Goal: Task Accomplishment & Management: Use online tool/utility

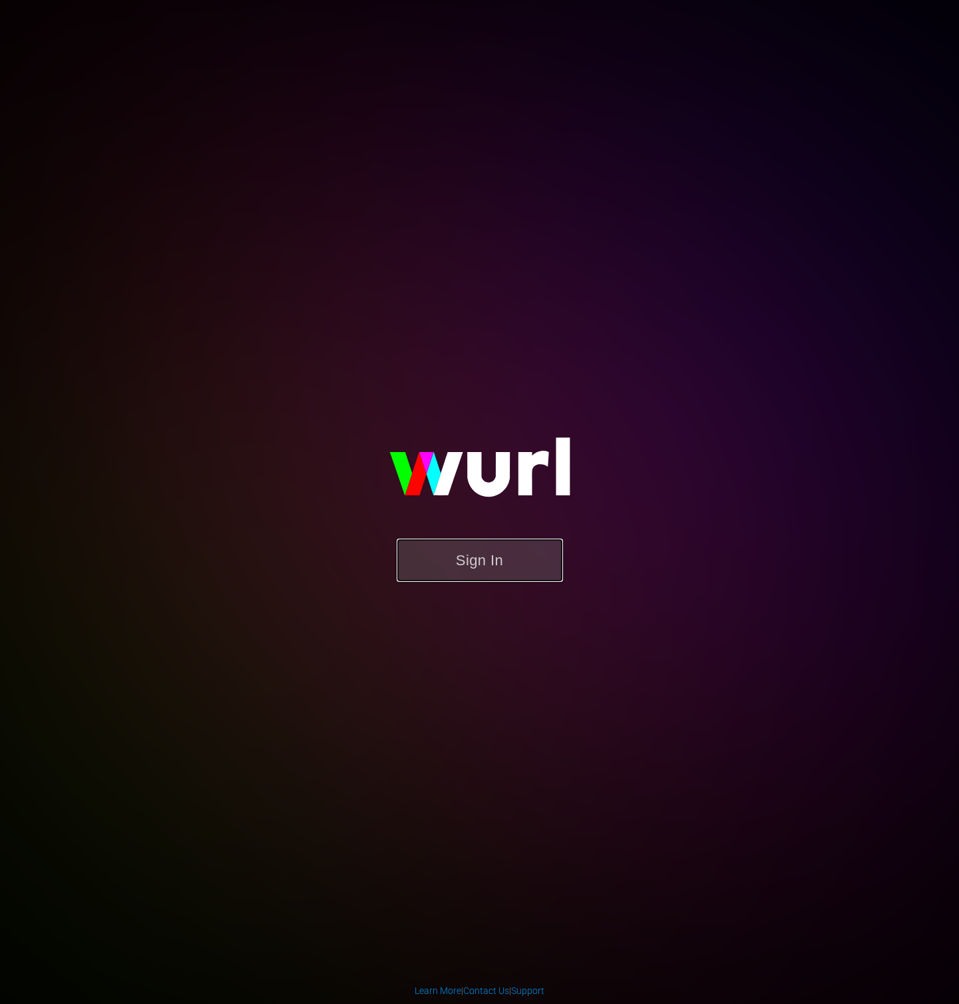
click at [519, 563] on button "Sign In" at bounding box center [480, 560] width 166 height 43
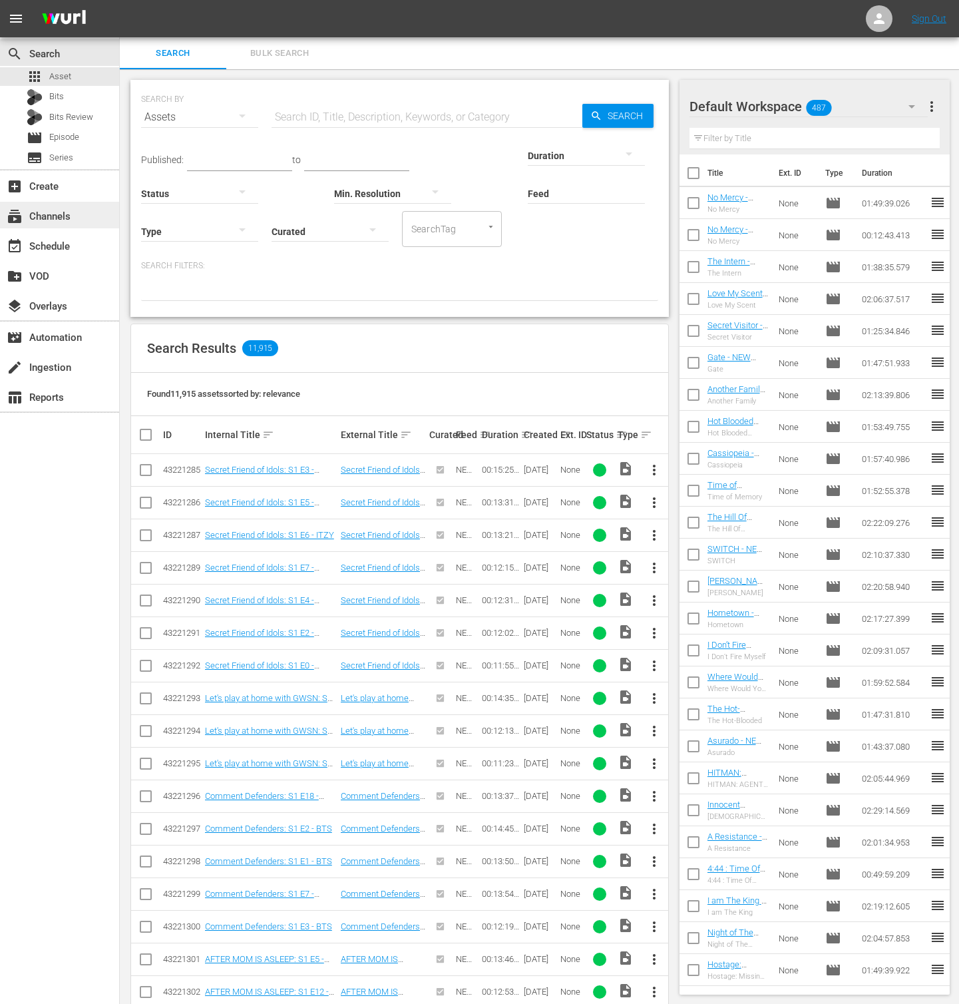
click at [75, 212] on div "subscriptions Channels" at bounding box center [59, 215] width 119 height 27
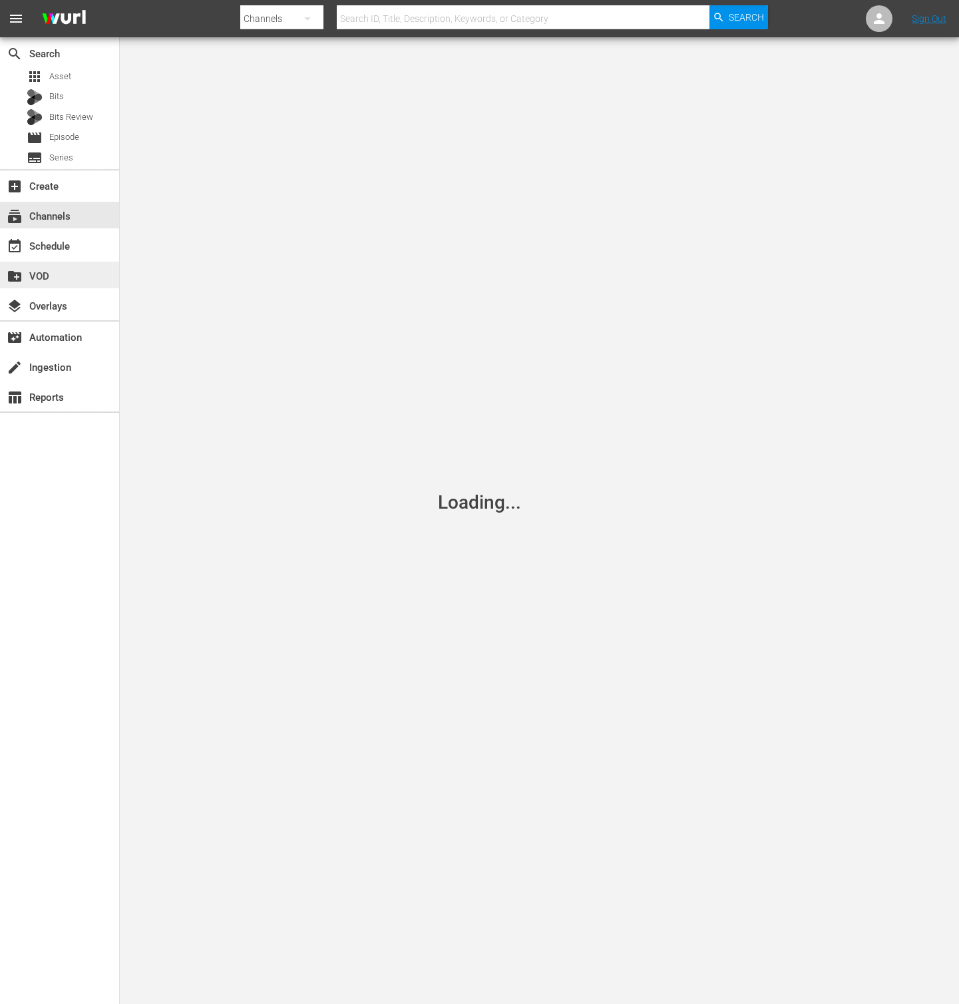
click at [72, 262] on div "create_new_folder VOD" at bounding box center [59, 275] width 119 height 27
click at [77, 249] on div "event_available Schedule" at bounding box center [59, 245] width 119 height 27
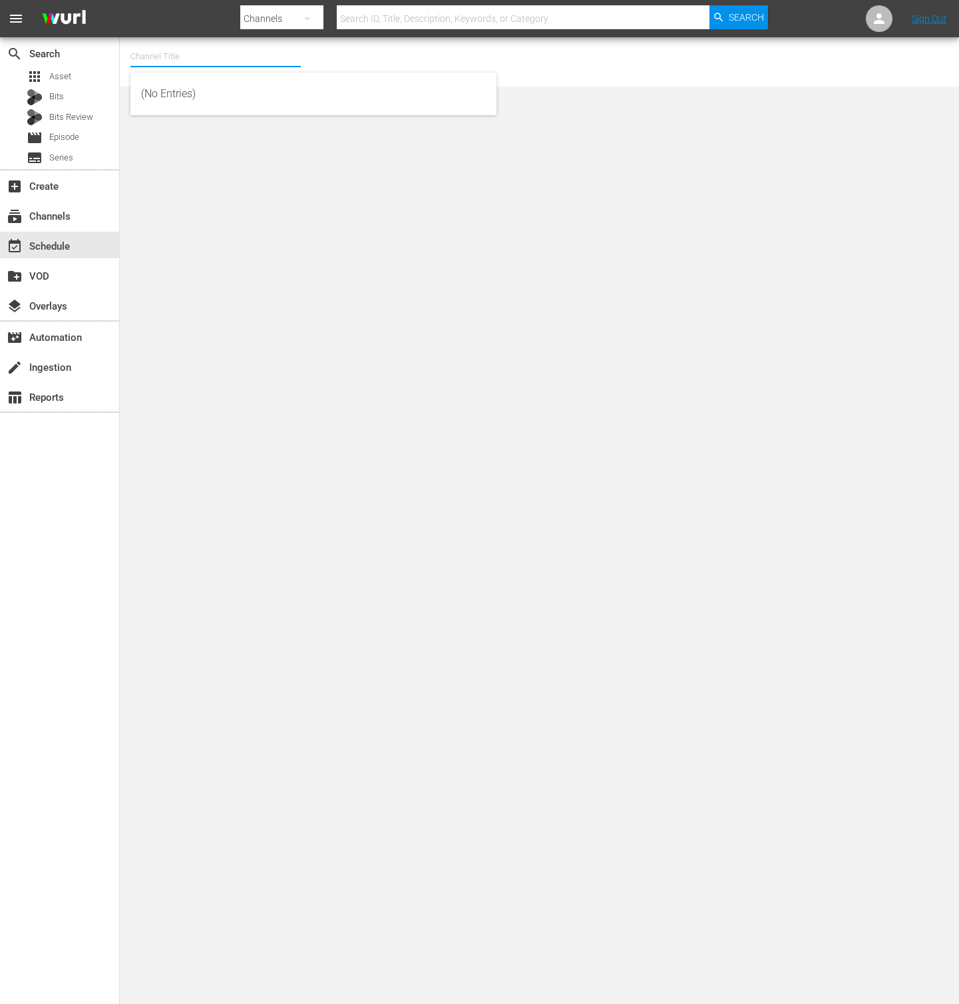
click at [232, 57] on input "text" at bounding box center [216, 57] width 170 height 32
type input "ㅎ"
click at [281, 65] on input "new kmovies" at bounding box center [216, 57] width 170 height 32
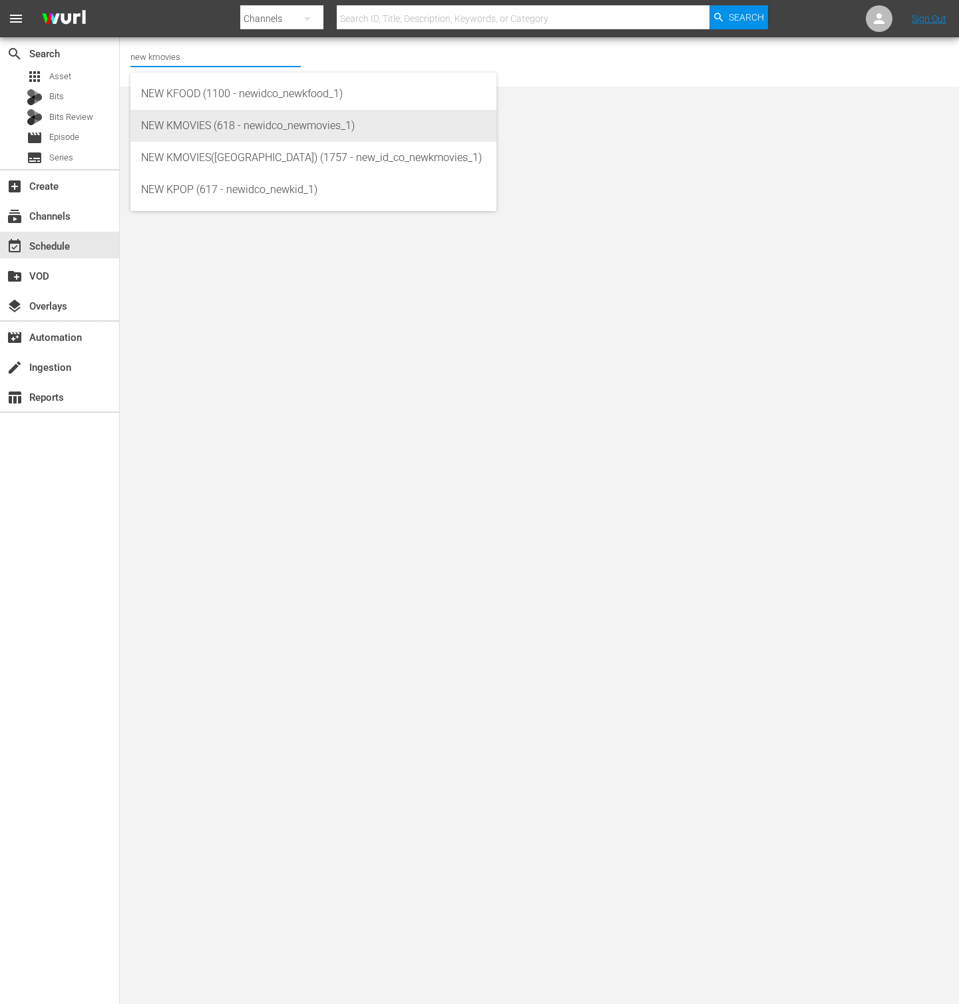
click at [320, 128] on div "NEW KMOVIES (618 - newidco_newmovies_1)" at bounding box center [313, 126] width 345 height 32
type input "NEW KMOVIES (618 - newidco_newmovies_1)"
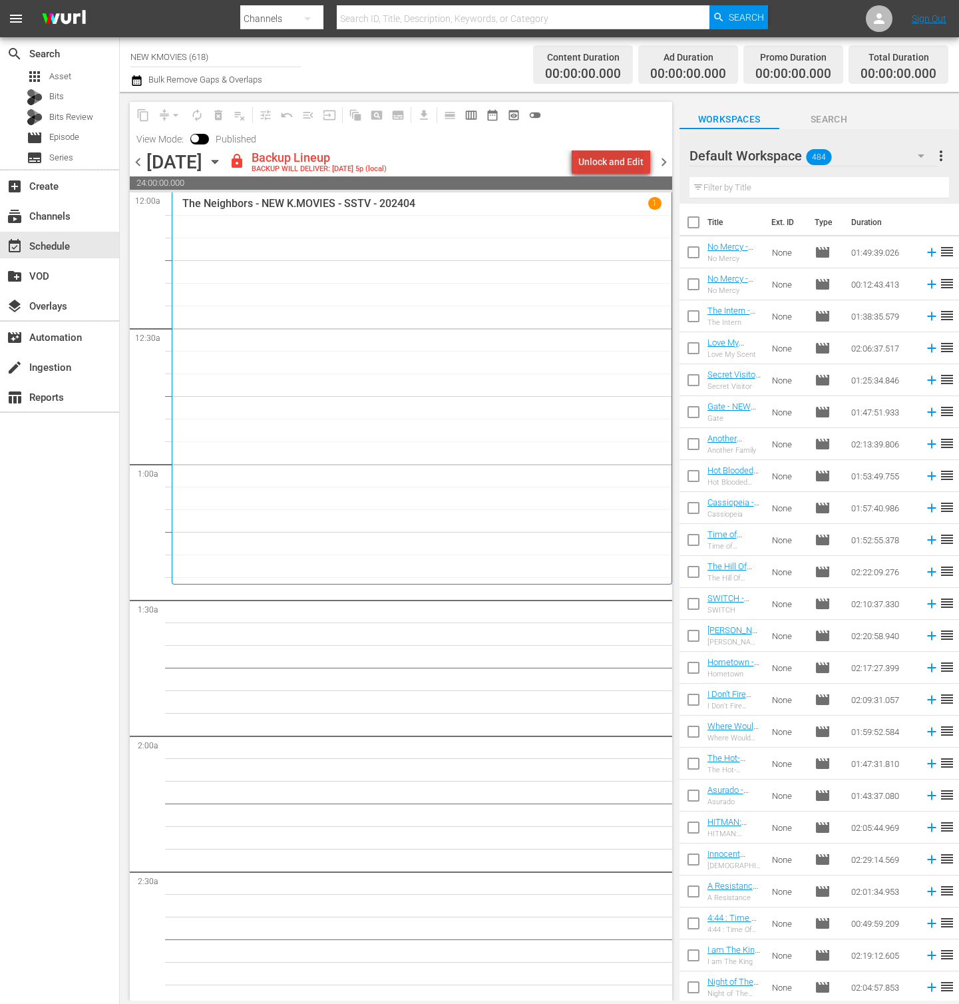
click at [630, 162] on div "Unlock and Edit" at bounding box center [611, 162] width 65 height 24
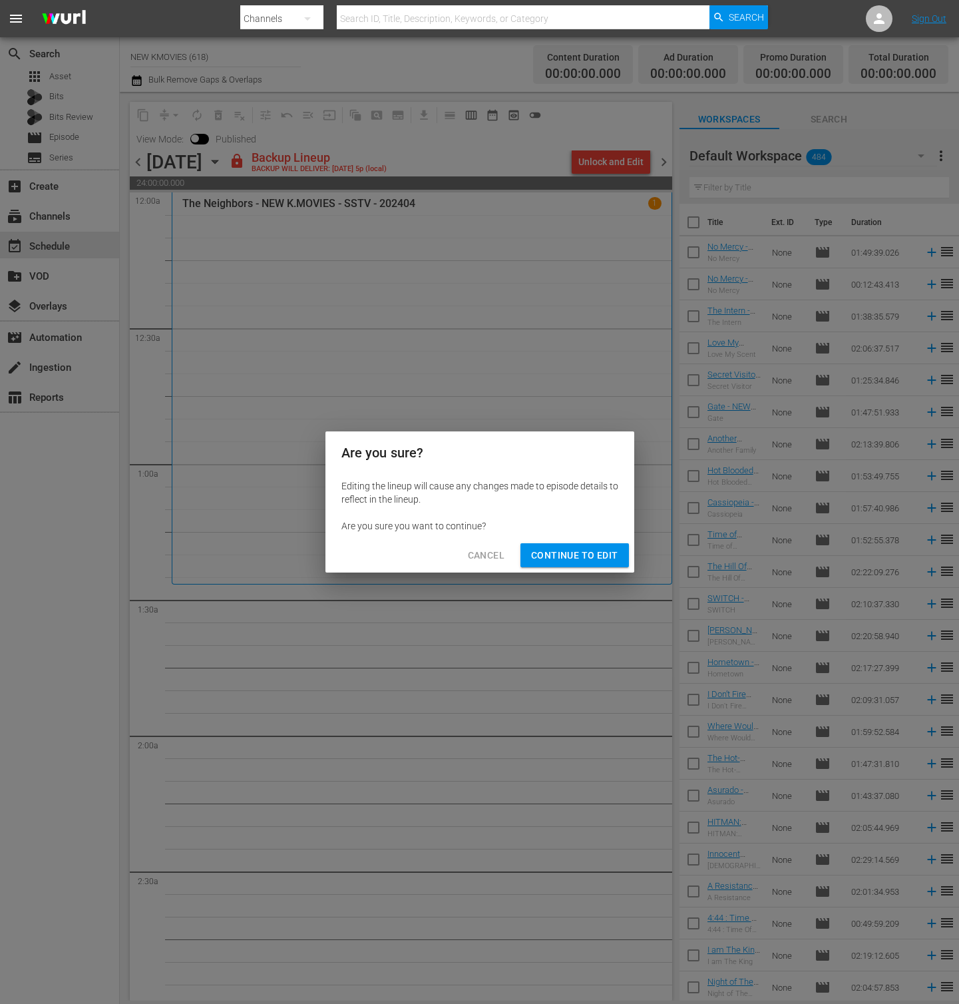
click at [585, 566] on button "Continue to Edit" at bounding box center [575, 555] width 108 height 25
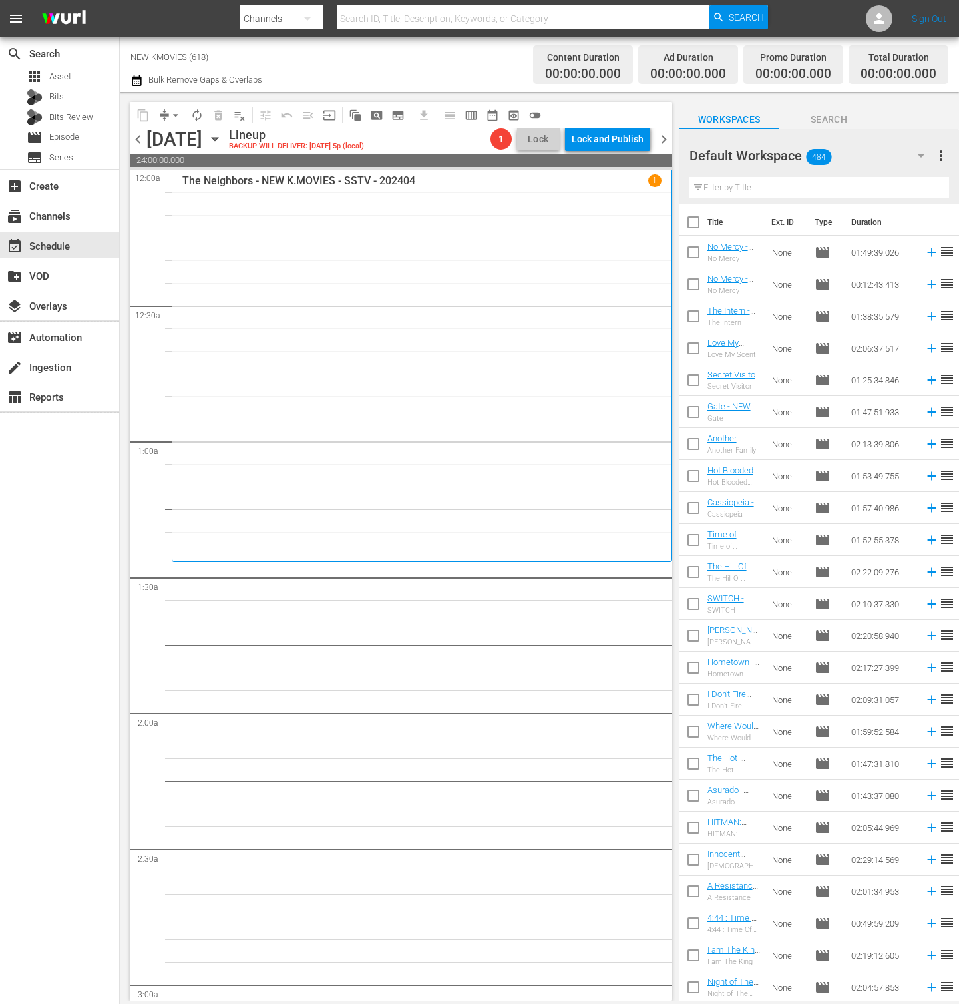
click at [874, 198] on hr at bounding box center [820, 198] width 260 height 1
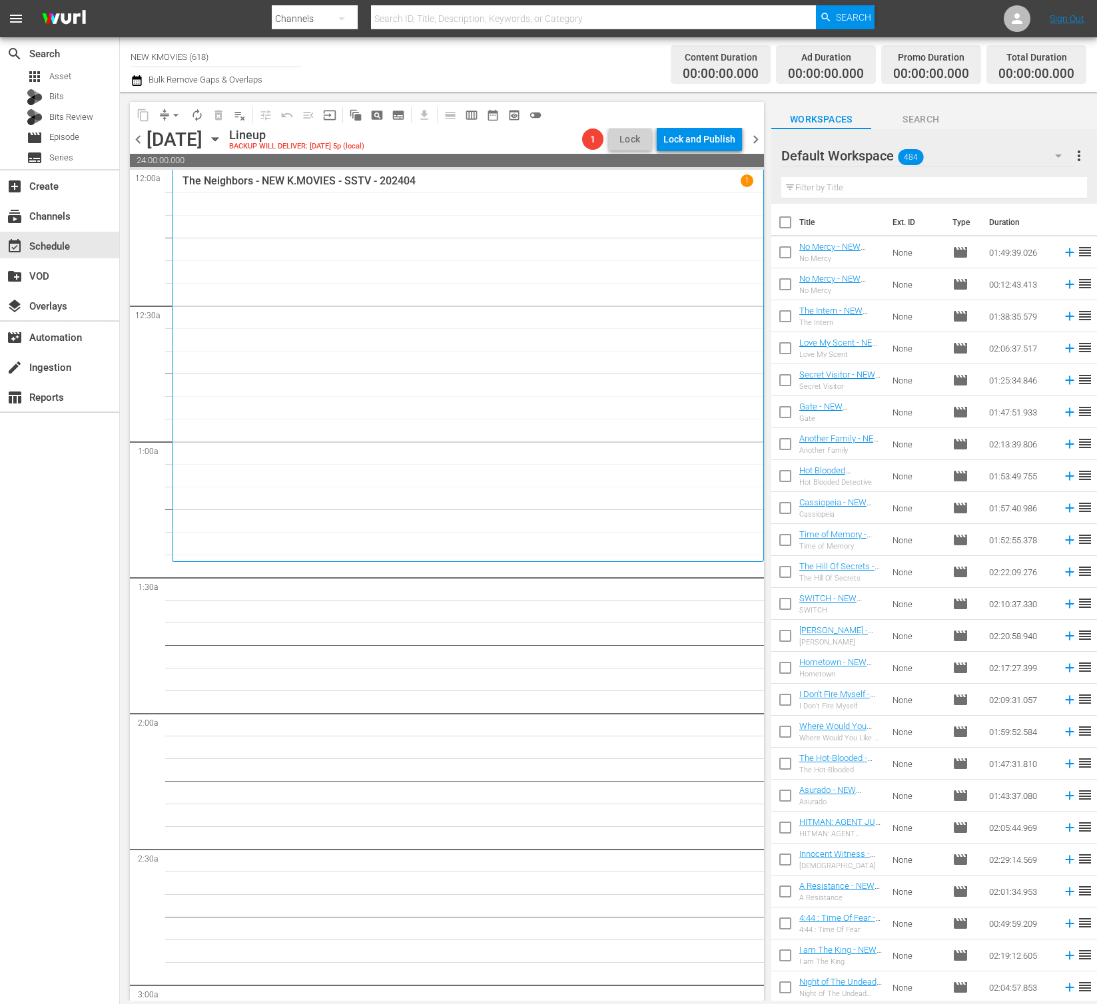
click at [959, 142] on div "Default Workspace 484" at bounding box center [928, 155] width 294 height 37
click at [959, 146] on div "Default Workspace (484)" at bounding box center [548, 502] width 1097 height 1004
click at [959, 102] on div "Default Workspace (484)" at bounding box center [548, 502] width 1097 height 1004
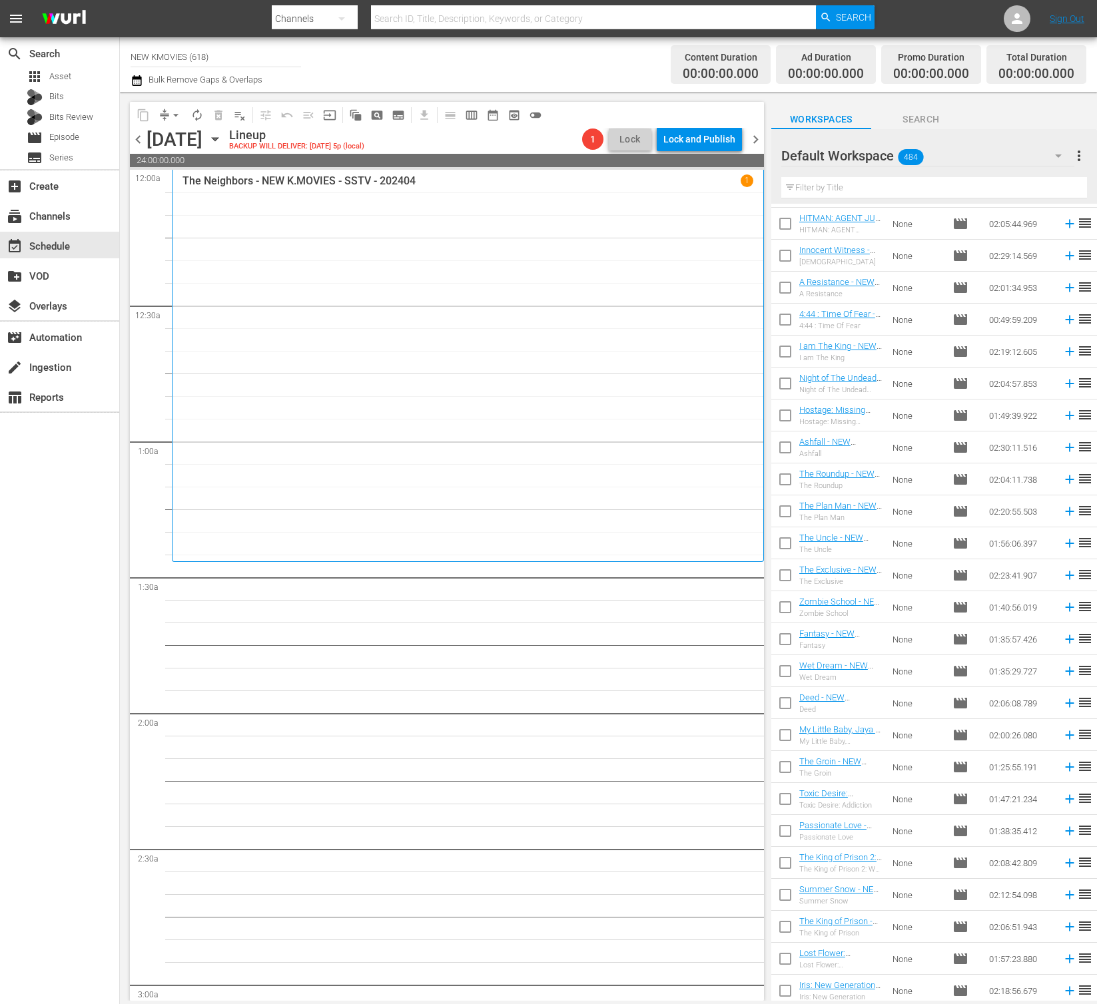
scroll to position [556, 0]
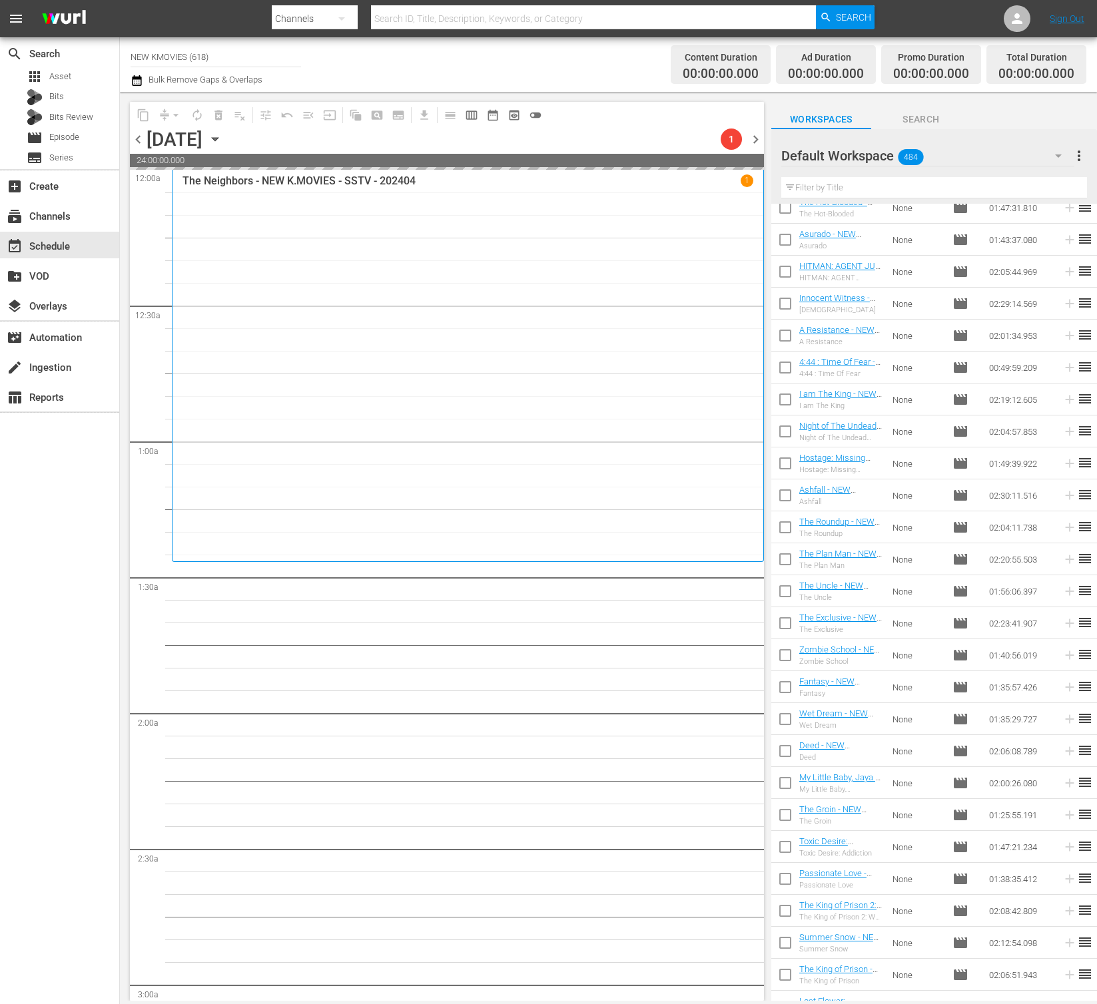
click at [901, 181] on input "text" at bounding box center [934, 187] width 306 height 21
paste input "71: Into The Fire"
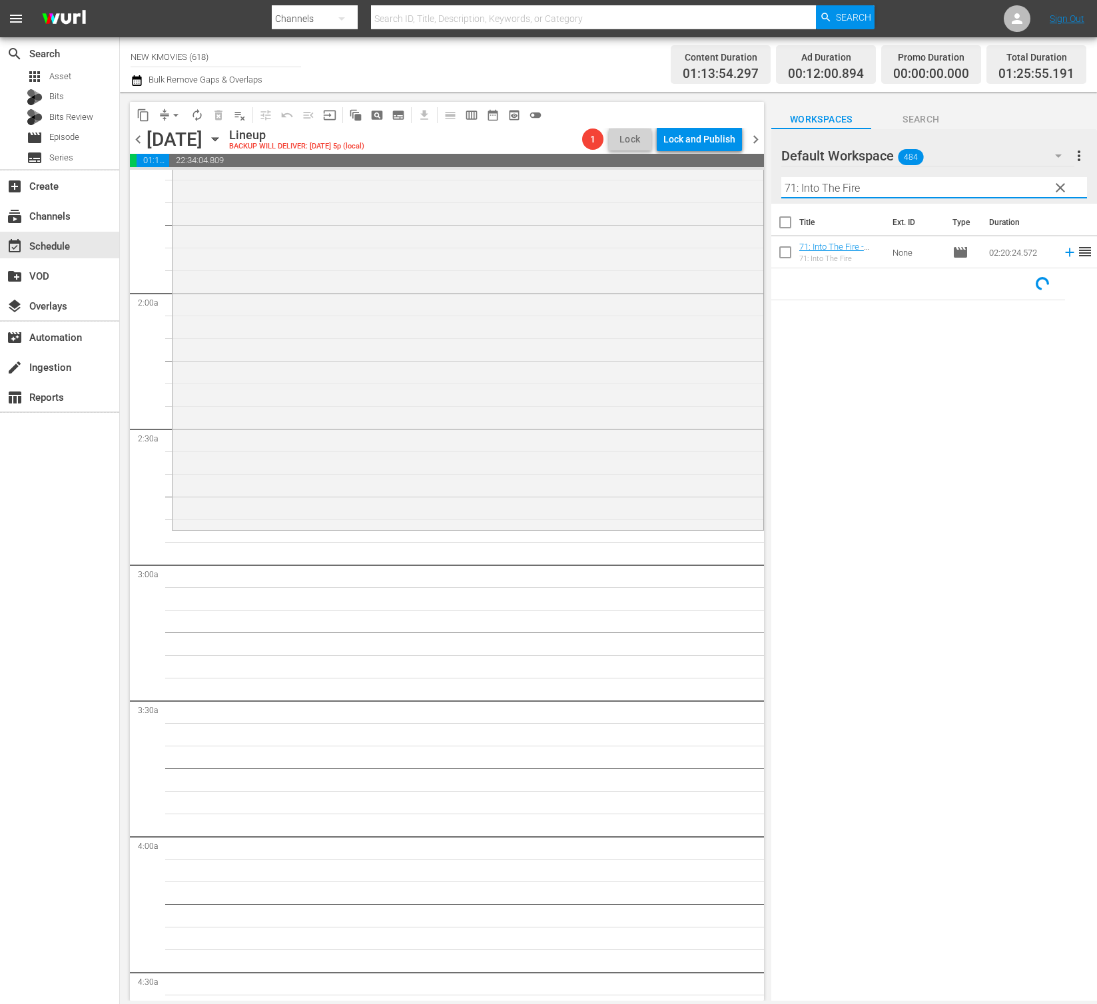
scroll to position [425, 0]
click at [871, 192] on input "71: Into The Fire" at bounding box center [934, 187] width 306 height 21
paste input "The Grand Heist"
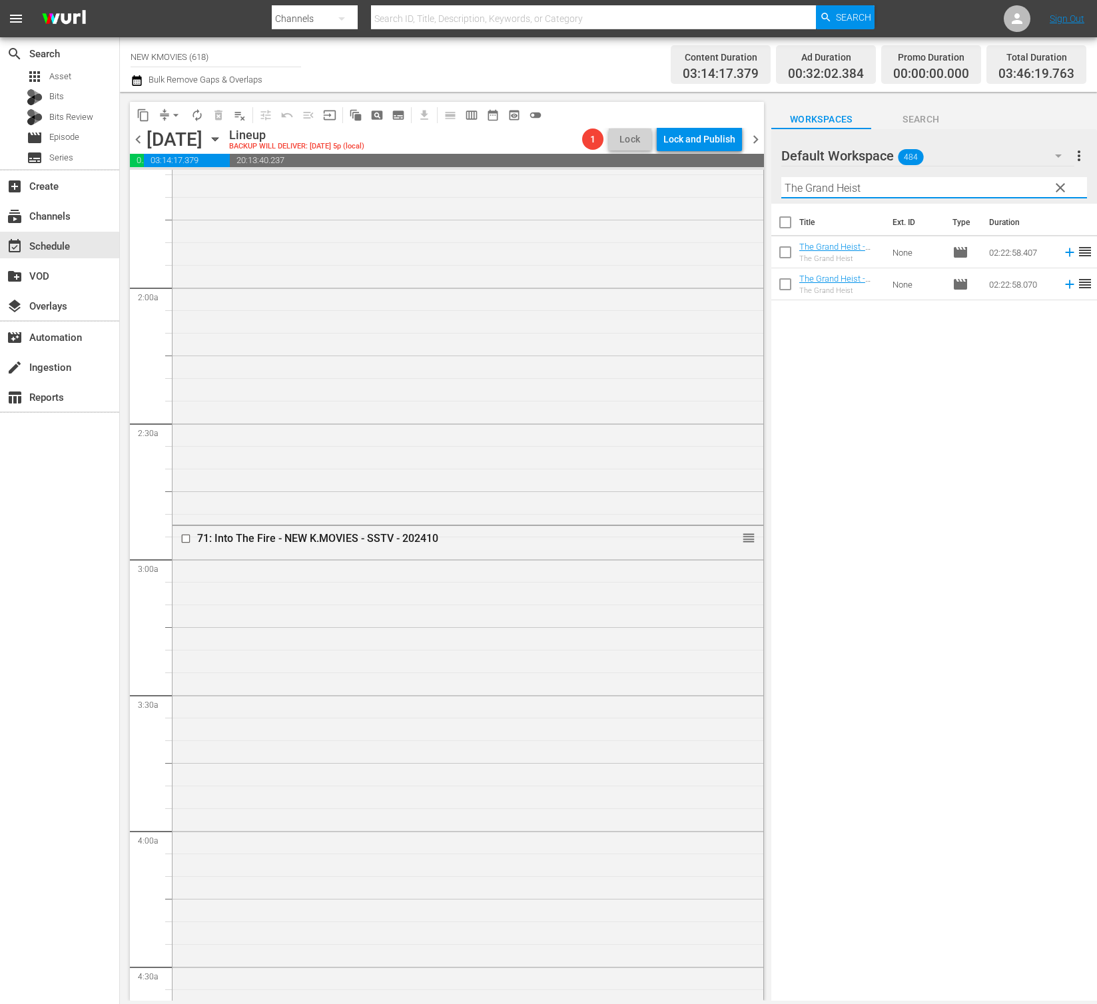
click at [959, 184] on input "The Grand Heist" at bounding box center [934, 187] width 306 height 21
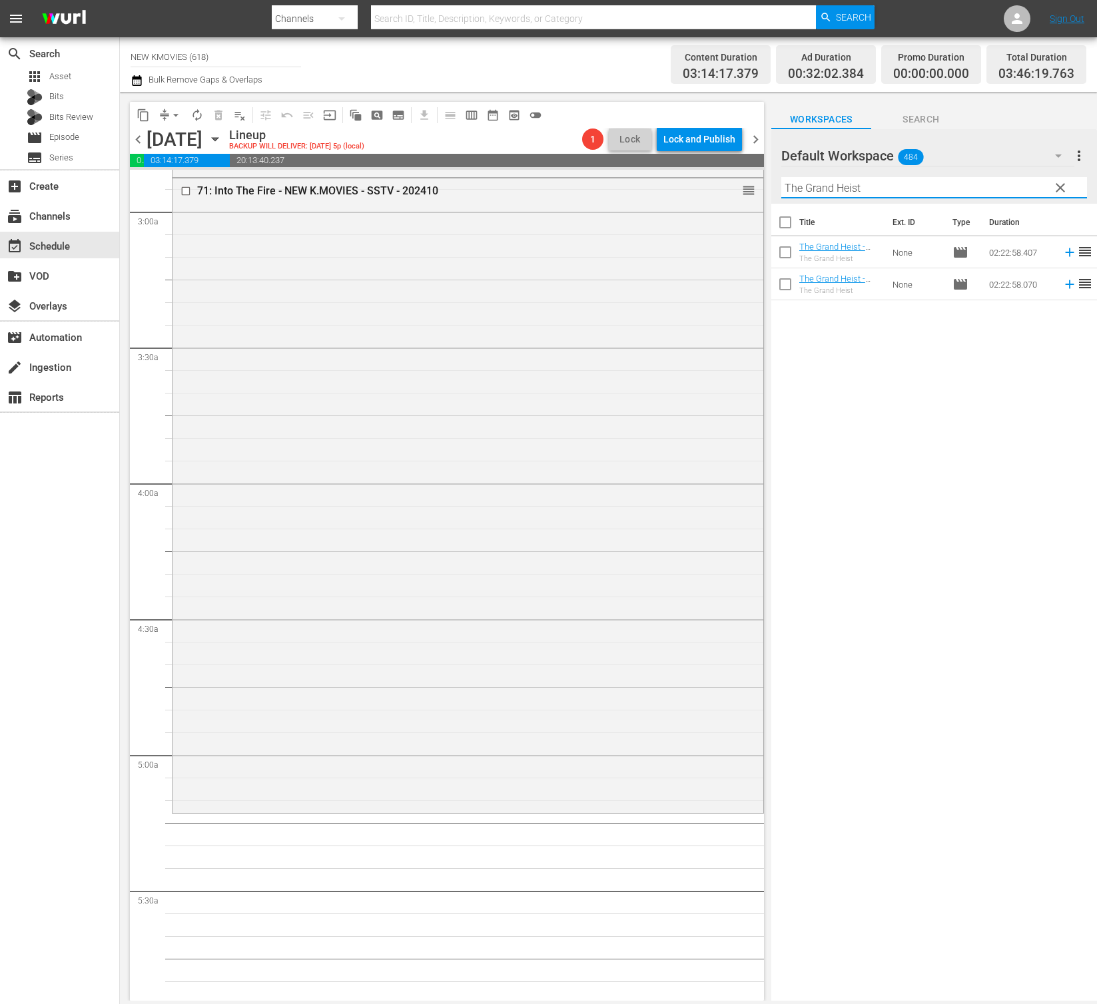
scroll to position [796, 0]
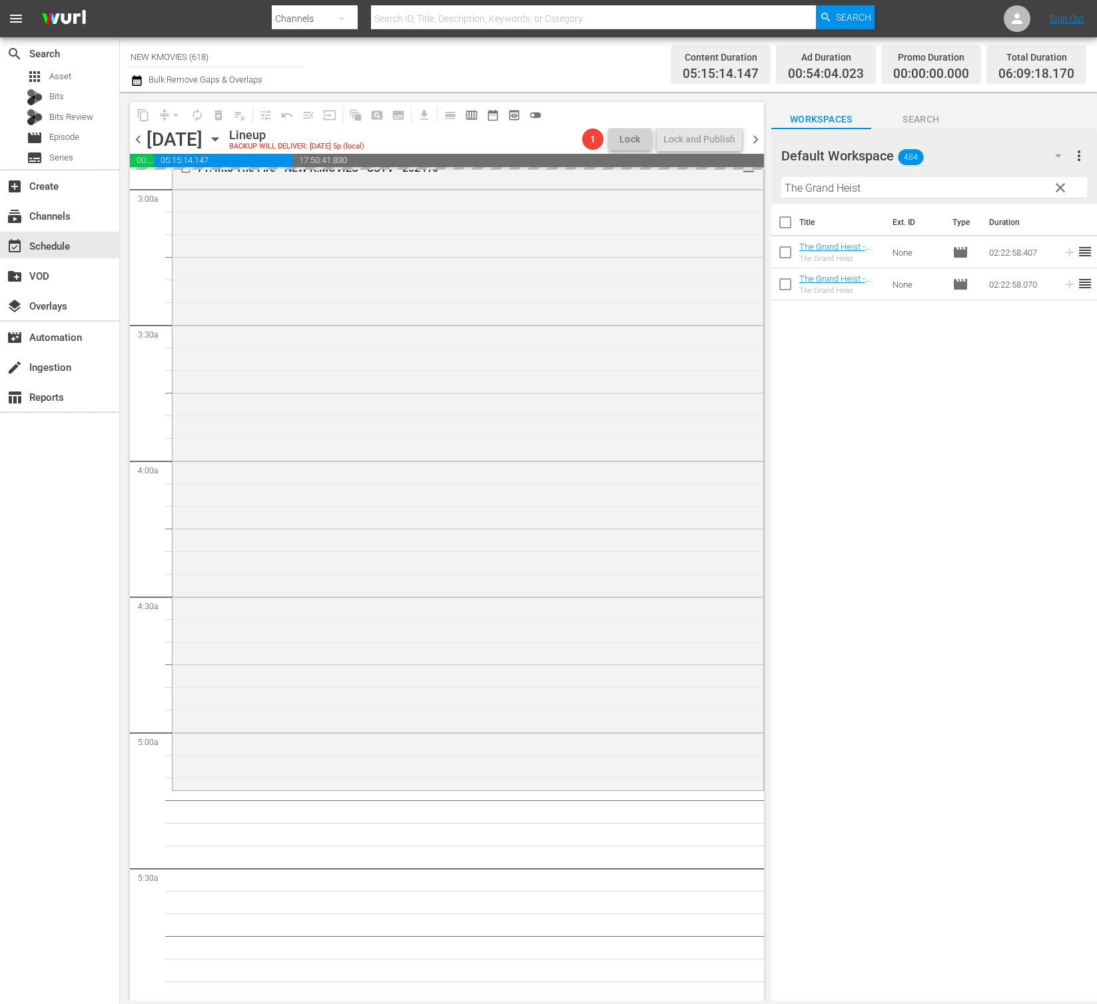
click at [876, 190] on input "The Grand Heist" at bounding box center [934, 187] width 306 height 21
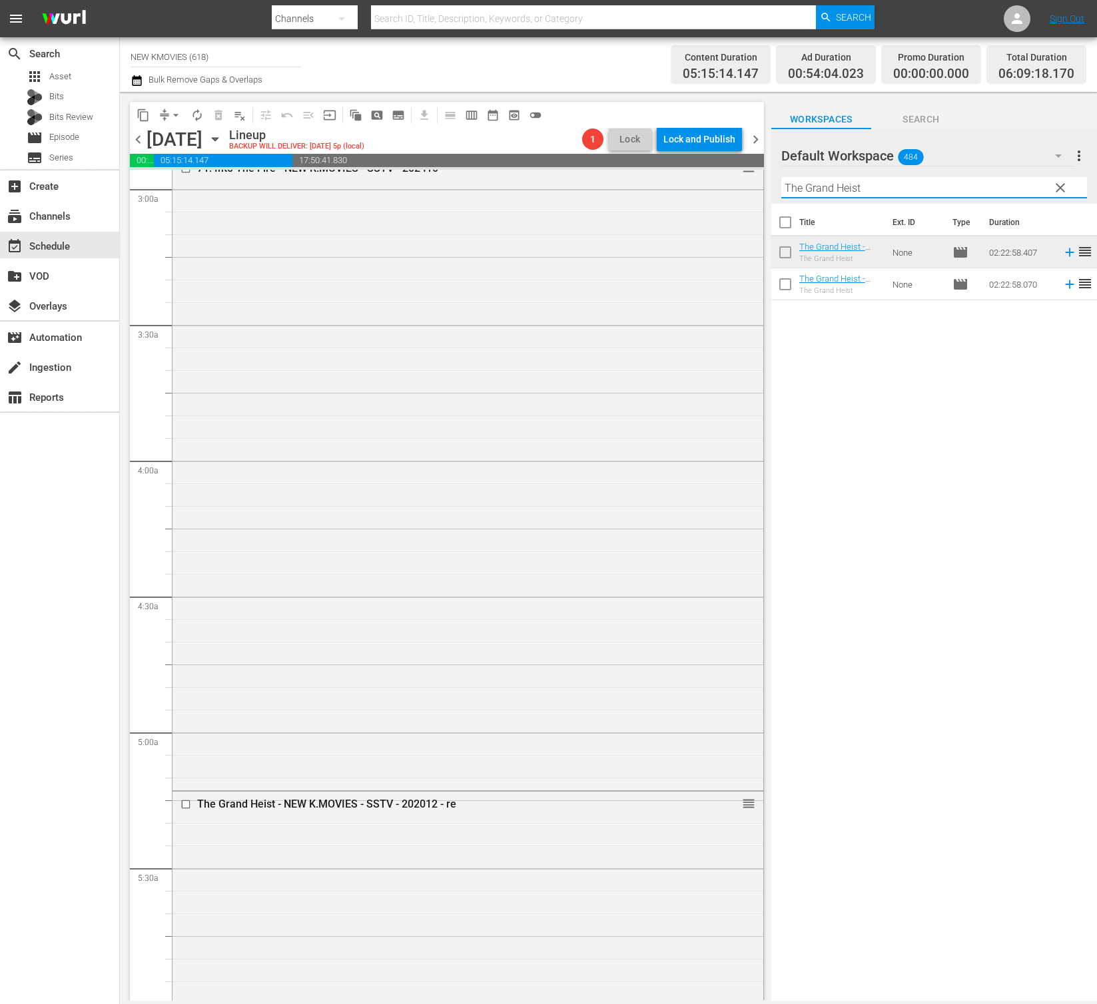
click at [876, 190] on input "The Grand Heist" at bounding box center [934, 187] width 306 height 21
paste input "Fortune Salon"
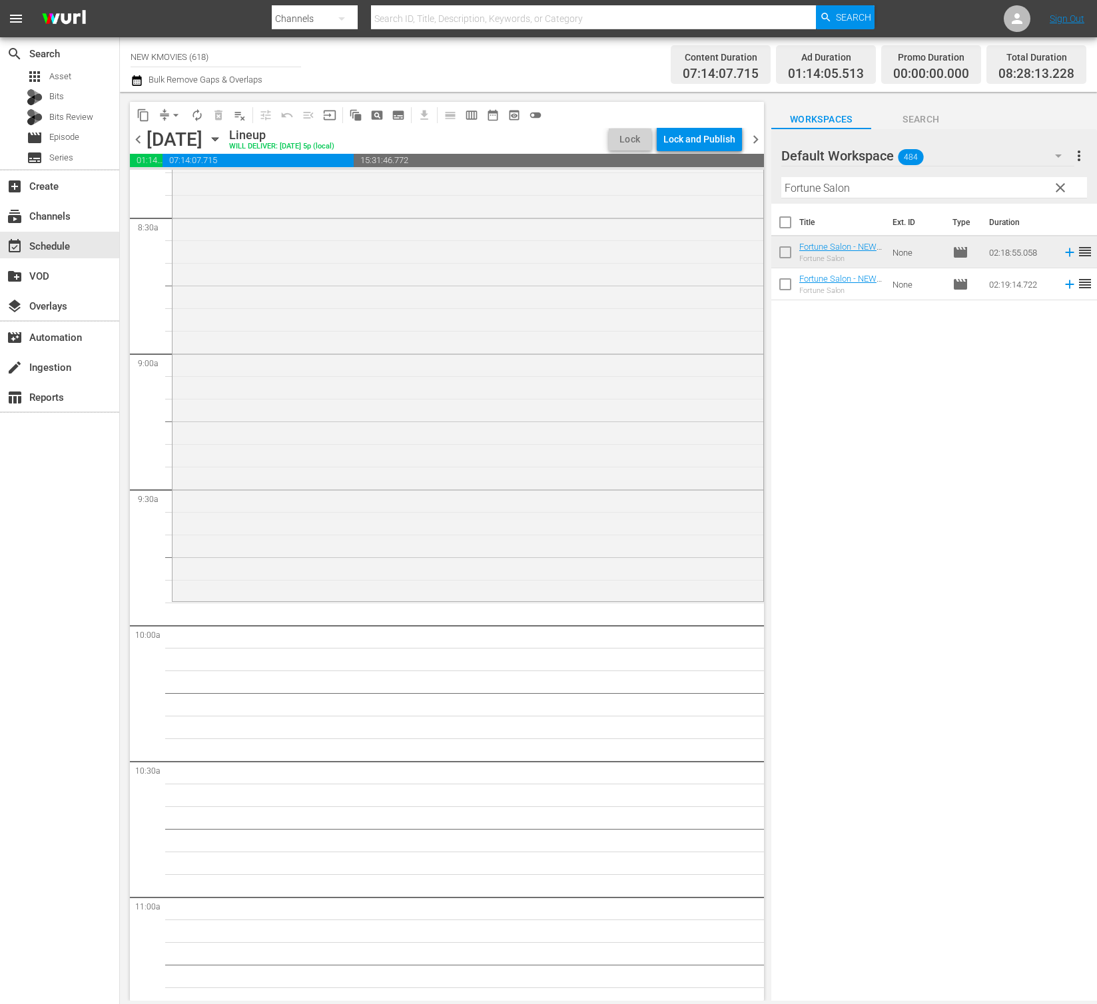
scroll to position [2279, 0]
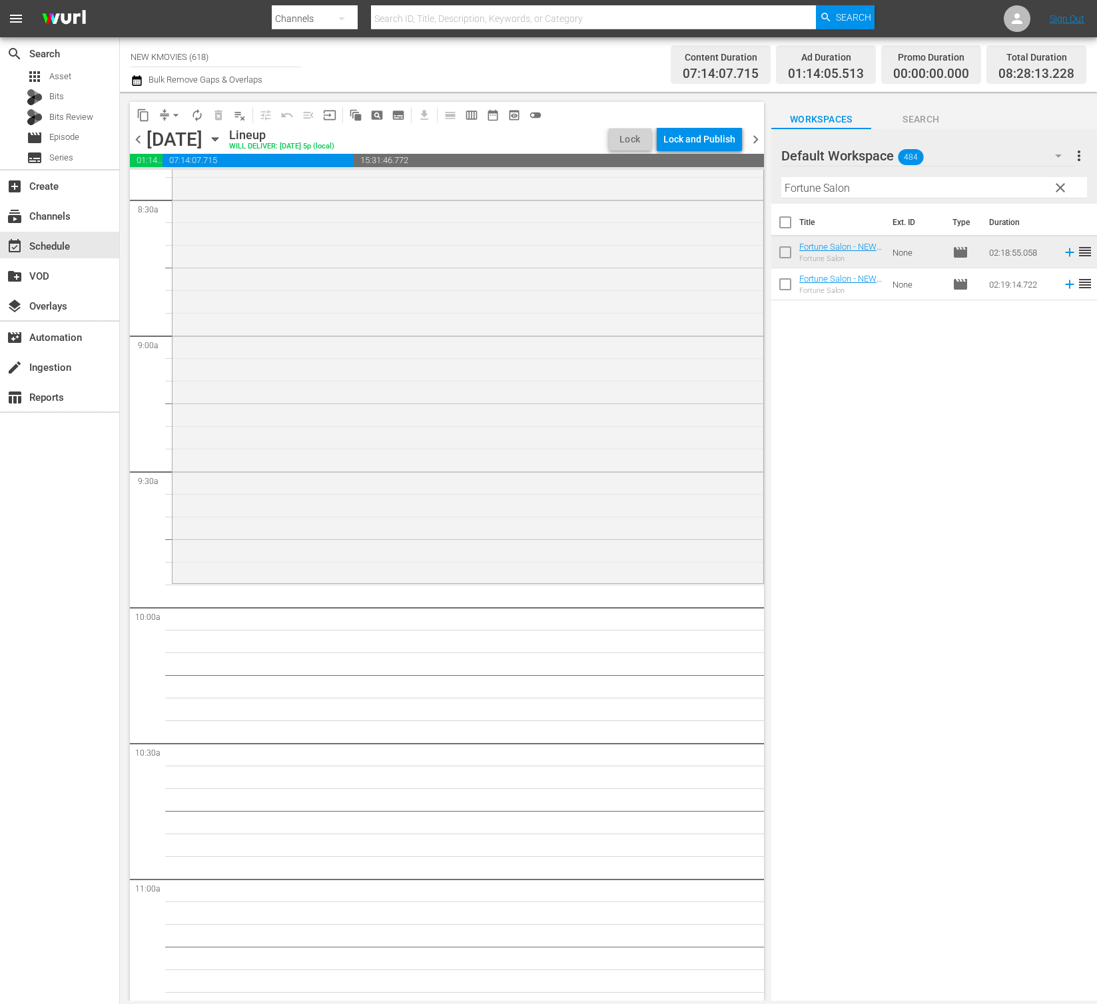
click at [878, 182] on input "Fortune Salon" at bounding box center [934, 187] width 306 height 21
paste input "The Golden Holiday"
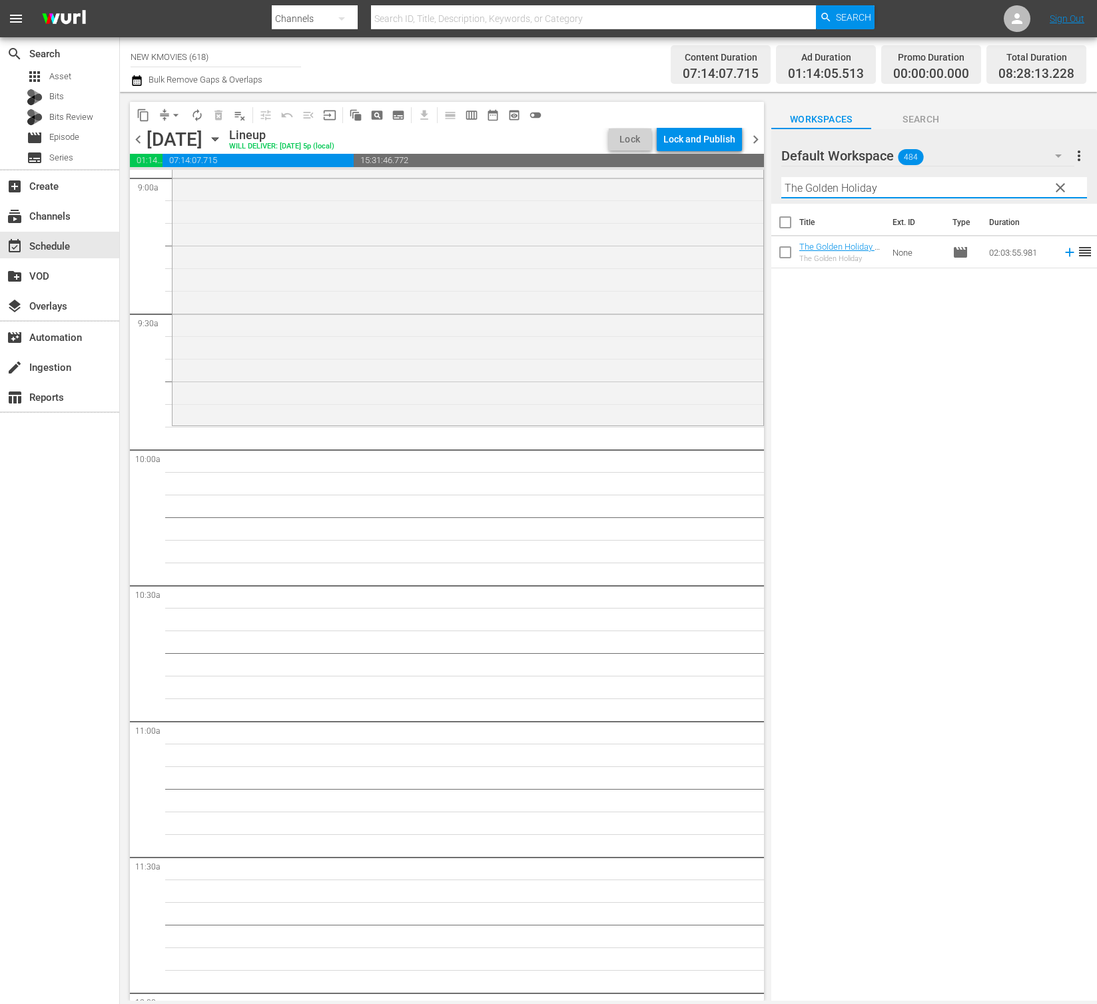
scroll to position [2444, 0]
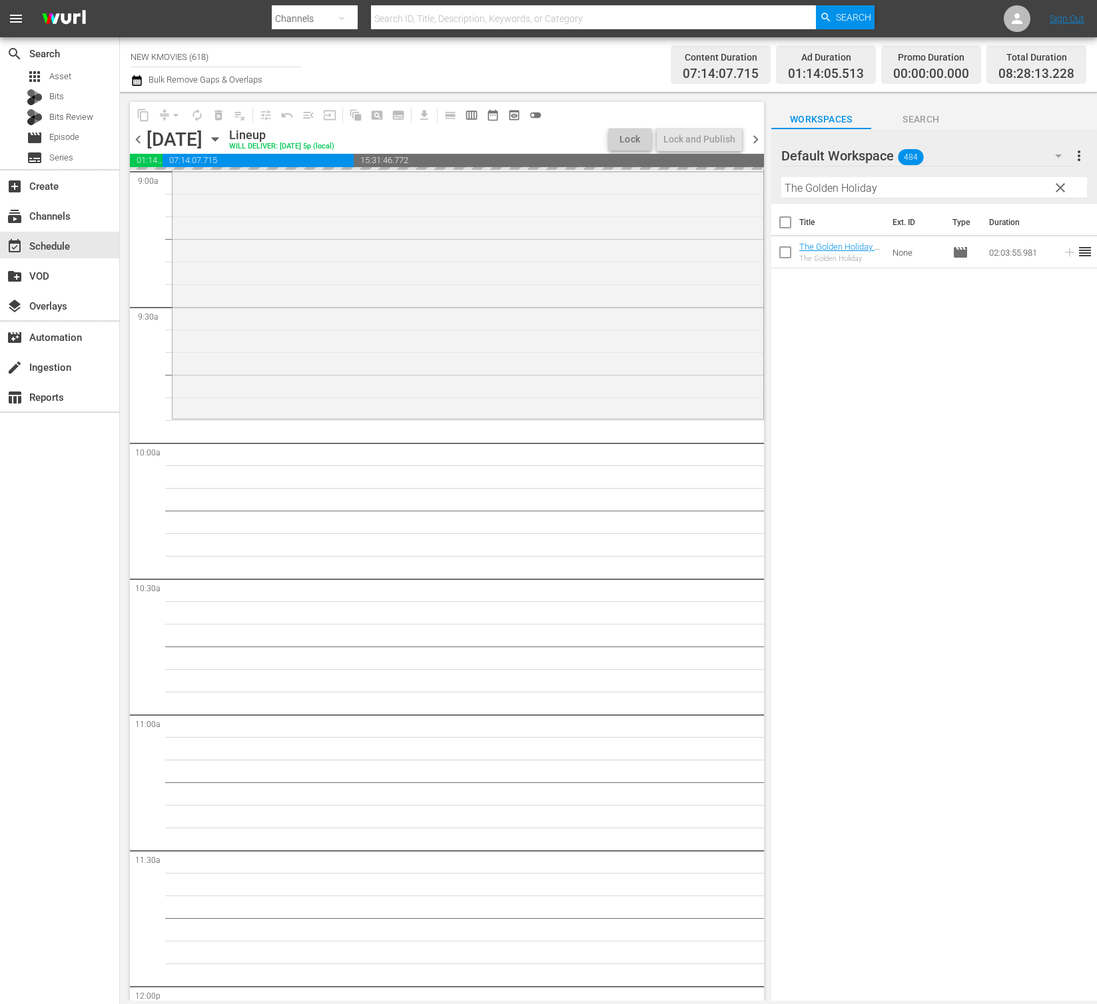
click at [959, 184] on input "The Golden Holiday" at bounding box center [934, 187] width 306 height 21
paste input "Hometown"
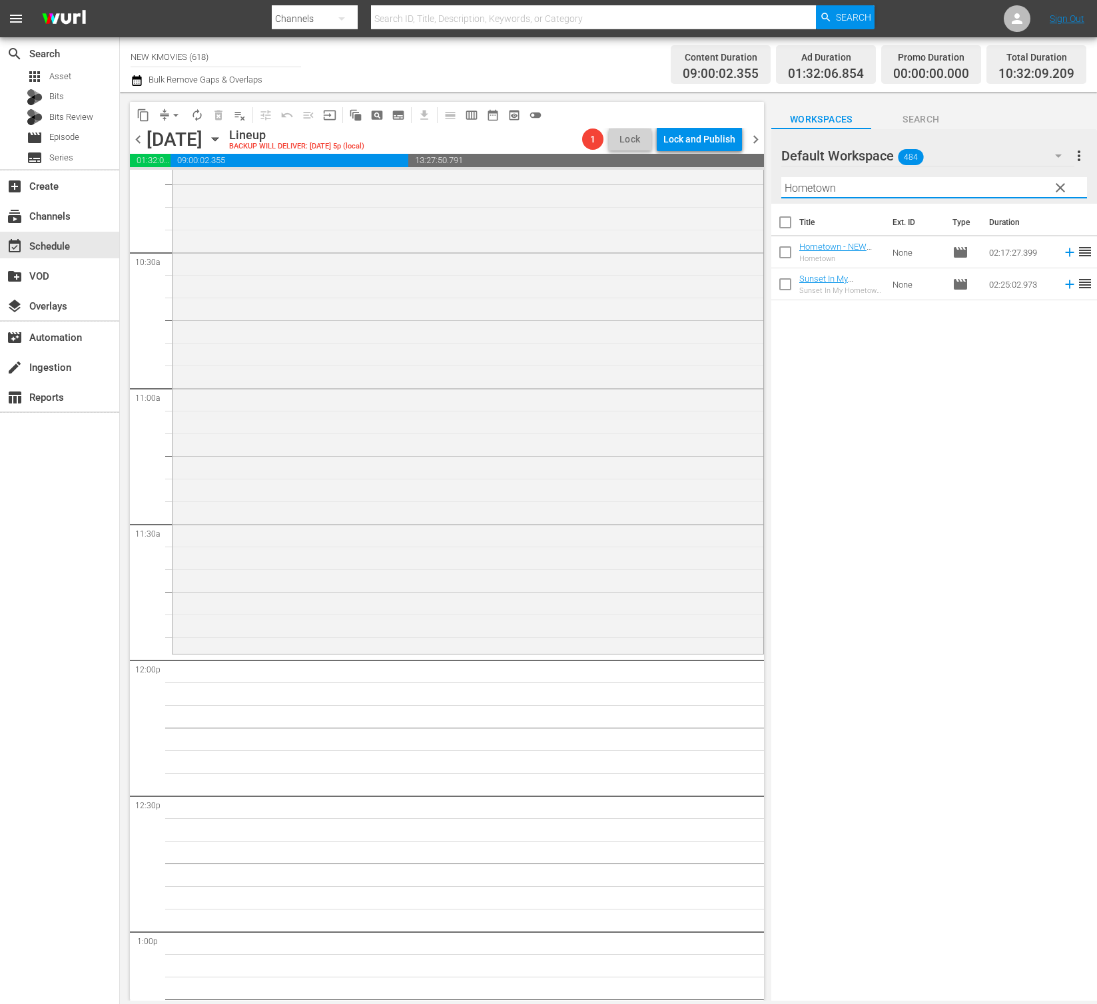
scroll to position [2771, 0]
click at [959, 187] on input "Hometown" at bounding box center [934, 187] width 306 height 21
paste input "Remember"
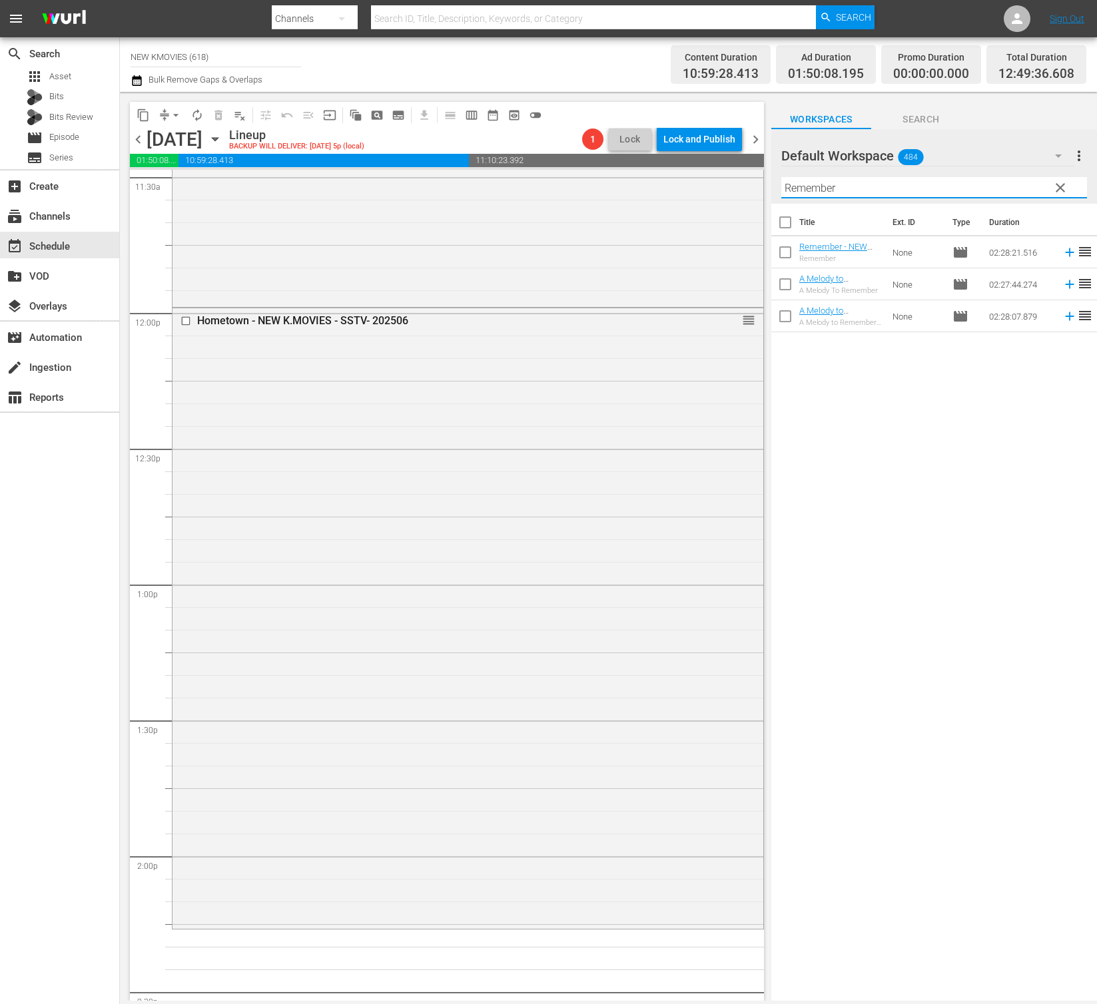
scroll to position [3409, 0]
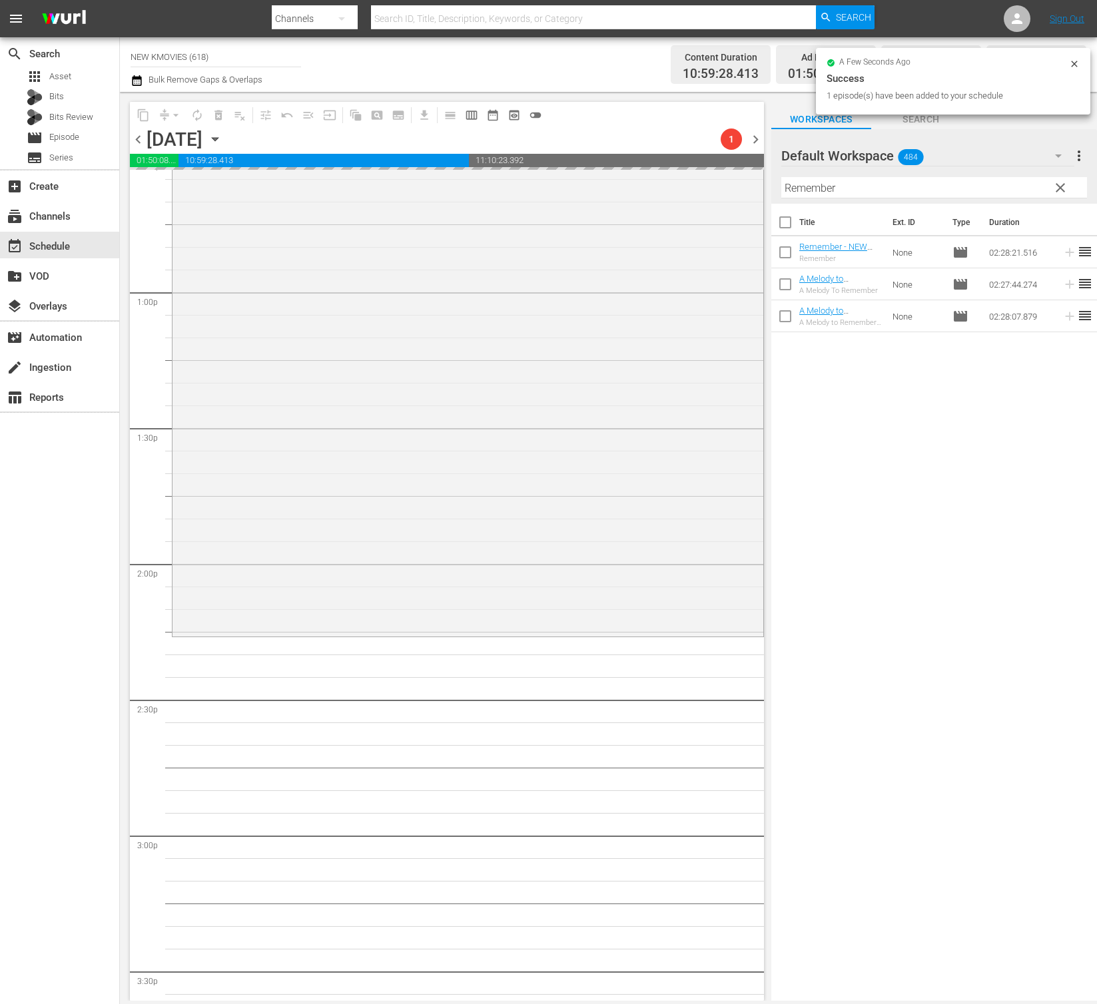
click at [917, 190] on input "Remember" at bounding box center [934, 187] width 306 height 21
paste input "You Are My Sunshine"
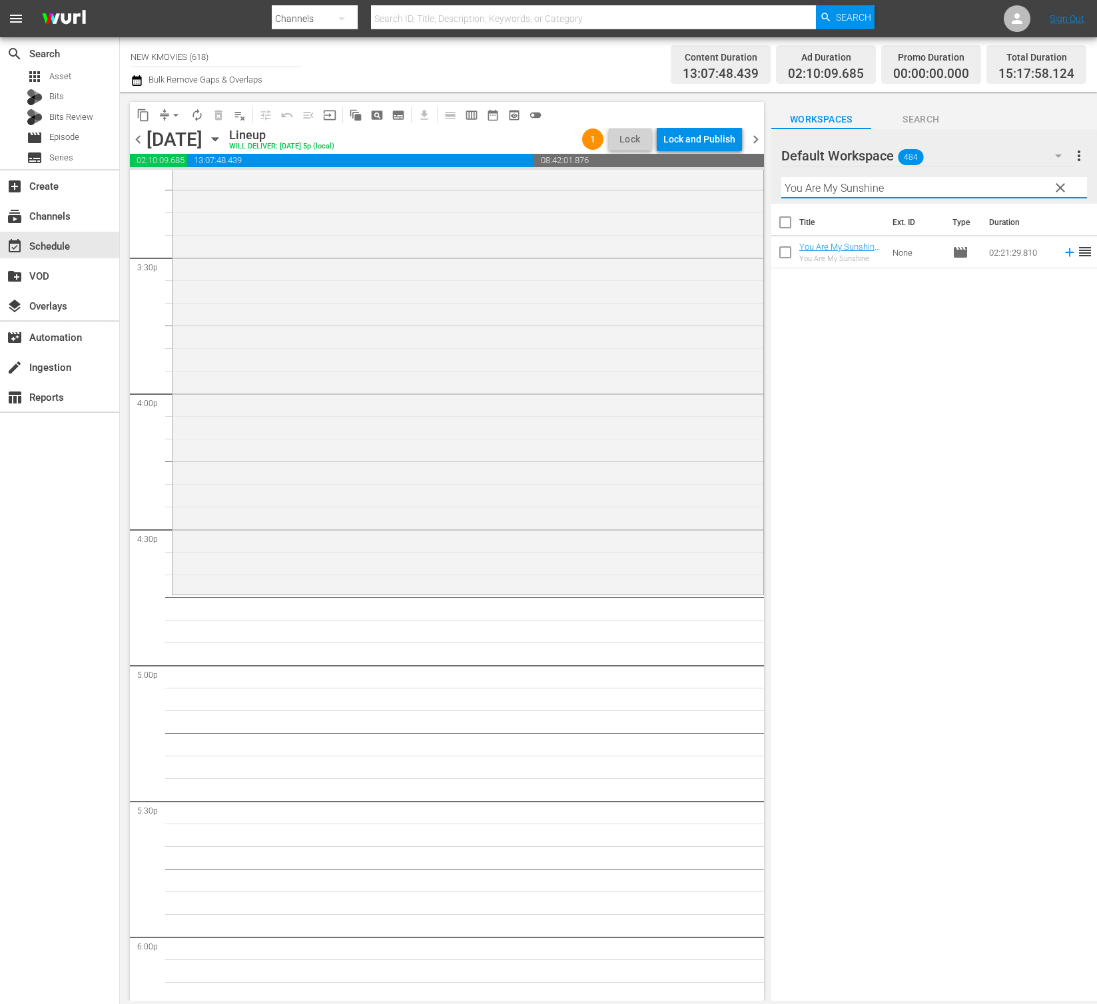
scroll to position [4175, 0]
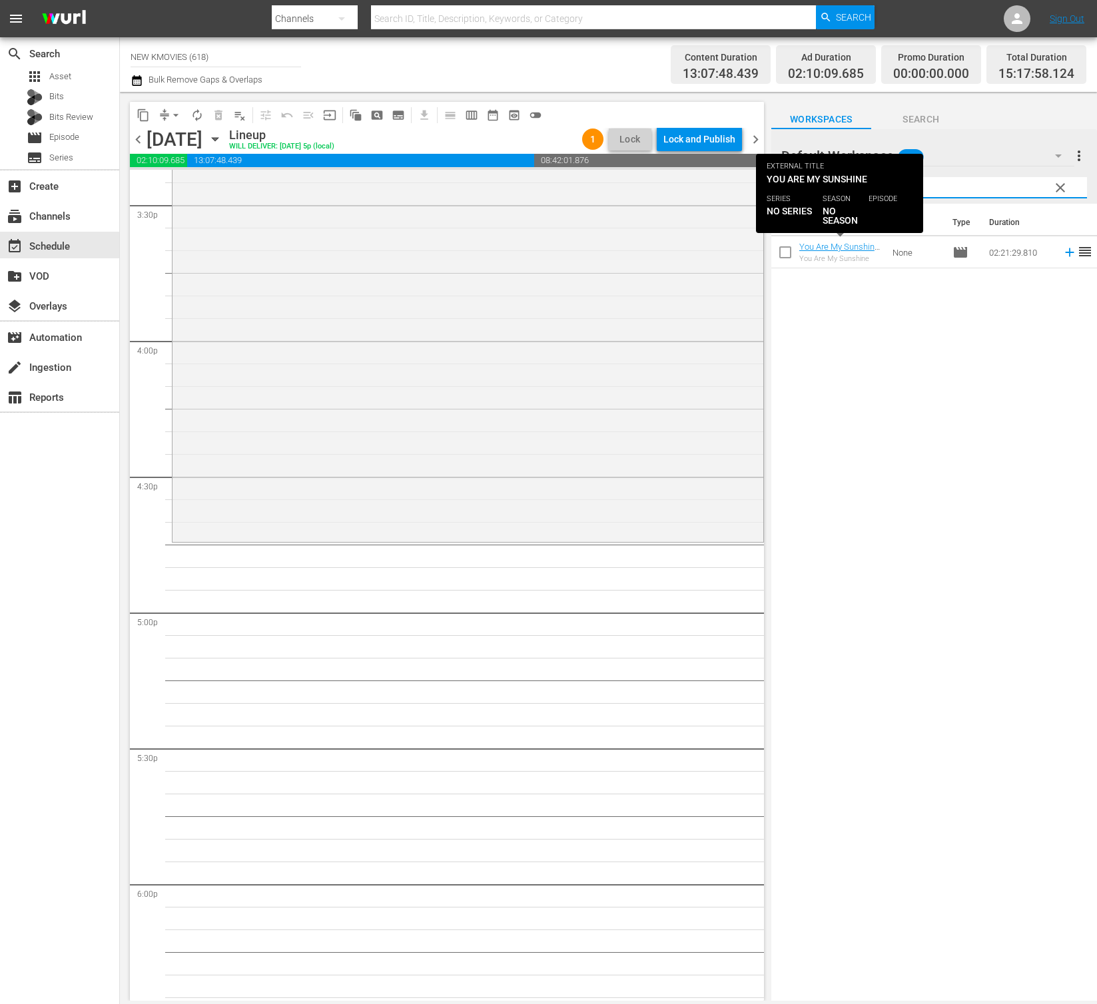
type input "You Are My Sunshine"
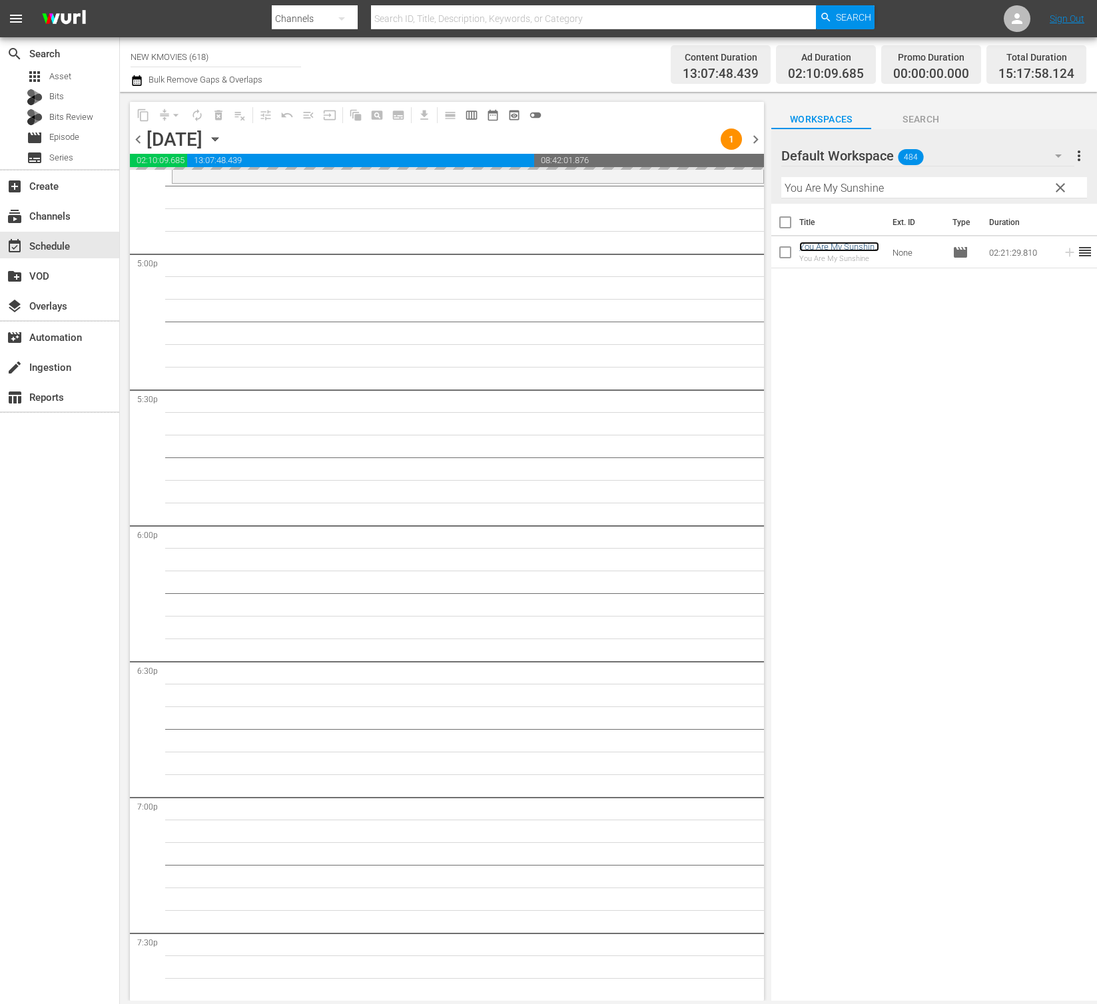
scroll to position [4551, 0]
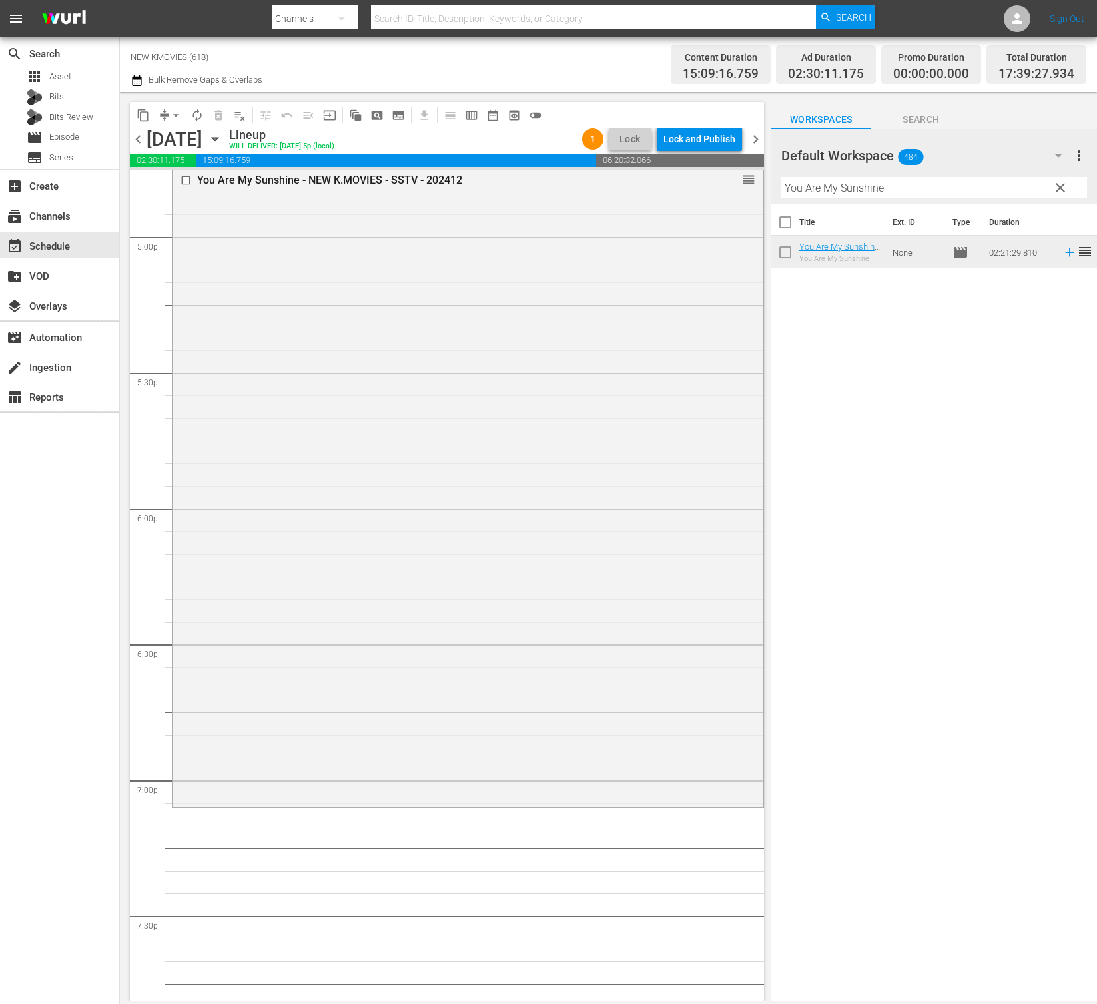
click at [892, 192] on input "You Are My Sunshine" at bounding box center [934, 187] width 306 height 21
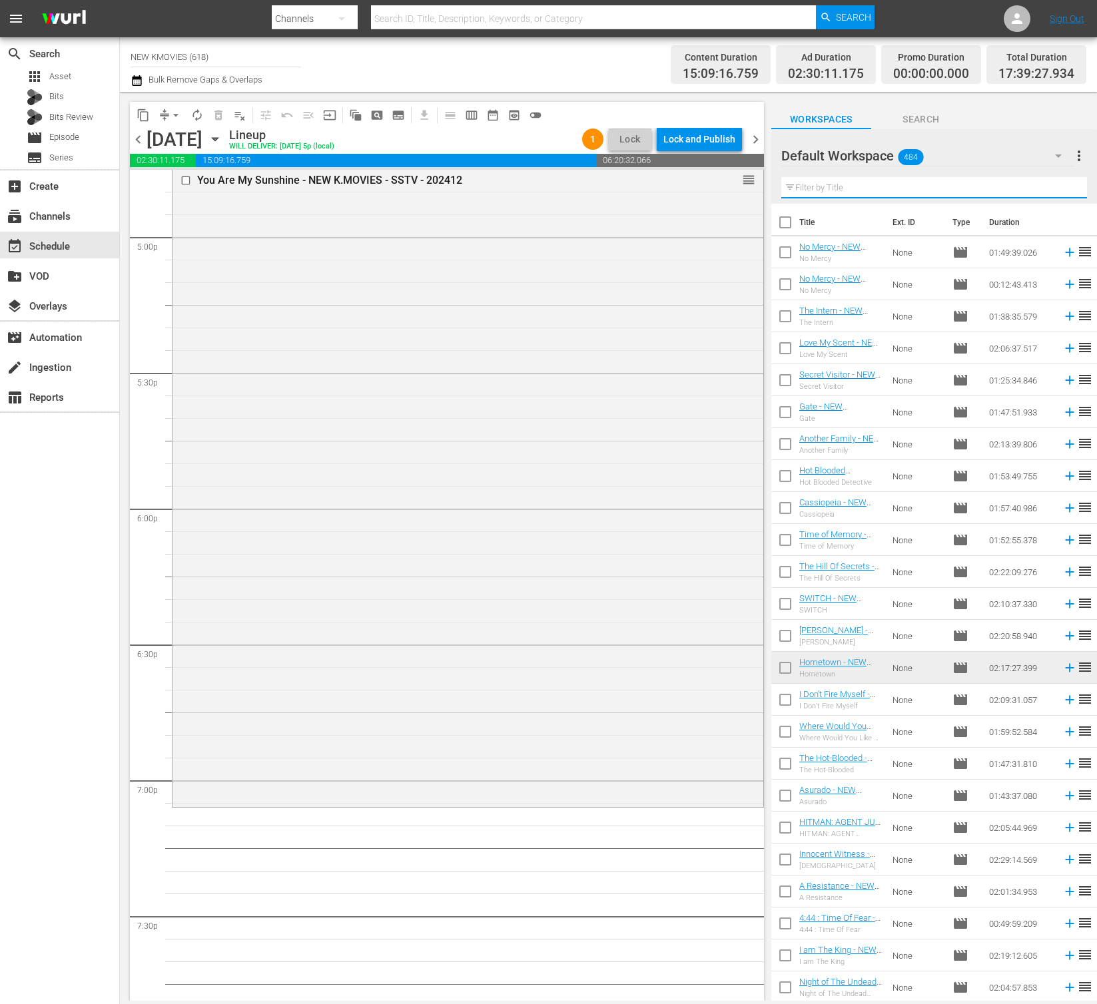
click at [959, 178] on input "text" at bounding box center [934, 187] width 306 height 21
type input "ㄹ"
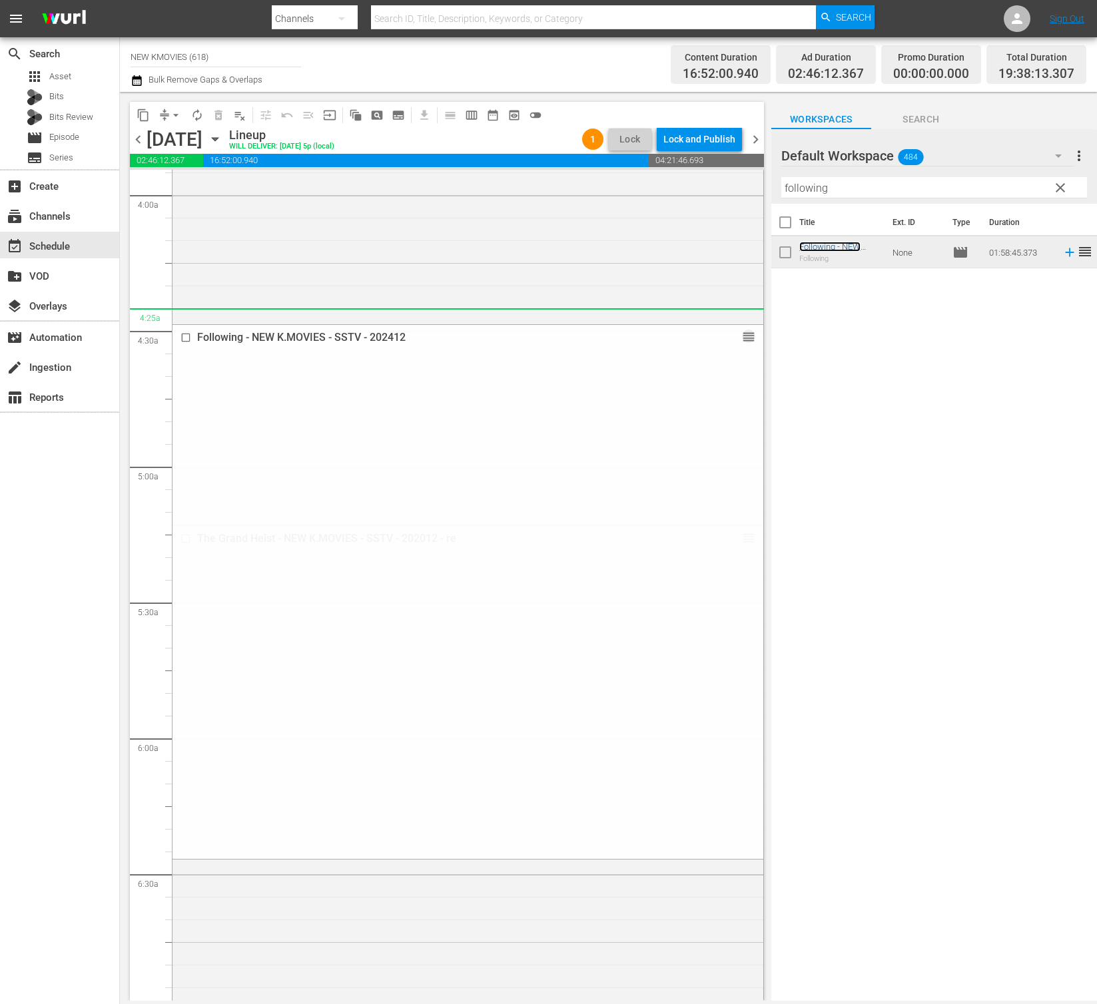
scroll to position [1051, 0]
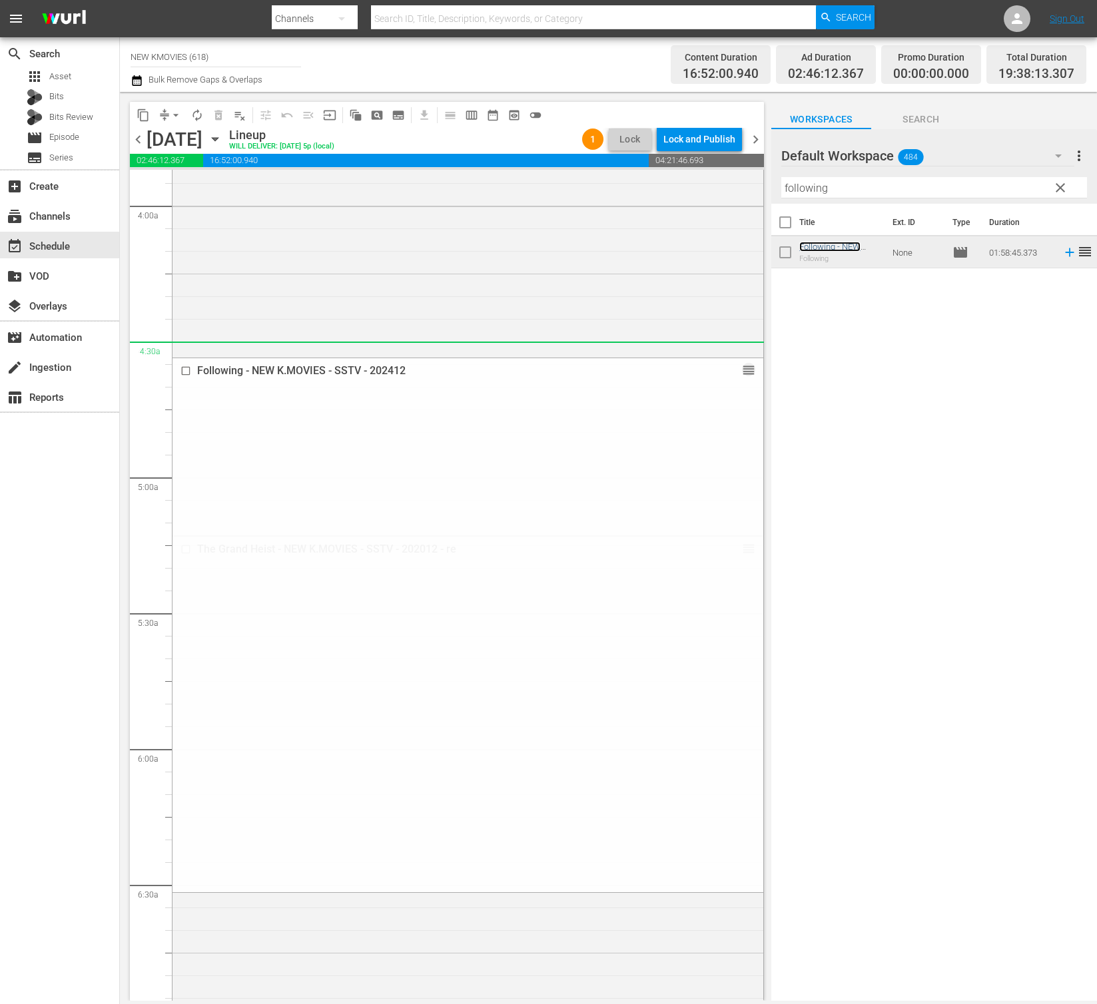
drag, startPoint x: 749, startPoint y: 350, endPoint x: 729, endPoint y: 361, distance: 23.0
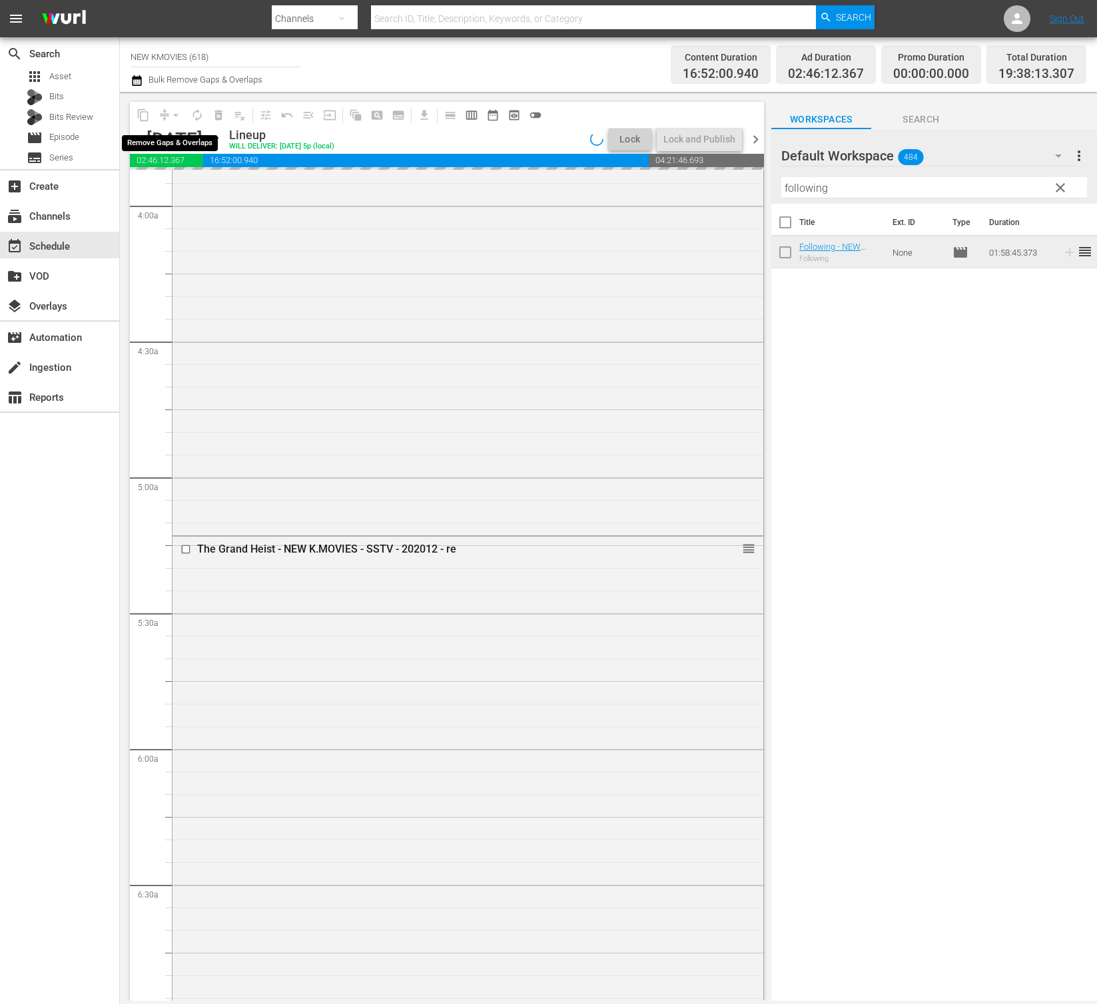
click at [169, 117] on div "arrow_drop_down" at bounding box center [175, 115] width 21 height 21
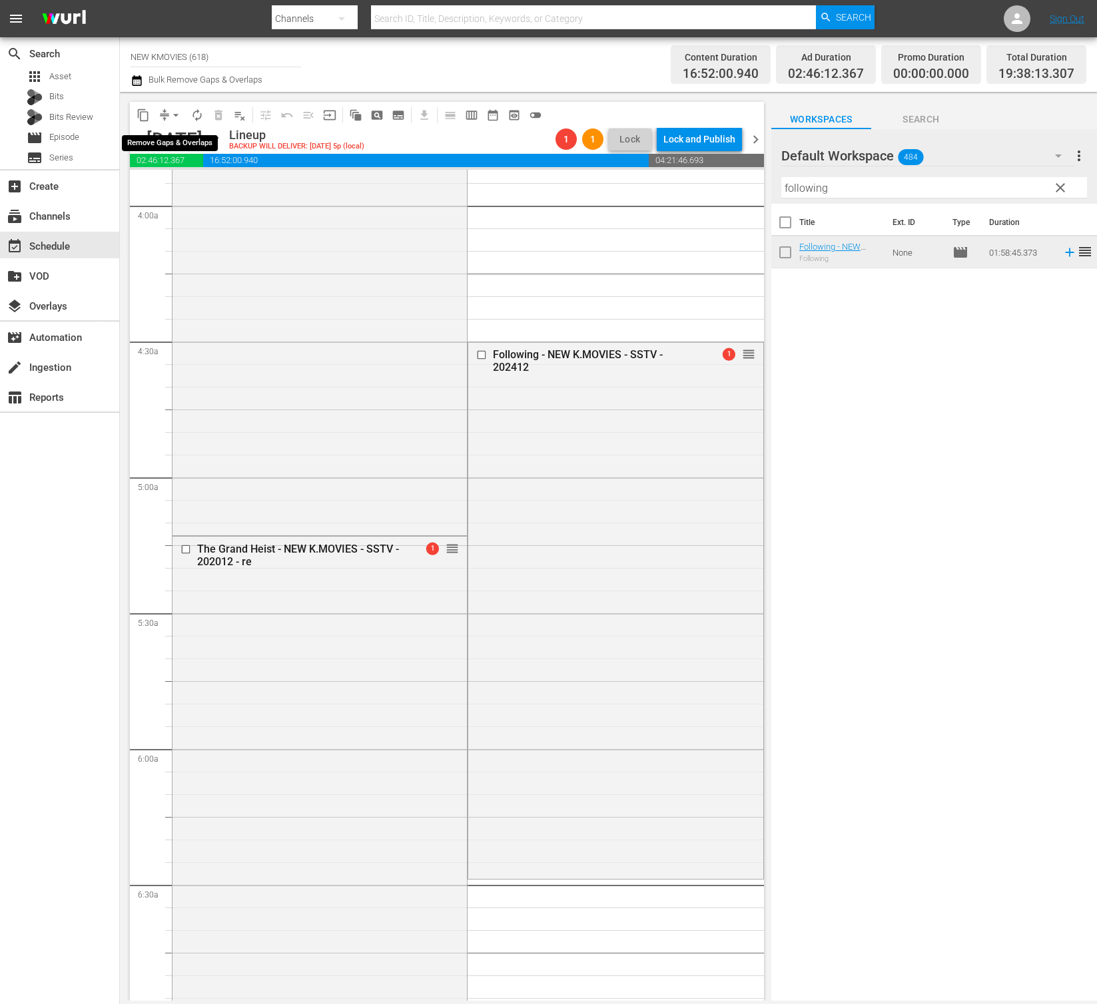
click at [169, 117] on span "arrow_drop_down" at bounding box center [175, 115] width 13 height 13
click at [194, 187] on li "Align to End of Previous Day" at bounding box center [177, 186] width 140 height 22
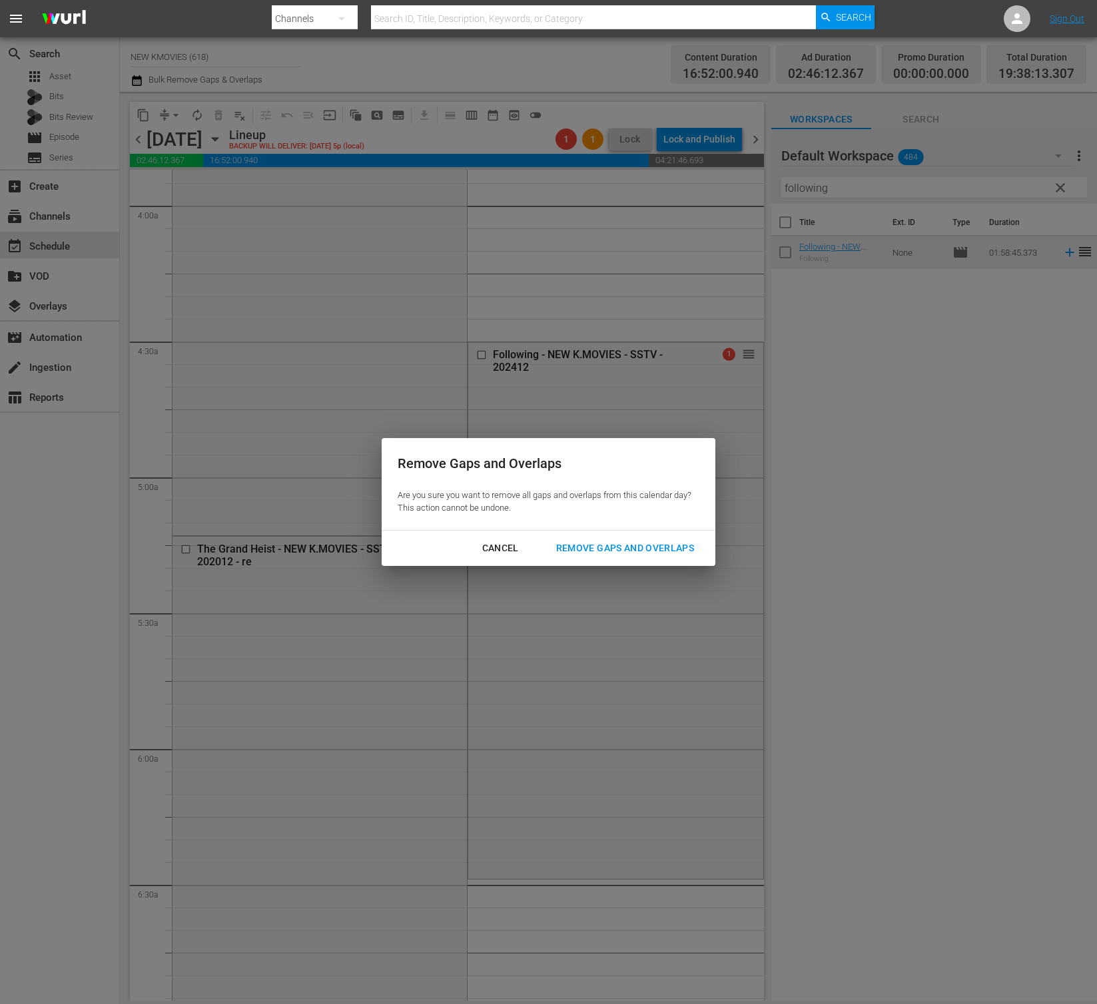
click at [668, 547] on div "Remove Gaps and Overlaps" at bounding box center [624, 548] width 159 height 17
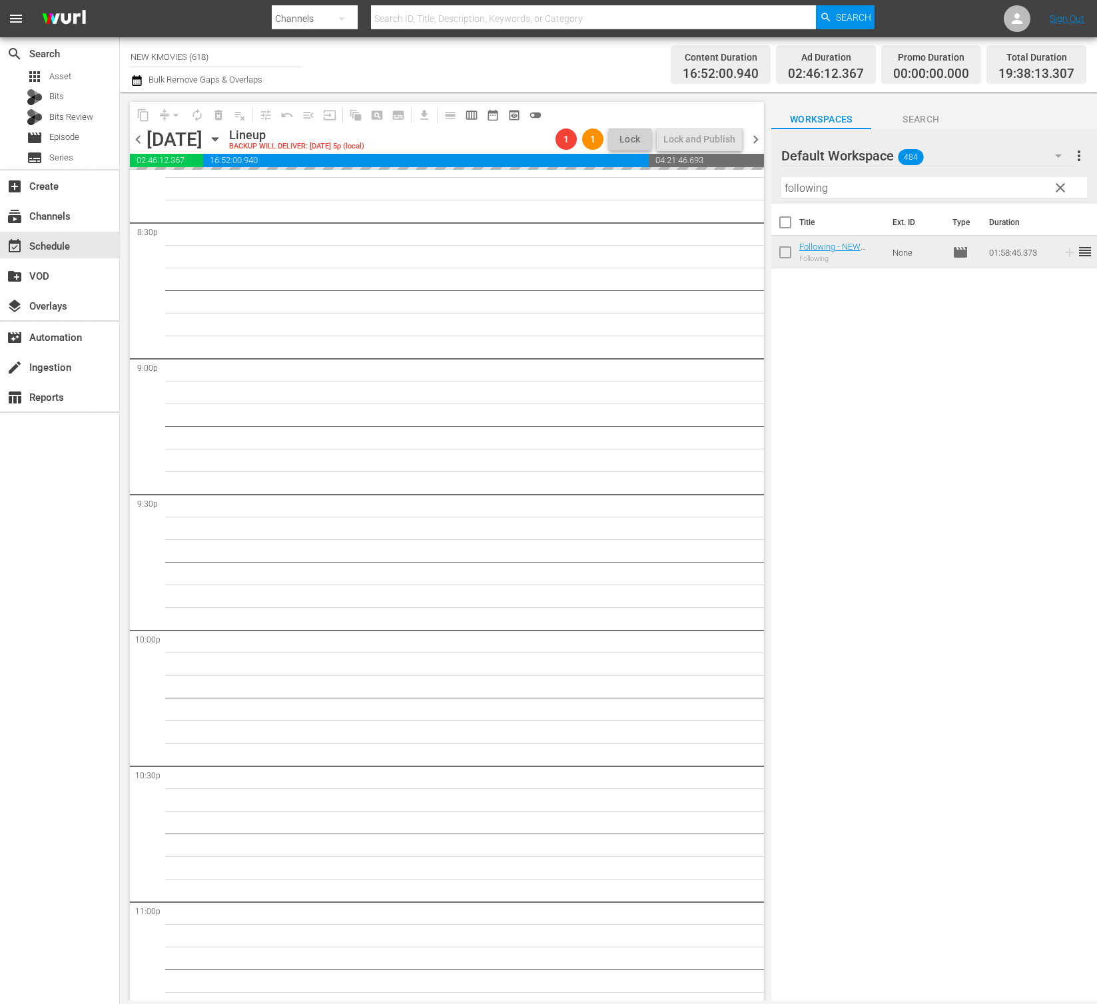
scroll to position [5560, 0]
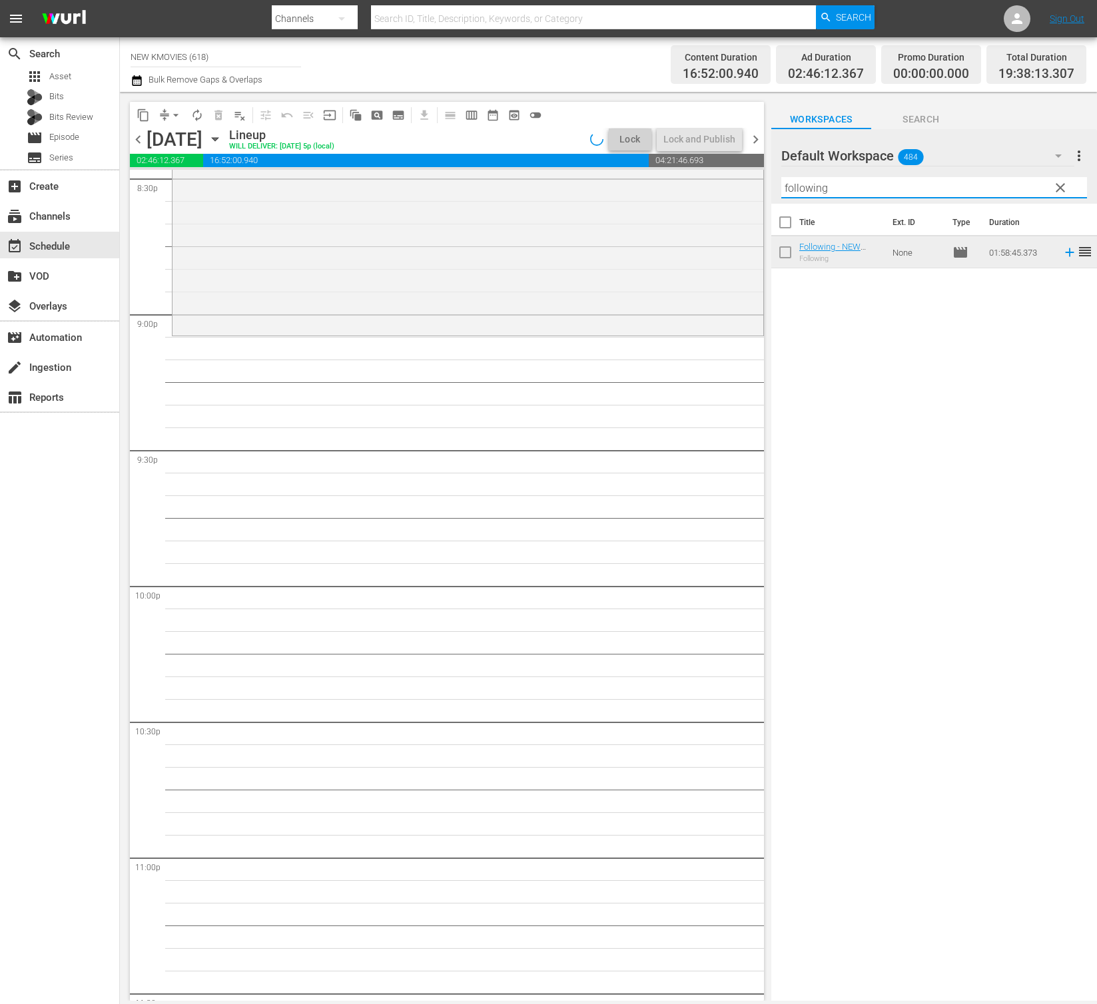
click at [931, 194] on input "following" at bounding box center [934, 187] width 306 height 21
paste input "A Man and A Woman"
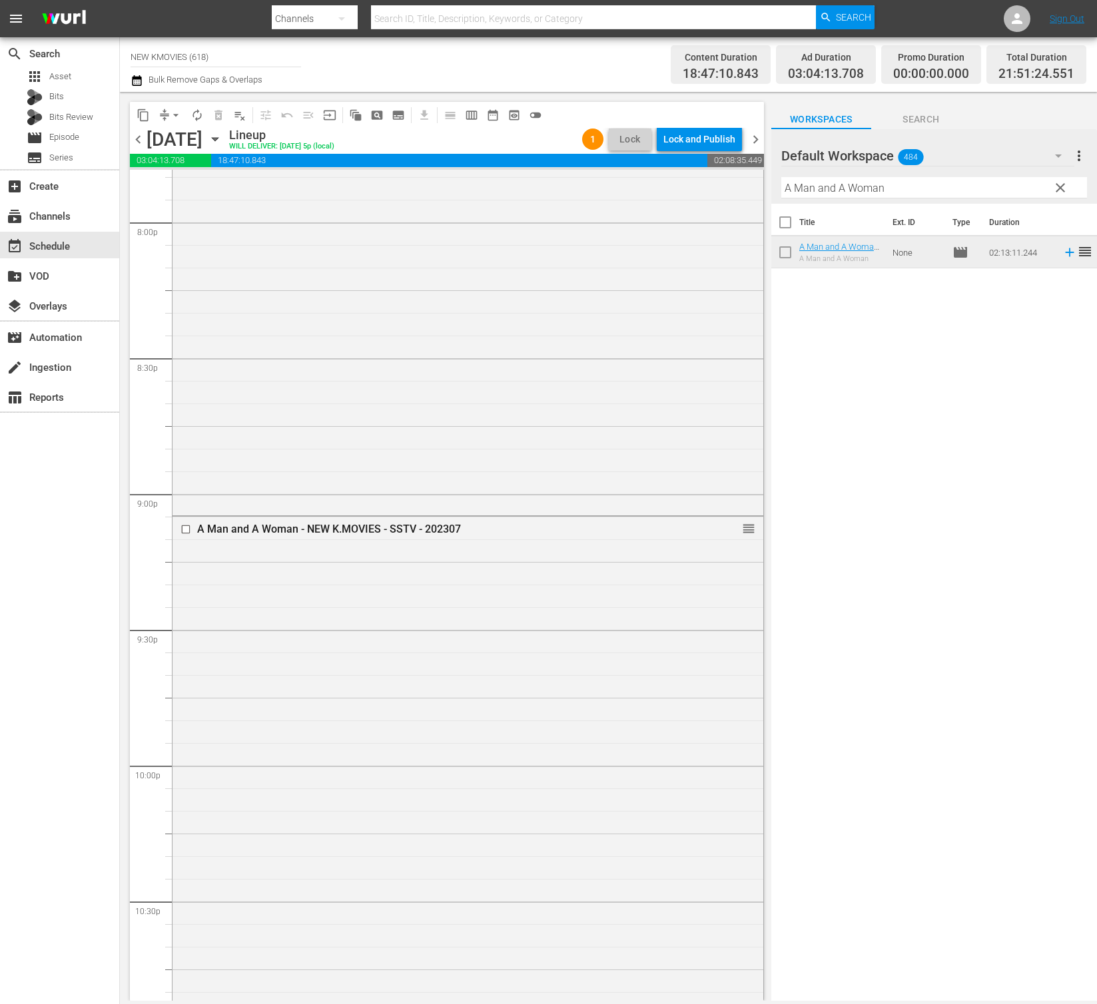
scroll to position [5689, 0]
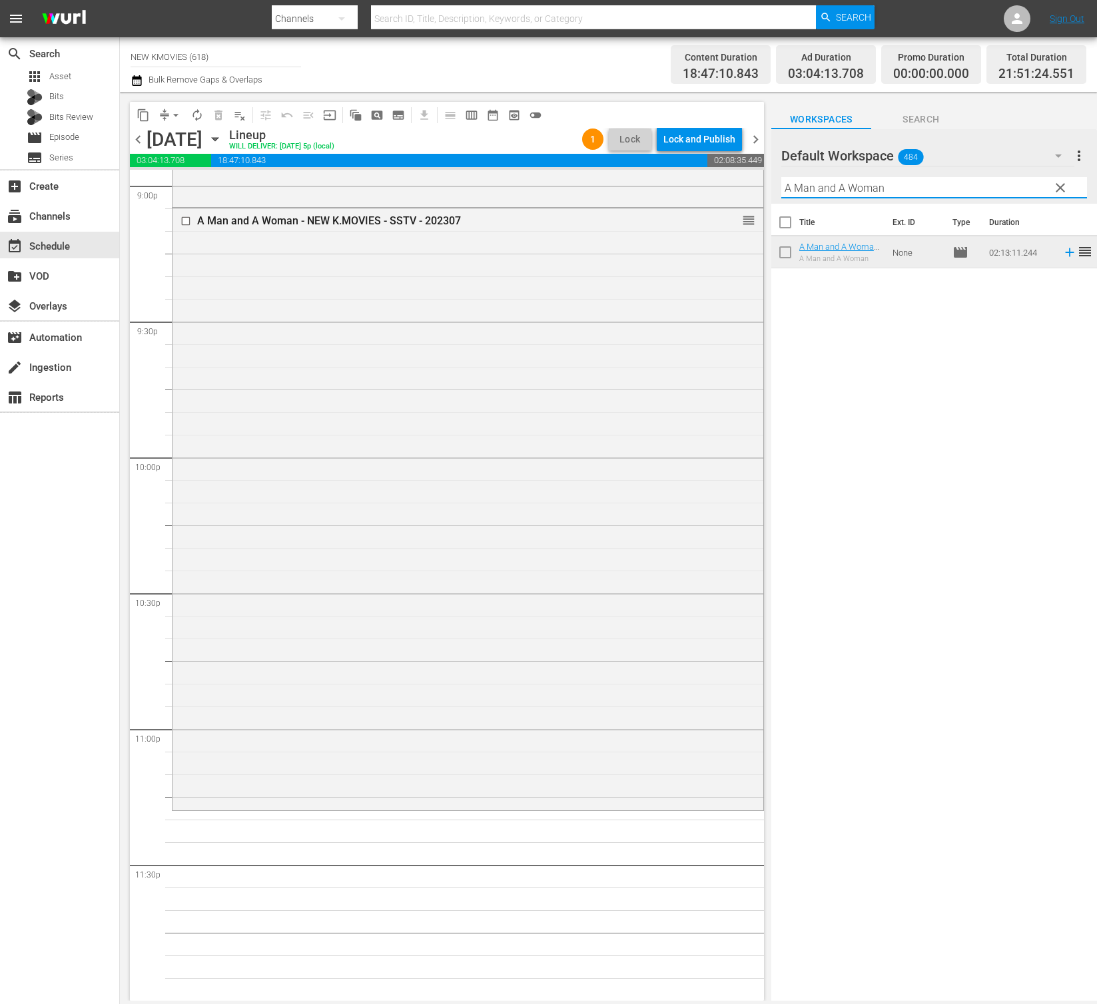
click at [933, 190] on input "A Man and A Woman" at bounding box center [934, 187] width 306 height 21
paste input "The Uncle"
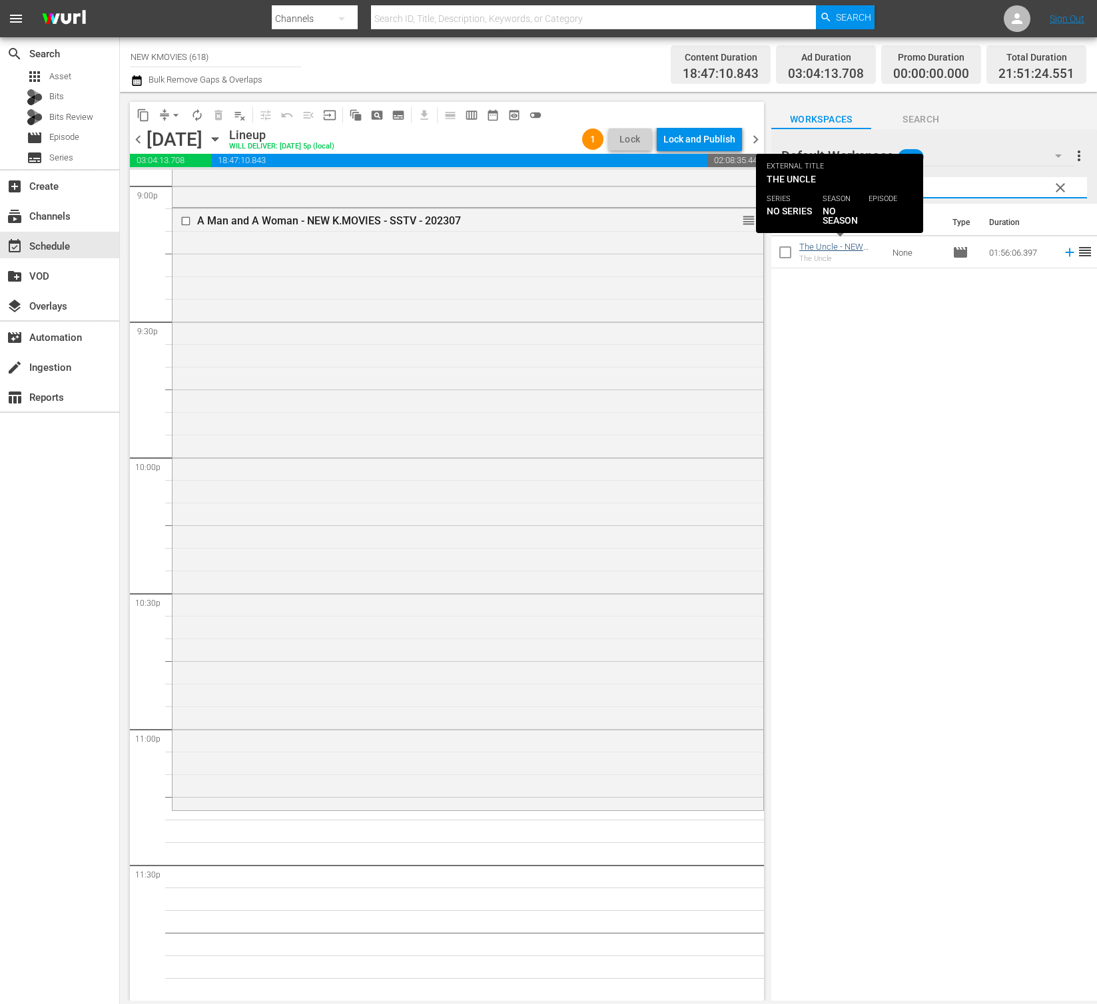
type input "The Uncle"
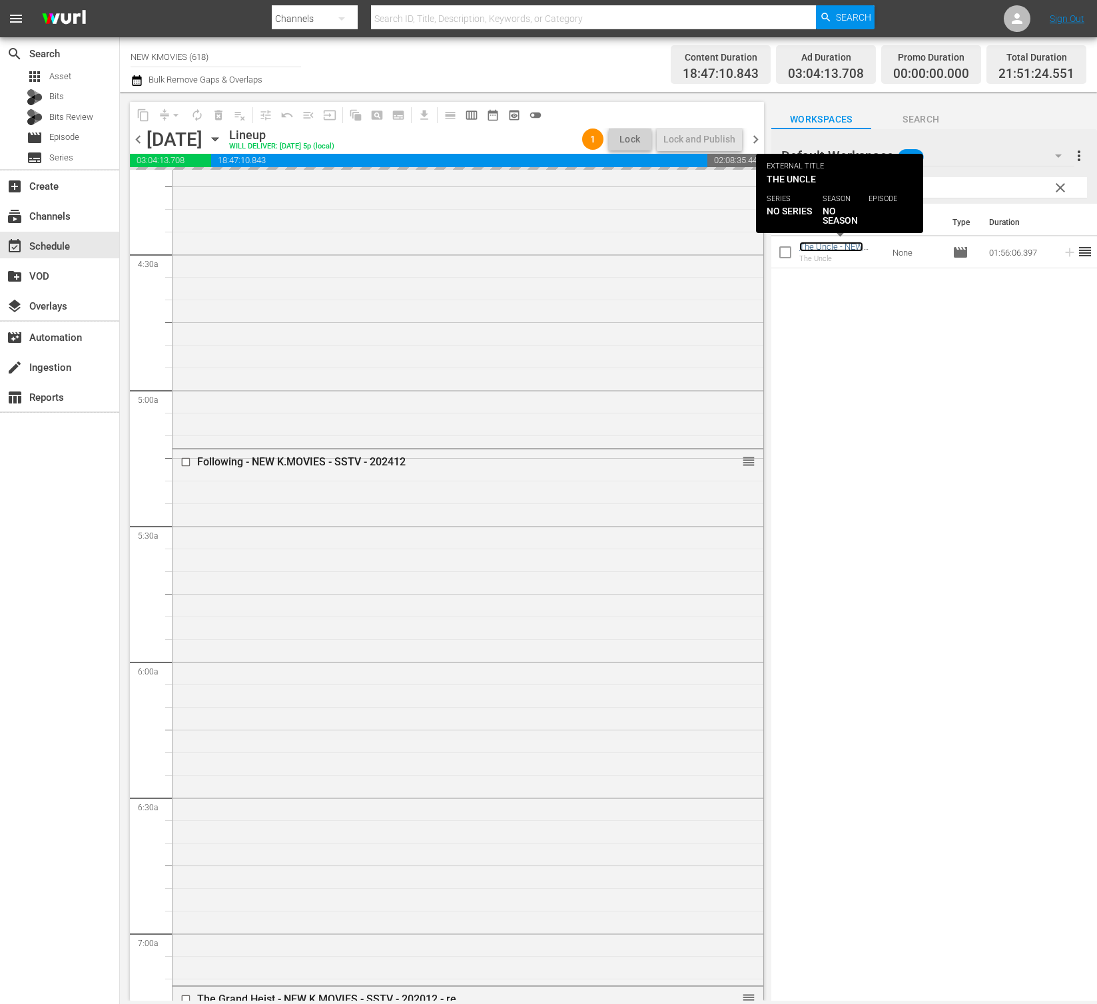
scroll to position [0, 0]
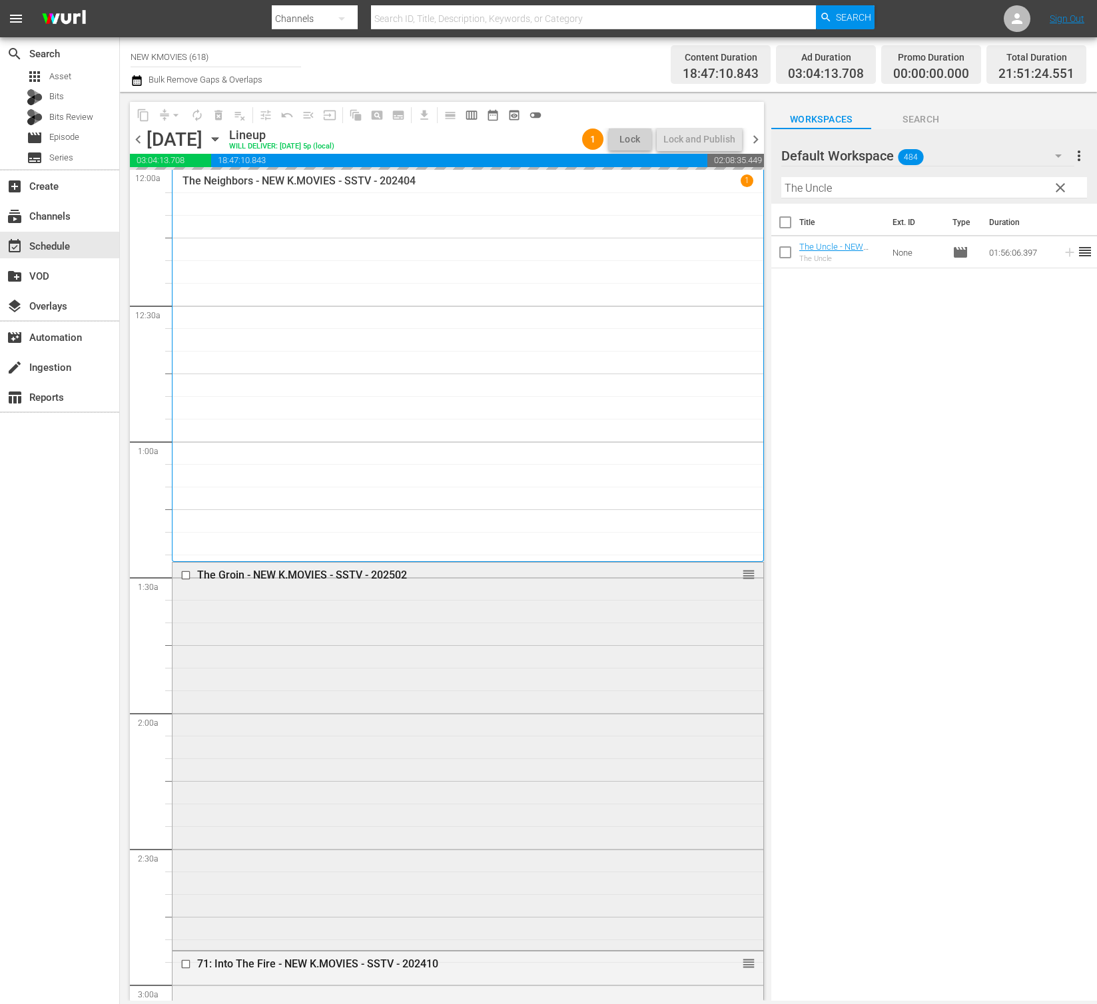
click at [354, 692] on div "The Groin - NEW K.MOVIES - SSTV - 202502 reorder" at bounding box center [467, 755] width 591 height 385
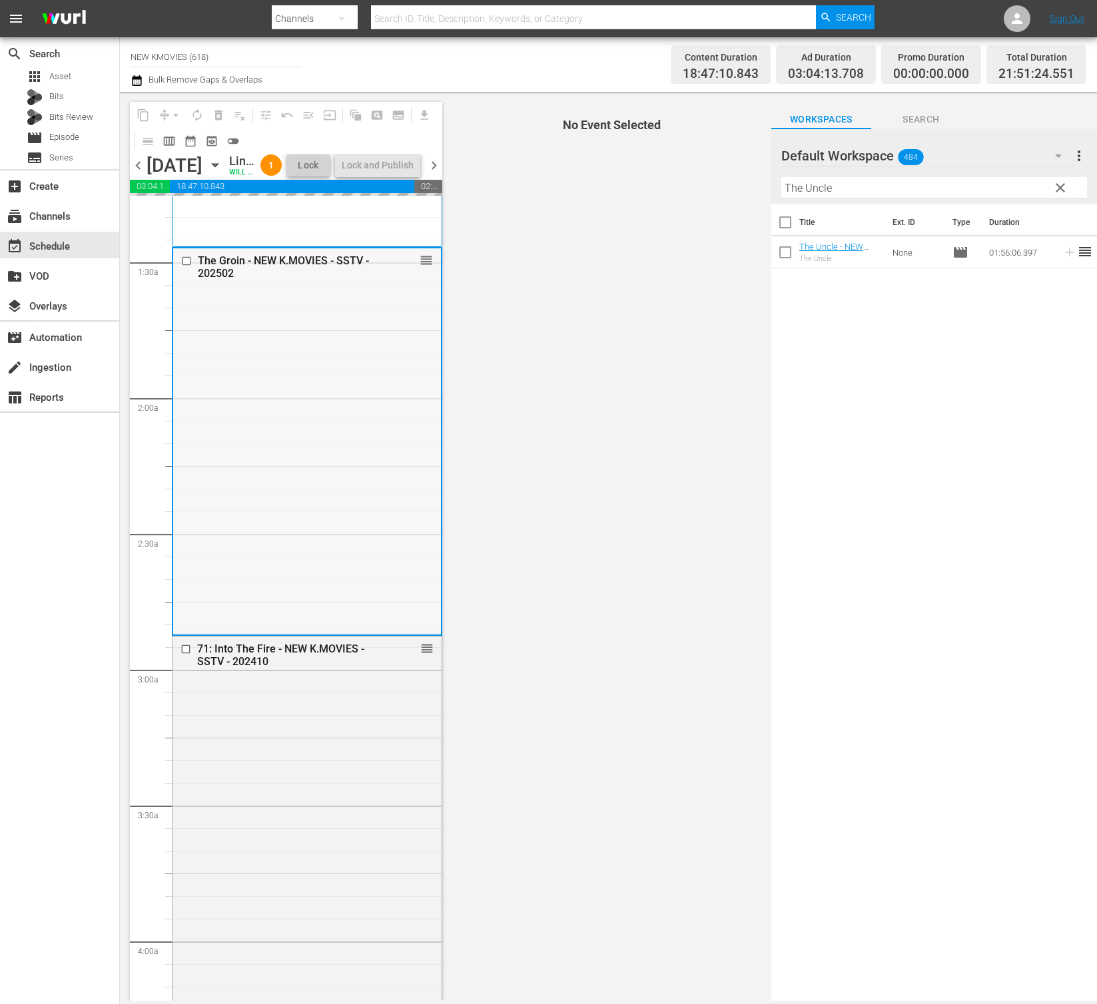
scroll to position [342, 0]
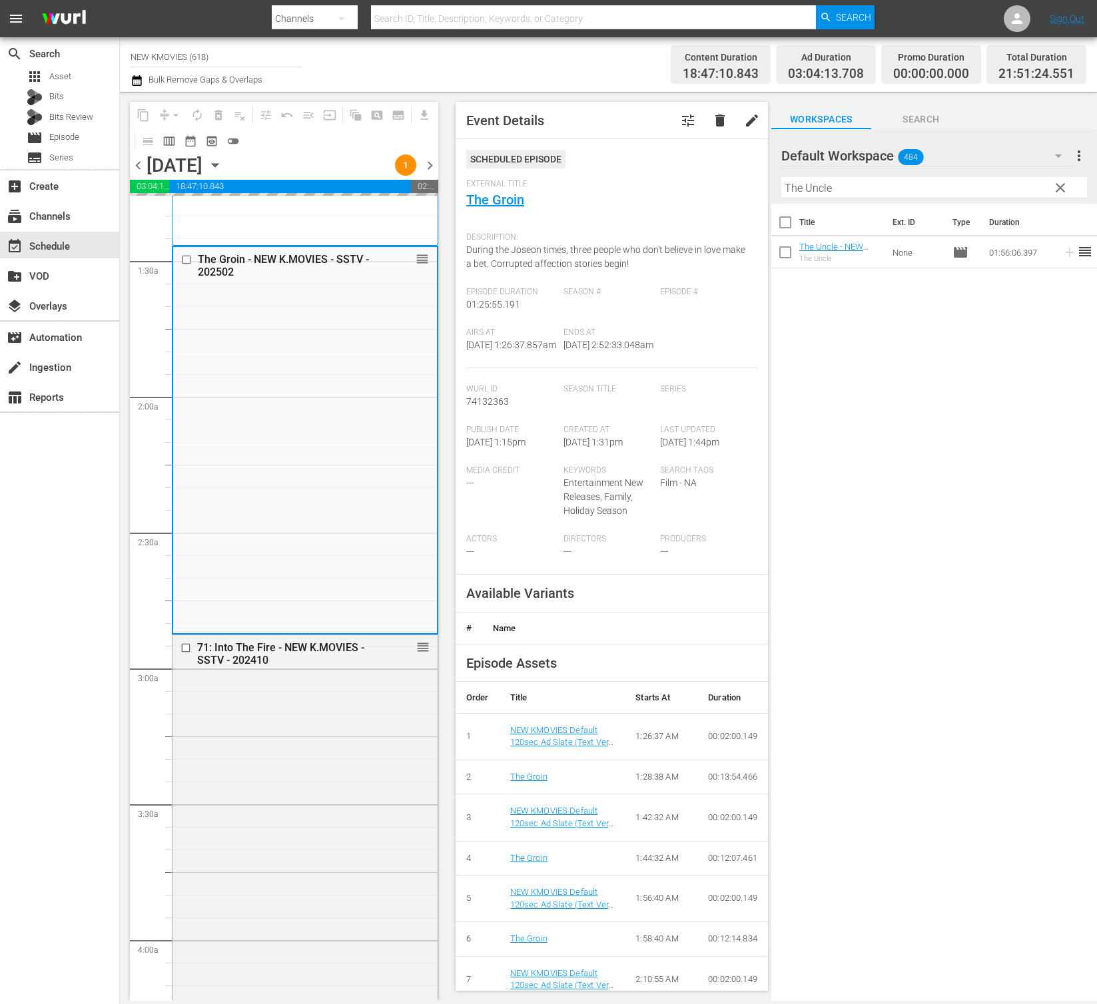
click at [310, 789] on div "71: Into The Fire - NEW K.MOVIES - SSTV - 202410 reorder" at bounding box center [304, 951] width 265 height 632
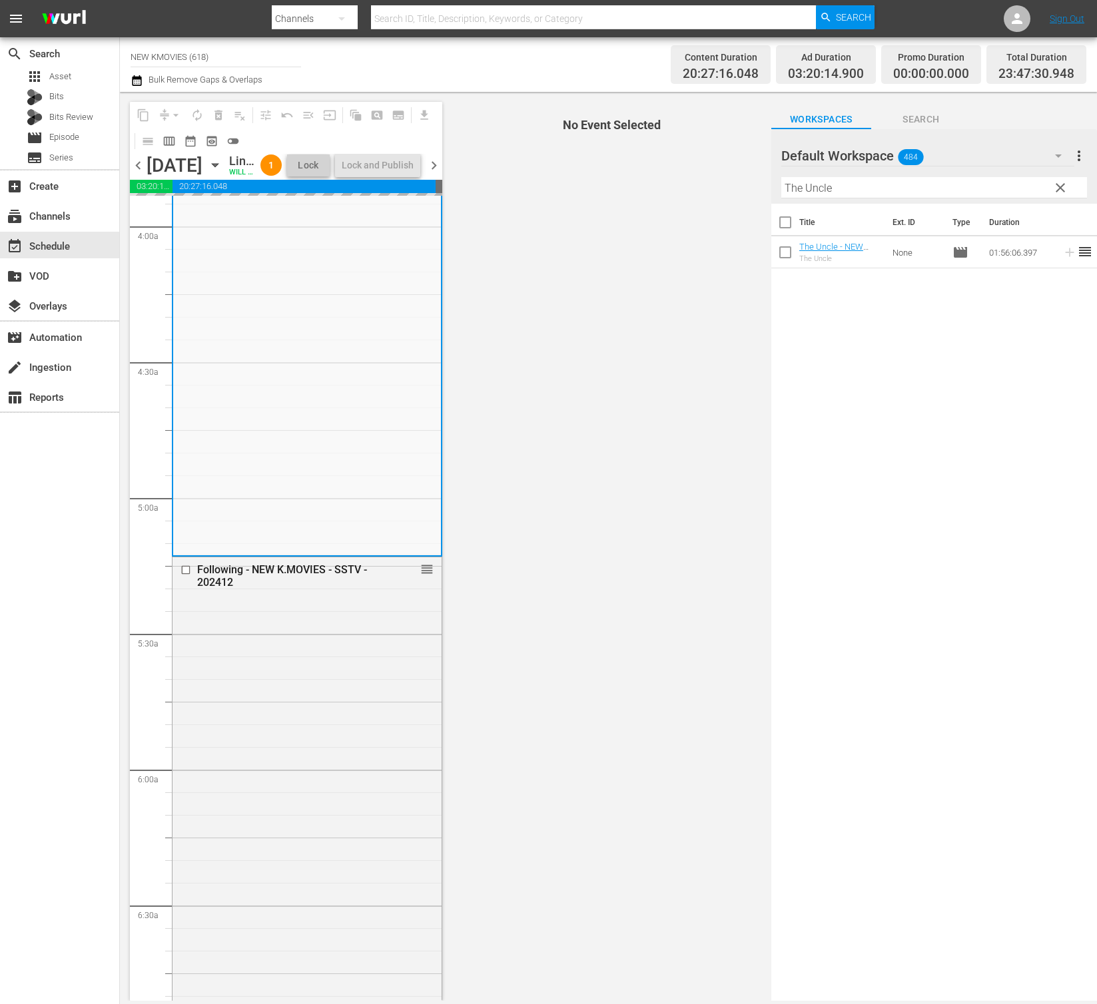
scroll to position [1059, 0]
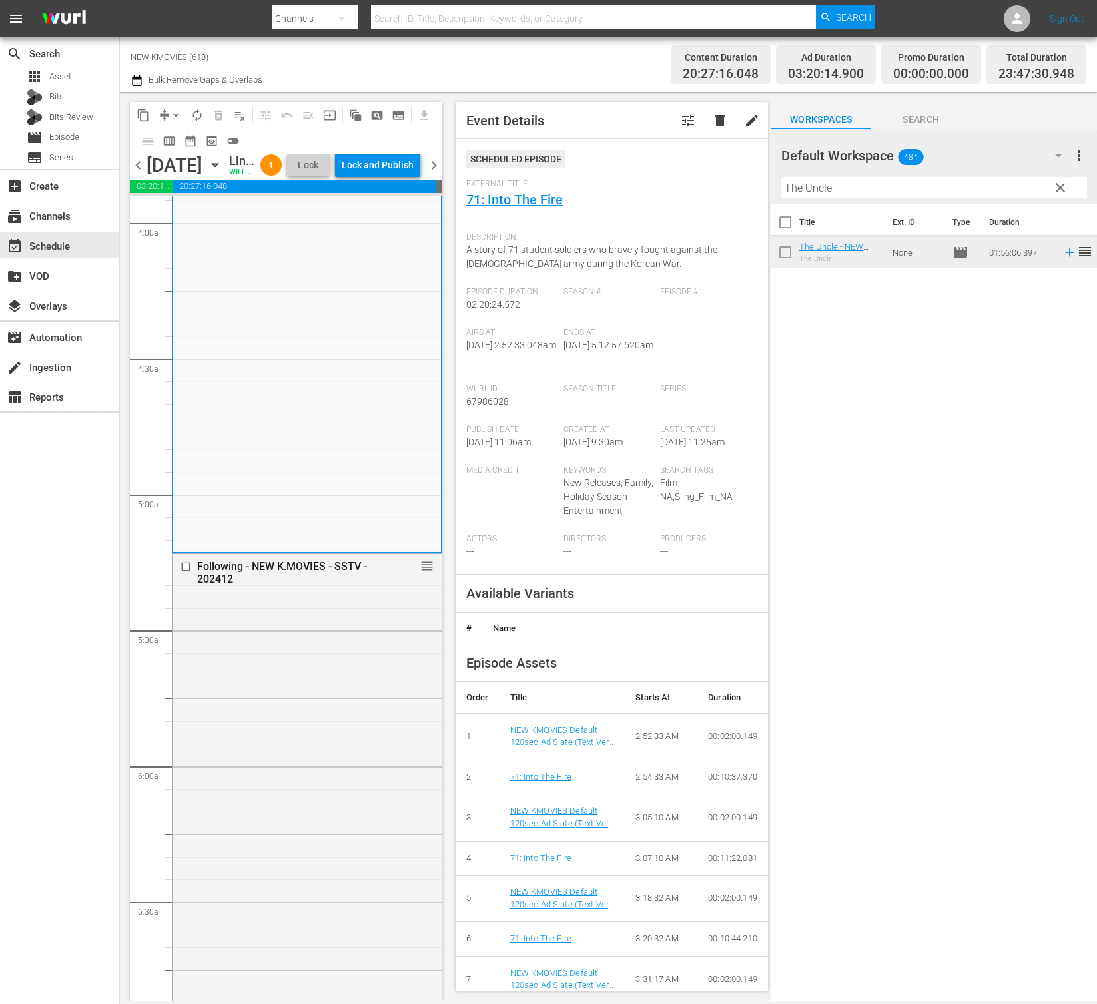
click at [310, 789] on div "Following - NEW K.MOVIES - SSTV - 202412 reorder" at bounding box center [306, 821] width 269 height 534
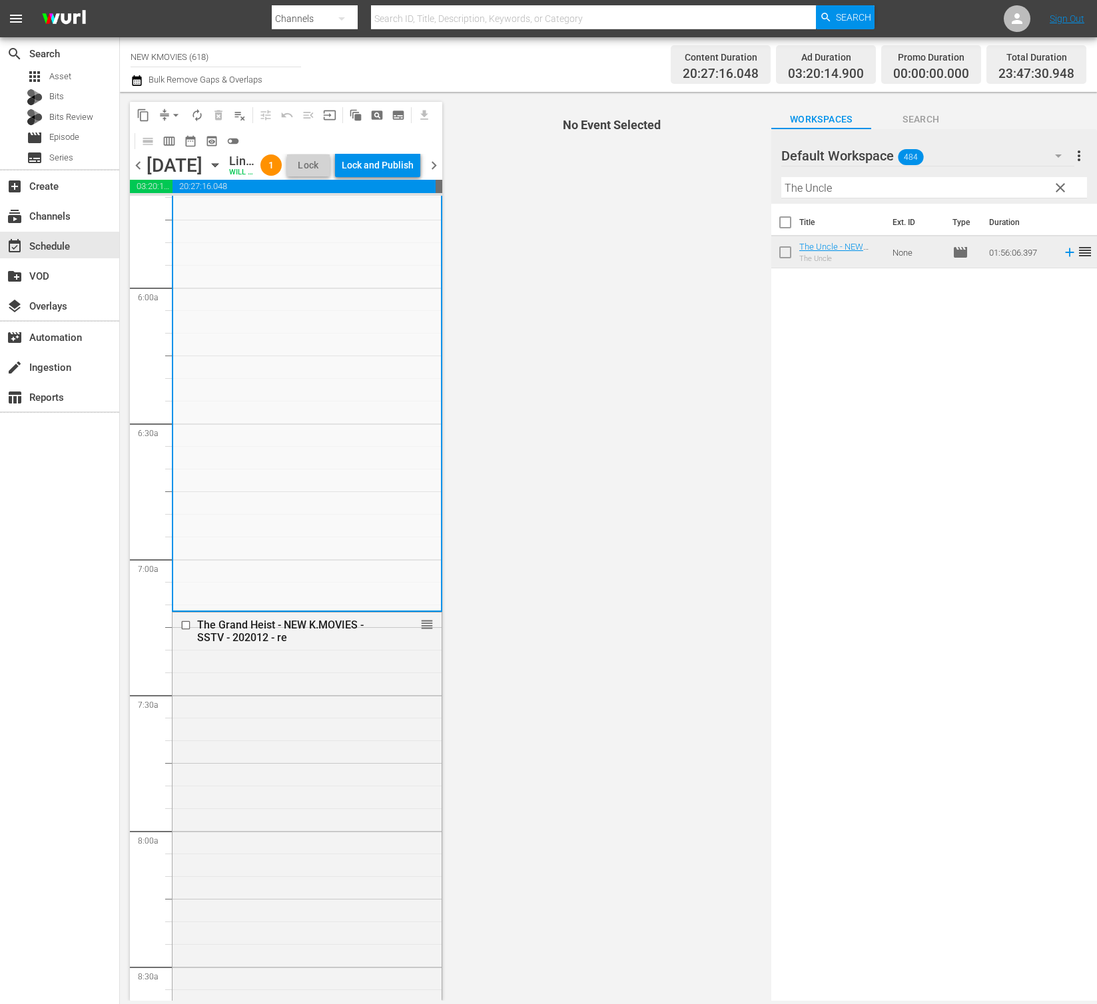
scroll to position [1540, 0]
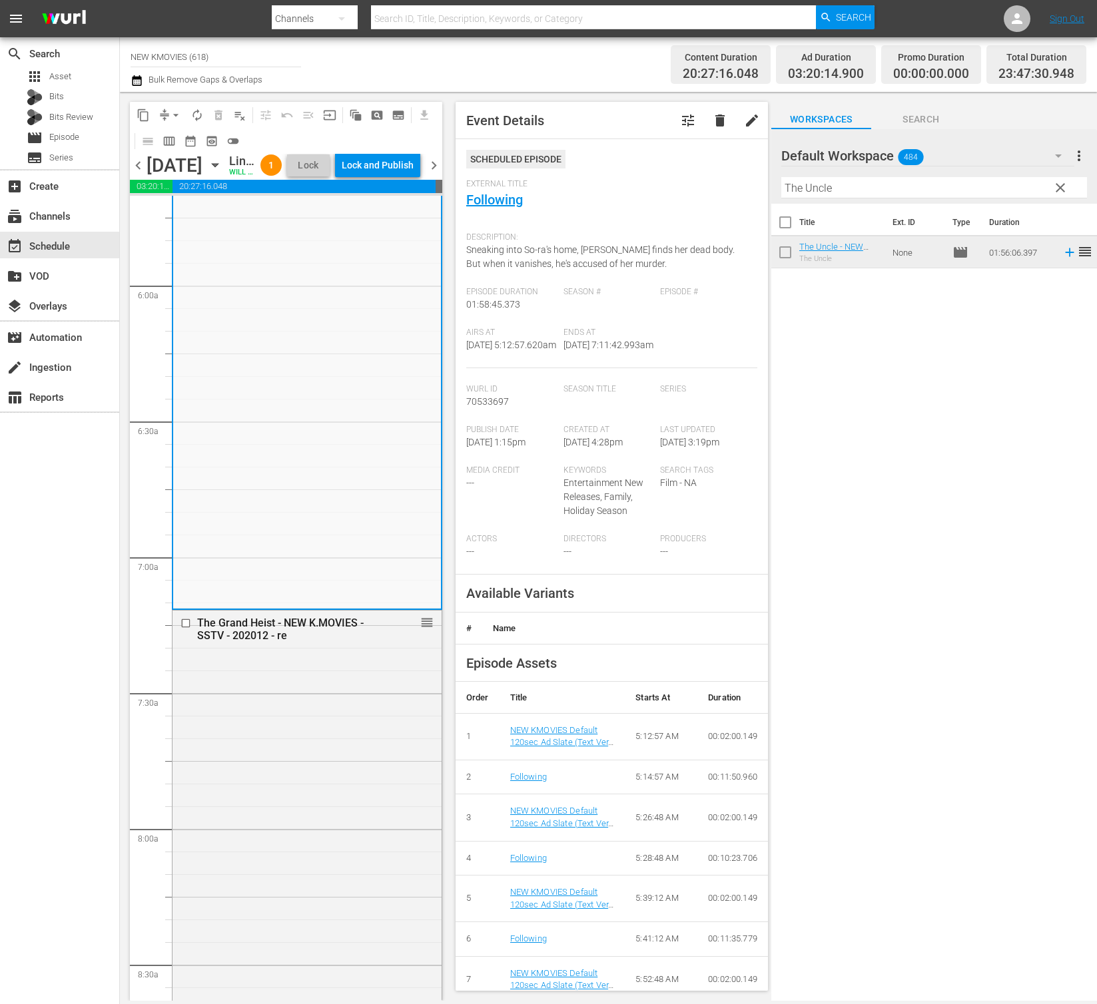
click at [310, 789] on div "The Grand Heist - NEW K.MOVIES - SSTV - 202012 - re reorder" at bounding box center [306, 932] width 269 height 643
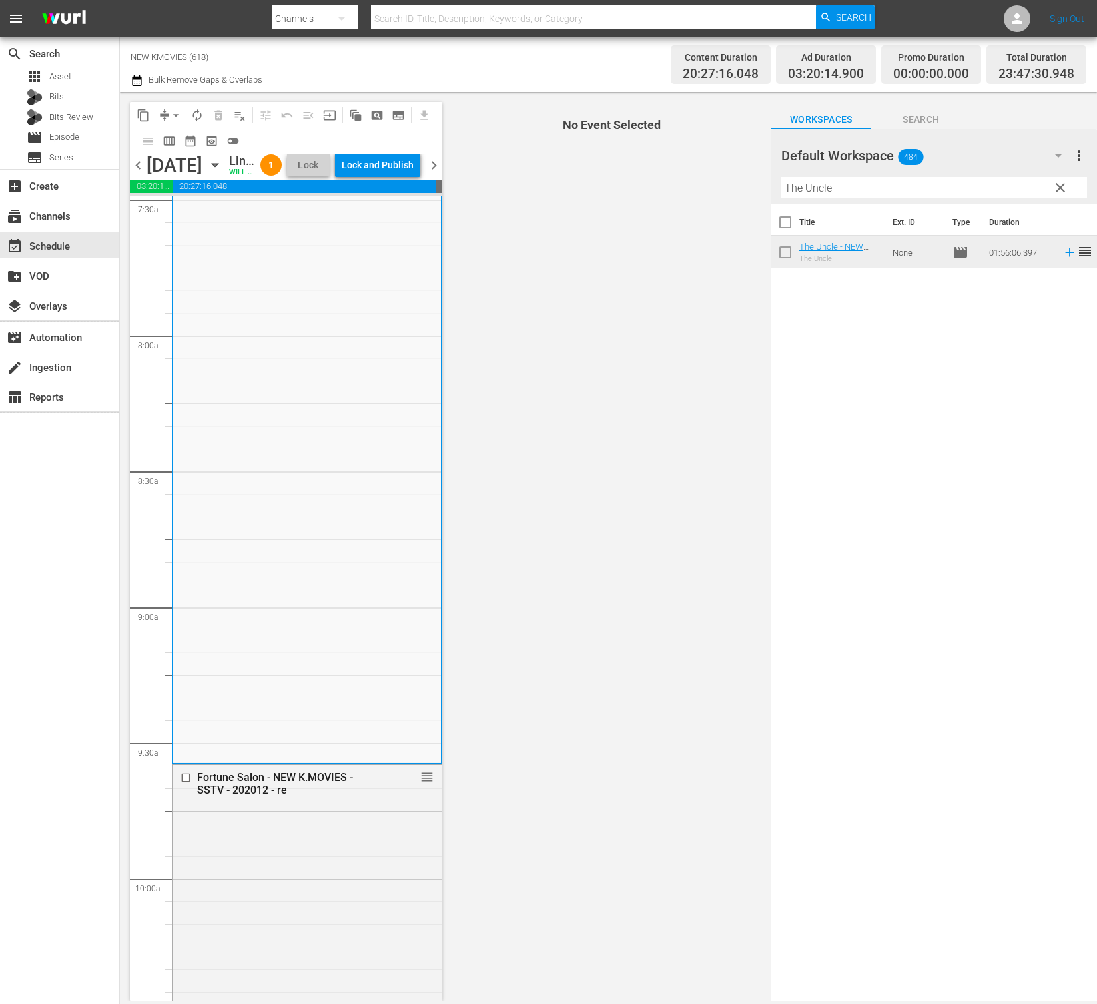
scroll to position [2141, 0]
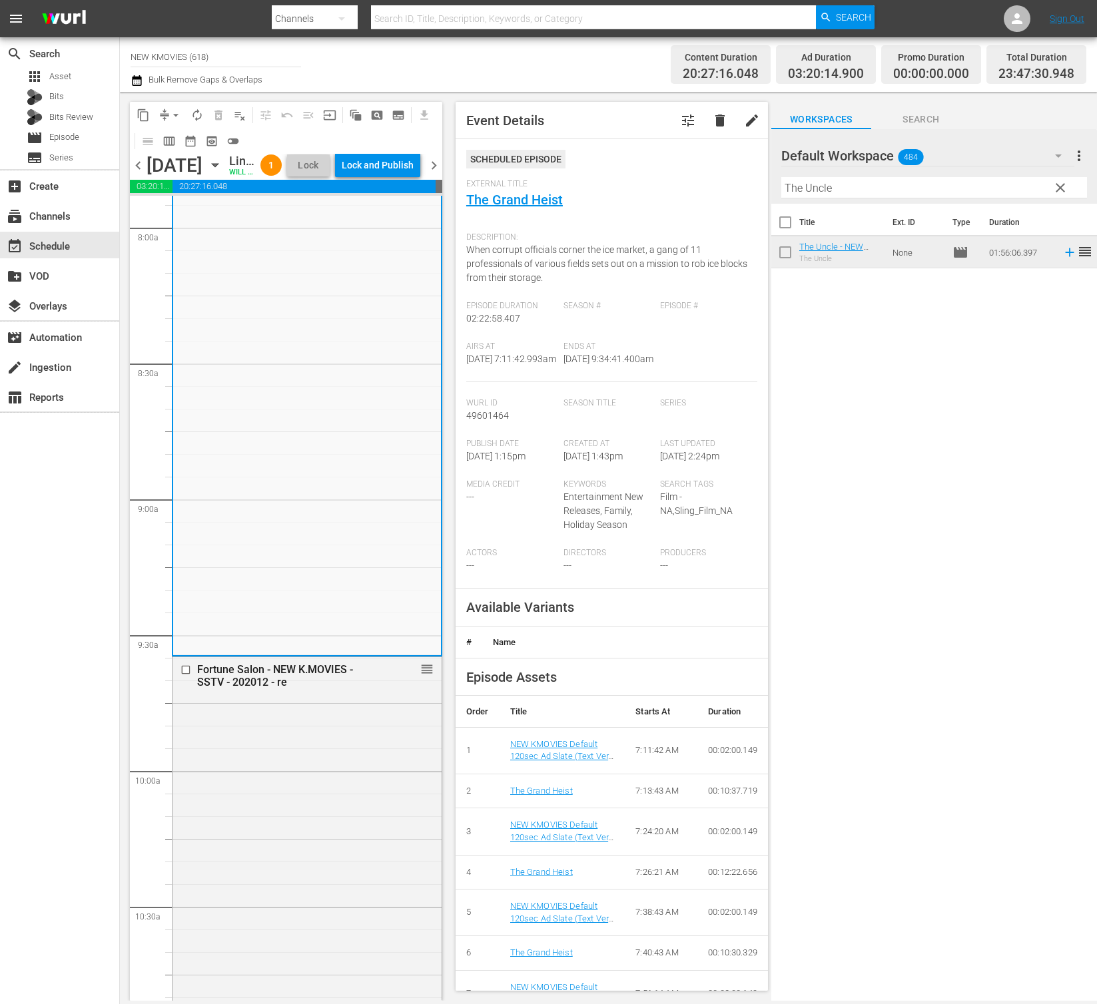
click at [310, 789] on div "Fortune Salon - NEW K.MOVIES - SSTV - 202012 - re reorder" at bounding box center [306, 969] width 269 height 625
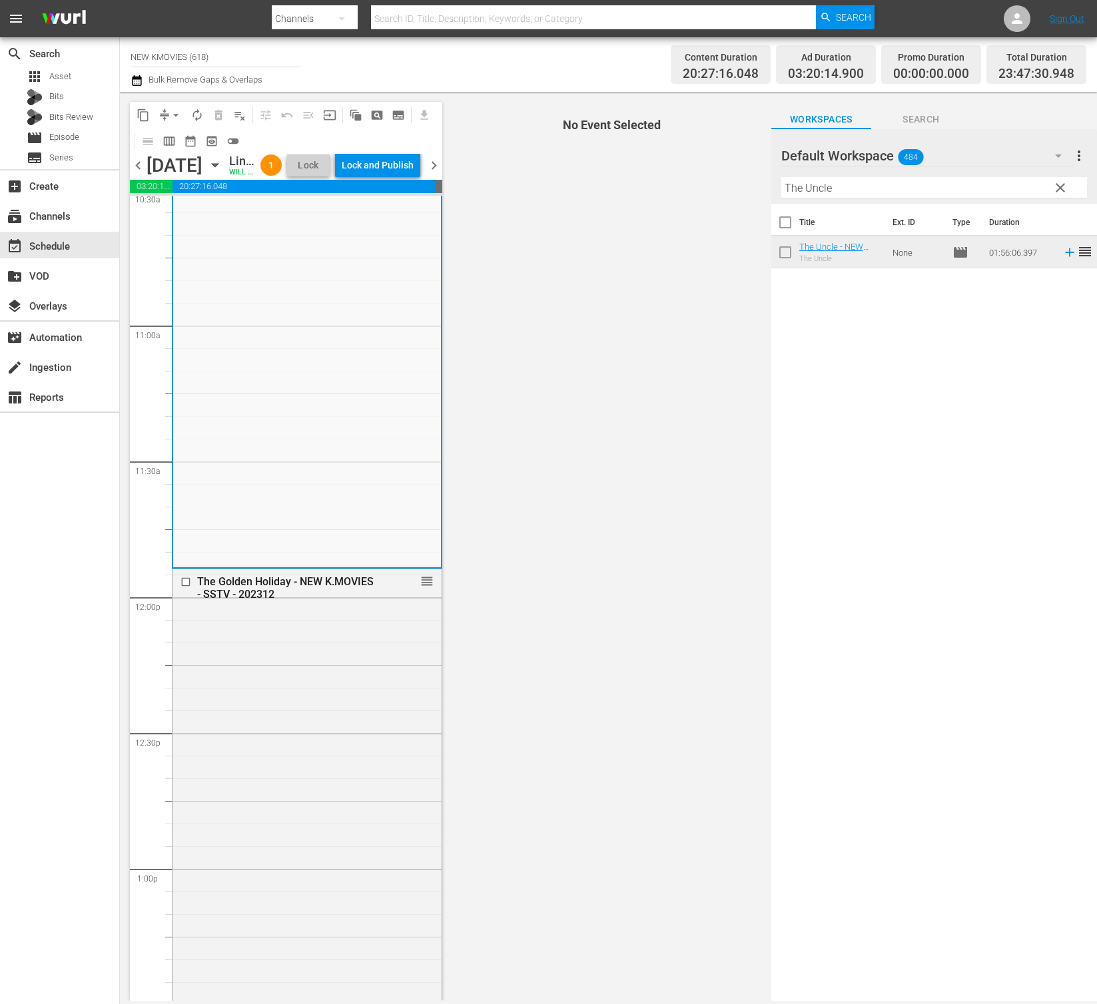
scroll to position [2883, 0]
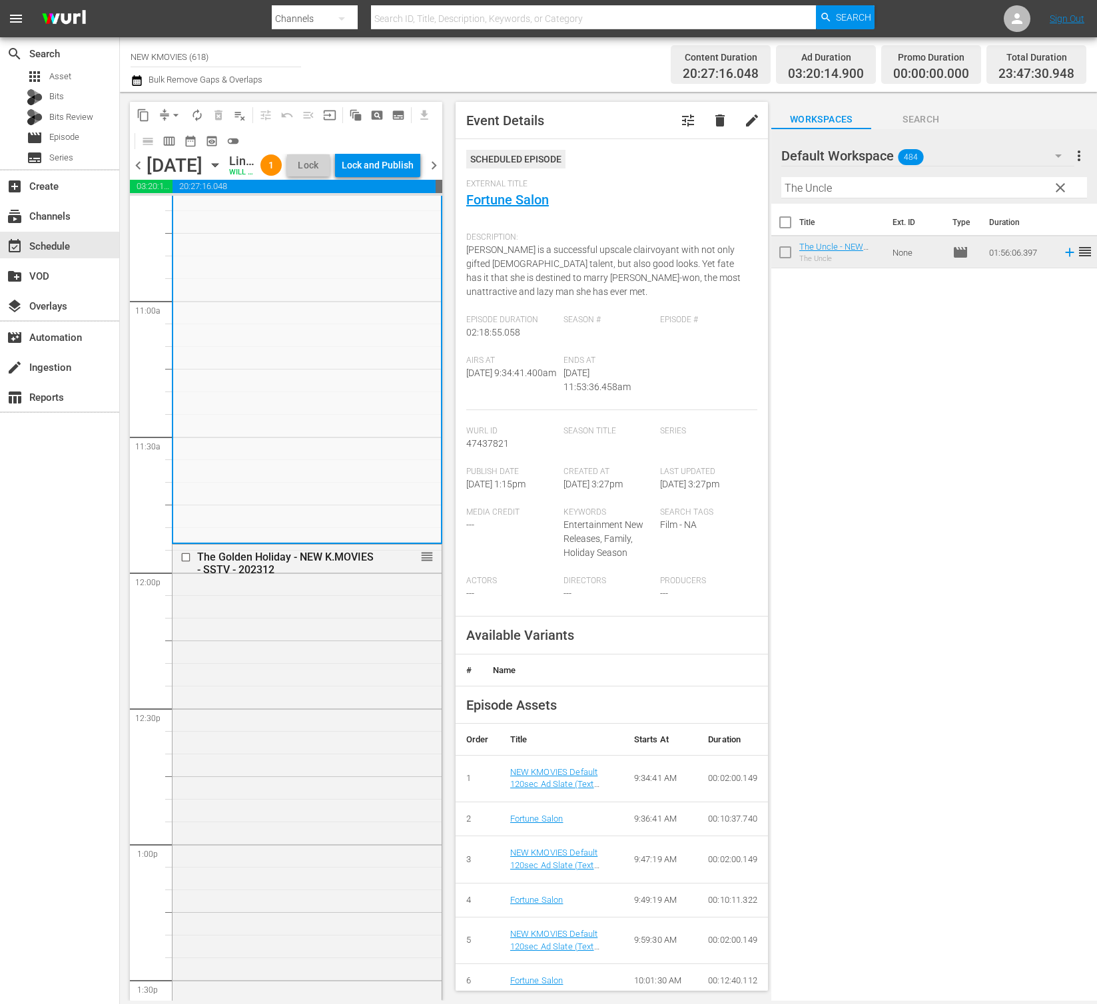
click at [310, 789] on div "The Golden Holiday - NEW K.MOVIES - SSTV - 202312 reorder" at bounding box center [306, 823] width 269 height 557
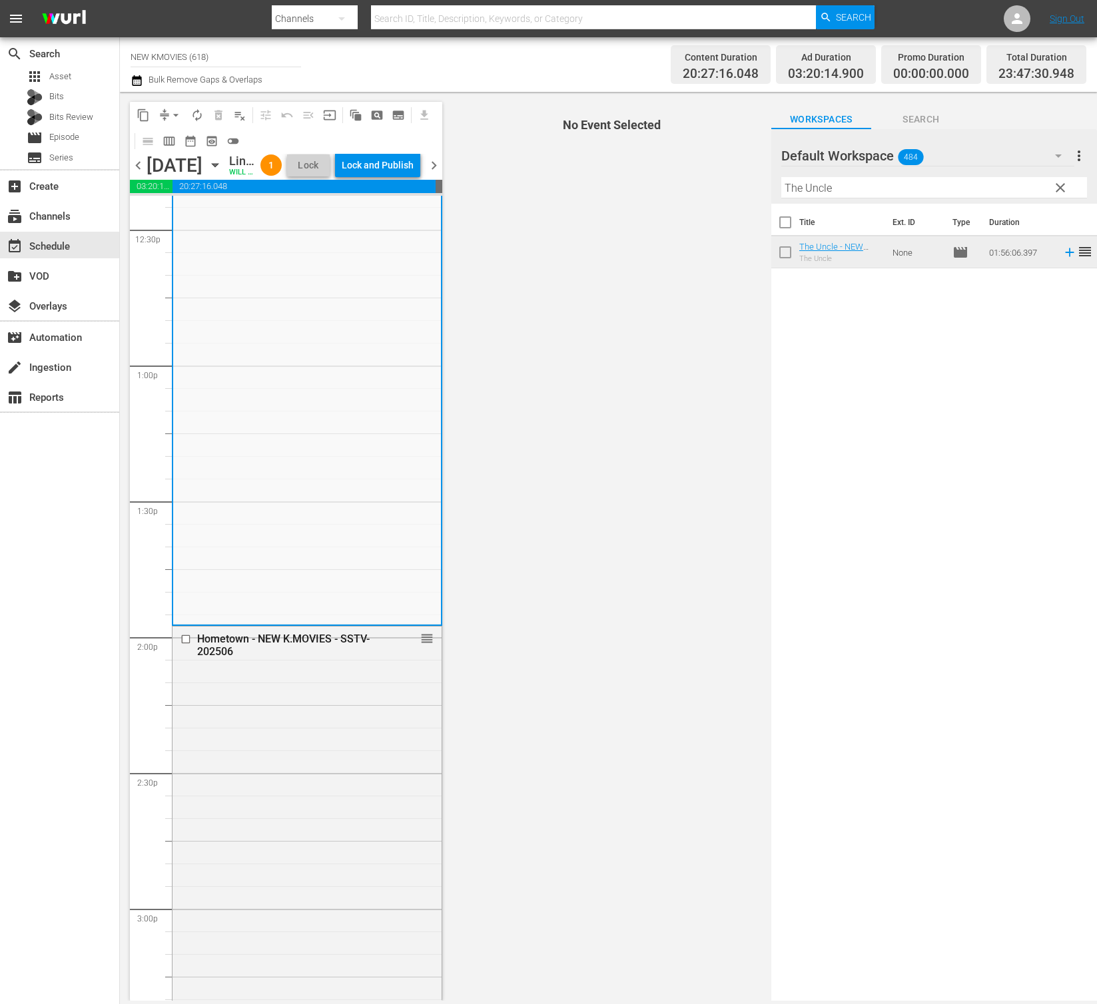
scroll to position [3629, 0]
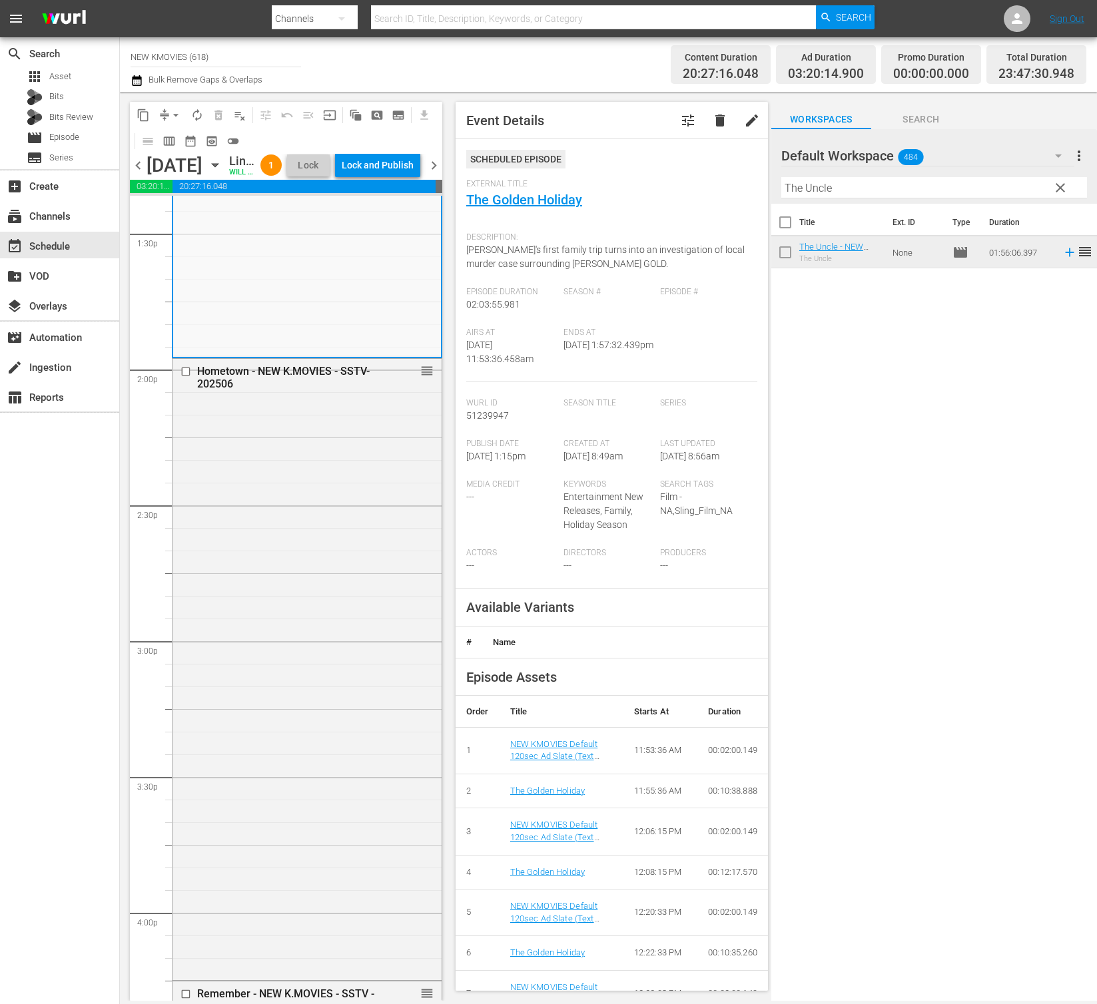
click at [310, 789] on div "Hometown - NEW K.MOVIES - SSTV- 202506 reorder" at bounding box center [306, 668] width 269 height 619
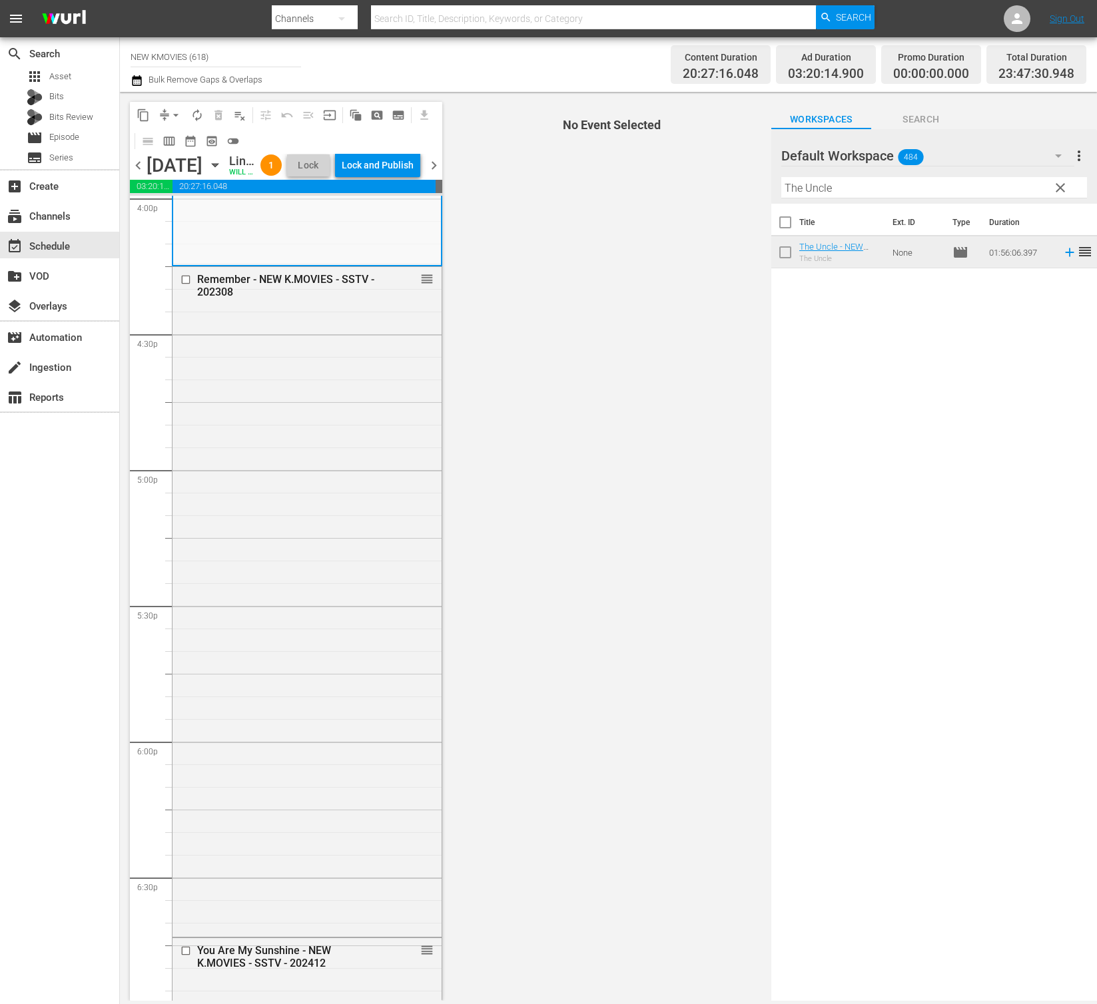
scroll to position [4349, 0]
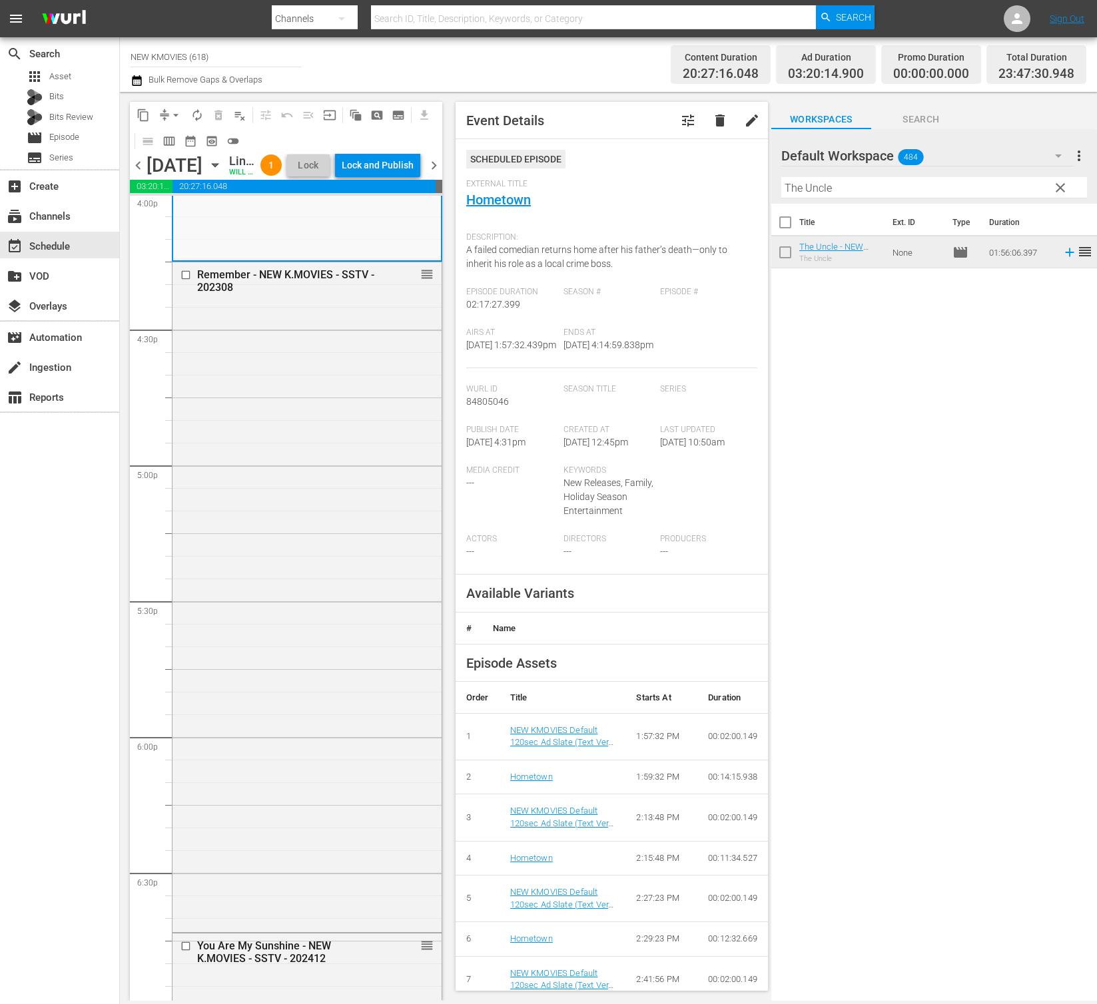
click at [310, 789] on div "Remember - NEW K.MOVIES - SSTV - 202308 reorder" at bounding box center [306, 596] width 269 height 668
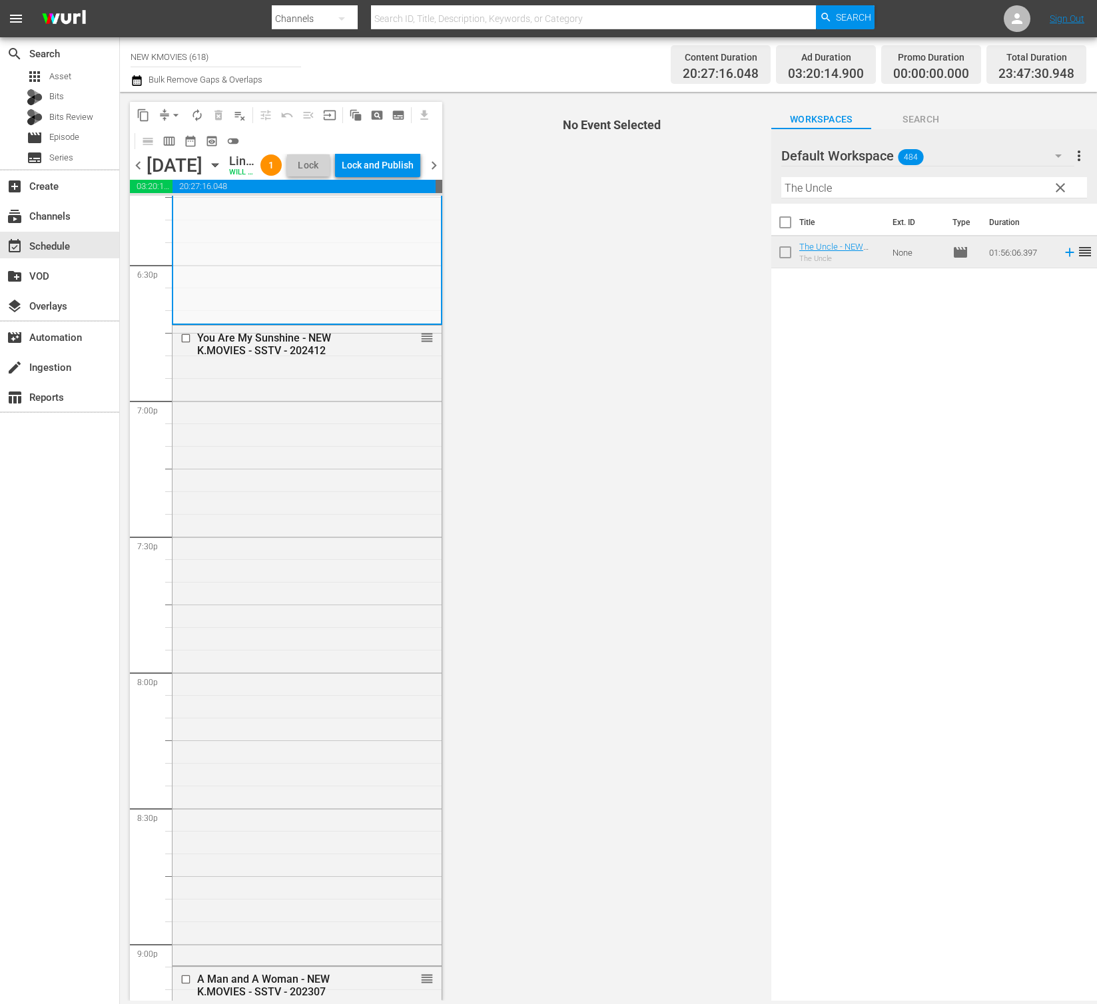
scroll to position [4957, 0]
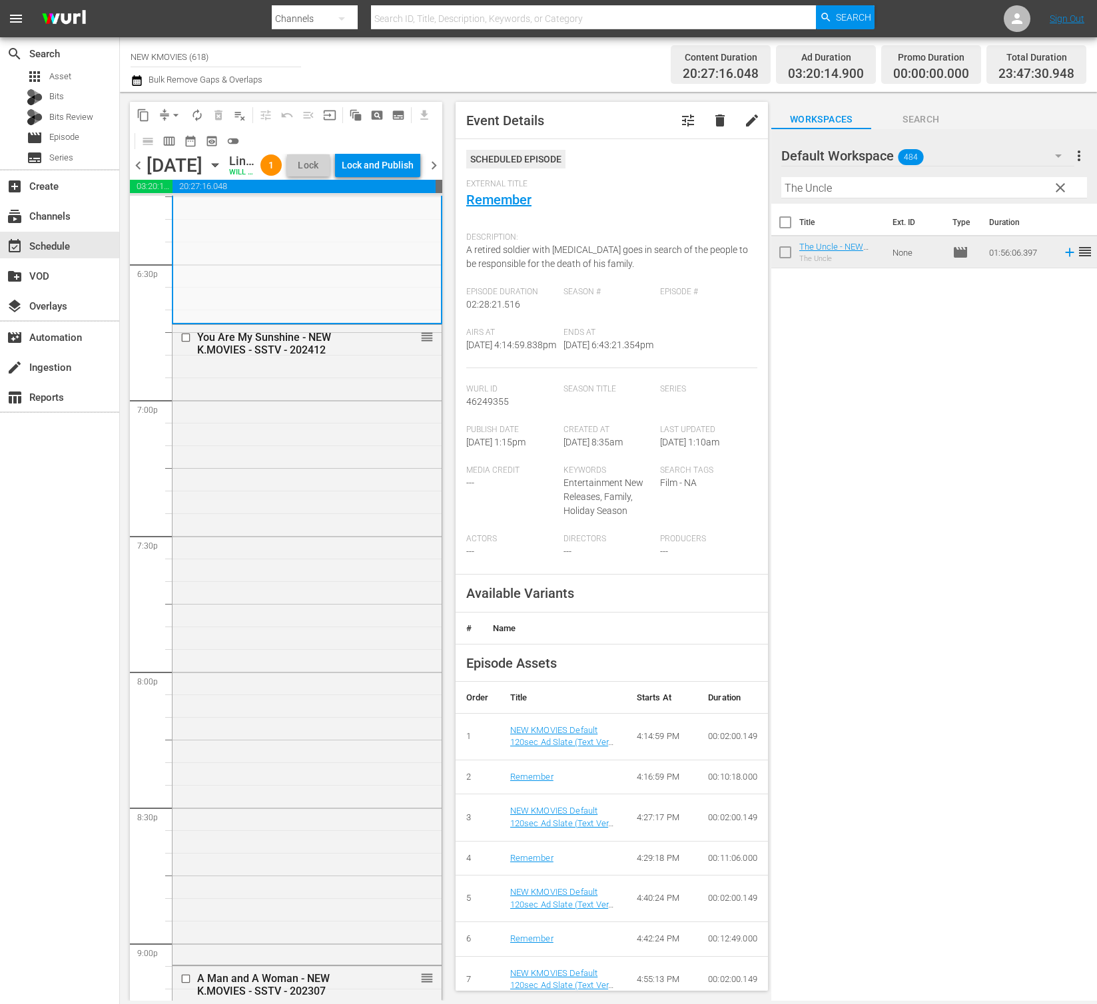
click at [310, 789] on div "You Are My Sunshine - NEW K.MOVIES - SSTV - 202412 reorder" at bounding box center [306, 643] width 269 height 637
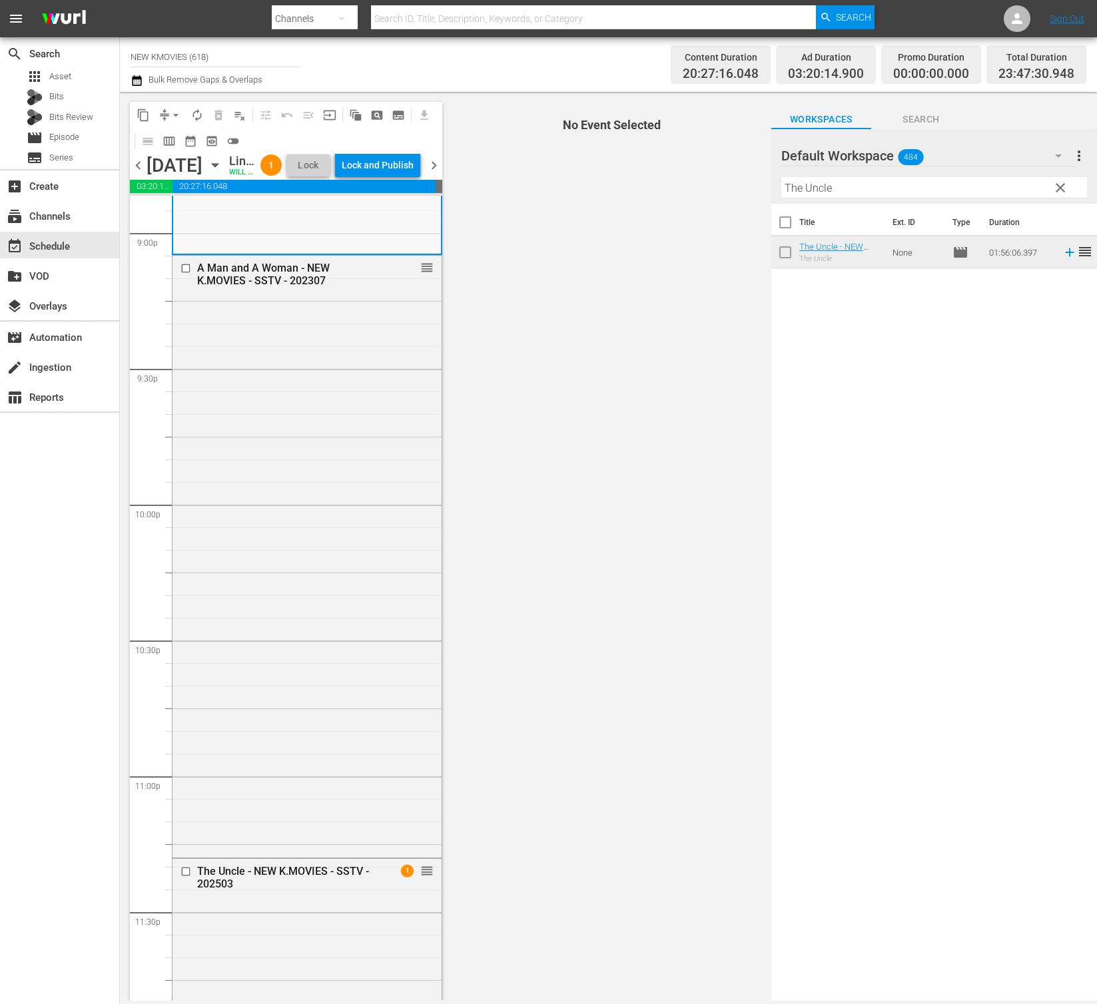
scroll to position [5668, 0]
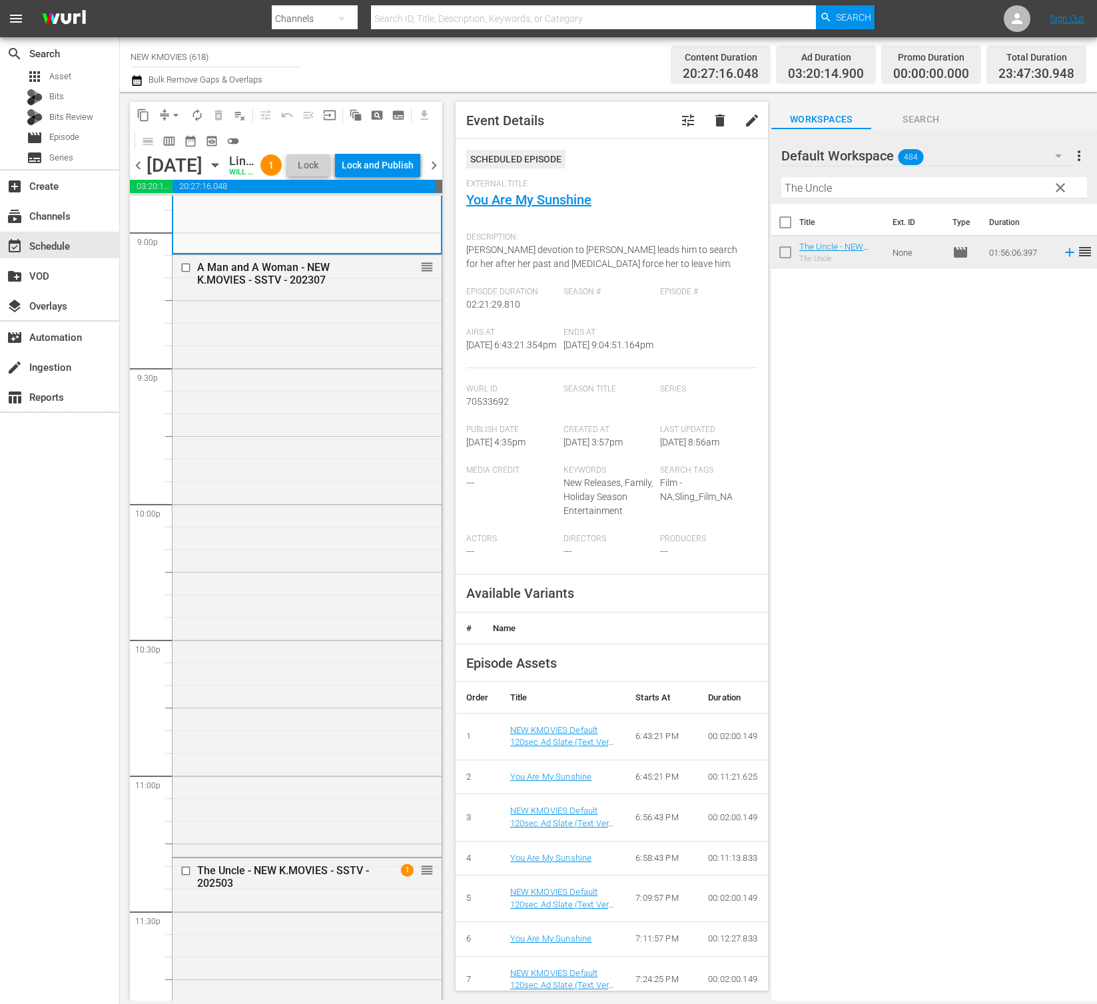
click at [310, 789] on div "A Man and A Woman - NEW K.MOVIES - SSTV - 202307 reorder" at bounding box center [306, 554] width 269 height 599
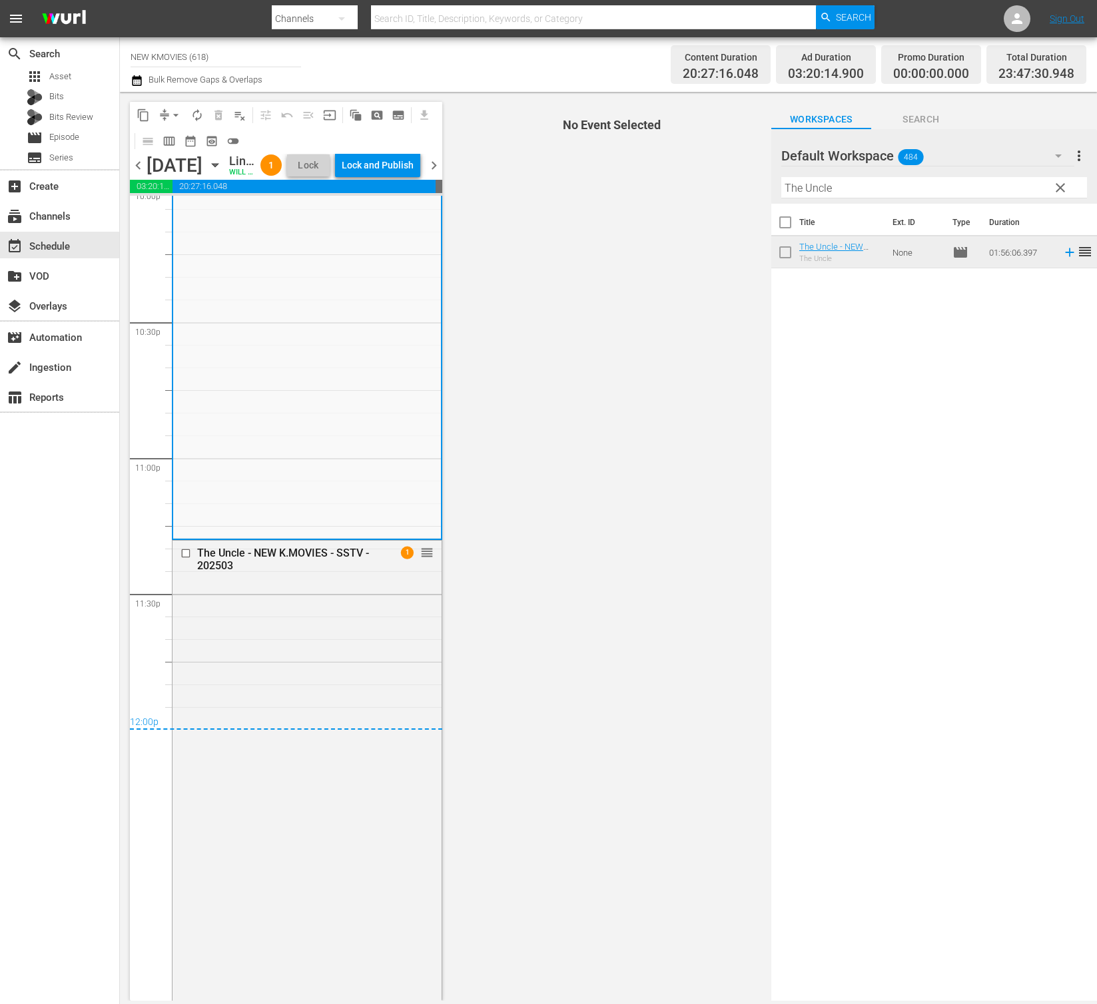
scroll to position [6093, 0]
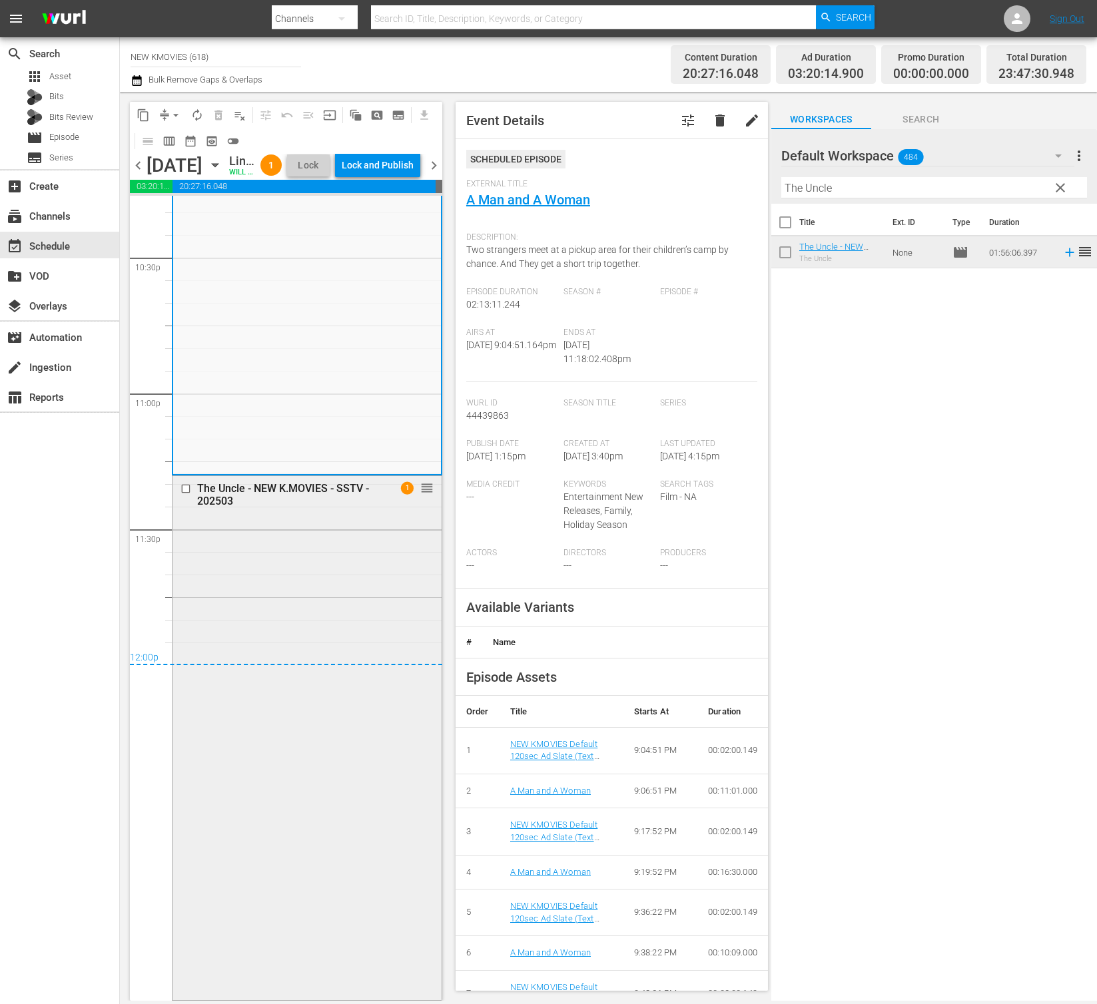
click at [280, 629] on div "The Uncle - NEW K.MOVIES - SSTV - 202503 1 reorder" at bounding box center [306, 737] width 269 height 522
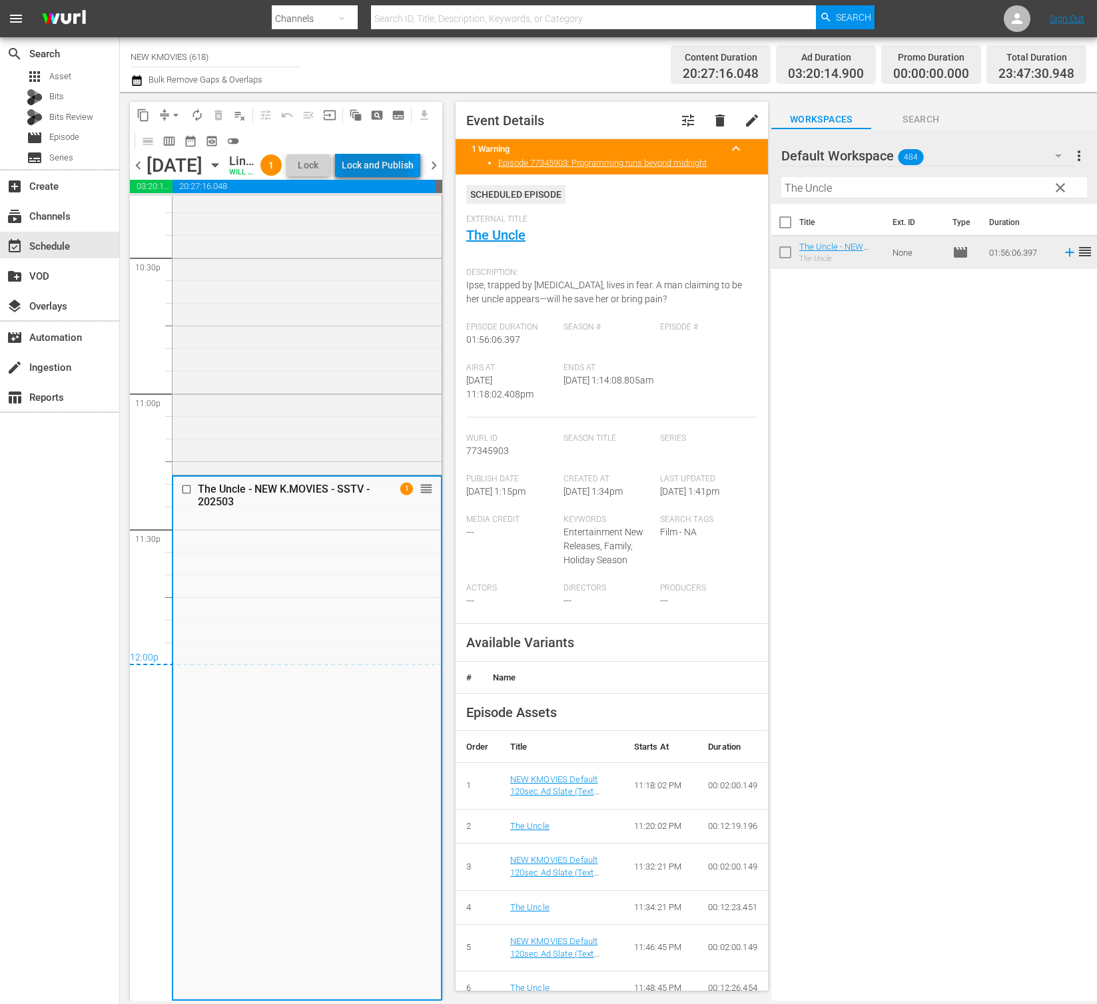
click at [400, 177] on div "Lock and Publish" at bounding box center [378, 165] width 72 height 24
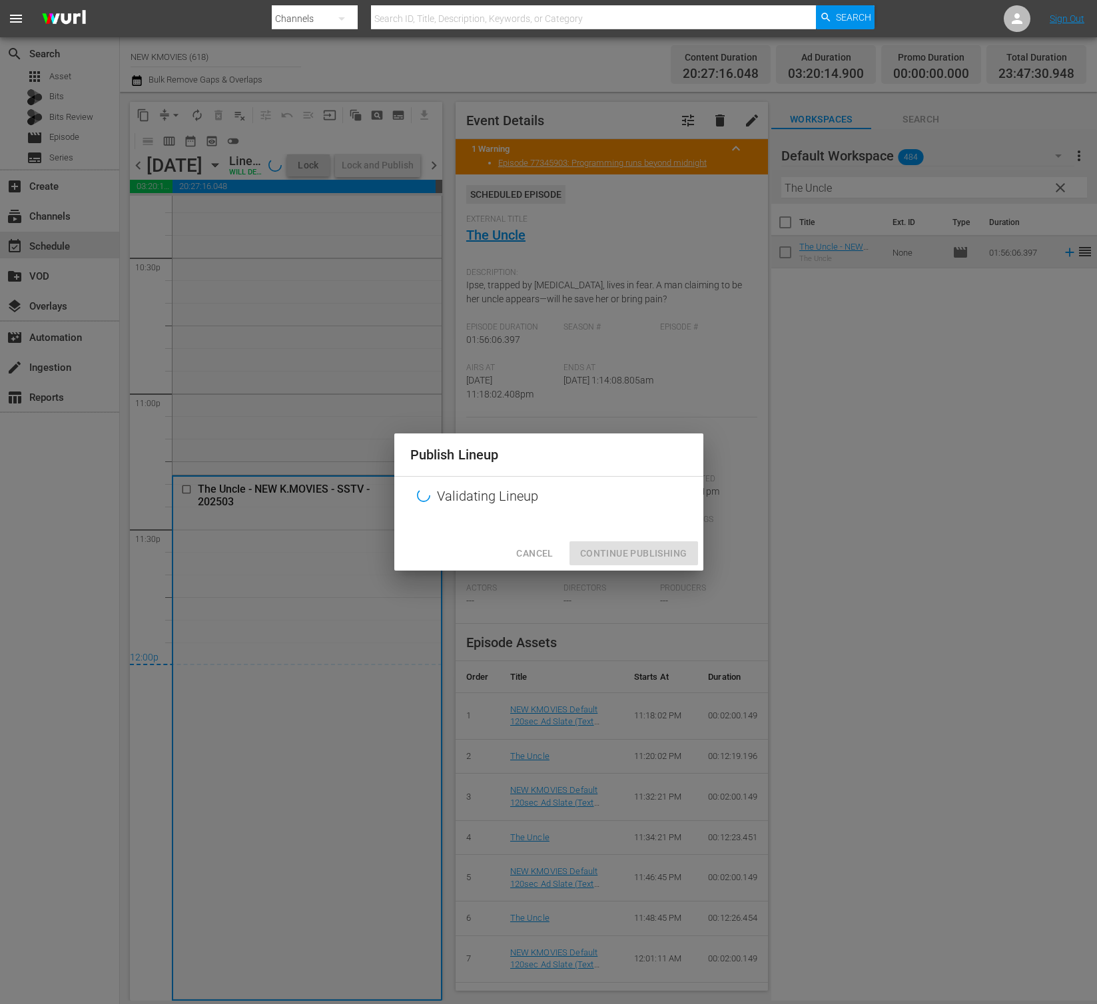
click at [599, 544] on div "Cancel Continue Publishing" at bounding box center [548, 553] width 309 height 35
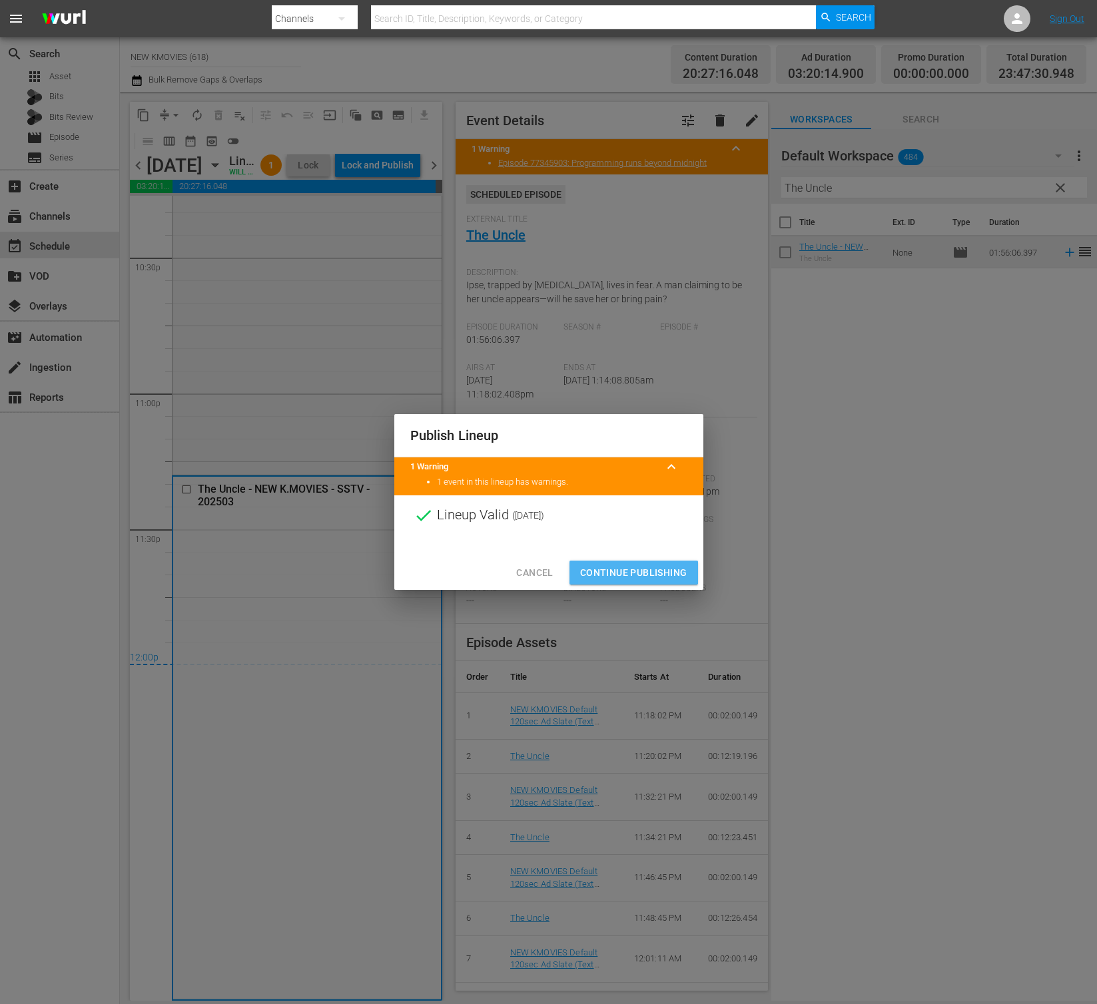
click at [605, 565] on span "Continue Publishing" at bounding box center [633, 573] width 107 height 17
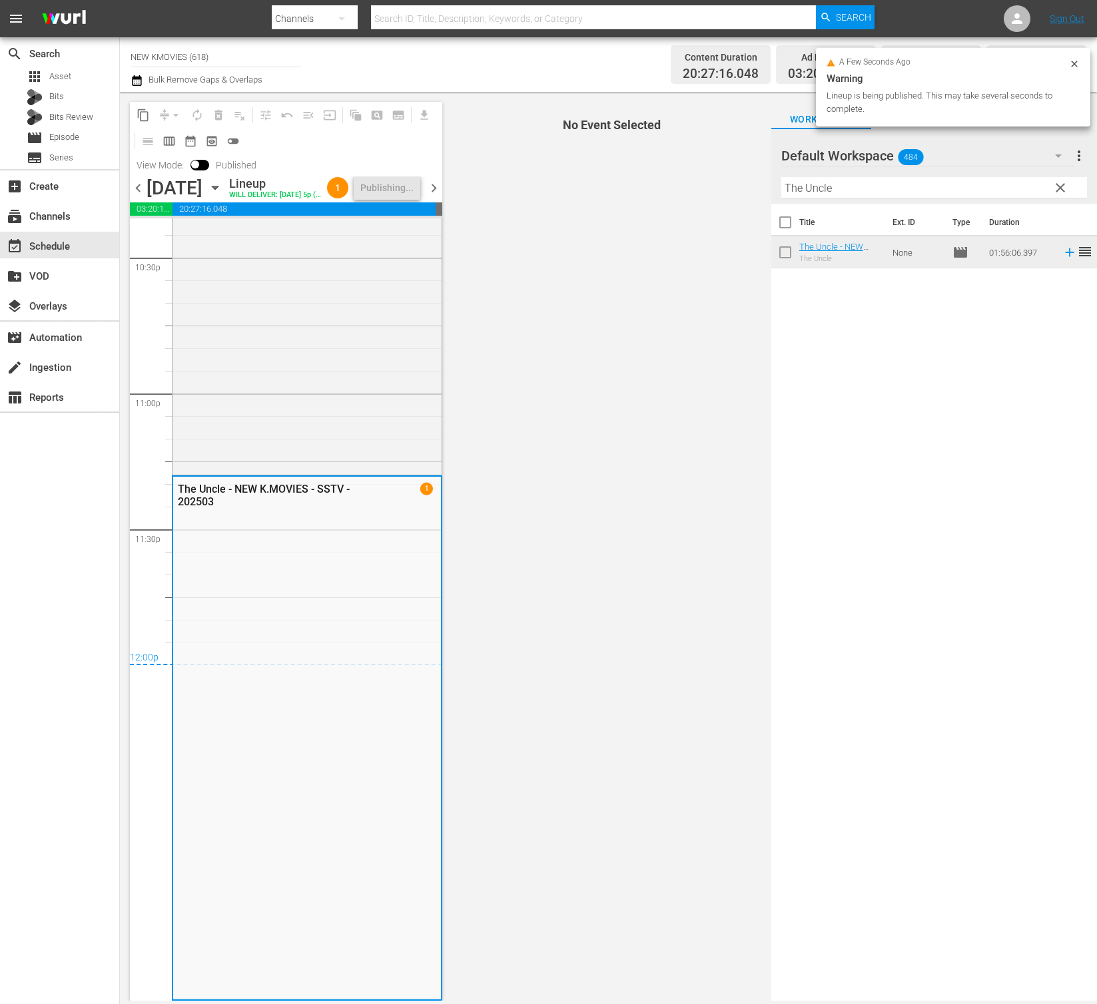
click at [429, 194] on span "chevron_right" at bounding box center [433, 188] width 17 height 17
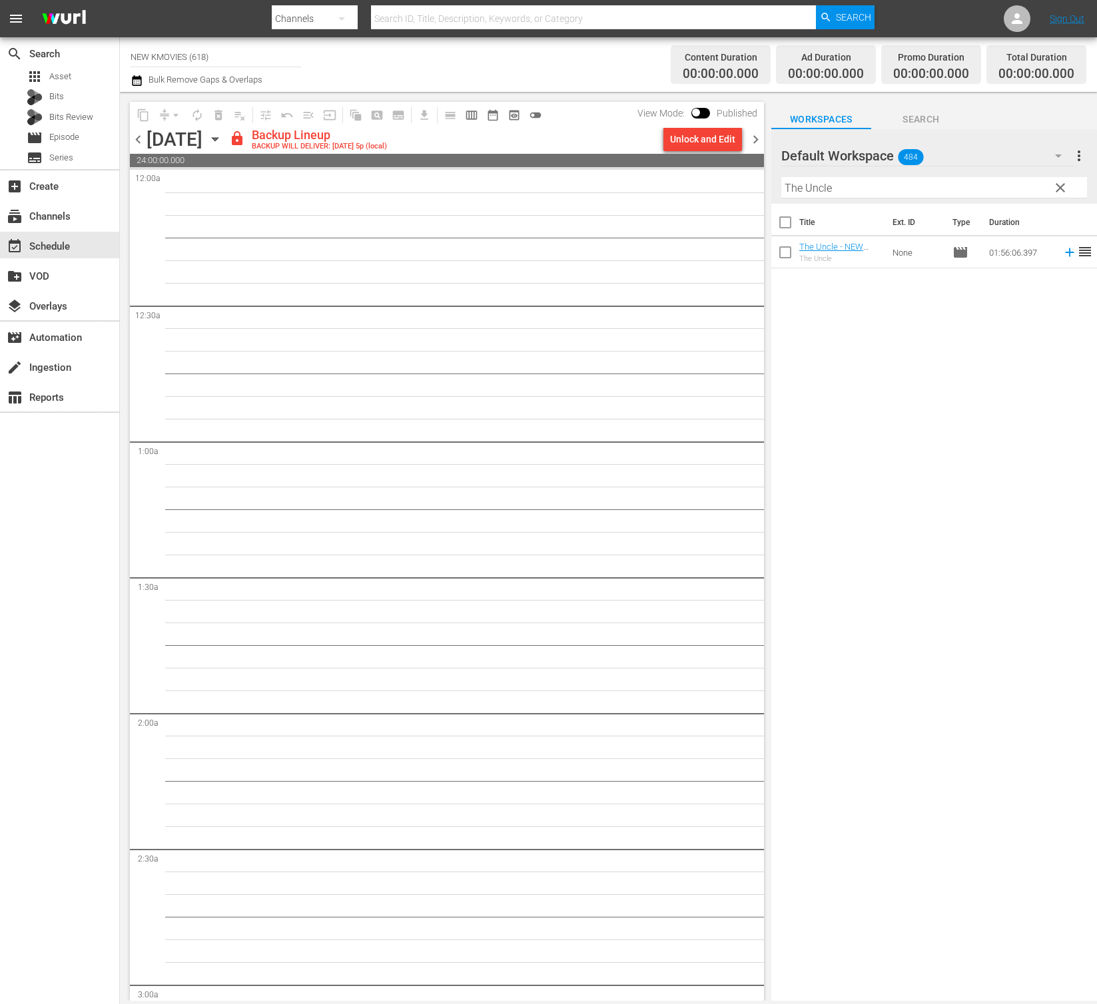
click at [689, 125] on div "content_copy compress arrow_drop_down autorenew_outlined delete_forever_outline…" at bounding box center [447, 115] width 634 height 26
click at [688, 135] on div "Unlock and Edit" at bounding box center [702, 139] width 65 height 24
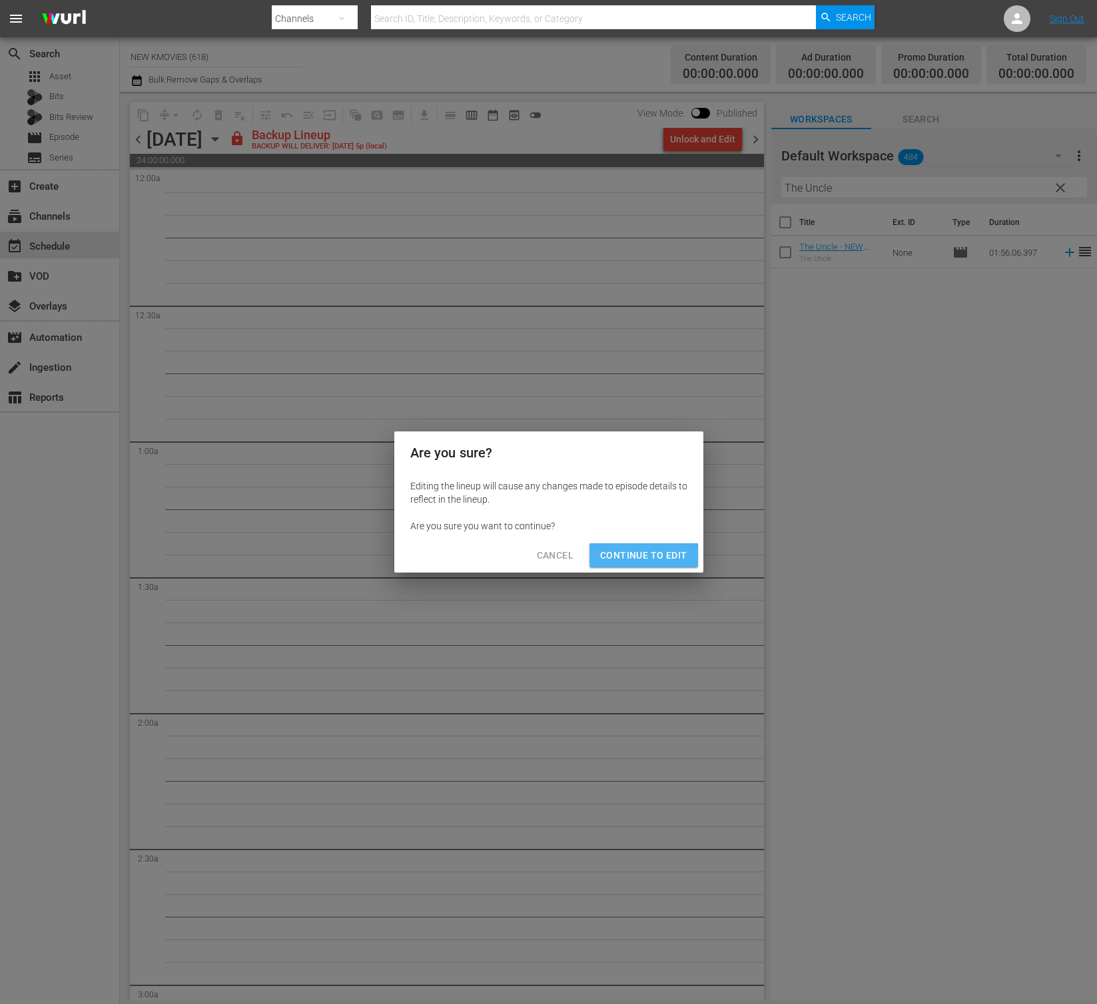
click at [629, 558] on span "Continue to Edit" at bounding box center [643, 555] width 87 height 17
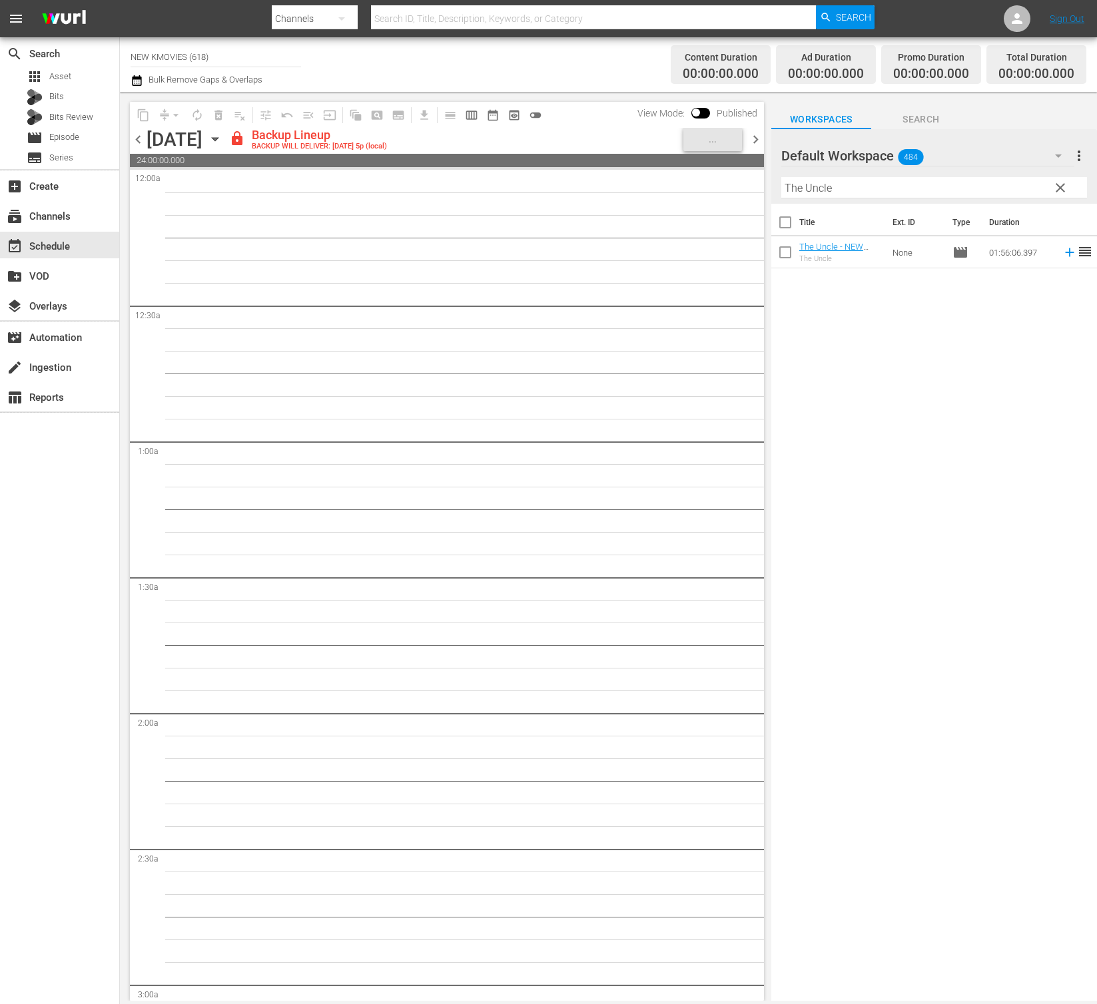
click at [145, 140] on span "chevron_left" at bounding box center [138, 139] width 17 height 17
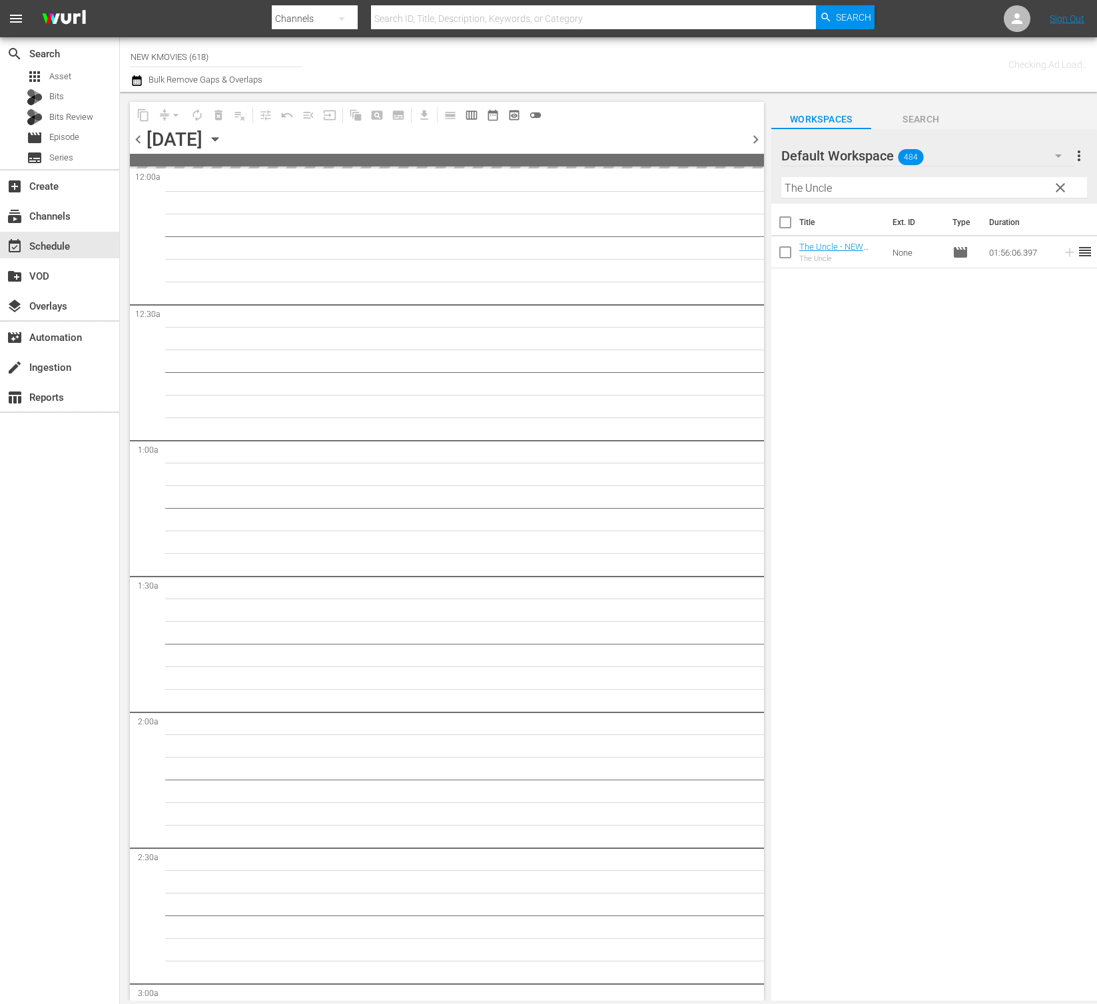
click at [756, 139] on span "chevron_right" at bounding box center [755, 139] width 17 height 17
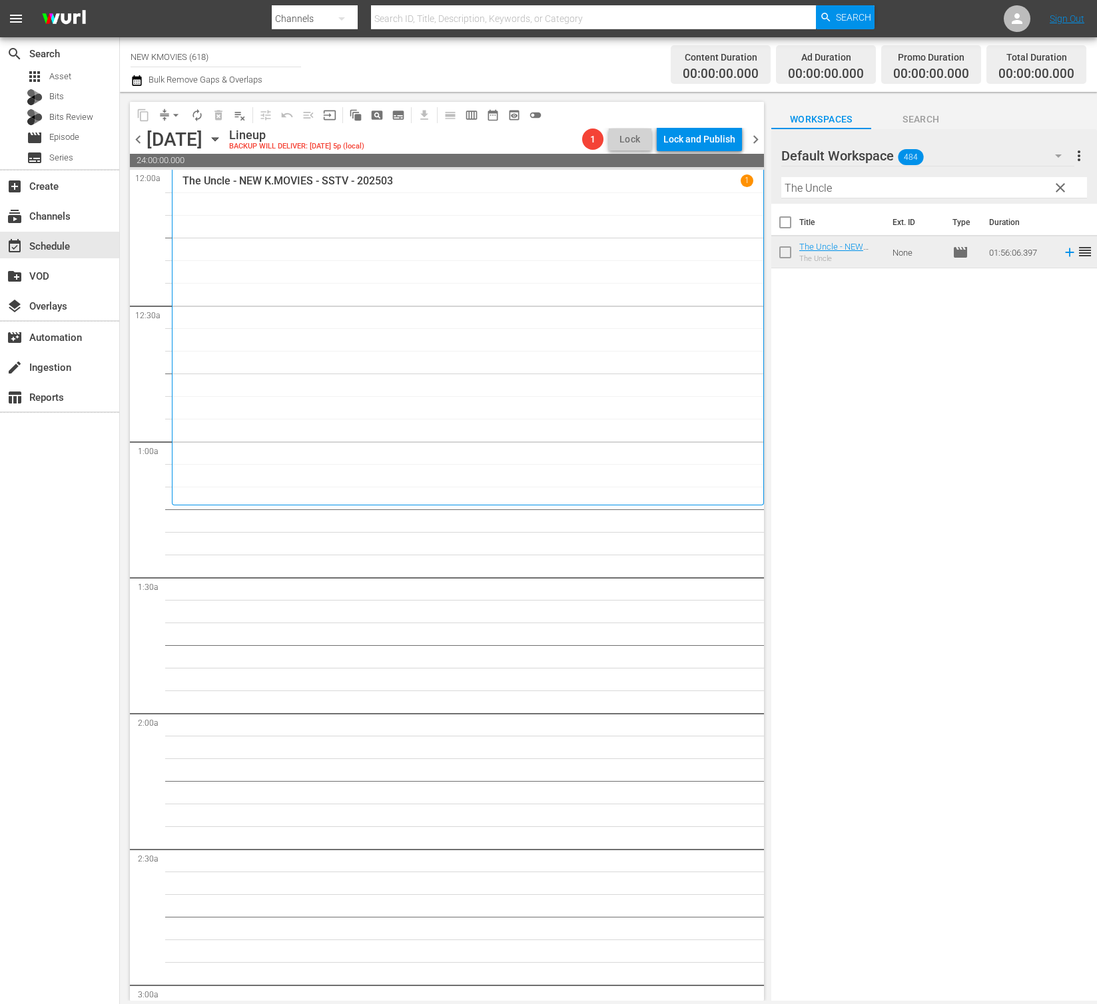
click at [830, 185] on input "The Uncle" at bounding box center [934, 187] width 306 height 21
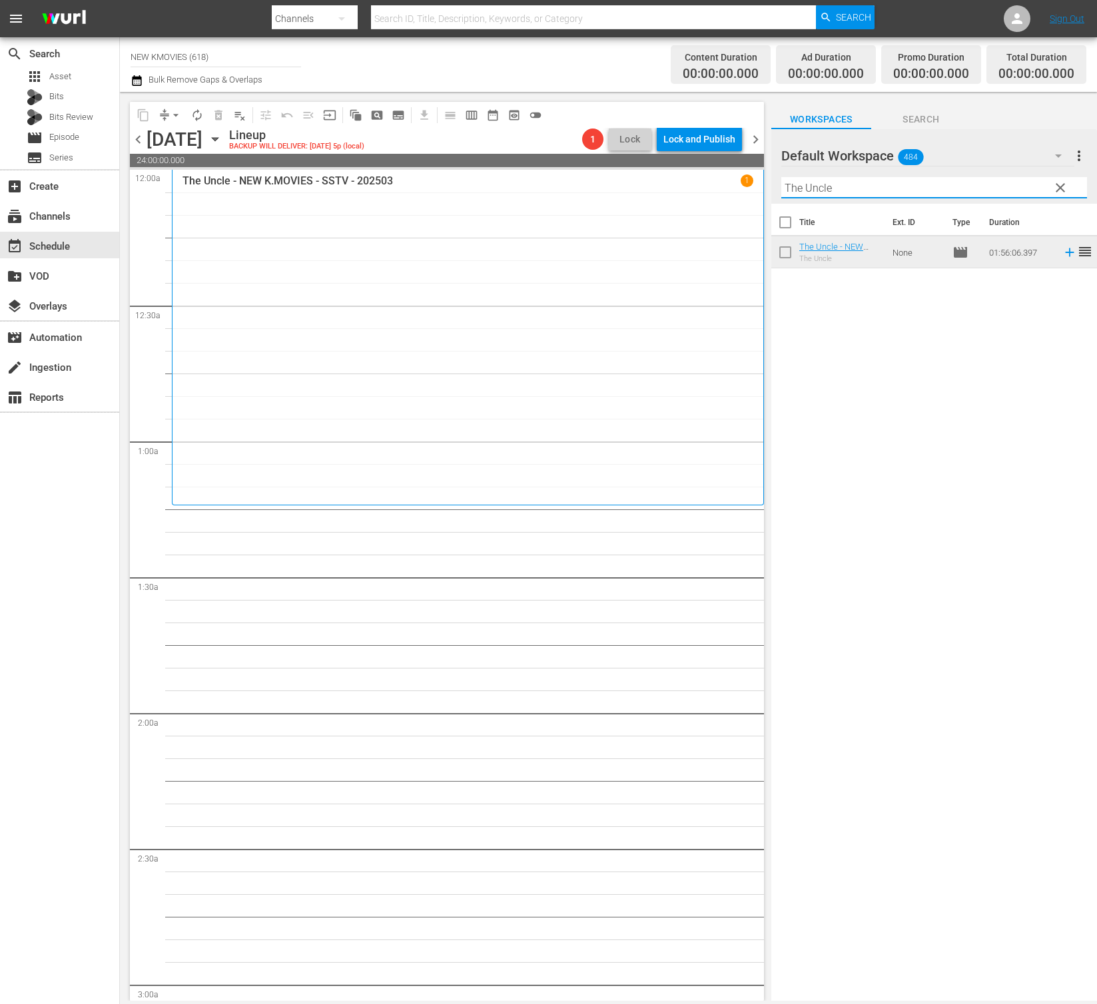
click at [830, 185] on input "The Uncle" at bounding box center [934, 187] width 306 height 21
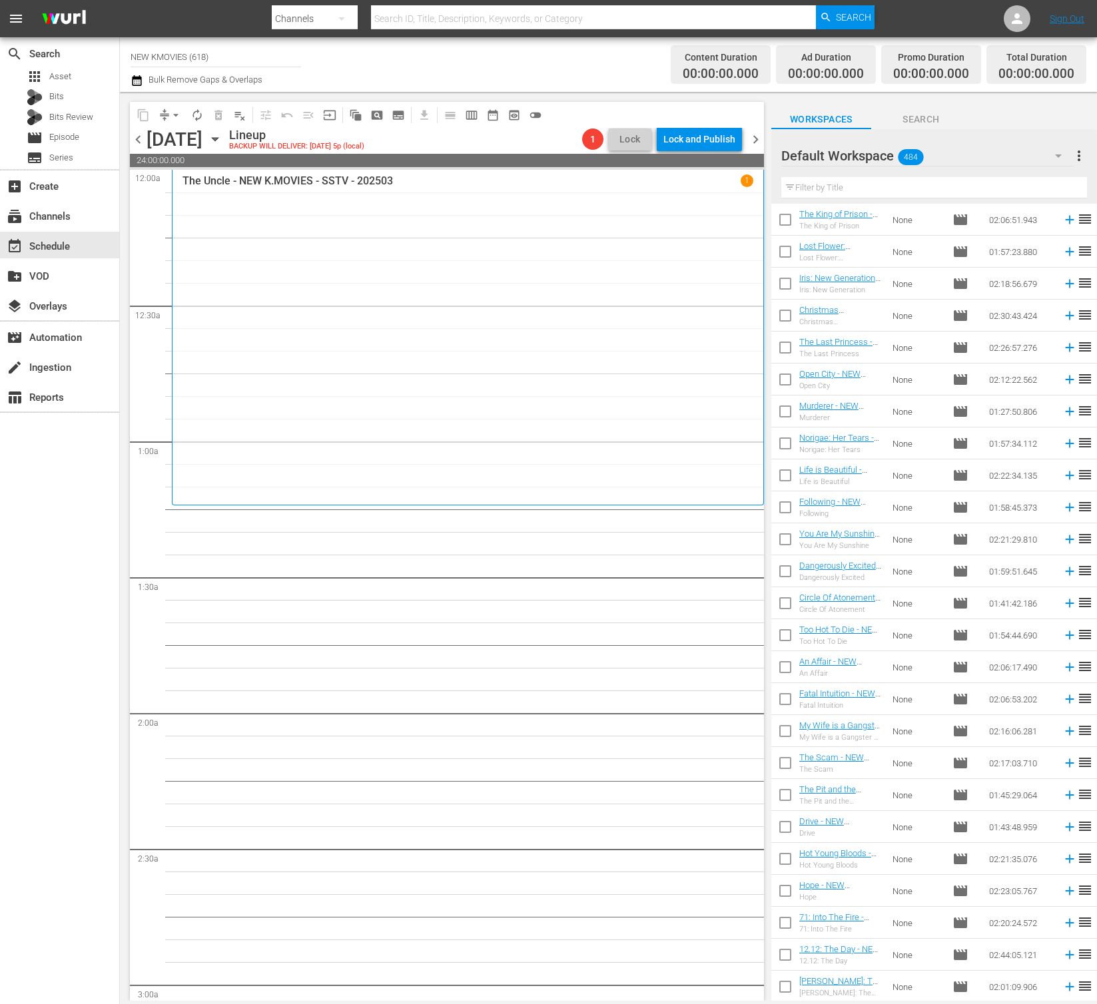
scroll to position [2334, 0]
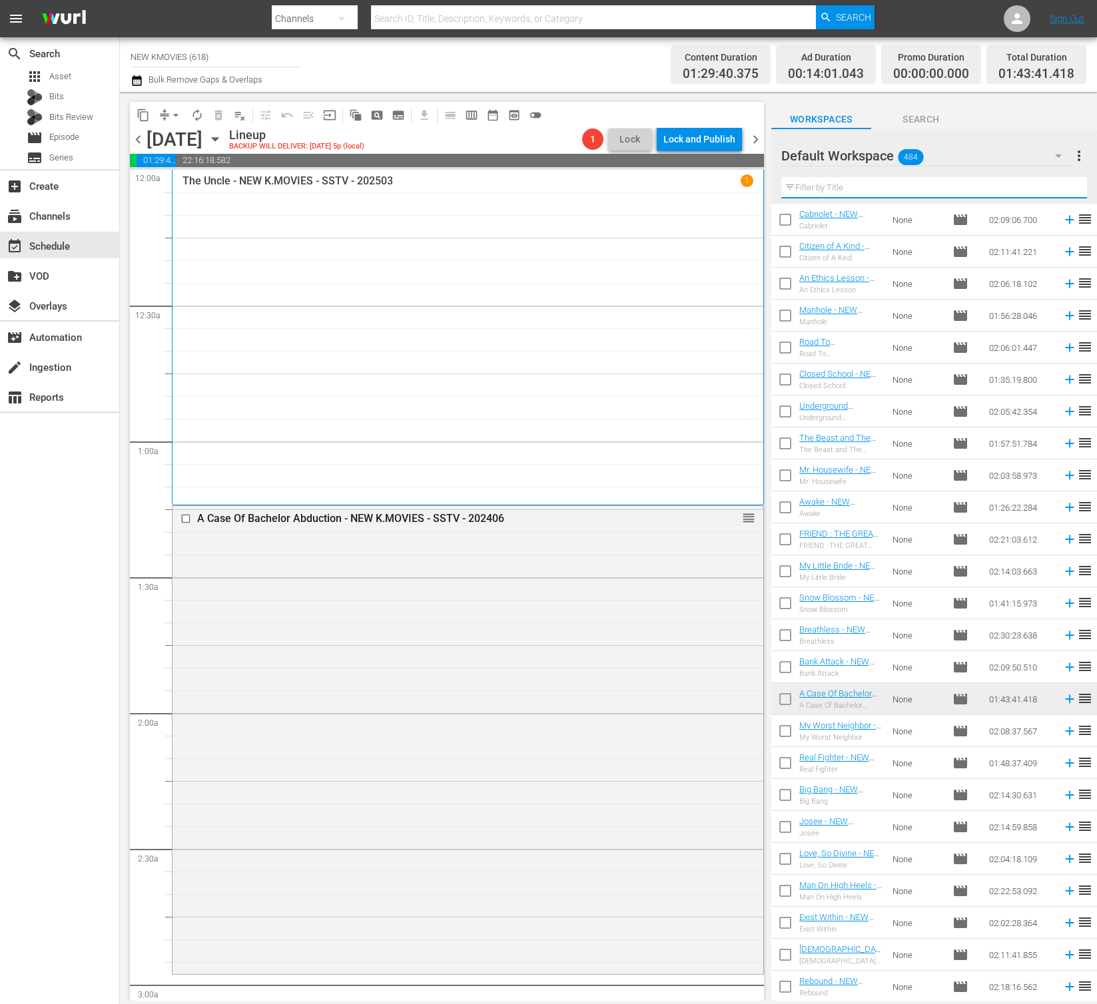
click at [840, 188] on input "text" at bounding box center [934, 187] width 306 height 21
paste input "Cassiopeia"
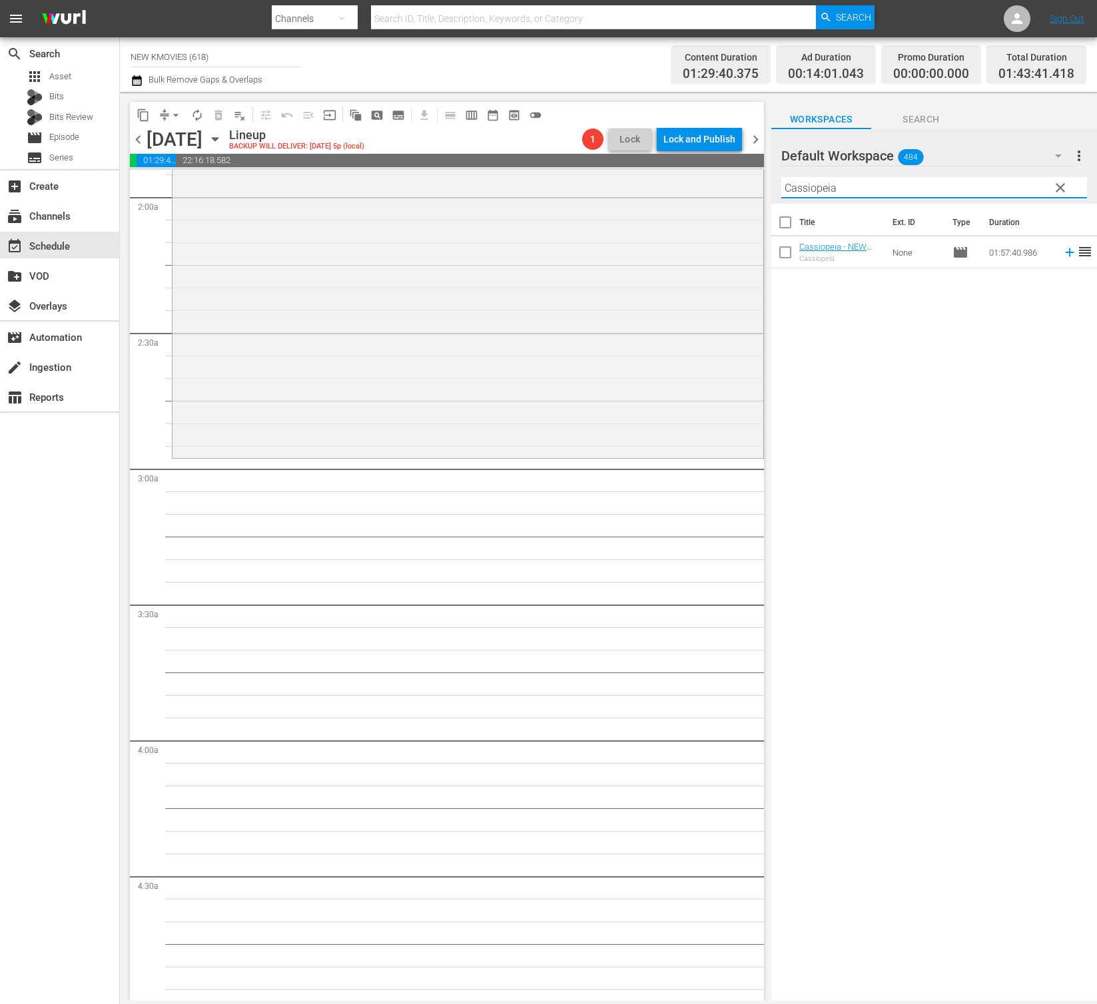
scroll to position [595, 0]
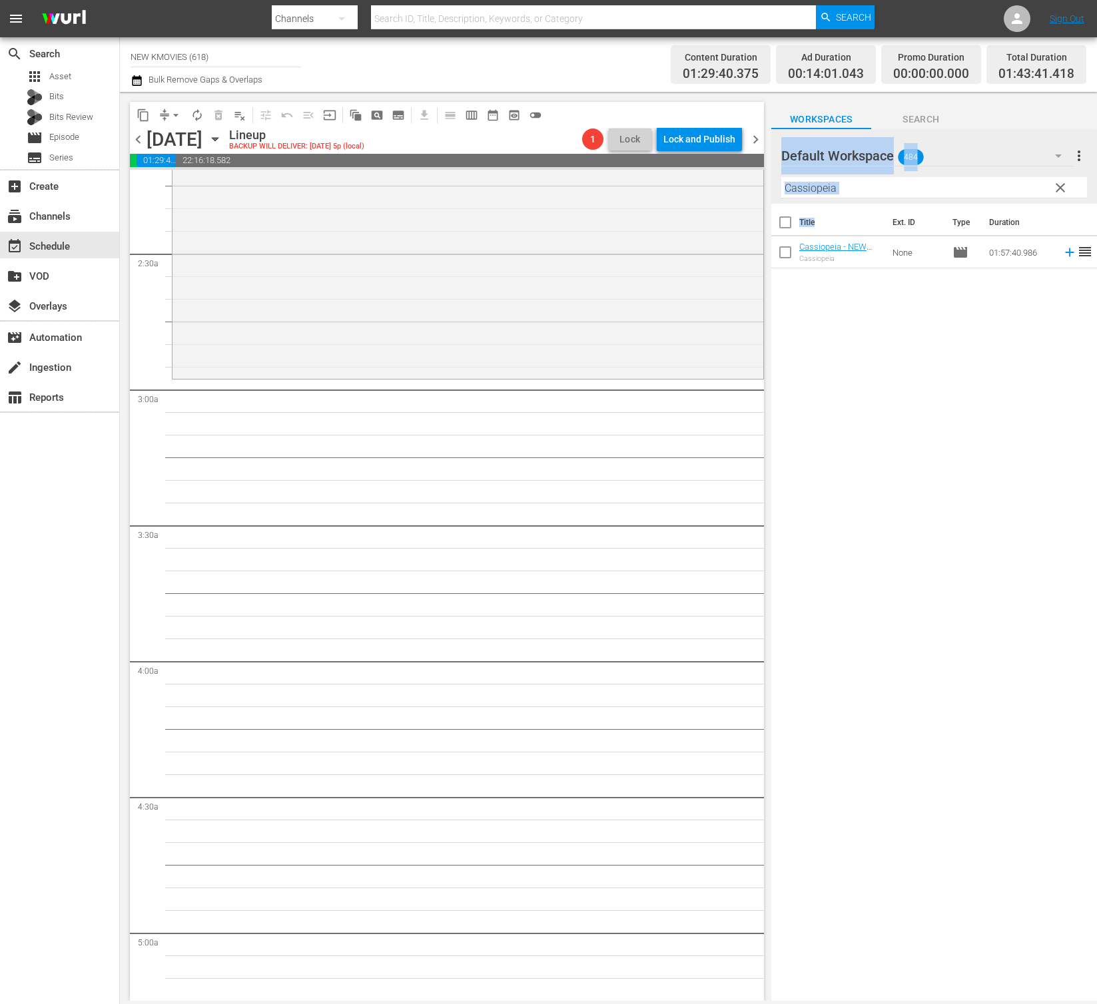
drag, startPoint x: 771, startPoint y: 296, endPoint x: 421, endPoint y: 413, distance: 369.3
click at [420, 414] on div "content_copy compress arrow_drop_down autorenew_outlined delete_forever_outline…" at bounding box center [608, 546] width 977 height 909
drag, startPoint x: 421, startPoint y: 413, endPoint x: 724, endPoint y: 308, distance: 321.3
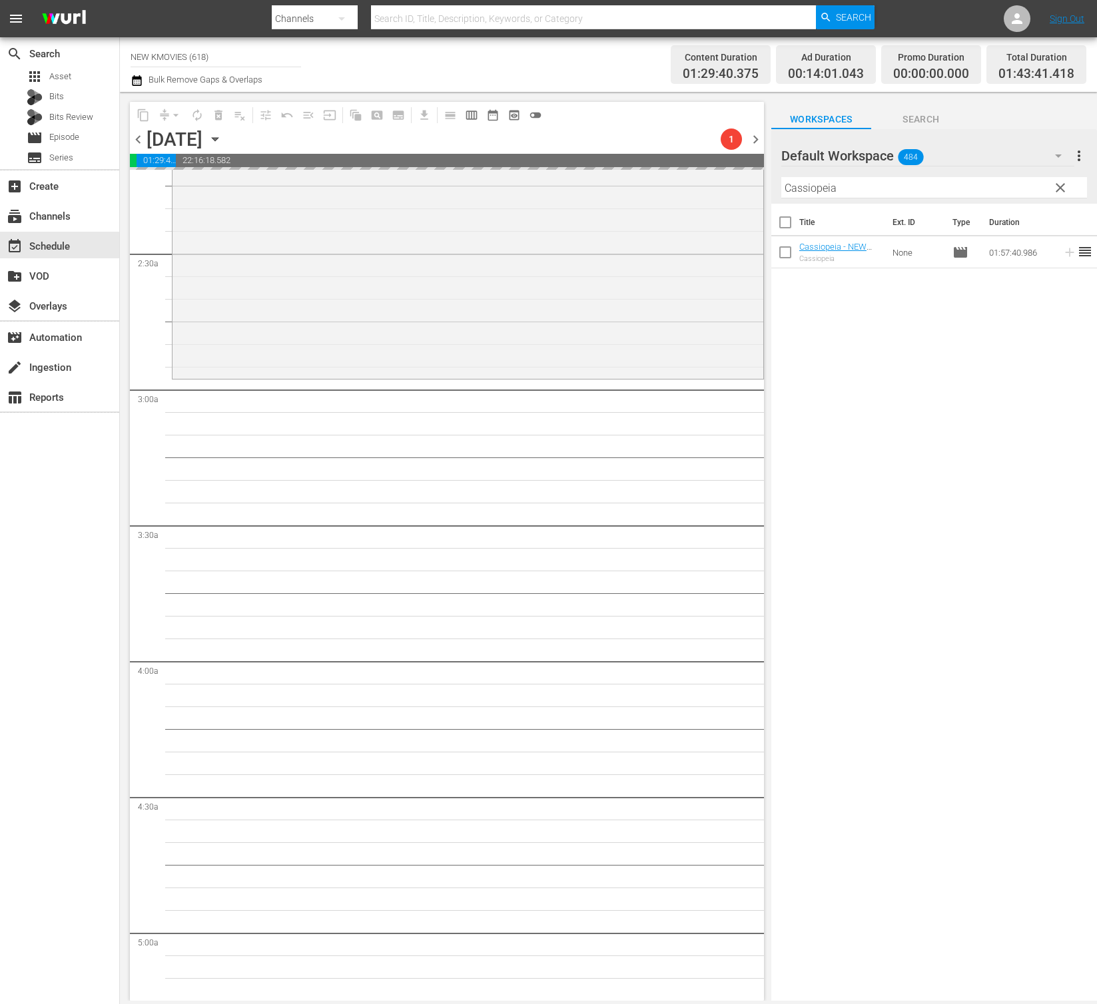
click at [828, 189] on input "Cassiopeia" at bounding box center [934, 187] width 306 height 21
paste input "itizen Of A Kind"
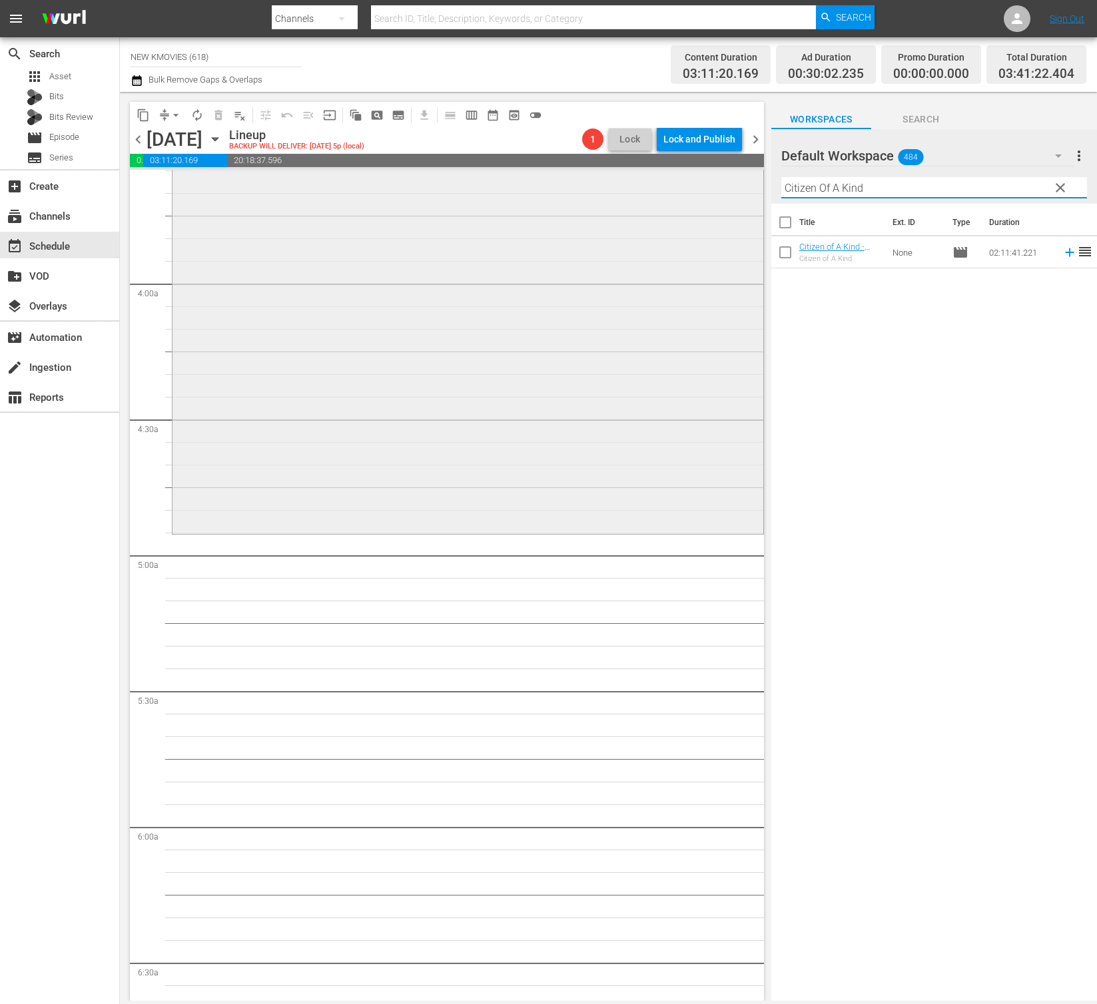
scroll to position [1282, 0]
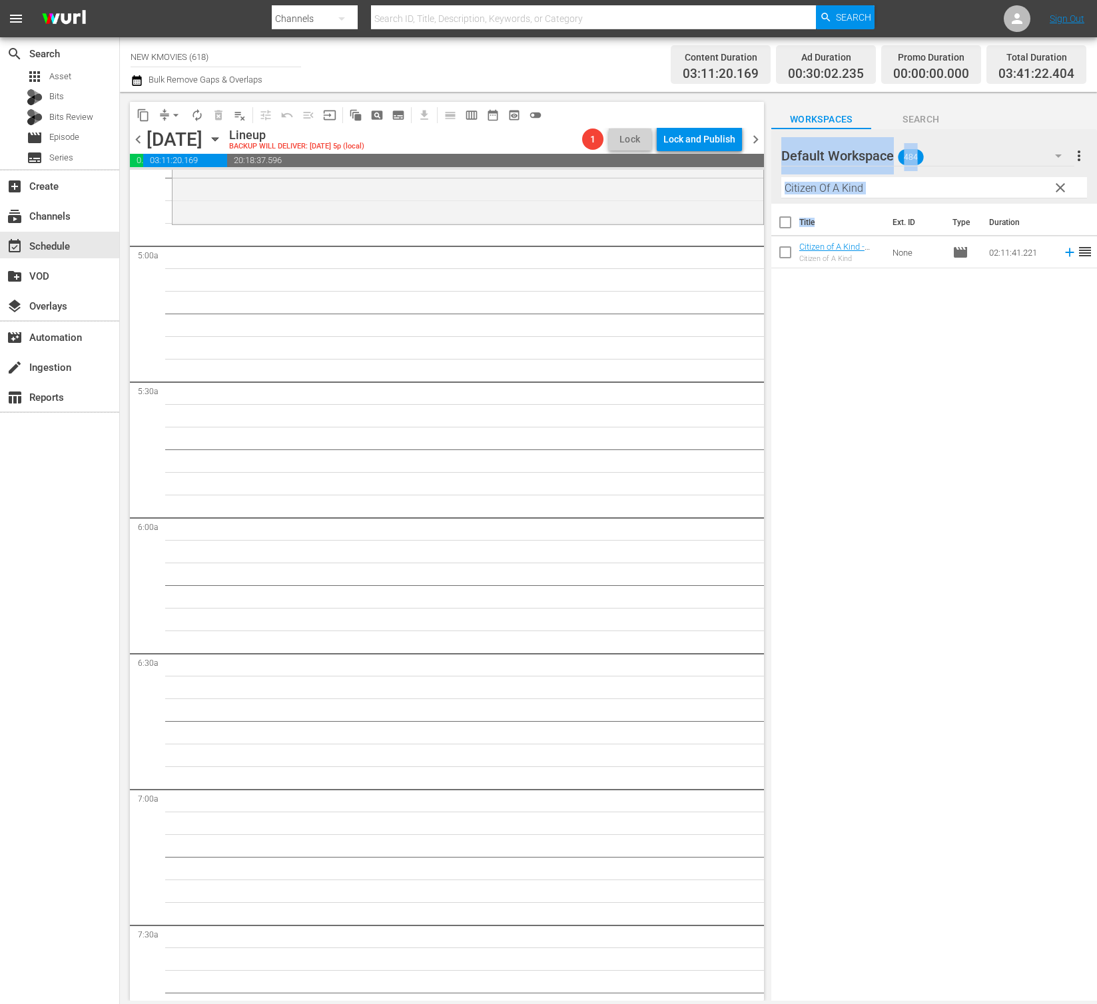
drag, startPoint x: 800, startPoint y: 235, endPoint x: 643, endPoint y: 296, distance: 168.7
click at [643, 296] on div "content_copy compress arrow_drop_down autorenew_outlined delete_forever_outline…" at bounding box center [608, 546] width 977 height 909
click at [820, 305] on div "Title Ext. ID Type Duration Citizen of A Kind - NEW K.MOVIES - SSTV - 202409 Ci…" at bounding box center [934, 603] width 326 height 799
click at [854, 188] on input "Citizen Of A Kind" at bounding box center [934, 187] width 306 height 21
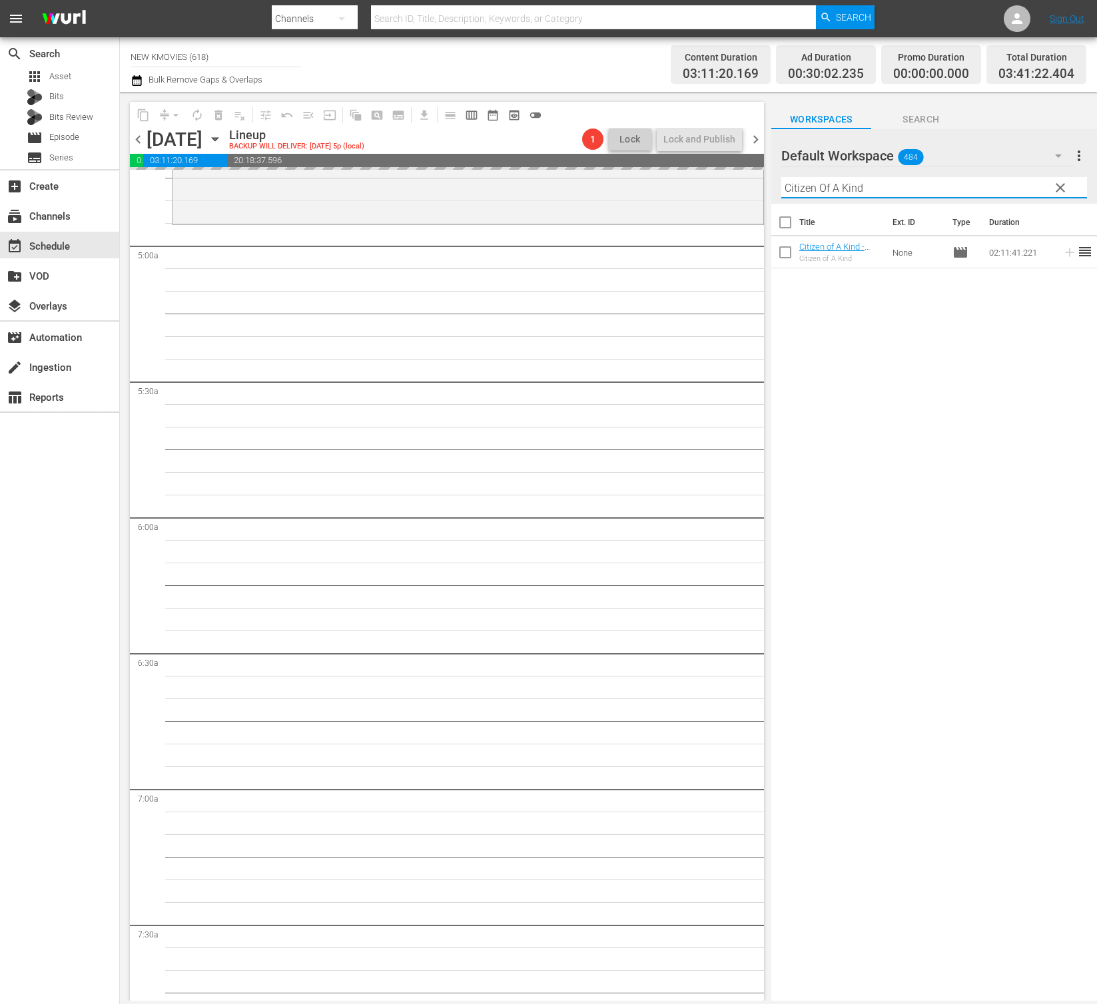
click at [854, 188] on input "Citizen Of A Kind" at bounding box center [934, 187] width 306 height 21
paste input "Mission Possible"
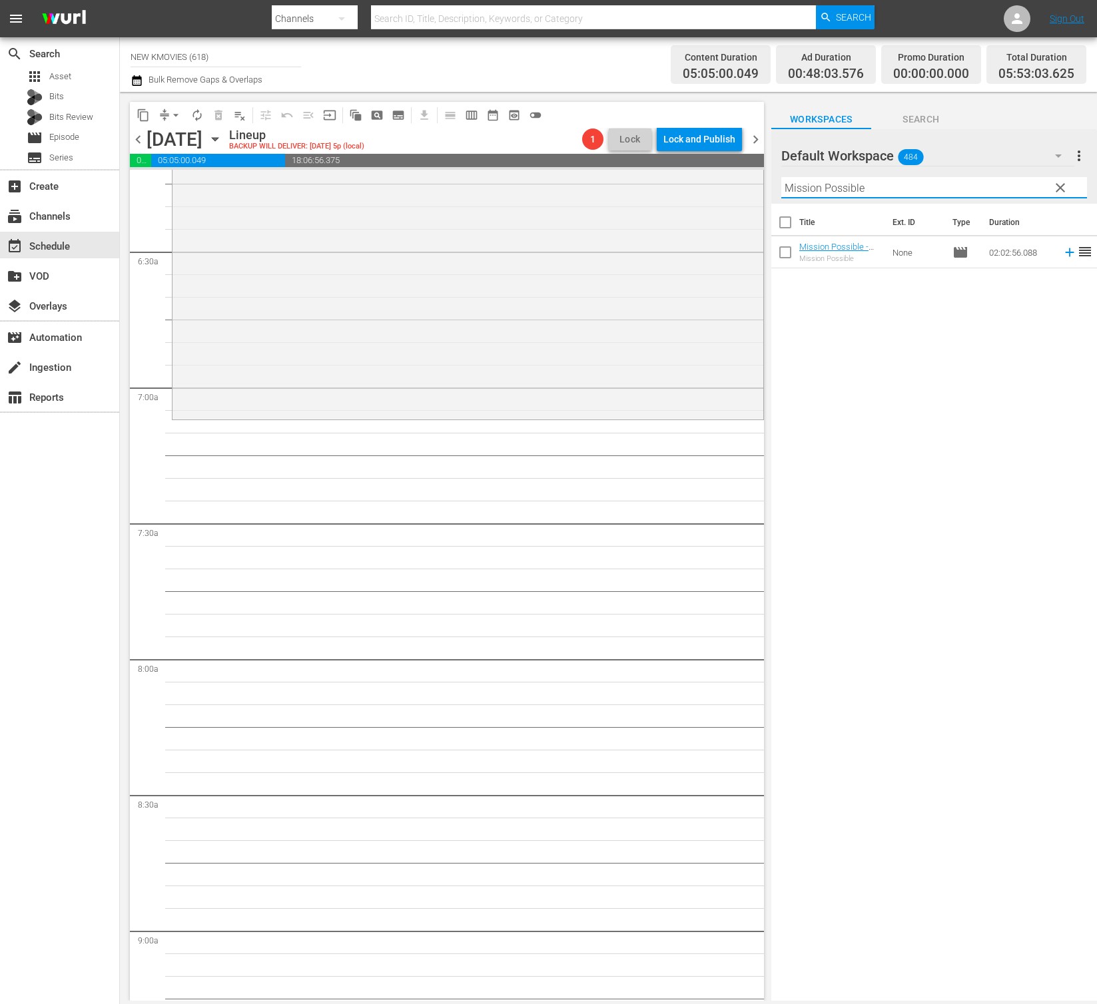
scroll to position [1699, 0]
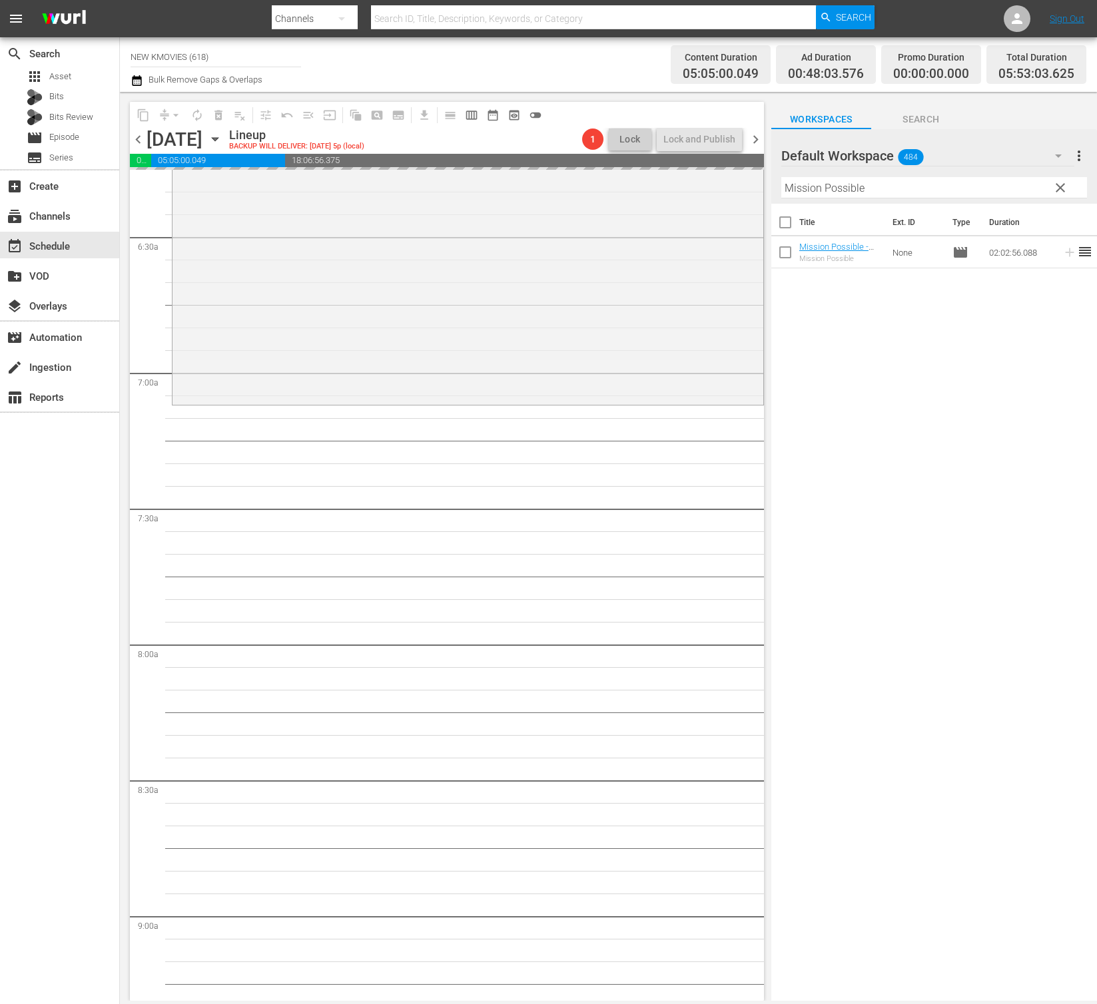
click at [926, 191] on input "Mission Possible" at bounding box center [934, 187] width 306 height 21
paste input "Pain"
click at [926, 191] on input "Pain" at bounding box center [934, 187] width 306 height 21
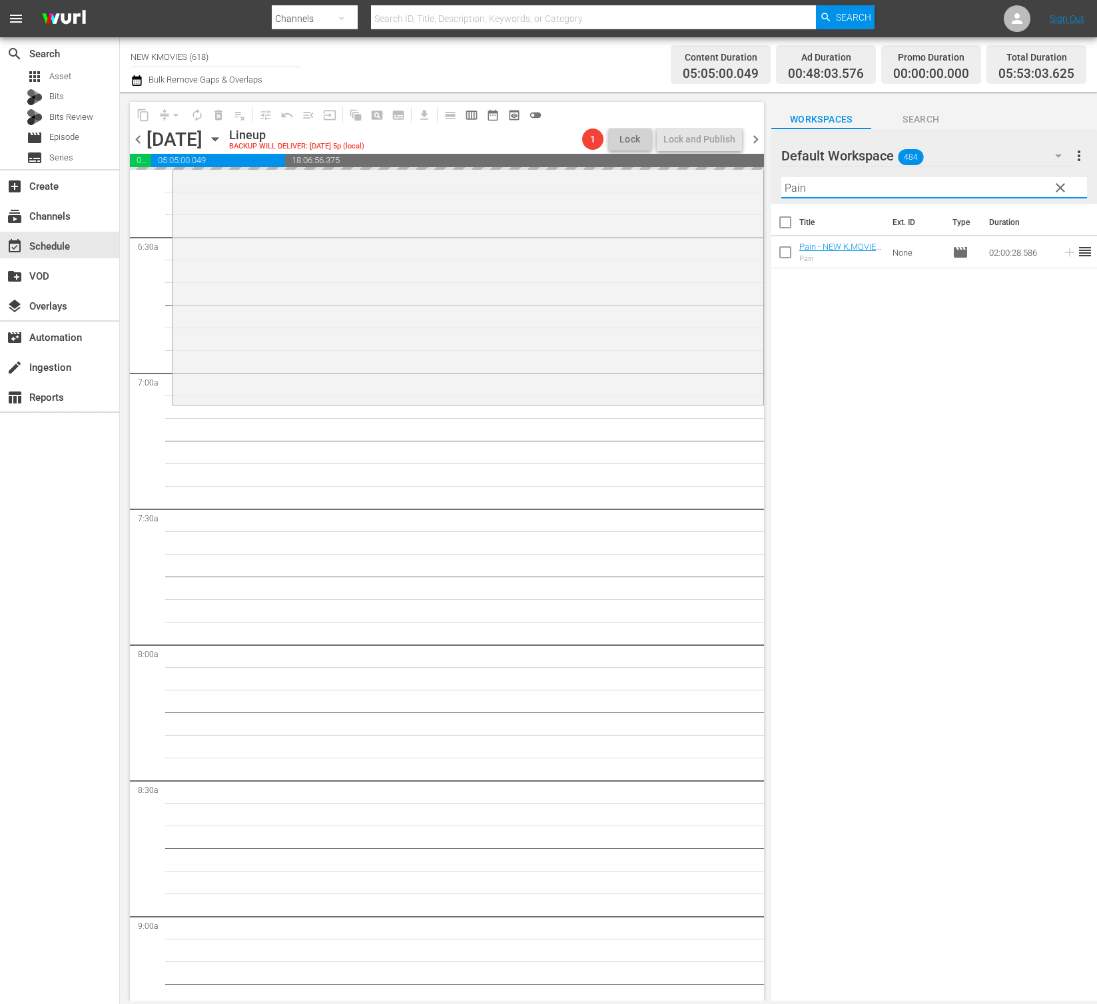
click at [926, 191] on input "Pain" at bounding box center [934, 187] width 306 height 21
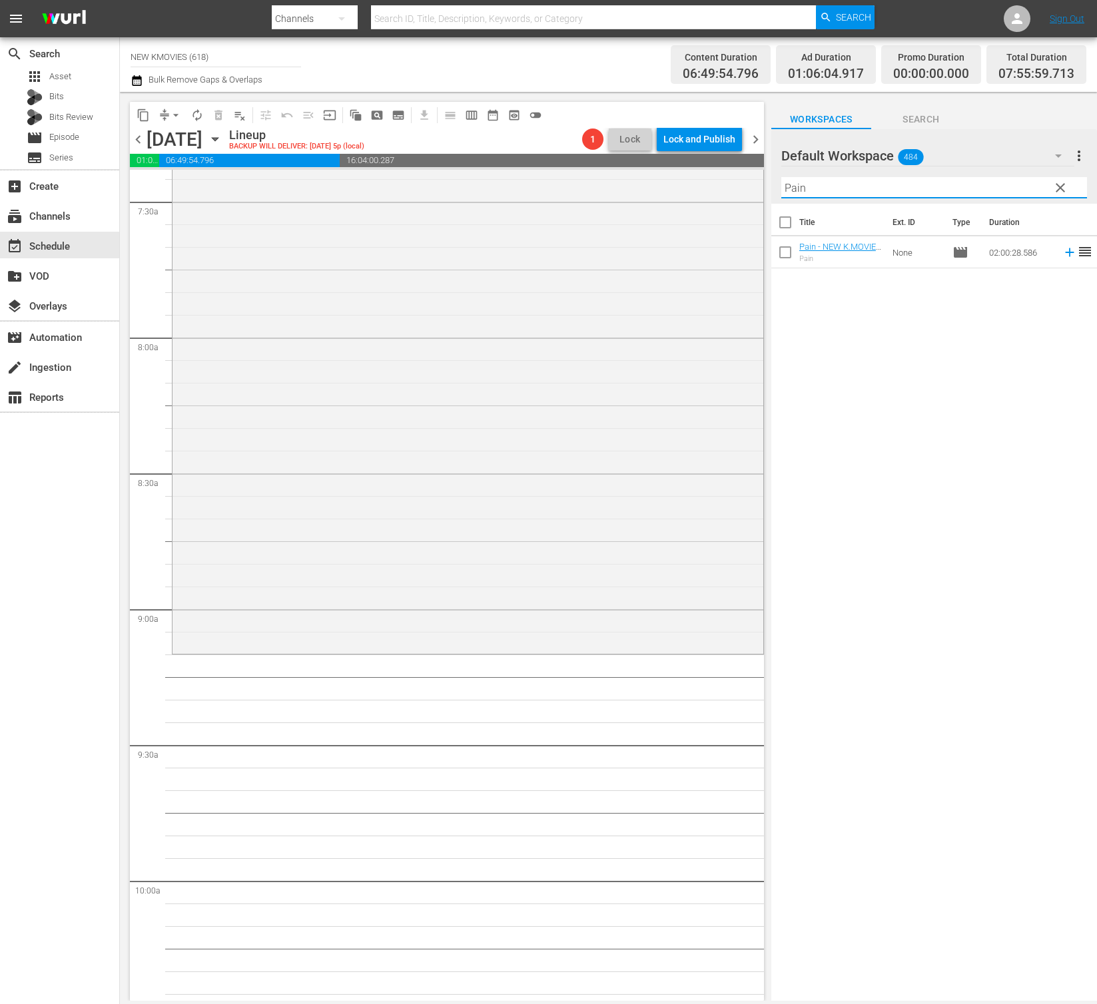
scroll to position [2017, 0]
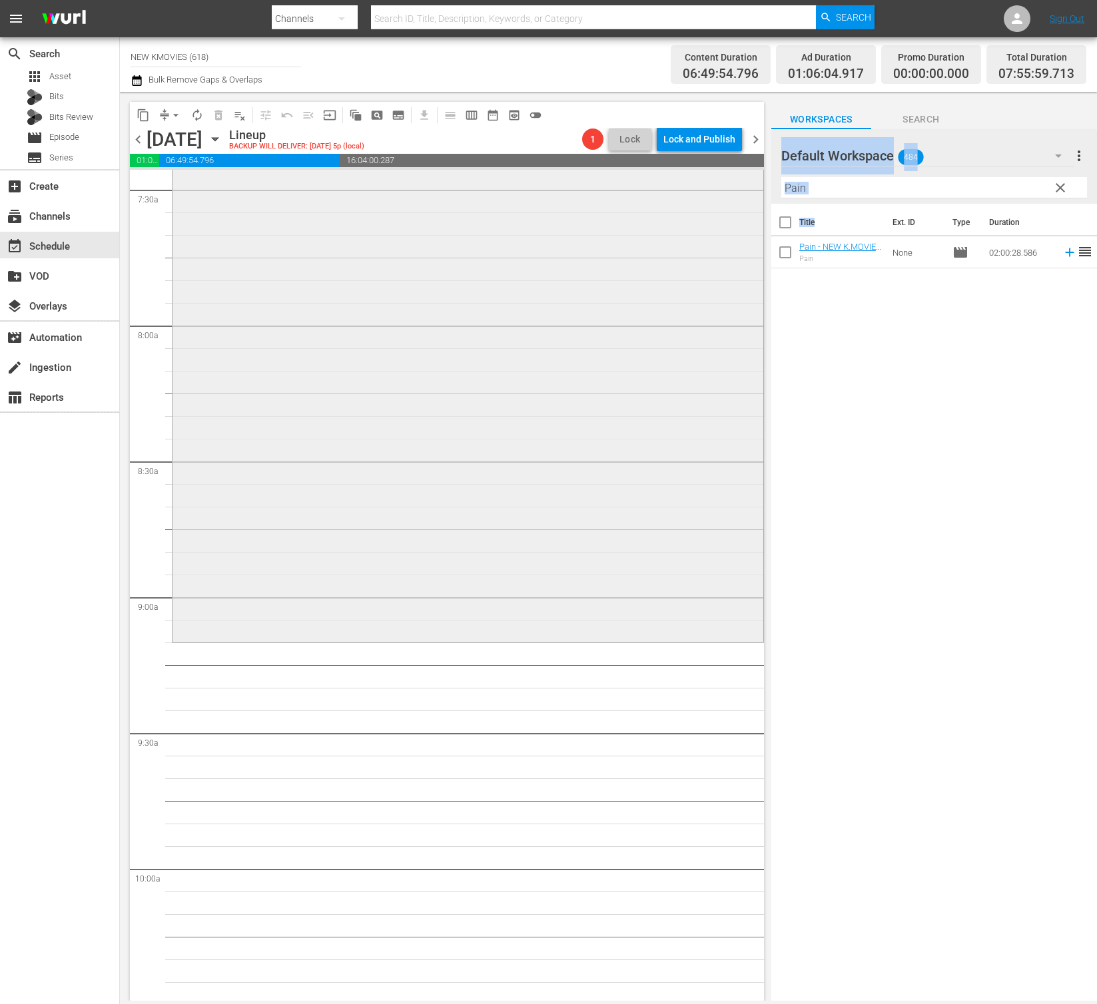
drag, startPoint x: 821, startPoint y: 236, endPoint x: 715, endPoint y: 421, distance: 213.8
click at [669, 438] on div "content_copy compress arrow_drop_down autorenew_outlined delete_forever_outline…" at bounding box center [608, 546] width 977 height 909
click at [902, 369] on div "Title Ext. ID Type Duration Pain - NEW K.MOVIES - SSTV - 202410 Pain None movie…" at bounding box center [934, 603] width 326 height 799
click at [830, 182] on input "Pain" at bounding box center [934, 187] width 306 height 21
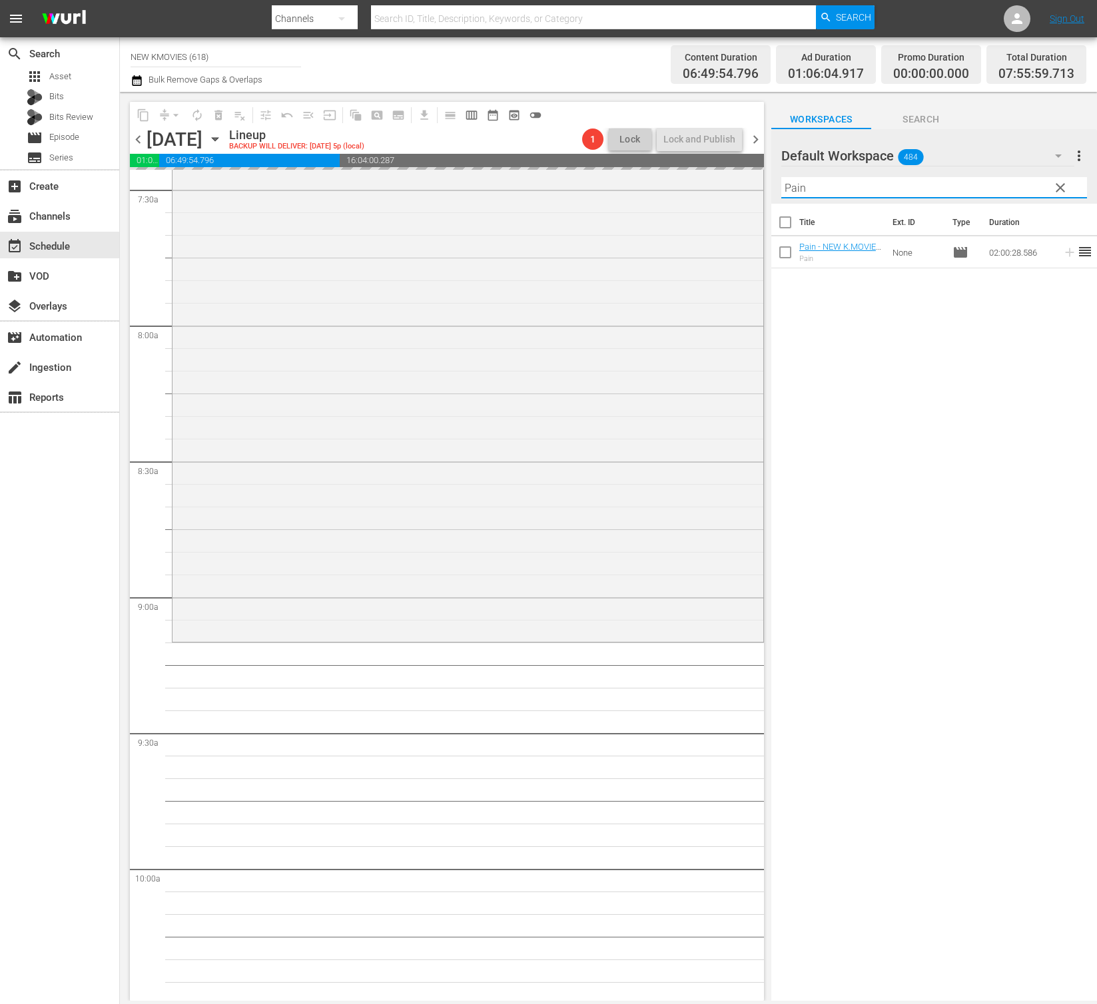
click at [830, 182] on input "Pain" at bounding box center [934, 187] width 306 height 21
paste input "Innocent Witness"
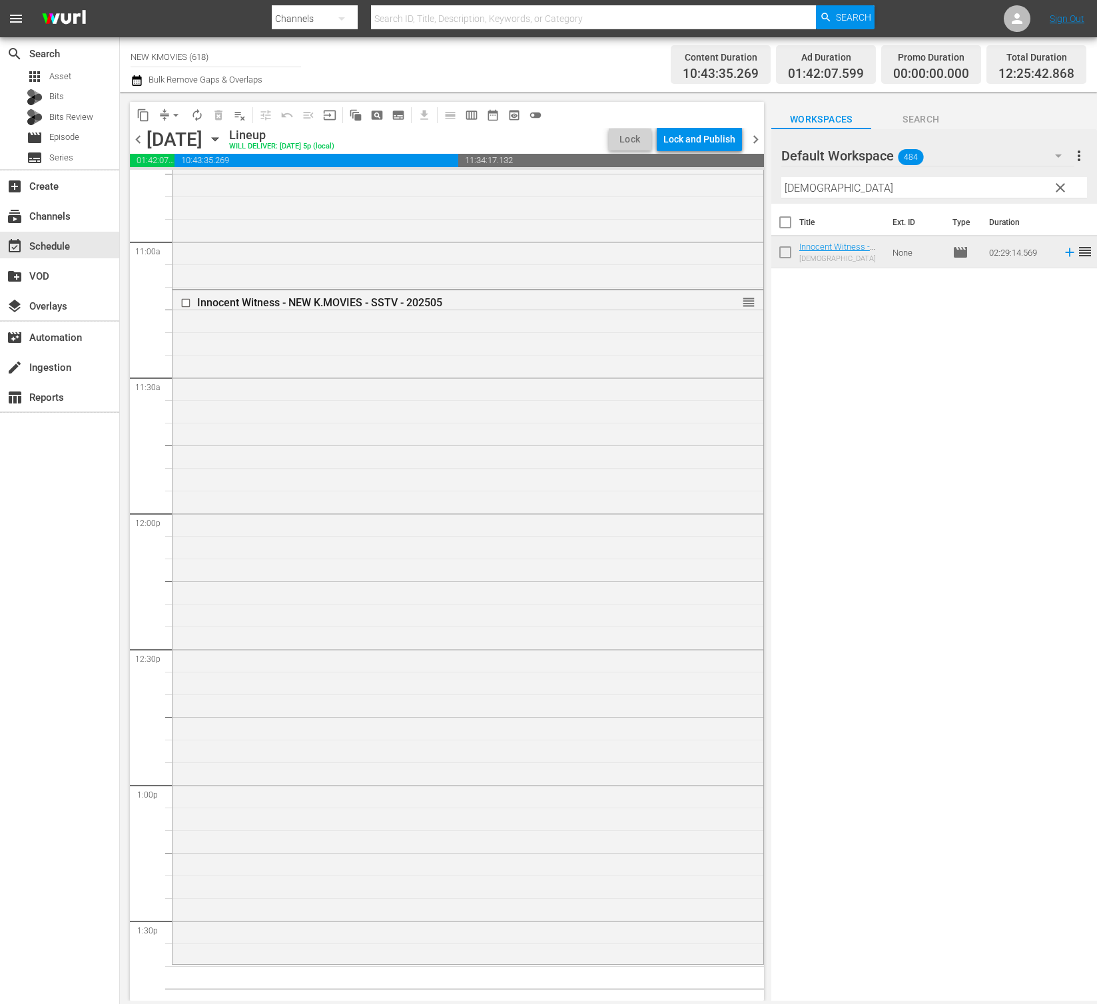
scroll to position [3082, 0]
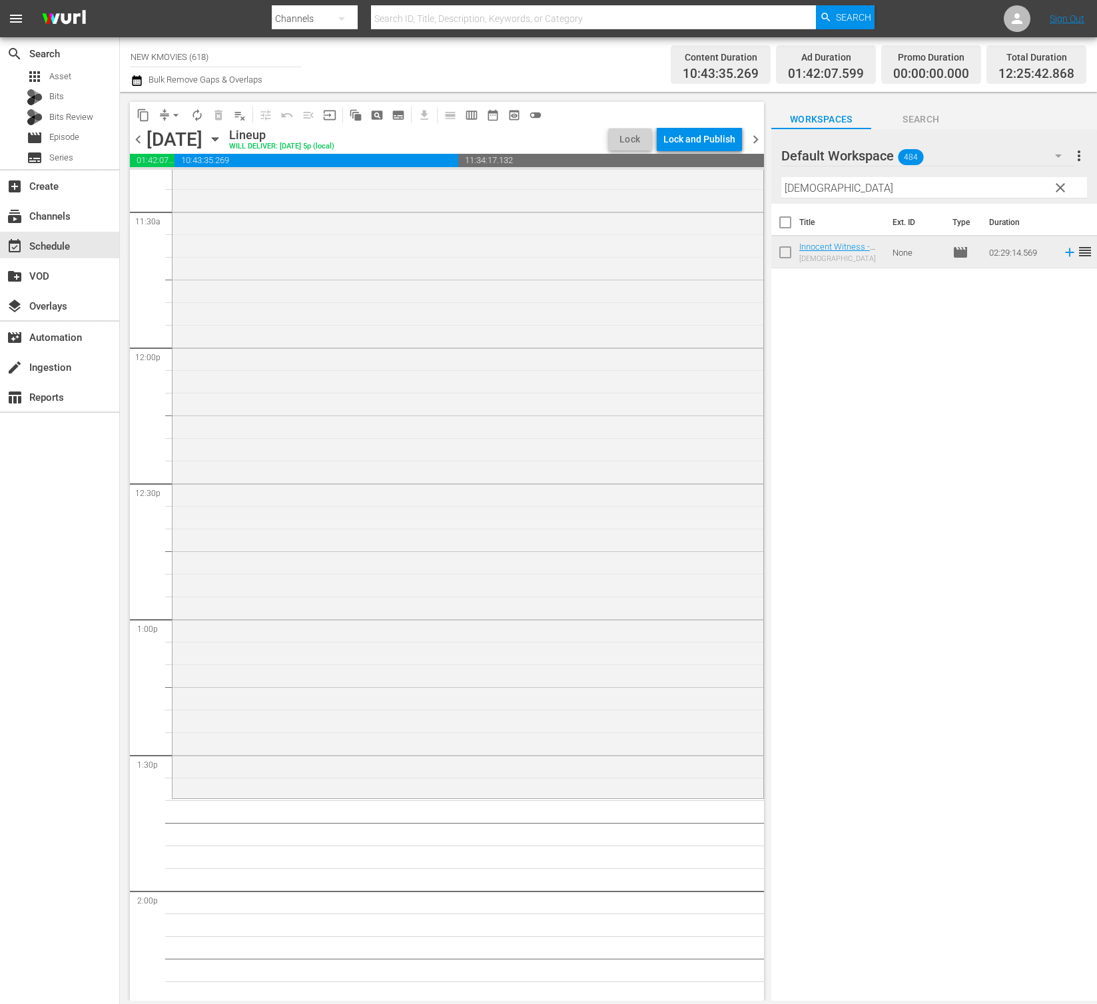
click at [855, 194] on input "Innocent Witness" at bounding box center [934, 187] width 306 height 21
paste input "ris: New Generation"
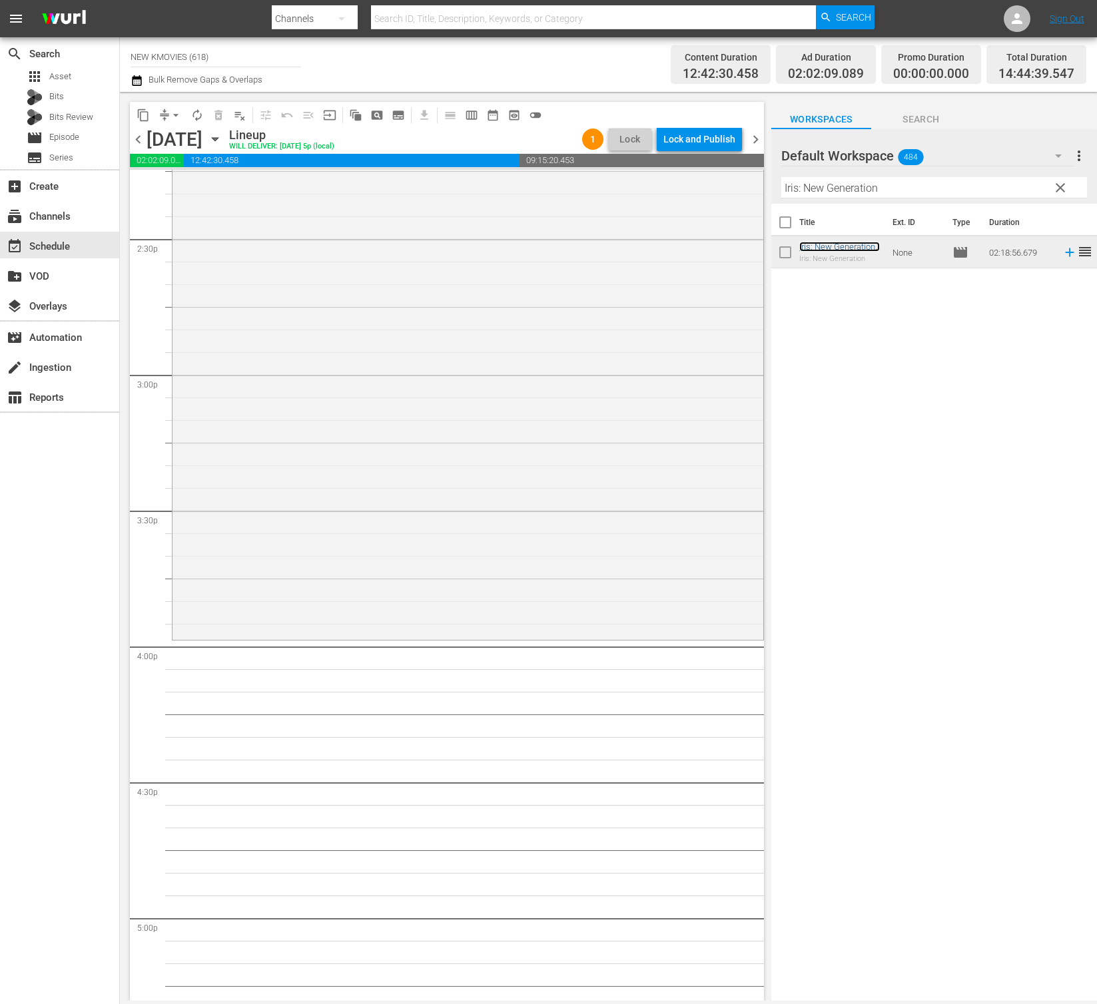
scroll to position [3898, 0]
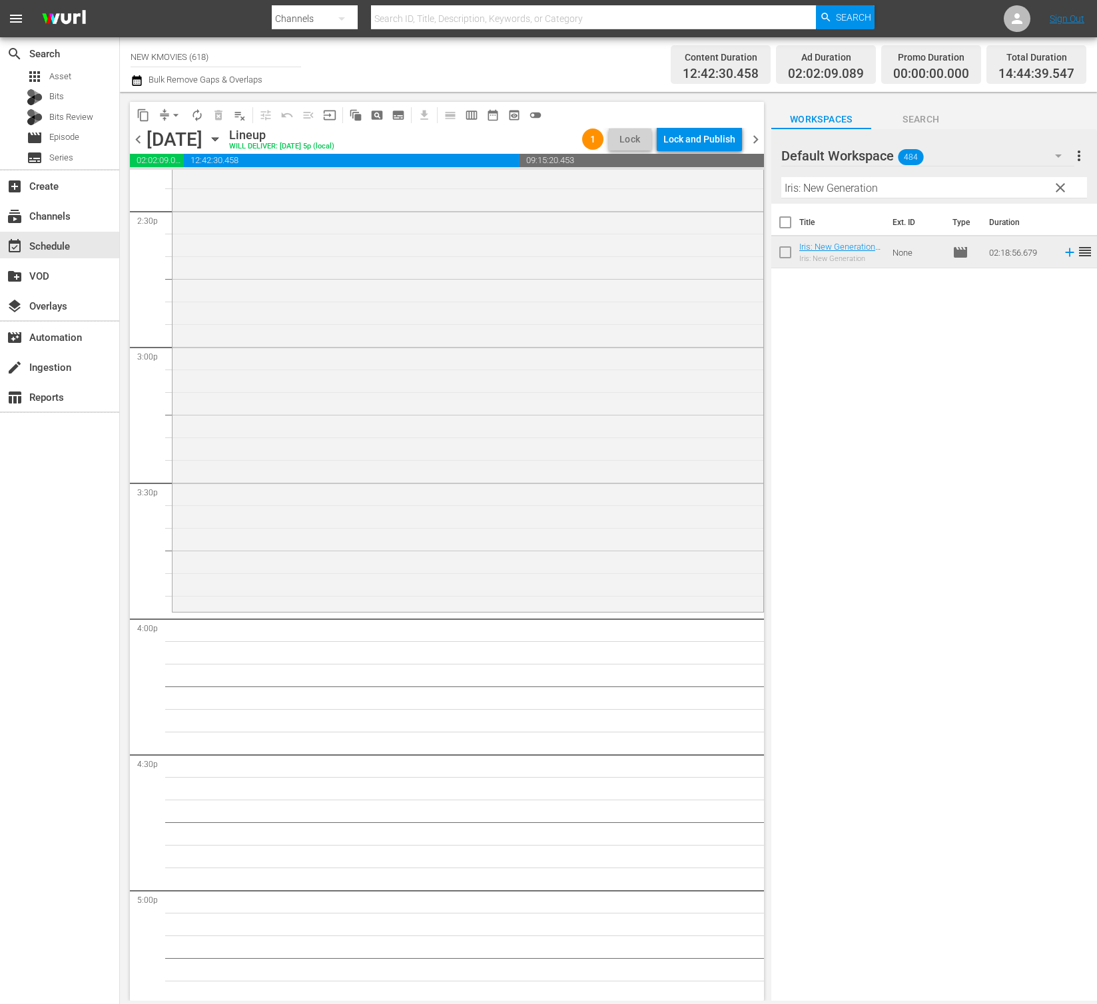
click at [815, 191] on input "Iris: New Generation" at bounding box center [934, 187] width 306 height 21
paste input "Hot Blooded Detective"
click at [947, 196] on input "Hot Blooded Detective" at bounding box center [934, 187] width 306 height 21
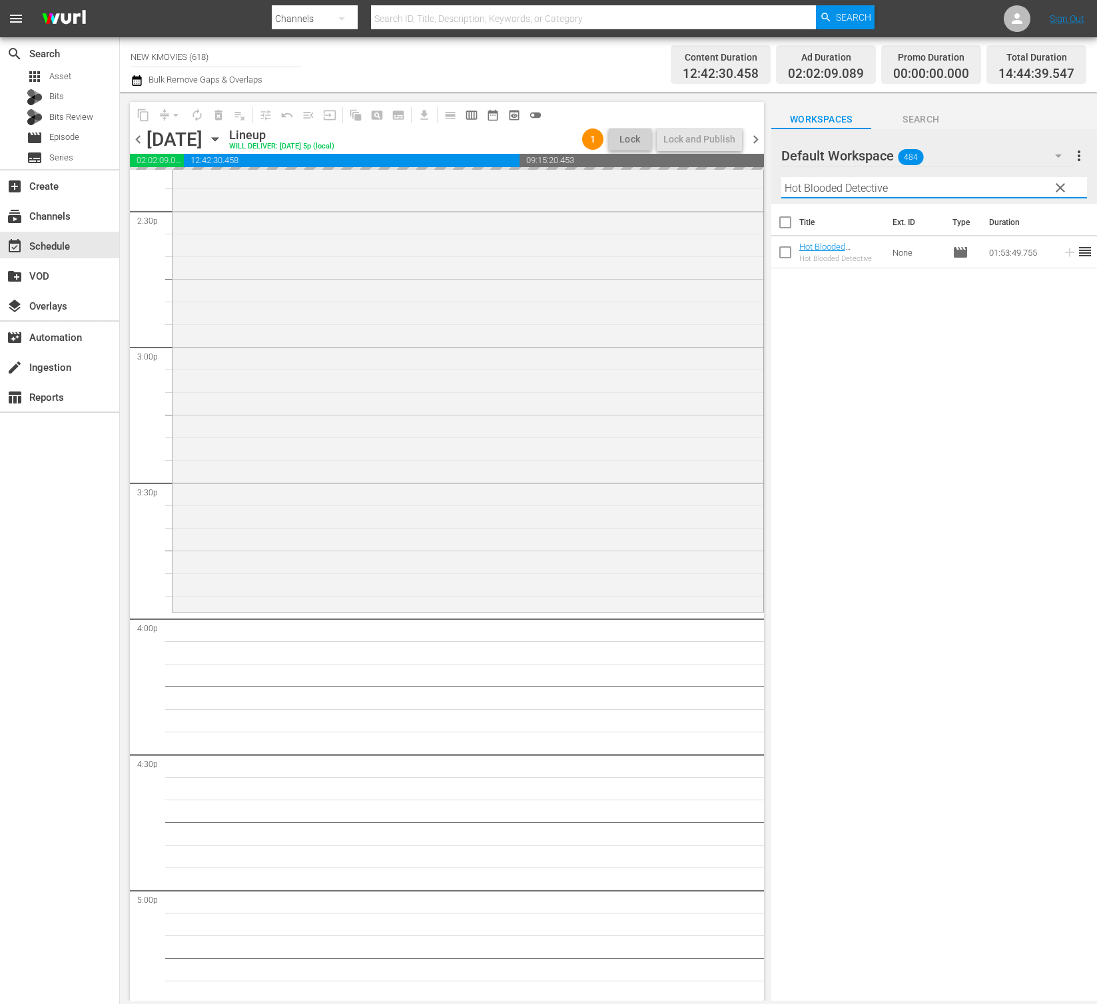
click at [947, 196] on input "Hot Blooded Detective" at bounding box center [934, 187] width 306 height 21
paste input "mme Fatal"
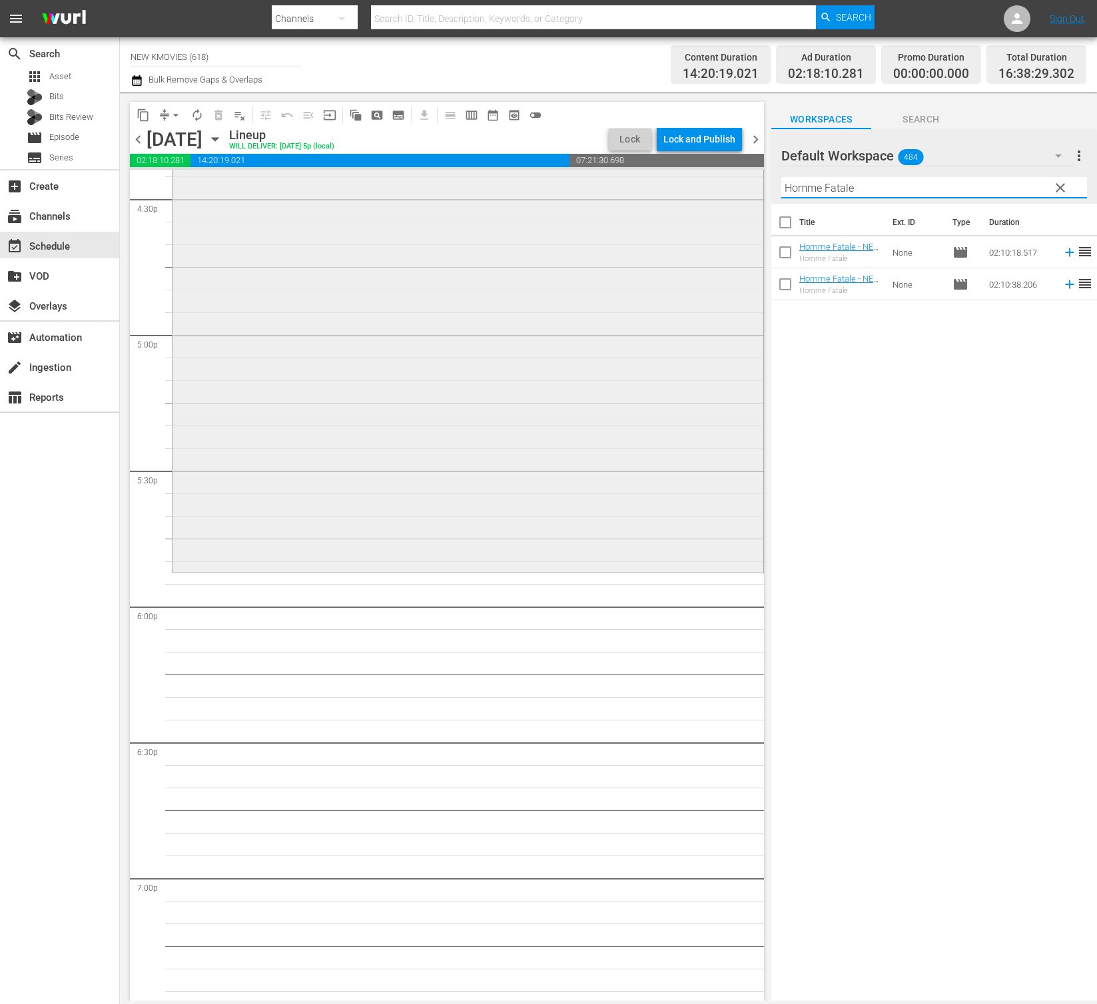
scroll to position [4482, 0]
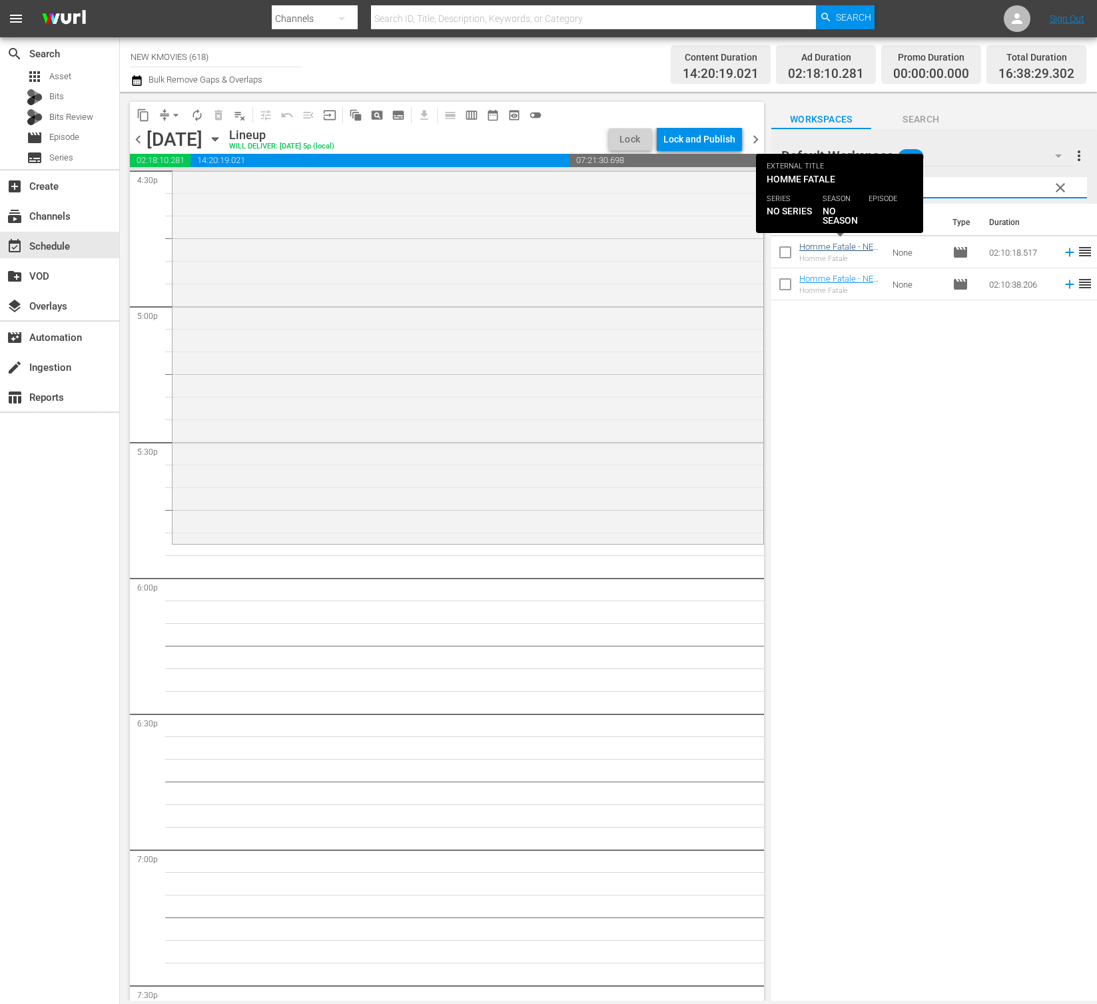
type input "Homme Fatale"
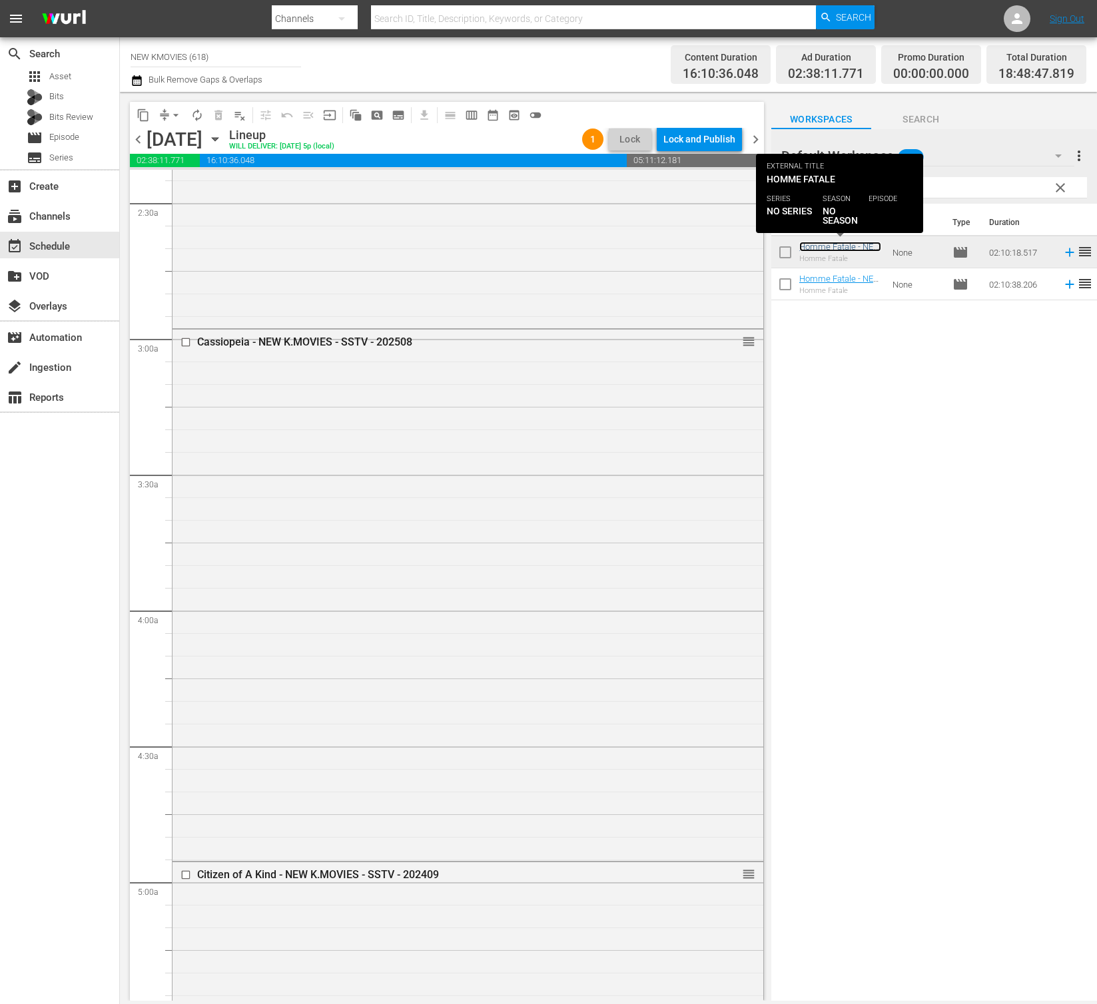
scroll to position [0, 0]
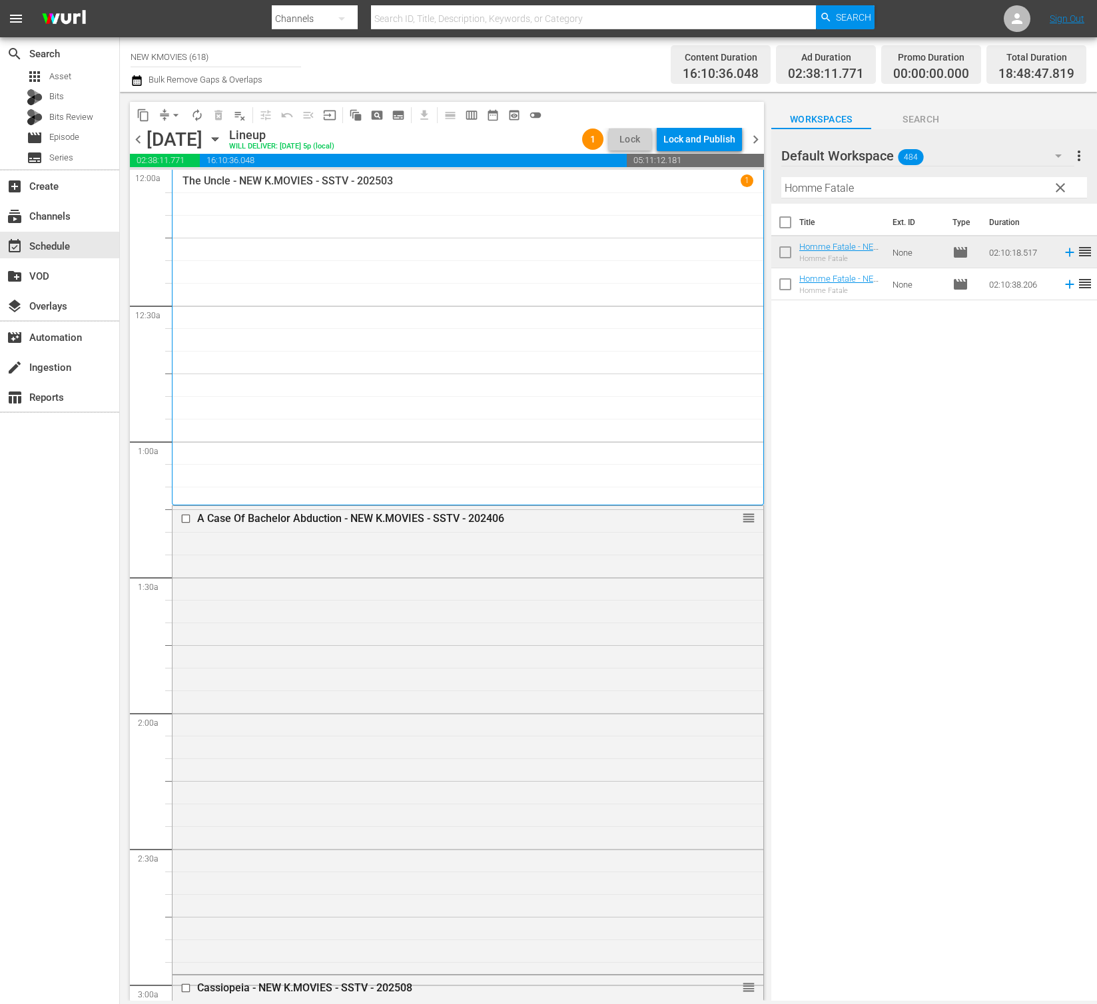
click at [959, 185] on input "Homme Fatale" at bounding box center [934, 187] width 306 height 21
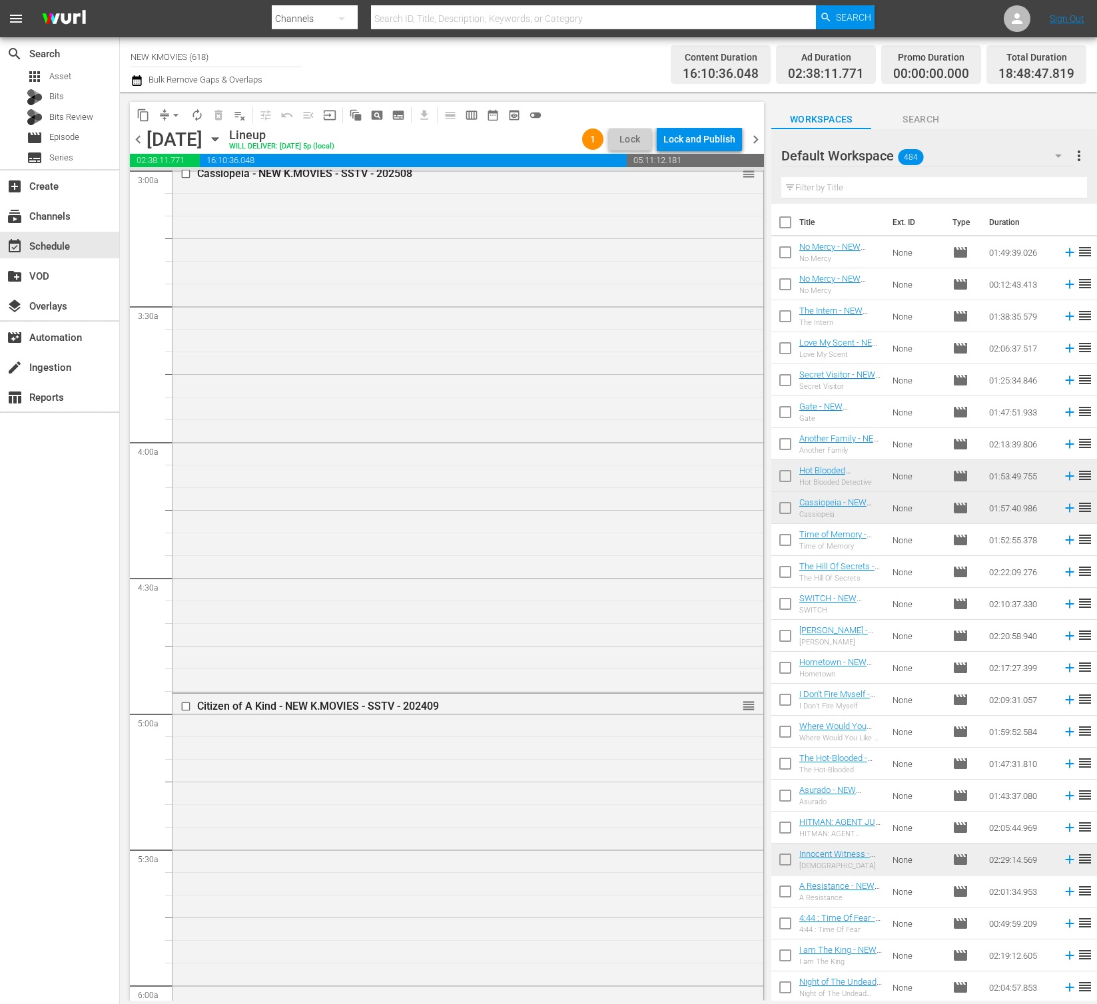
scroll to position [464, 0]
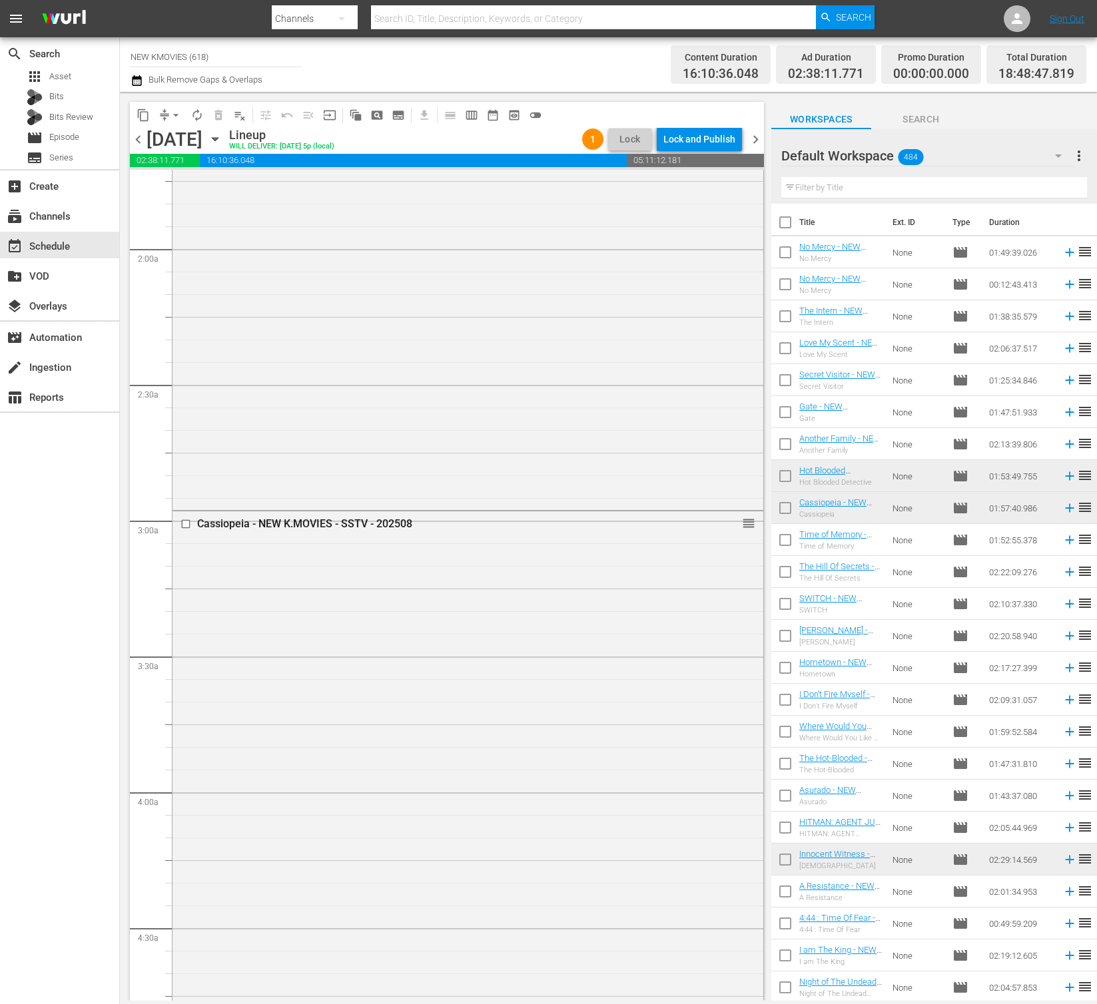
click at [956, 186] on input "text" at bounding box center [934, 187] width 306 height 21
paste input "4:44 : Time Of Fear"
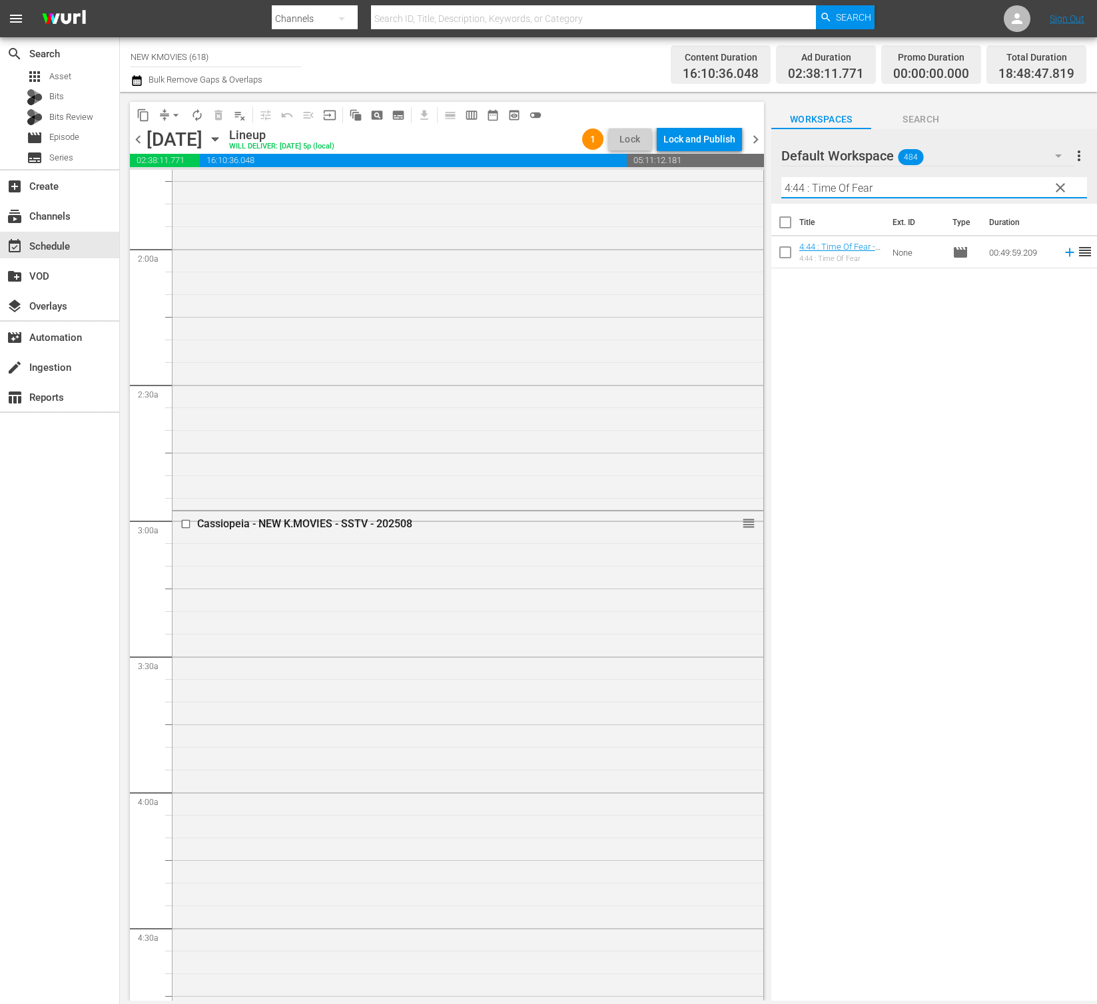
click at [929, 171] on div "Default Workspace 484" at bounding box center [928, 155] width 294 height 37
click at [928, 184] on div "Default Workspace (484)" at bounding box center [548, 502] width 1097 height 1004
click at [926, 187] on input "4:44 : Time Of Fear" at bounding box center [934, 187] width 306 height 21
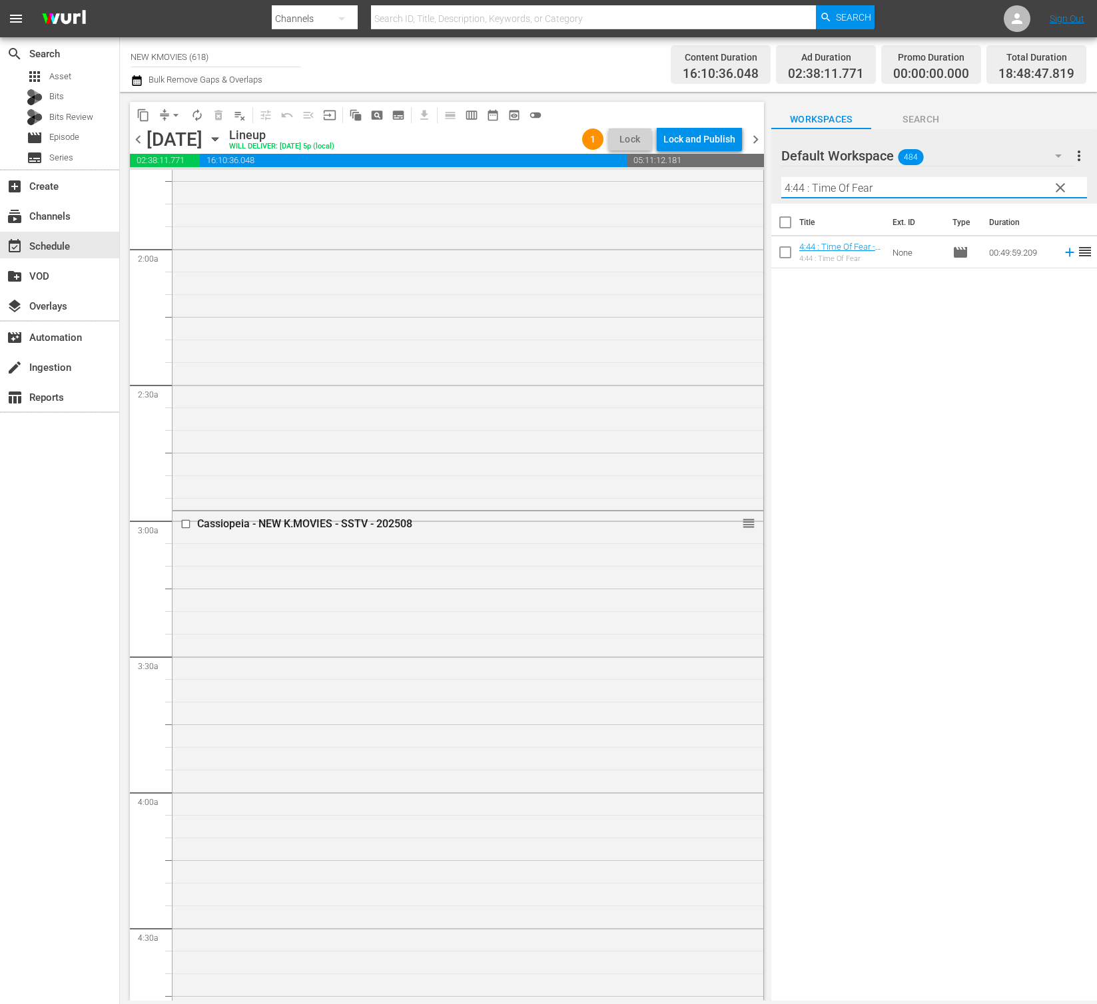
click at [926, 187] on input "4:44 : Time Of Fear" at bounding box center [934, 187] width 306 height 21
paste input "The Table"
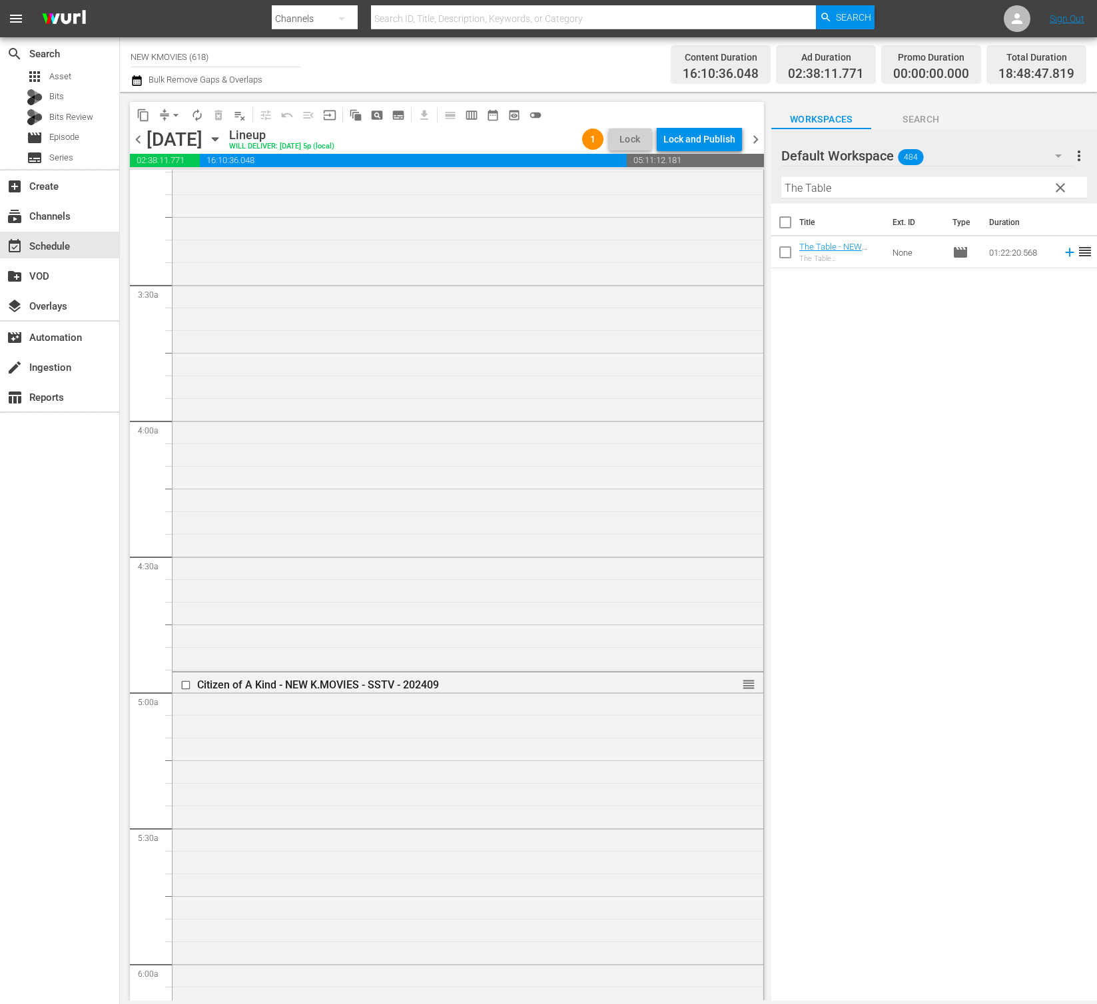
scroll to position [844, 0]
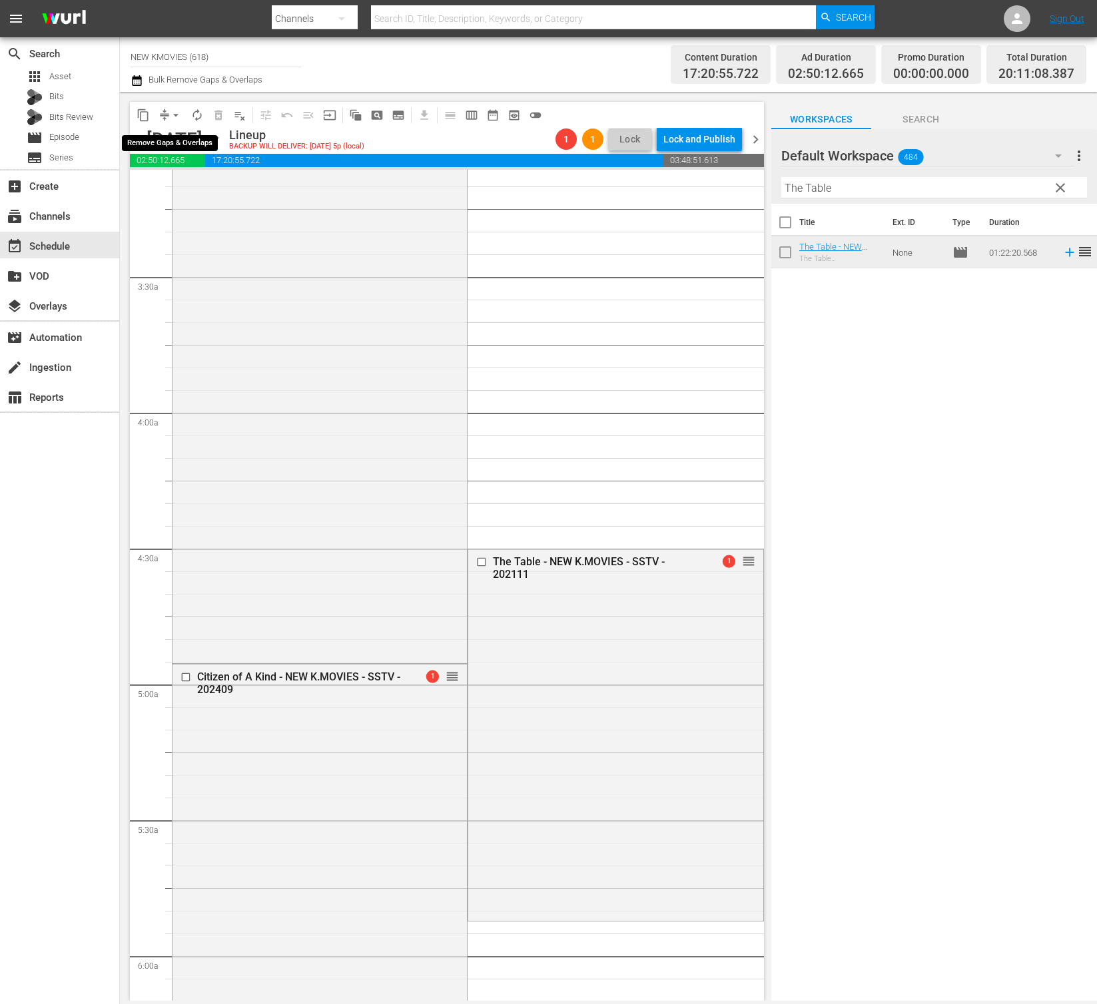
click at [169, 120] on span "arrow_drop_down" at bounding box center [175, 115] width 13 height 13
click at [172, 180] on li "Align to End of Previous Day" at bounding box center [177, 186] width 140 height 22
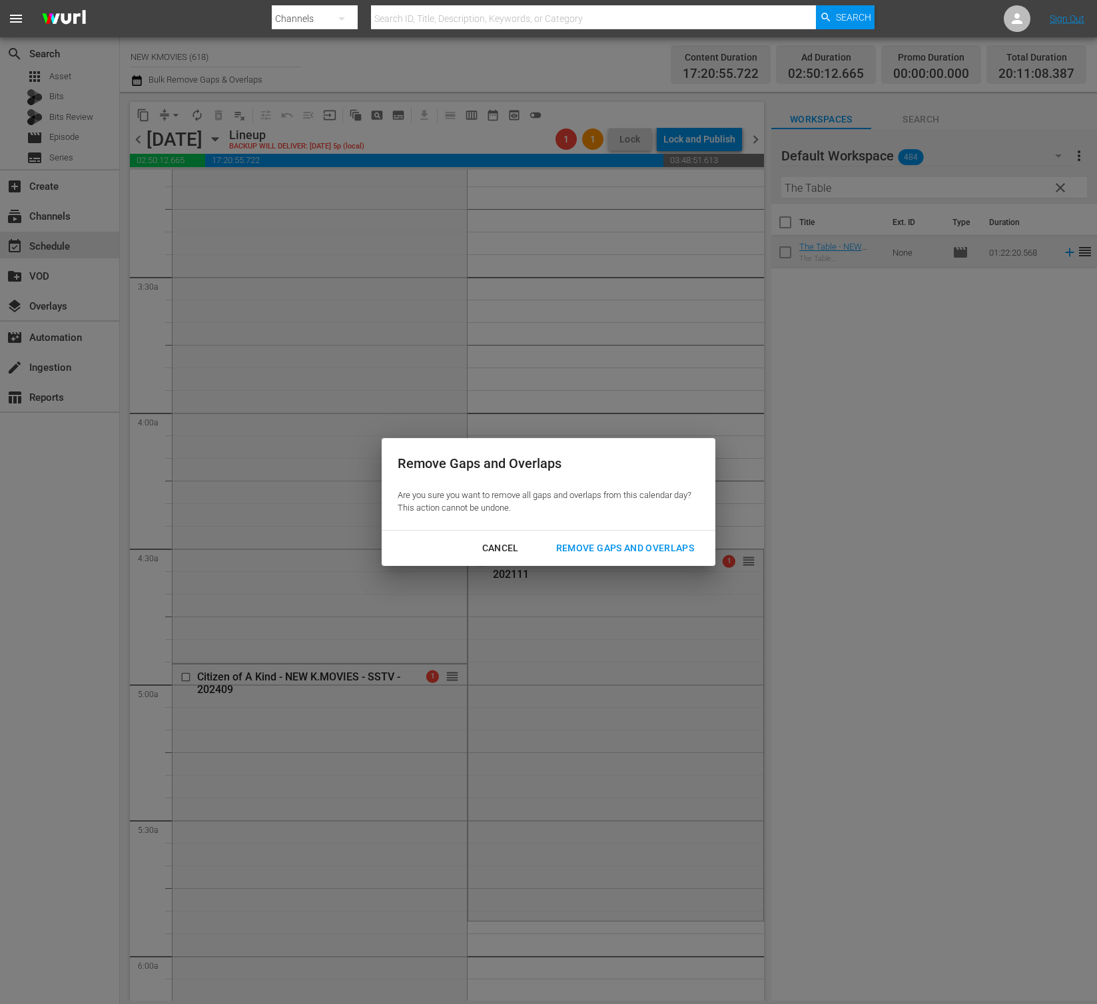
click at [584, 546] on div "Remove Gaps and Overlaps" at bounding box center [624, 548] width 159 height 17
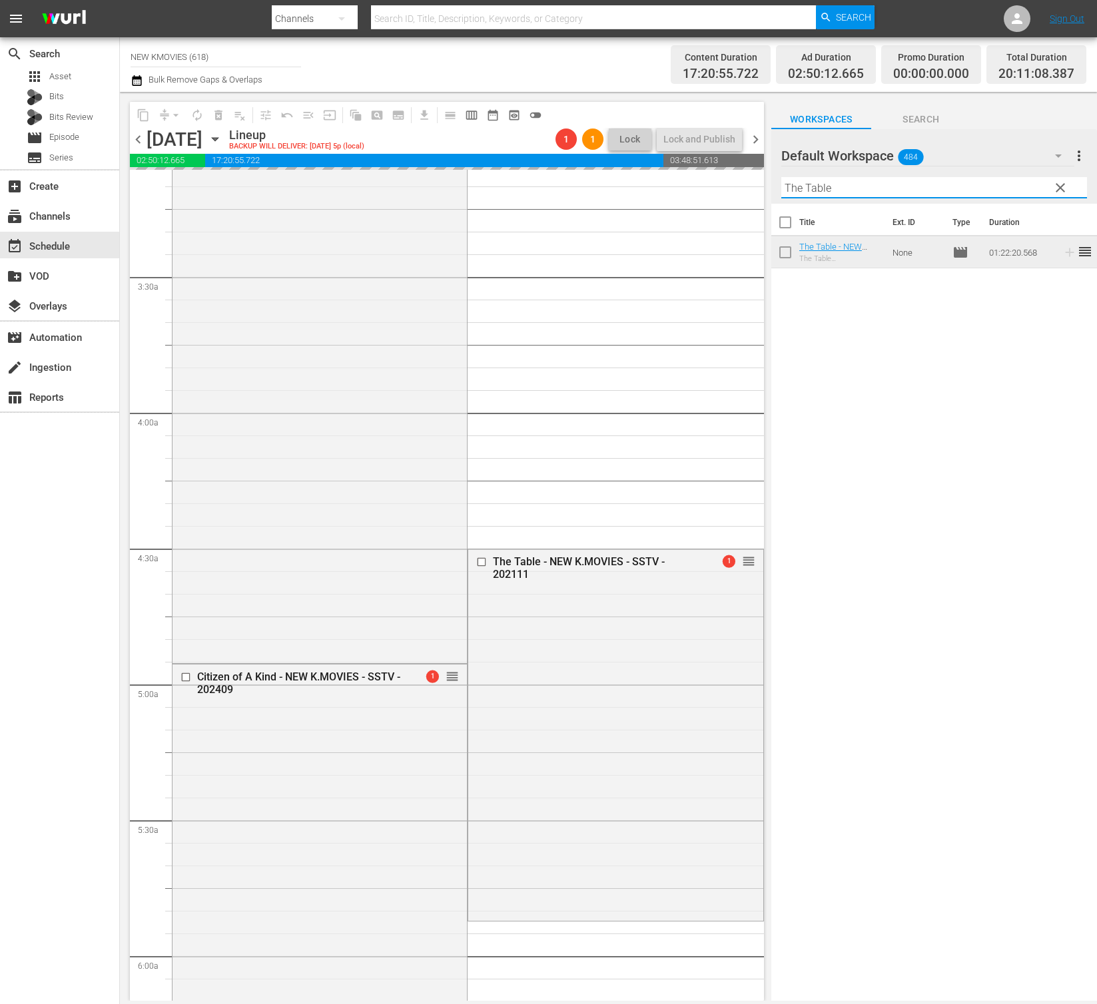
click at [868, 190] on input "The Table" at bounding box center [934, 187] width 306 height 21
paste input "Motelier"
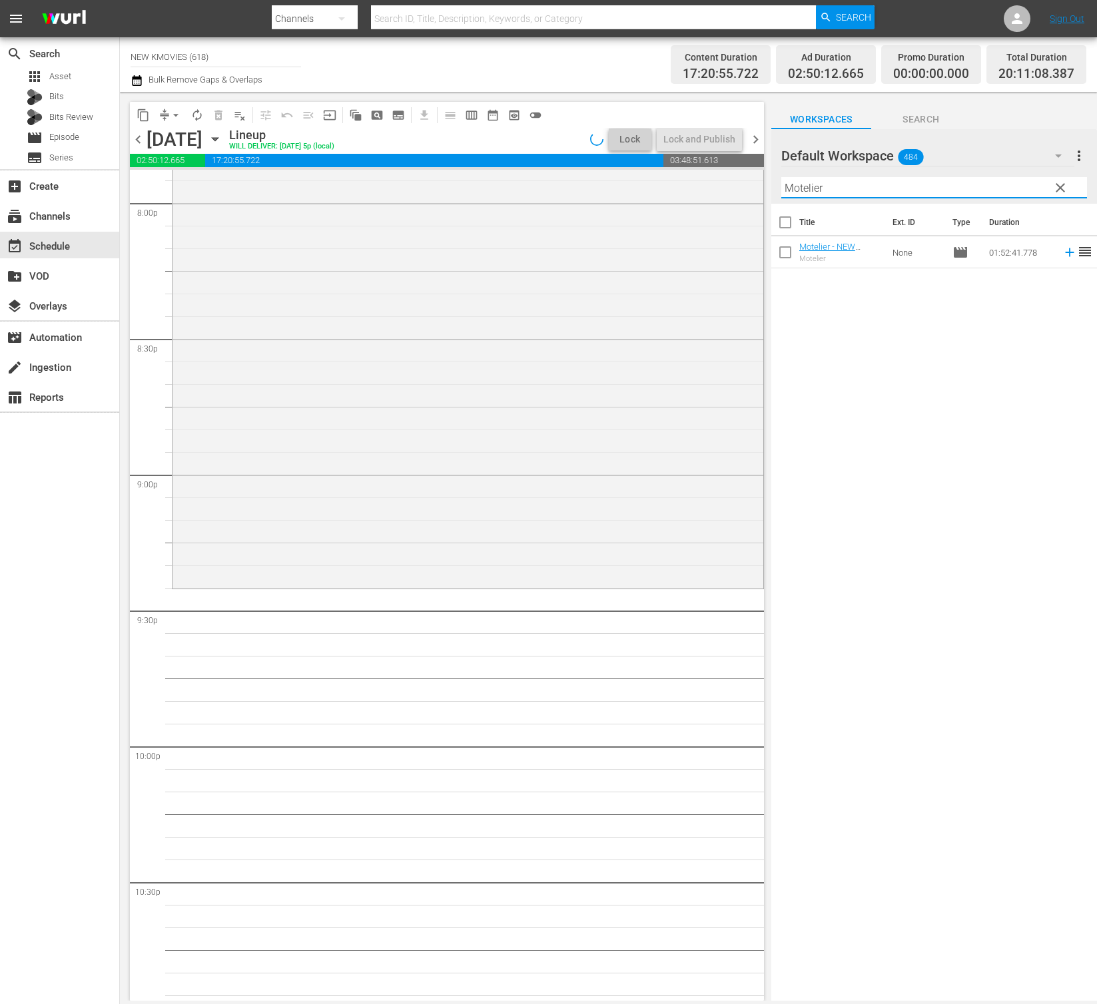
scroll to position [5377, 0]
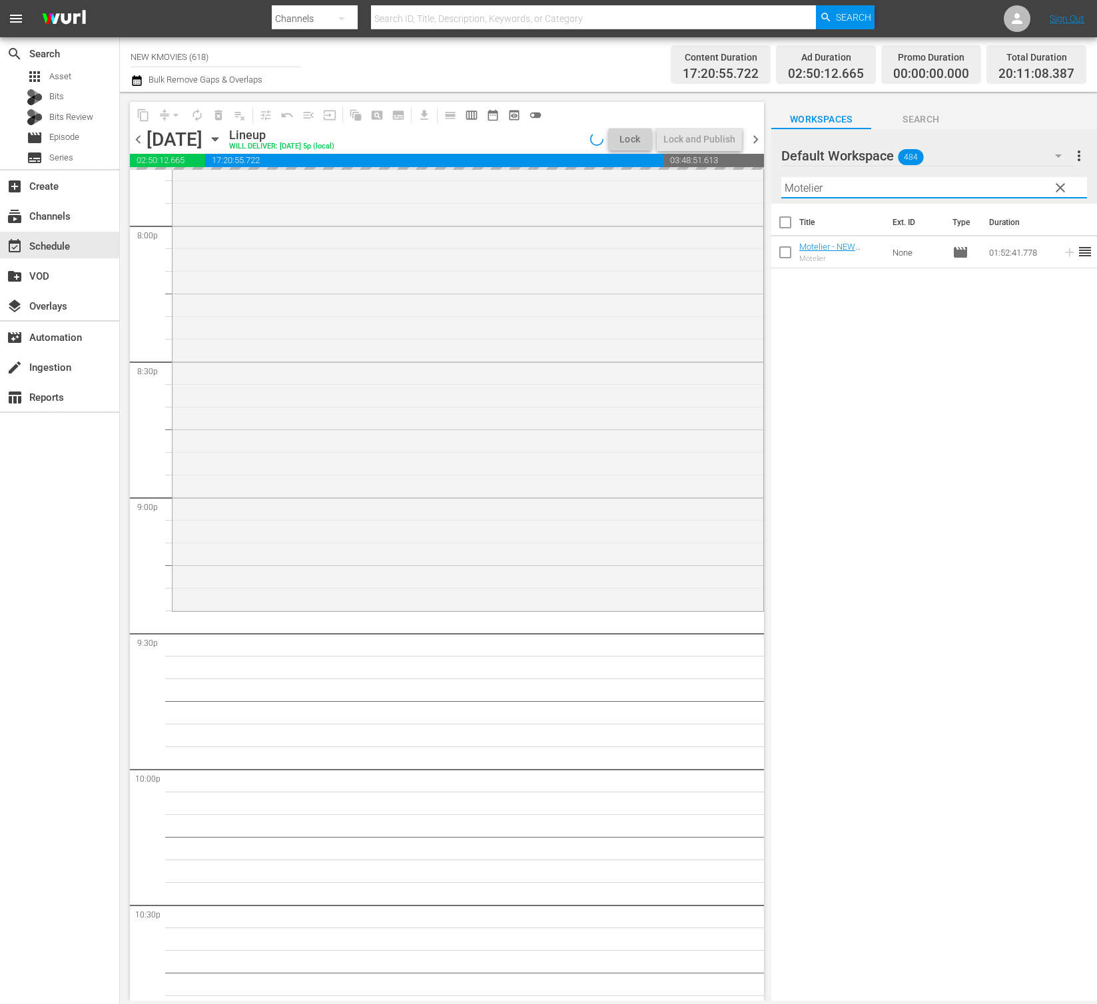
click at [895, 192] on input "Motelier" at bounding box center [934, 187] width 306 height 21
paste input "Origin of Monogamy"
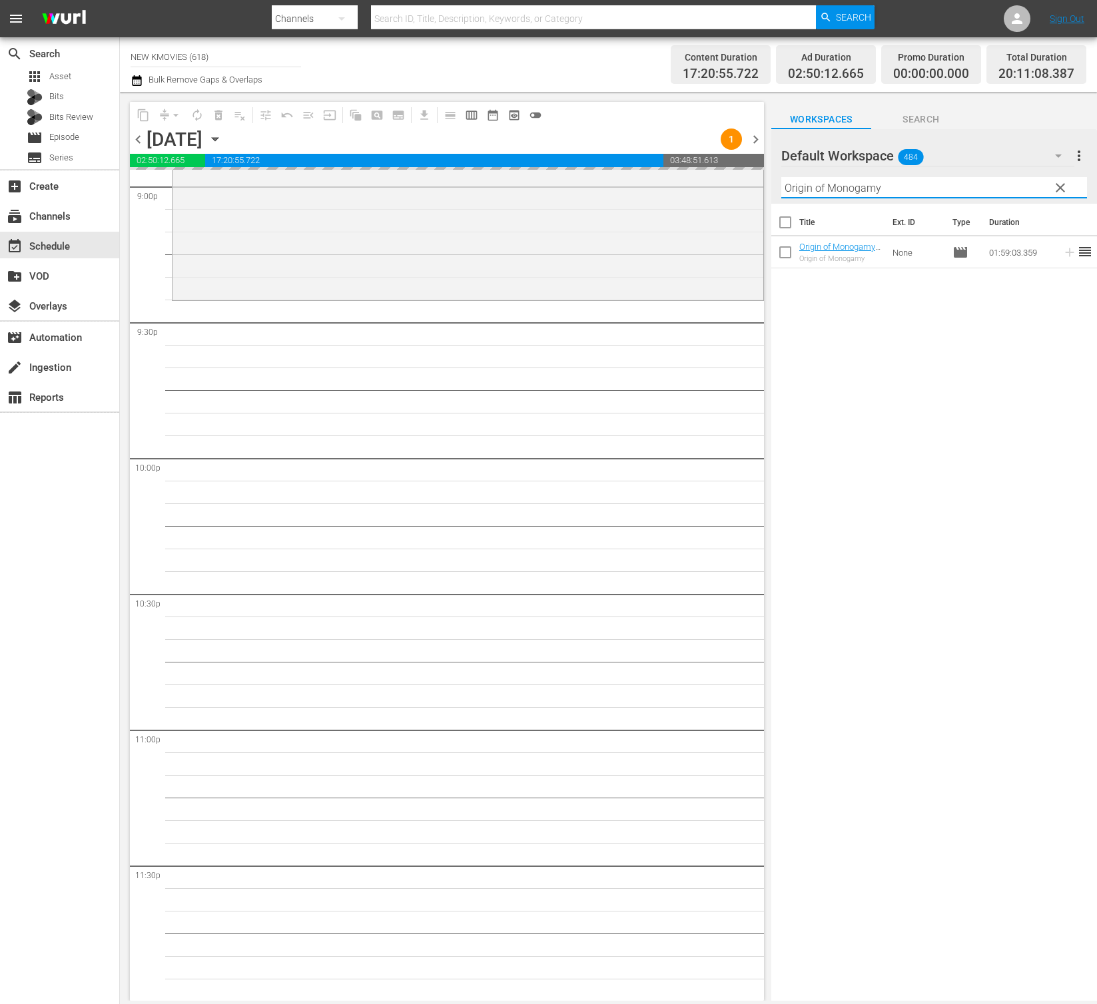
scroll to position [5689, 0]
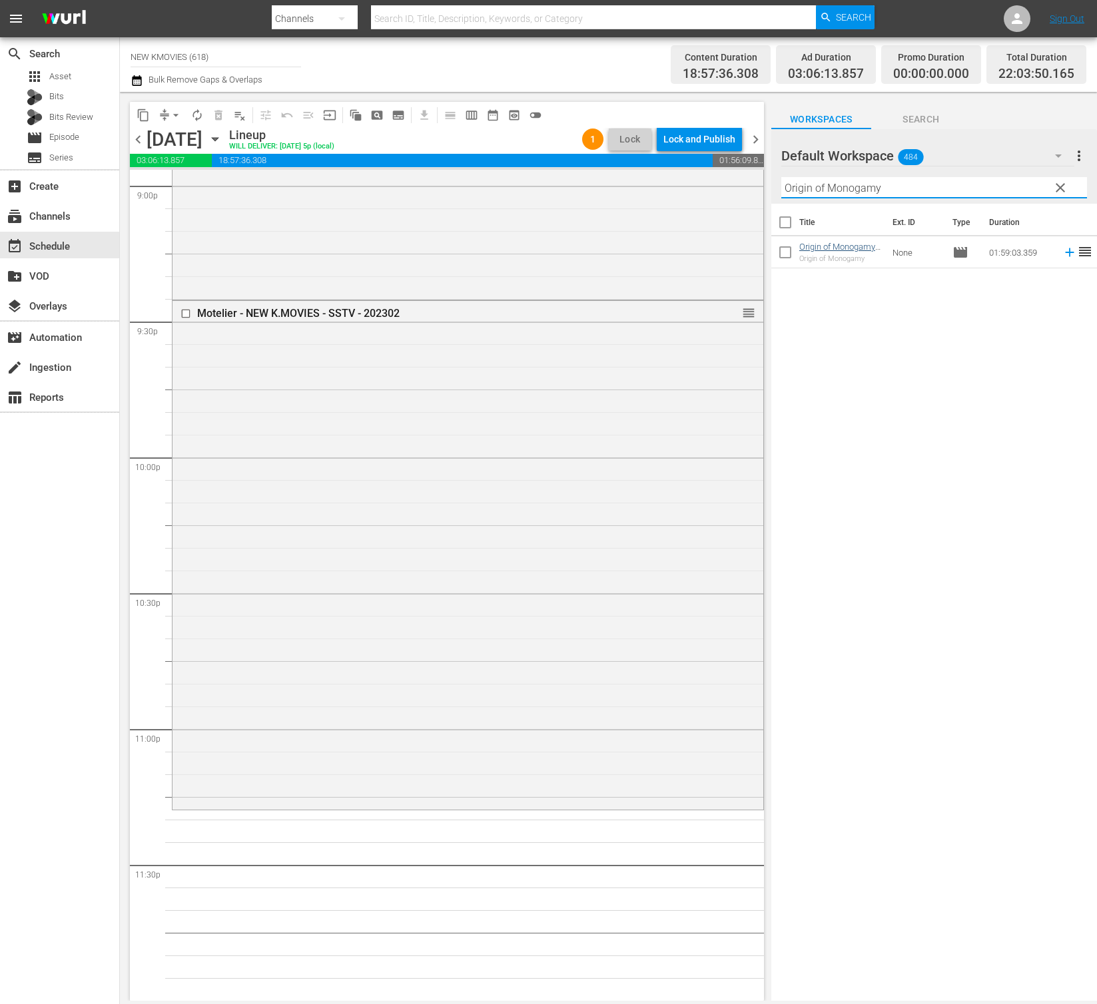
type input "Origin of Monogamy"
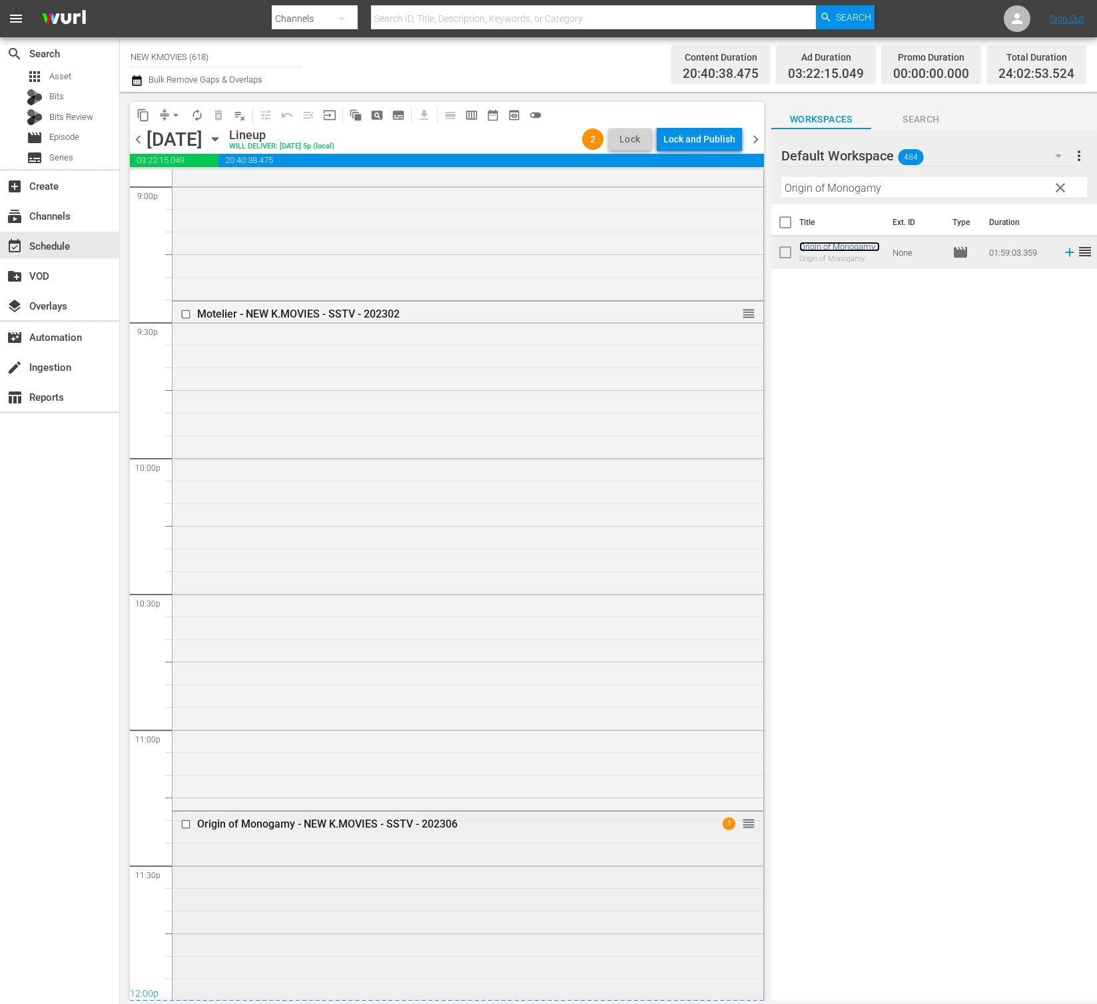
scroll to position [6037, 0]
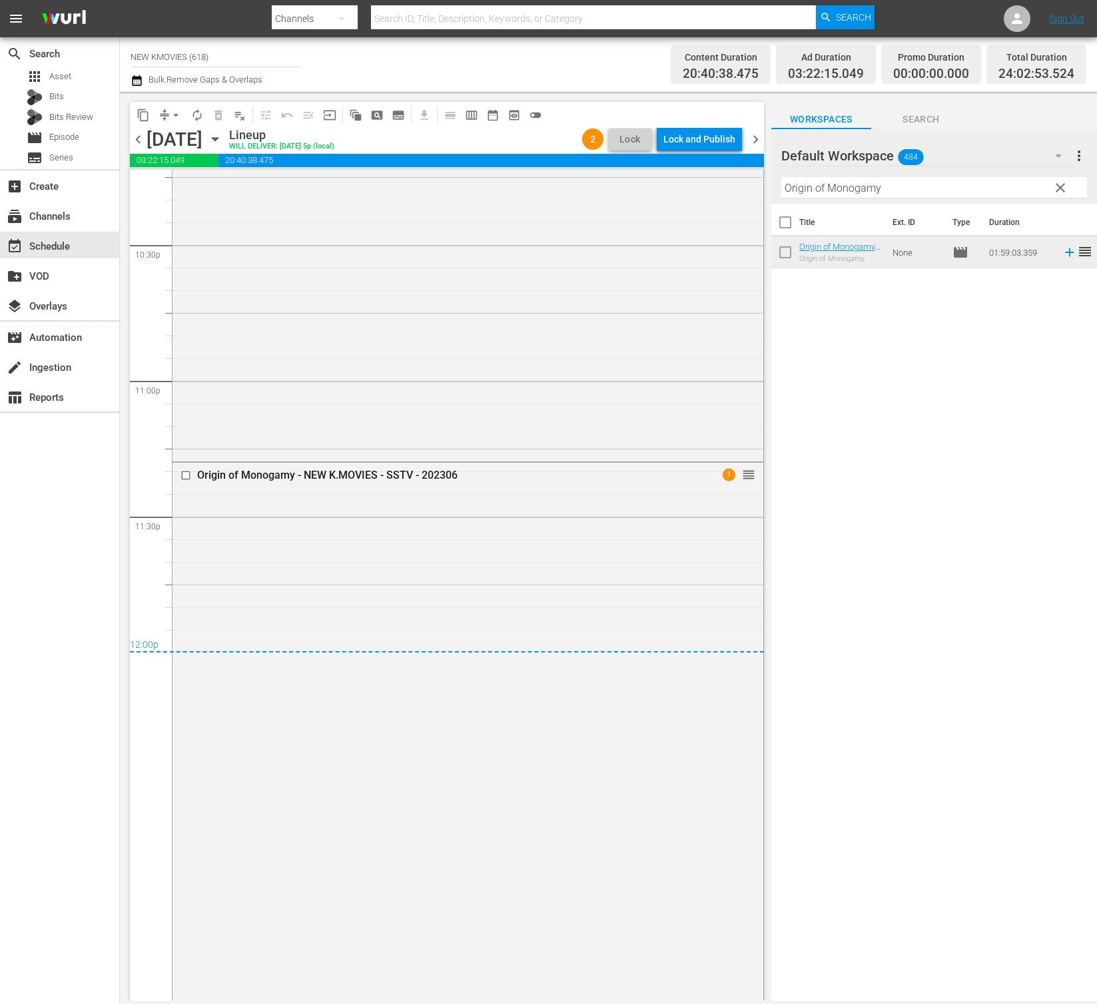
click at [728, 125] on div "content_copy compress arrow_drop_down autorenew_outlined delete_forever_outline…" at bounding box center [447, 115] width 634 height 26
click at [724, 135] on div "Lock and Publish" at bounding box center [699, 139] width 72 height 24
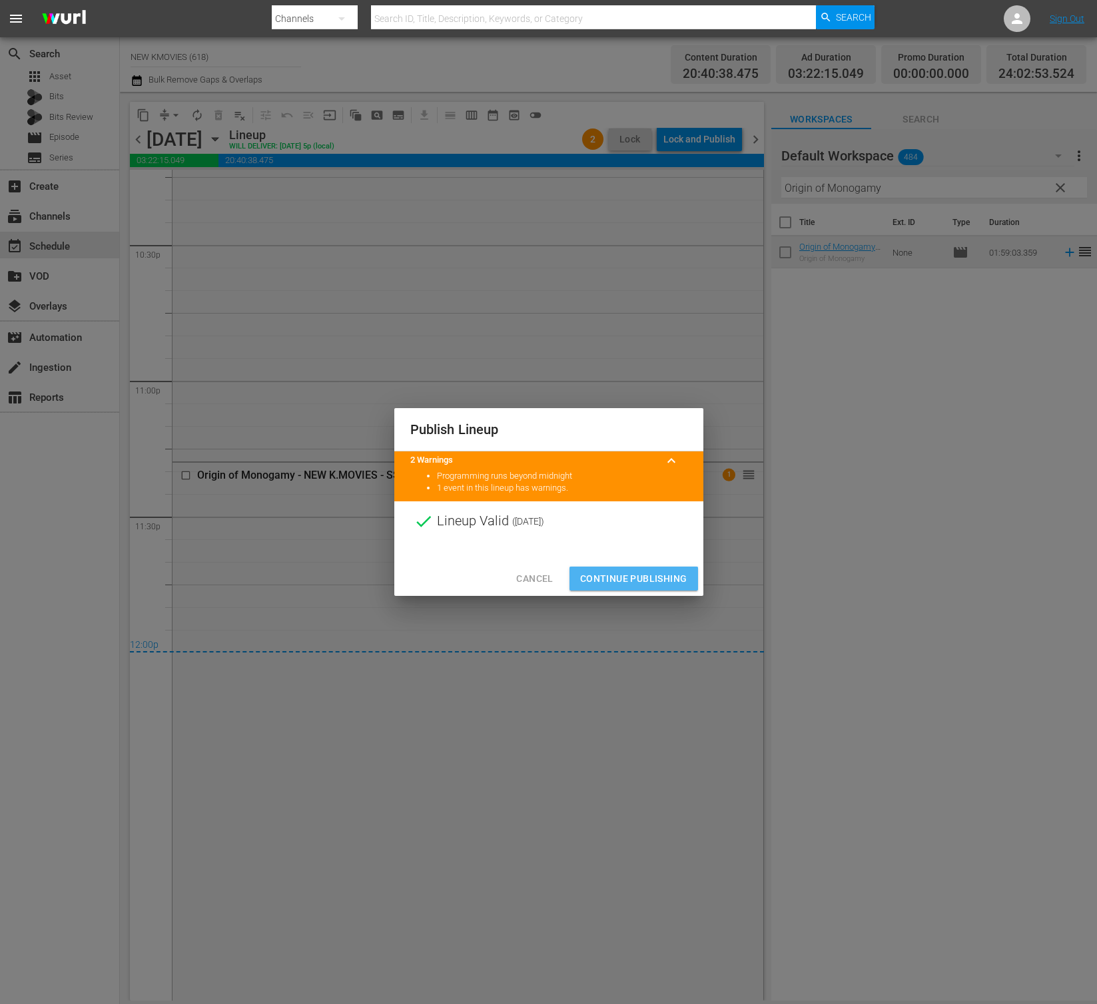
click at [654, 569] on button "Continue Publishing" at bounding box center [633, 579] width 129 height 25
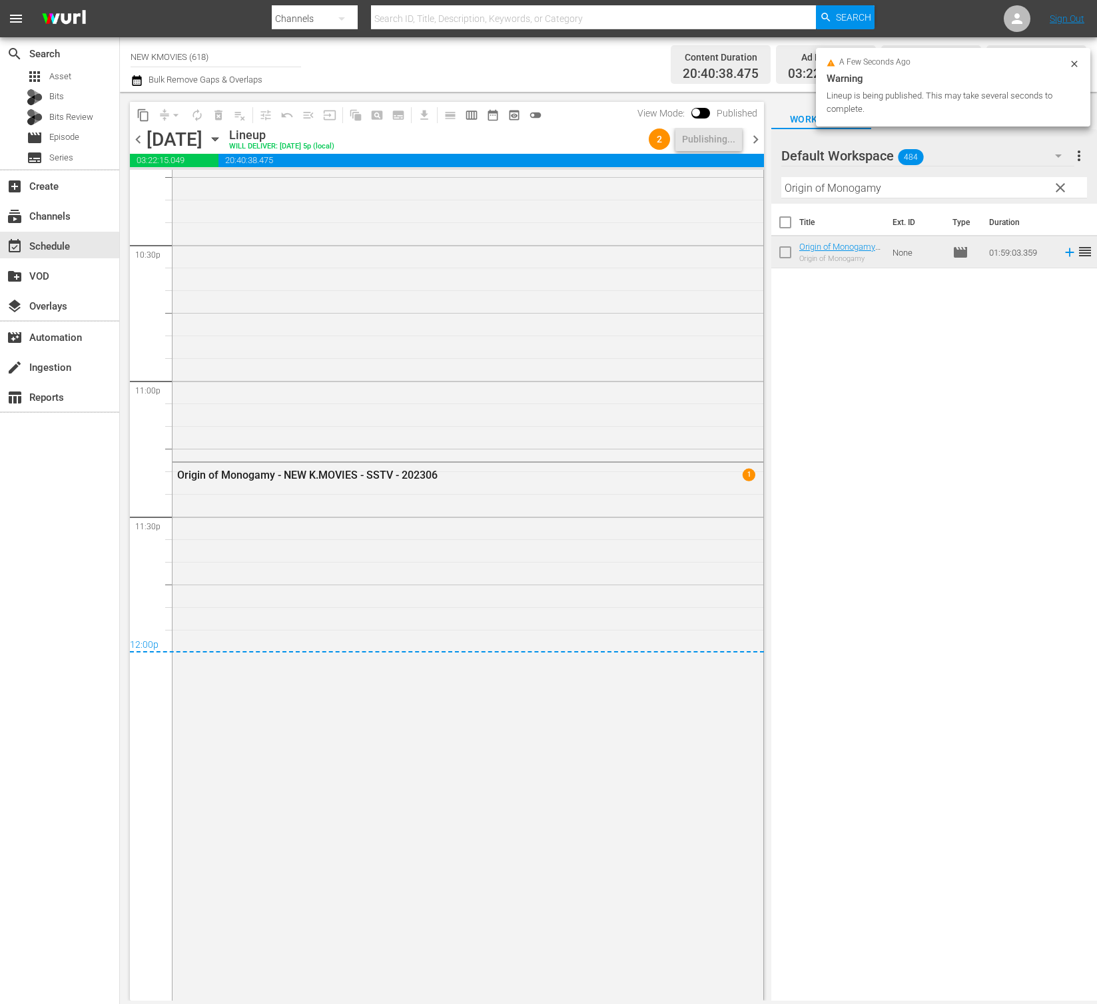
click at [758, 136] on span "chevron_right" at bounding box center [755, 139] width 17 height 17
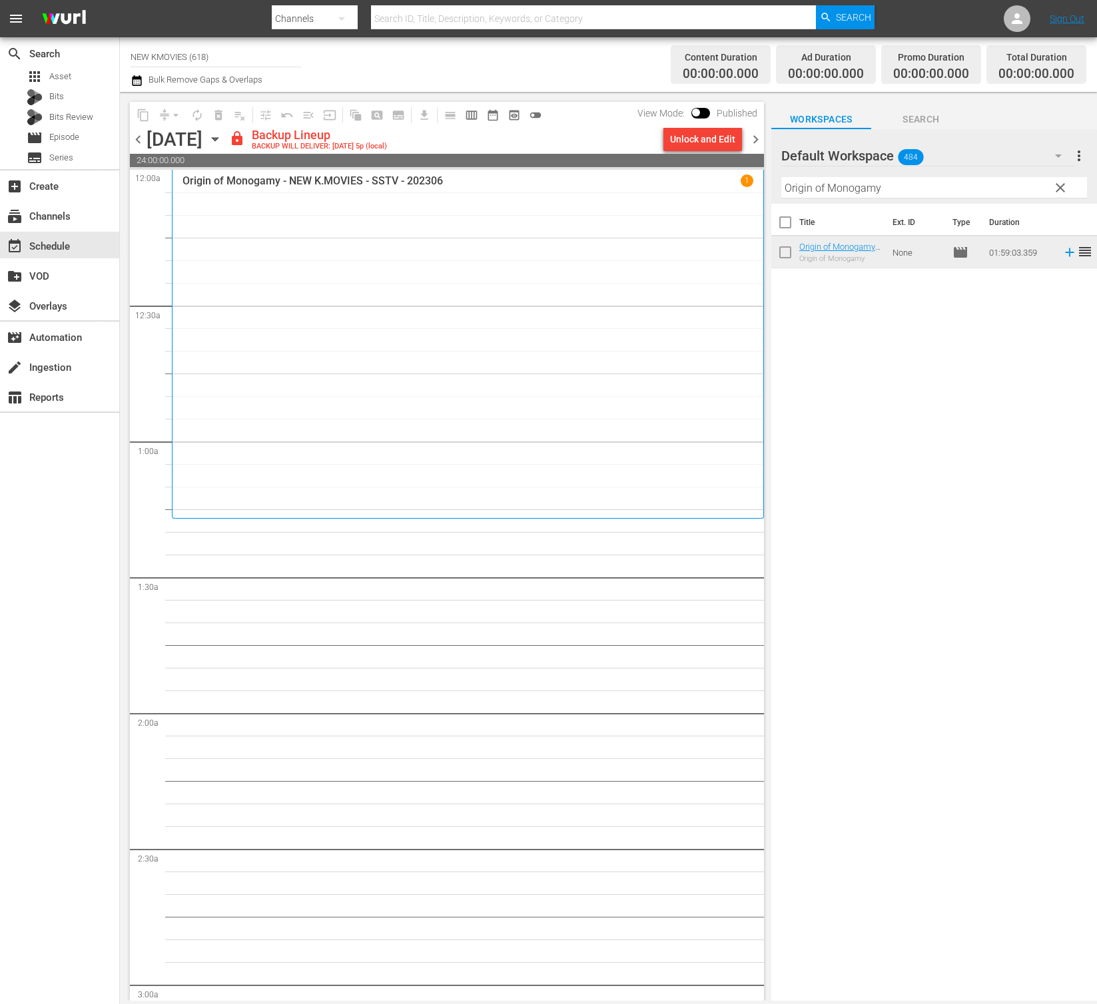
click at [907, 187] on input "Origin of Monogamy" at bounding box center [934, 187] width 306 height 21
click at [706, 145] on div "Unlock and Edit" at bounding box center [702, 139] width 65 height 24
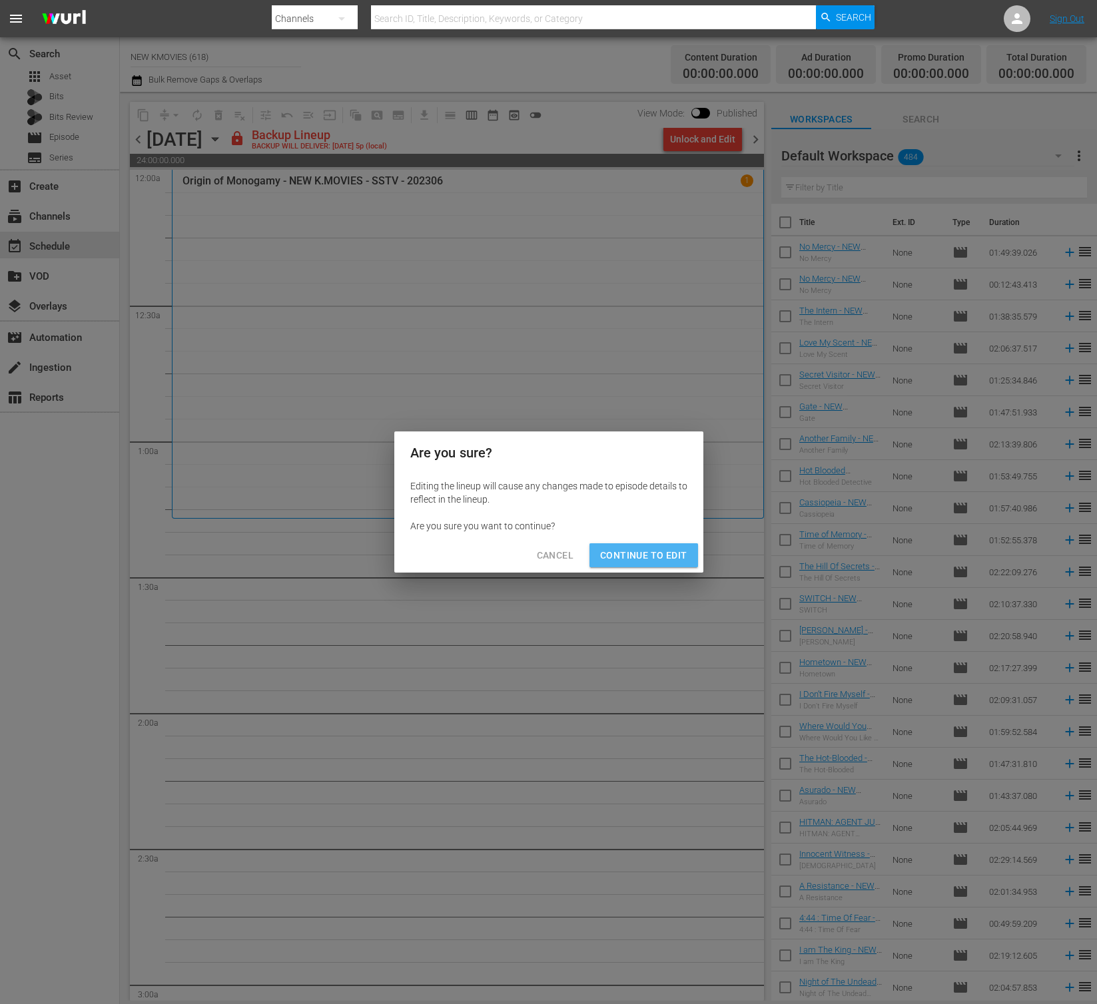
click at [672, 563] on span "Continue to Edit" at bounding box center [643, 555] width 87 height 17
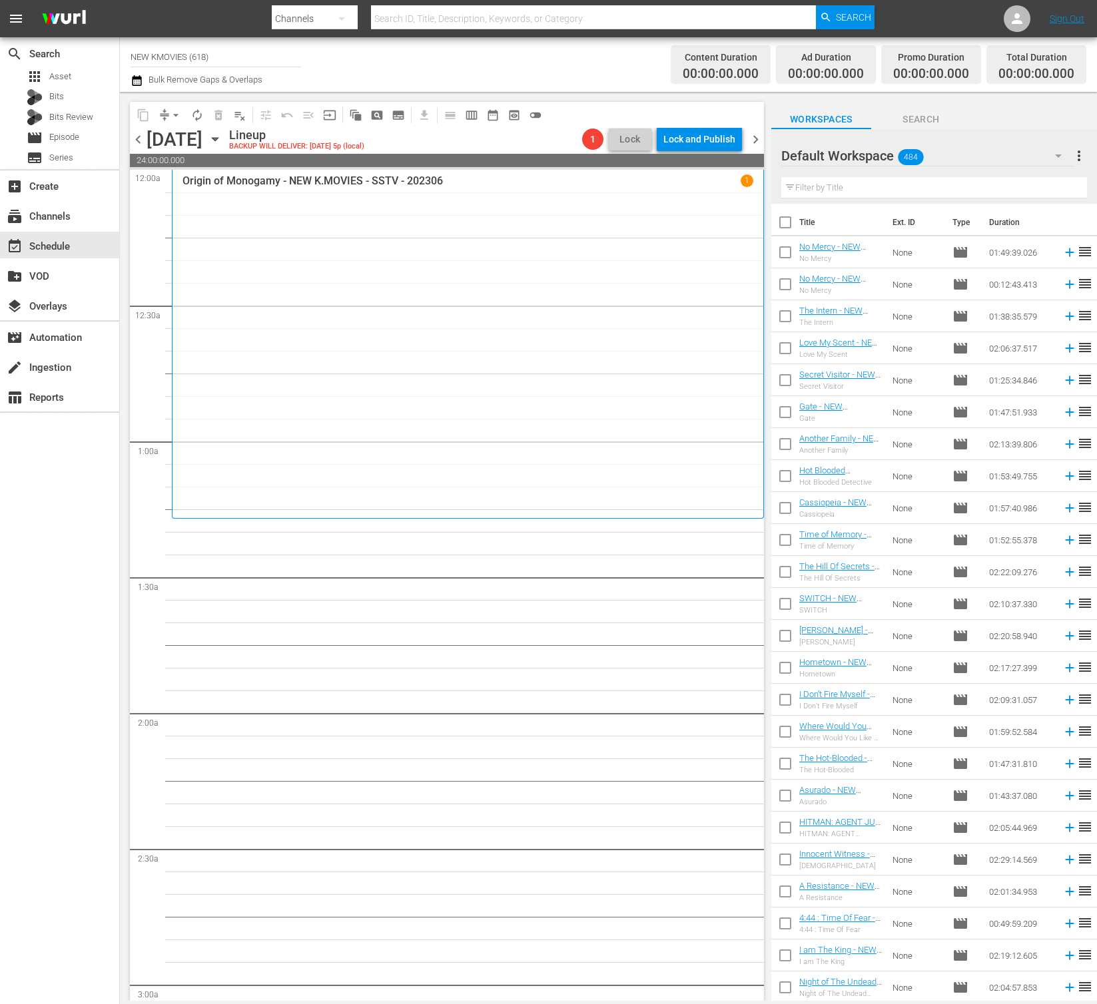
scroll to position [640, 0]
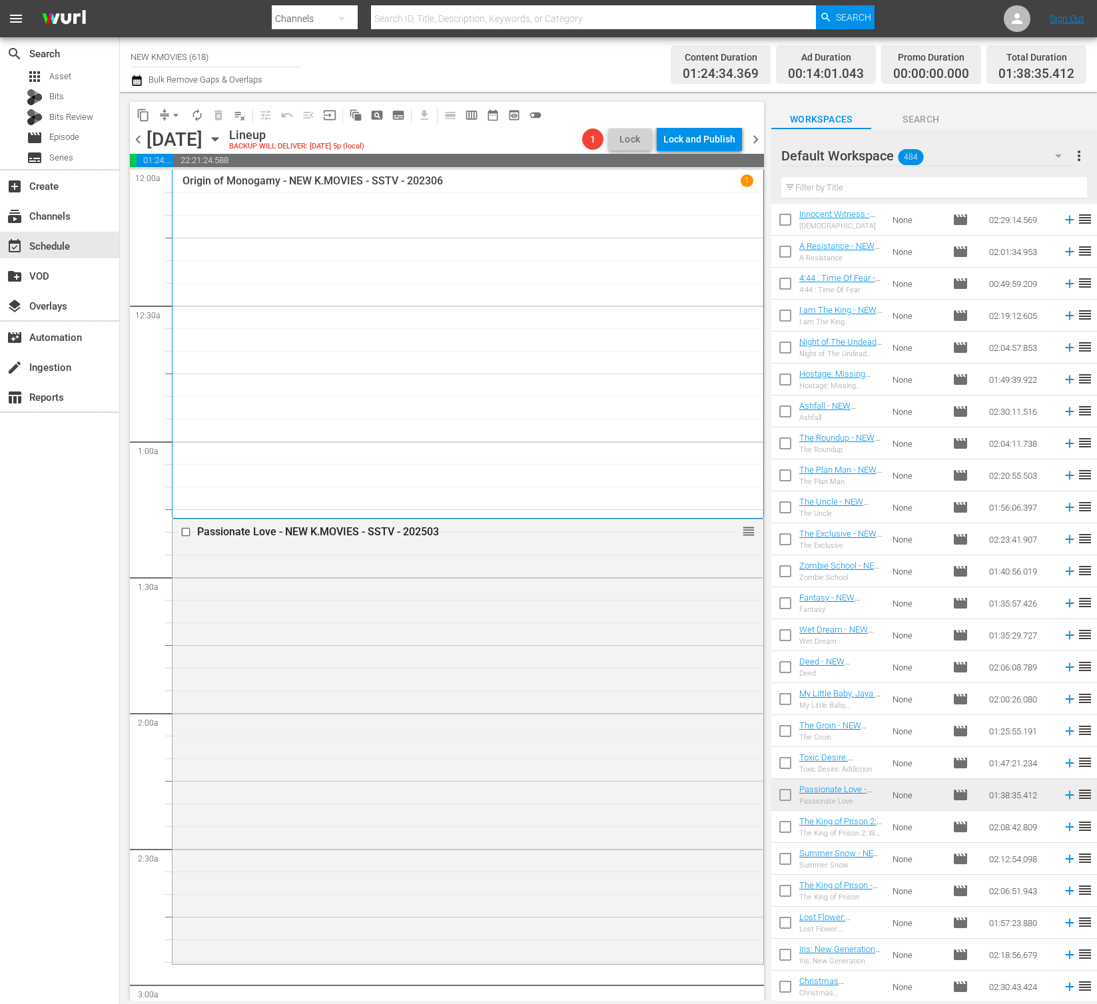
click at [882, 181] on input "text" at bounding box center [934, 187] width 306 height 21
paste input "My Bossy Girl"
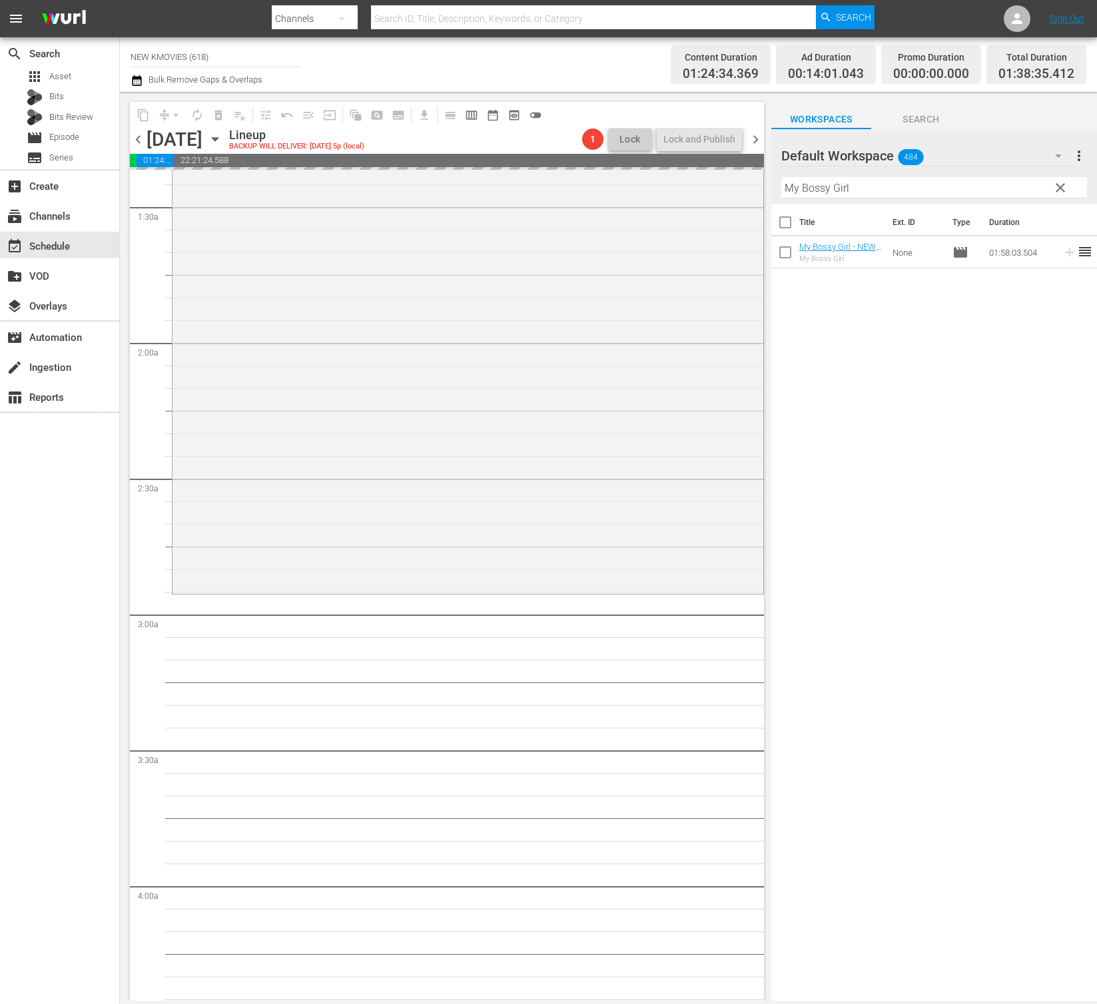
scroll to position [368, 0]
click at [861, 188] on input "My Bossy Girl" at bounding box center [934, 187] width 306 height 21
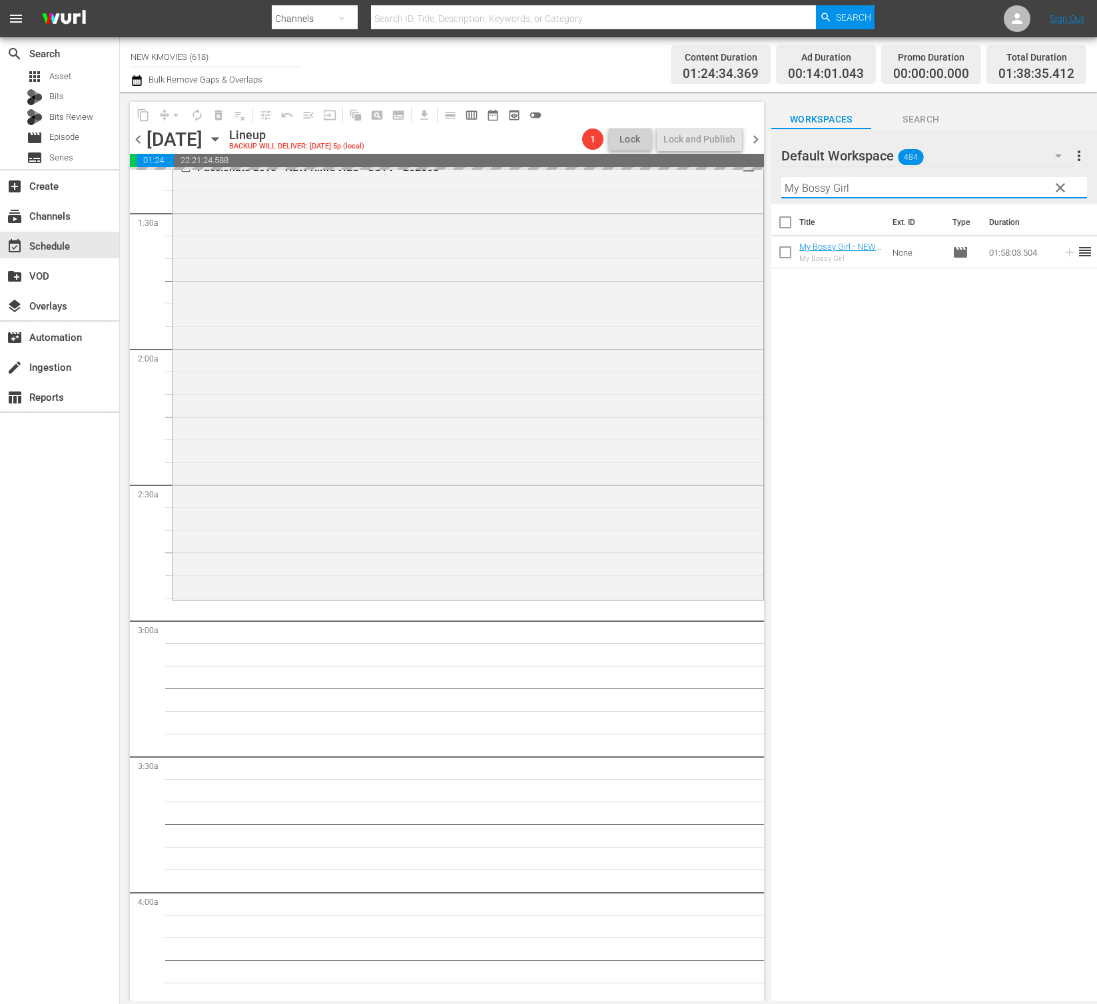
paste input "Road To Boston"
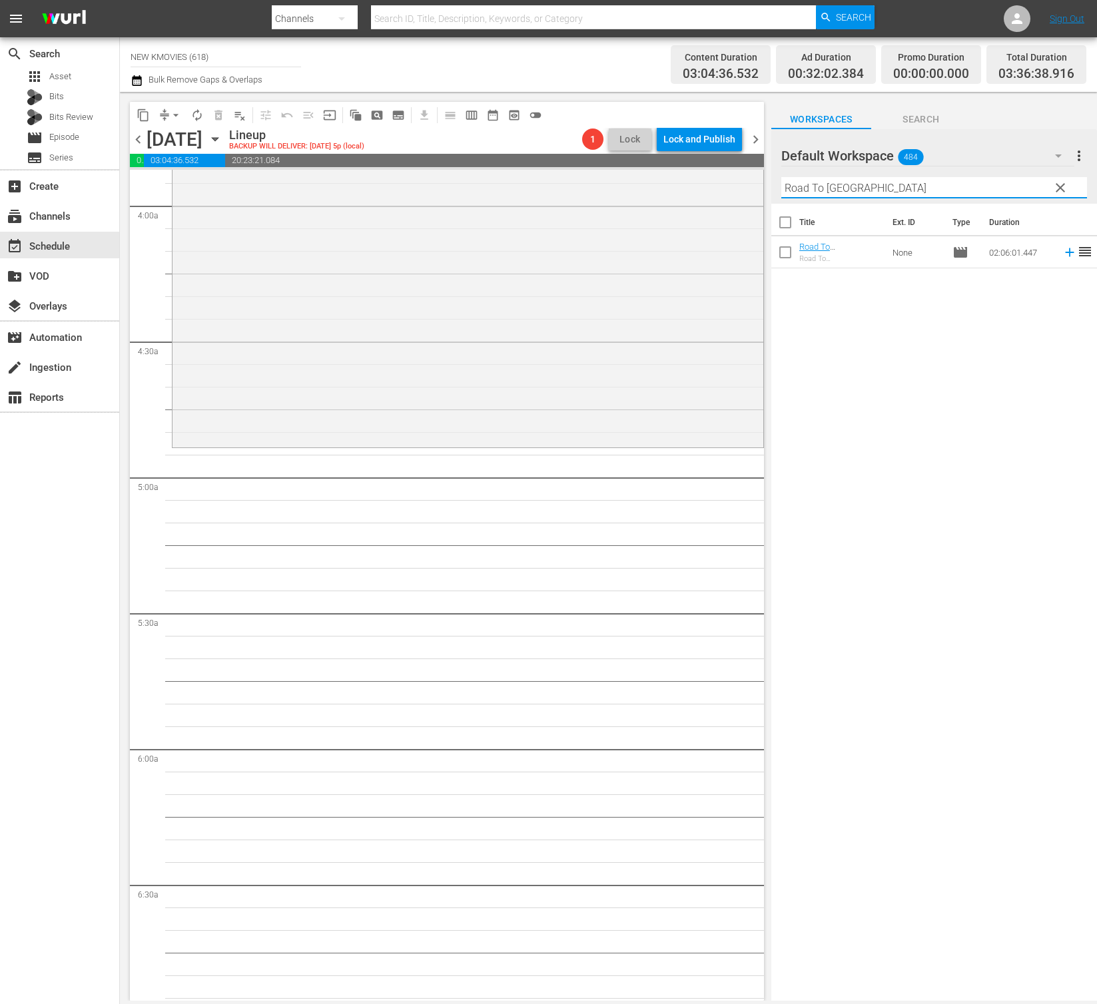
scroll to position [1057, 0]
click at [838, 196] on input "Road To Boston" at bounding box center [934, 187] width 306 height 21
paste input "Fatal Intuiti"
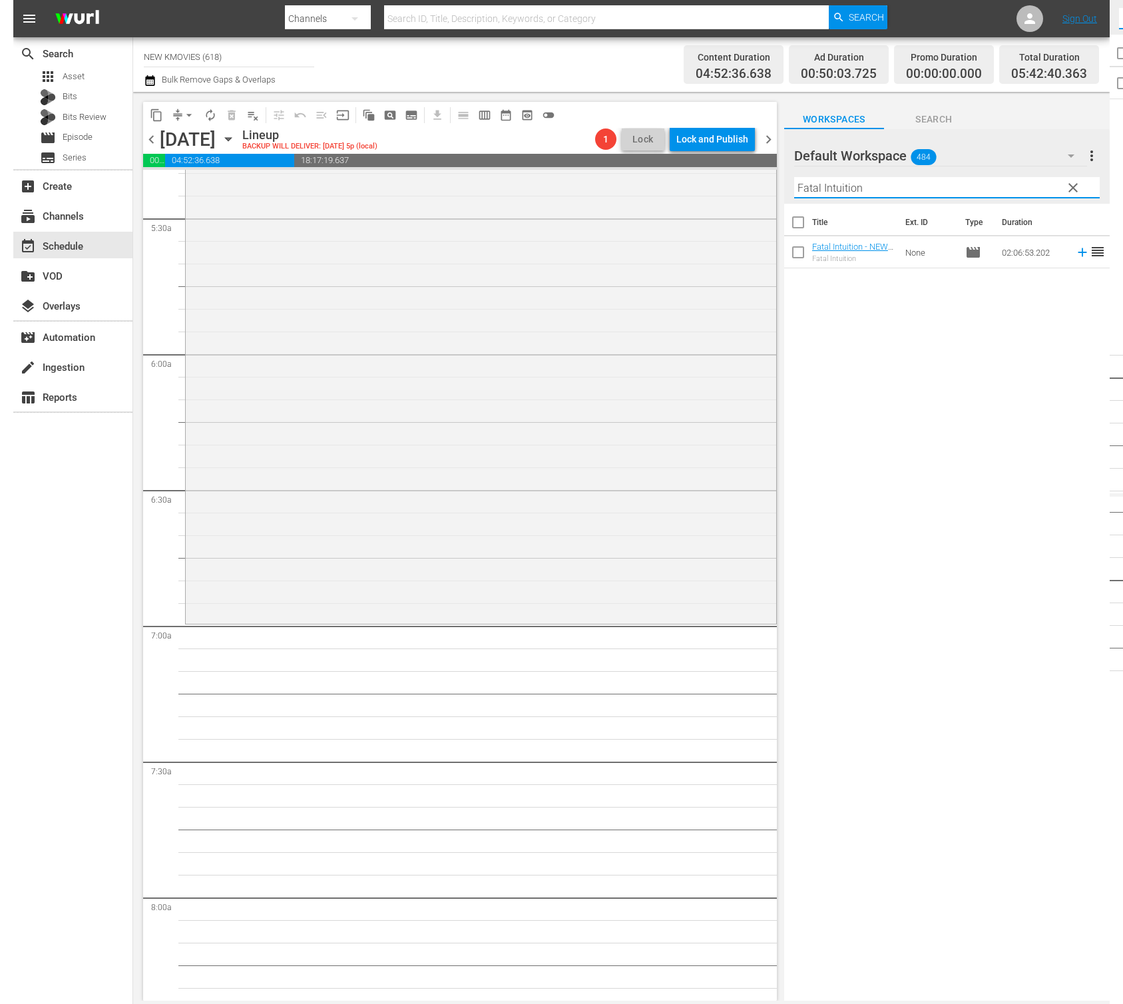
scroll to position [1469, 0]
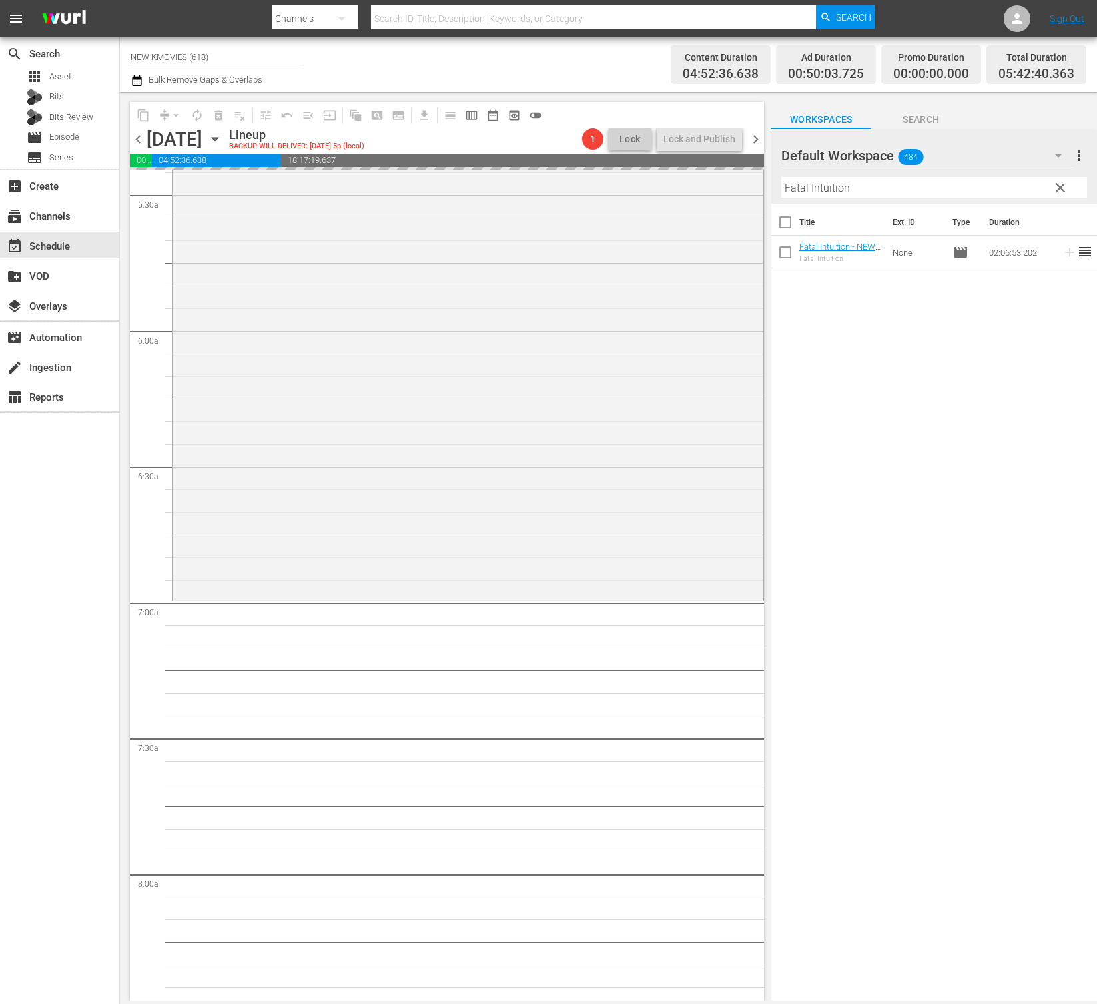
click at [959, 182] on input "Fatal Intuition" at bounding box center [934, 187] width 306 height 21
paste input "Marrying the Mafia 2: Enemy-in-Law"
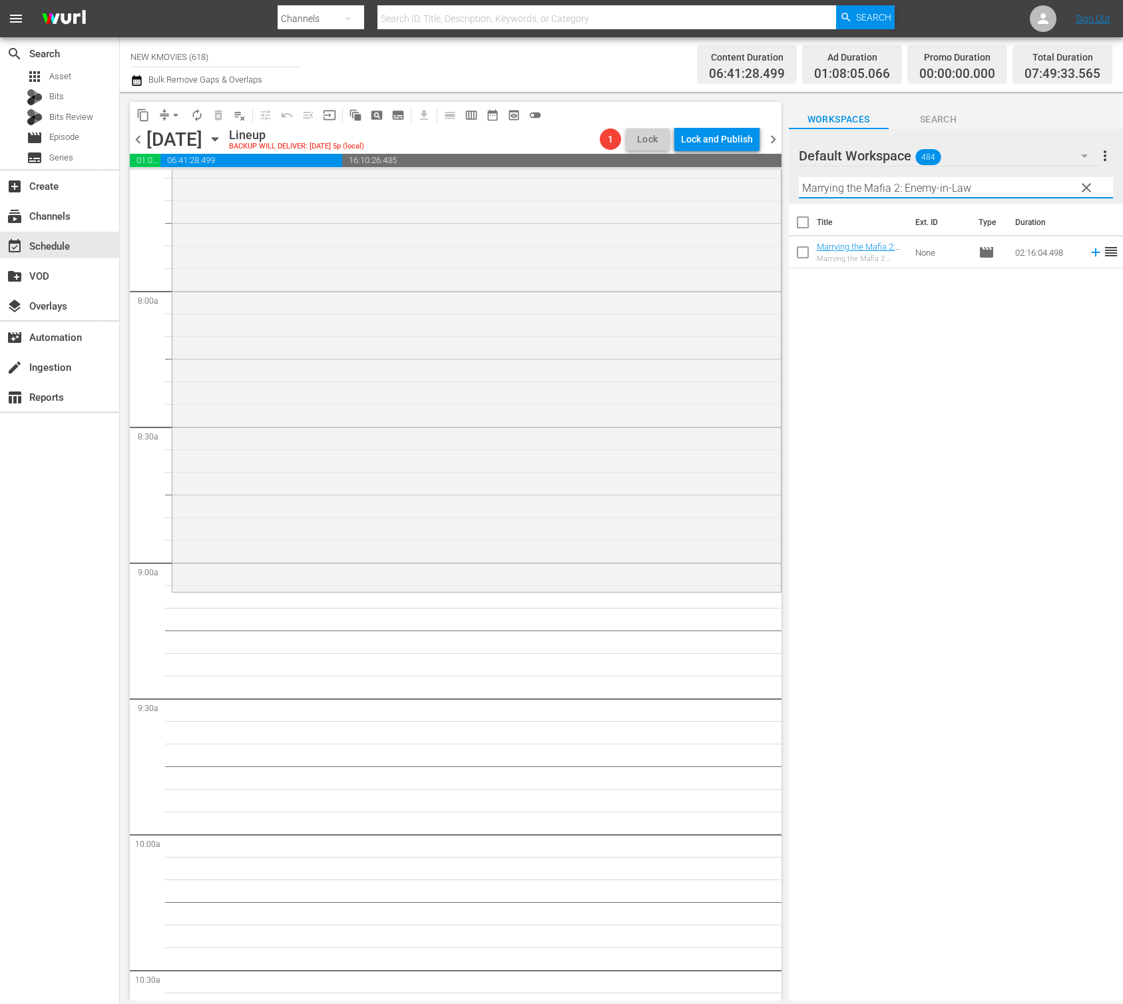
scroll to position [2147, 0]
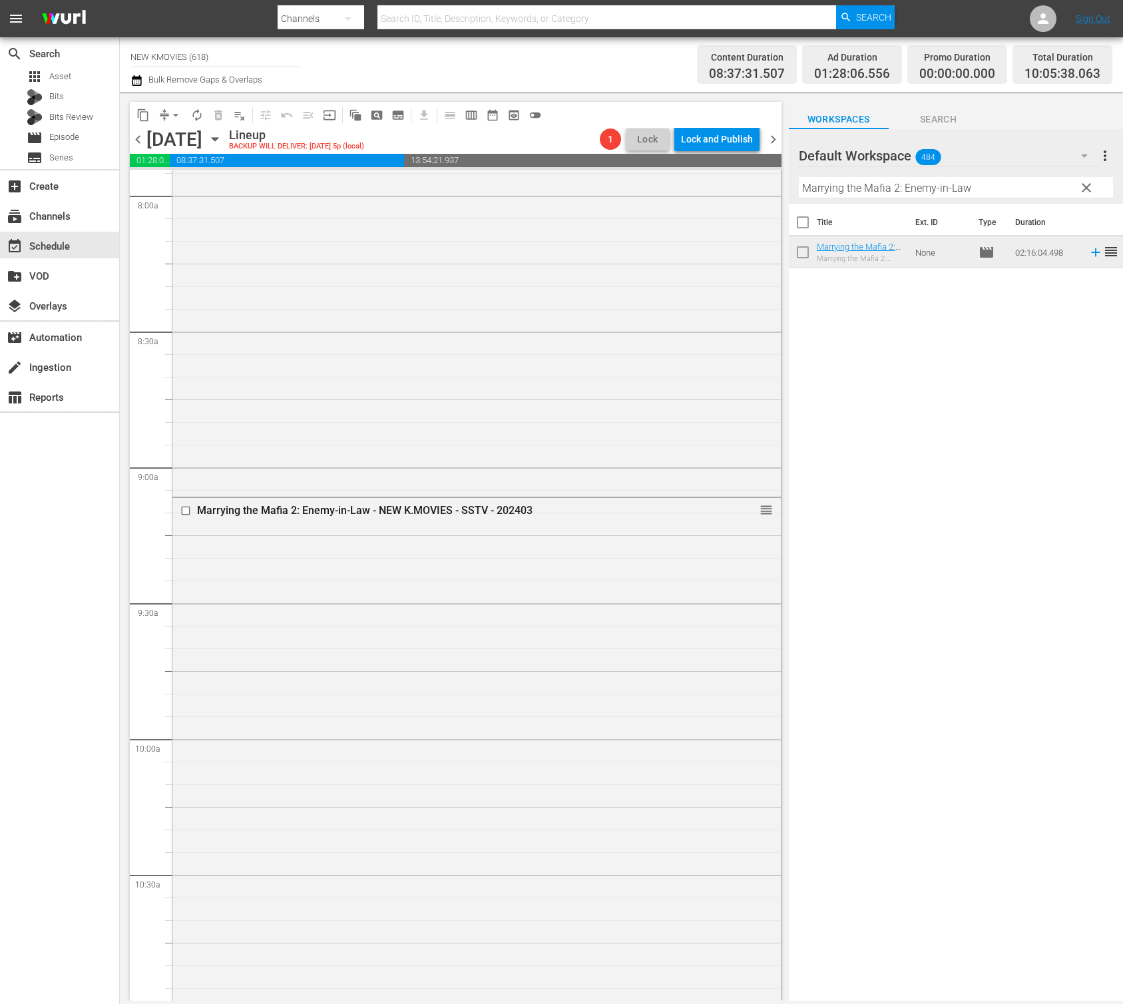
click at [860, 188] on input "Marrying the Mafia 2: Enemy-in-Law" at bounding box center [956, 187] width 314 height 21
paste input "New Year Blues"
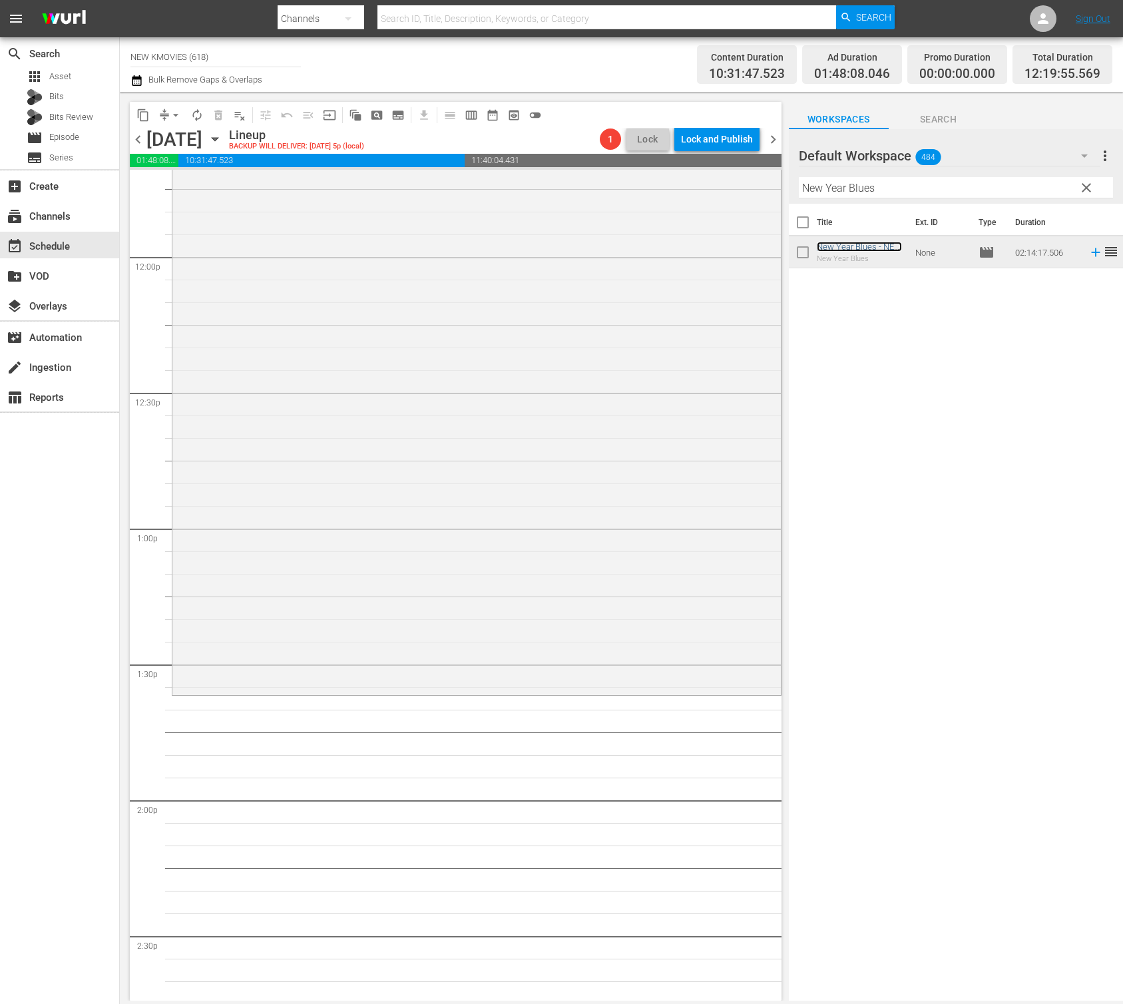
scroll to position [3191, 0]
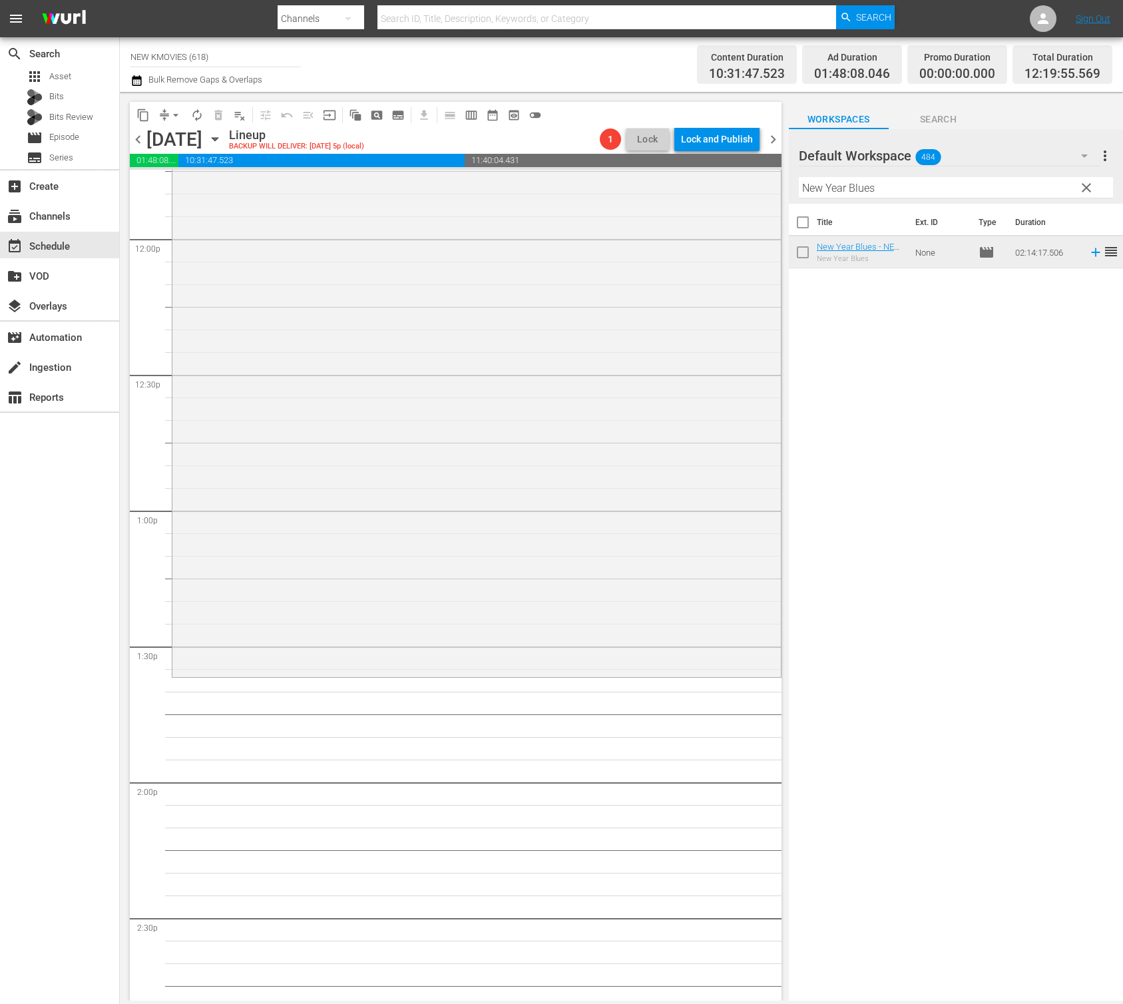
click at [874, 190] on input "New Year Blues" at bounding box center [956, 187] width 314 height 21
paste input "Secretly Greatly"
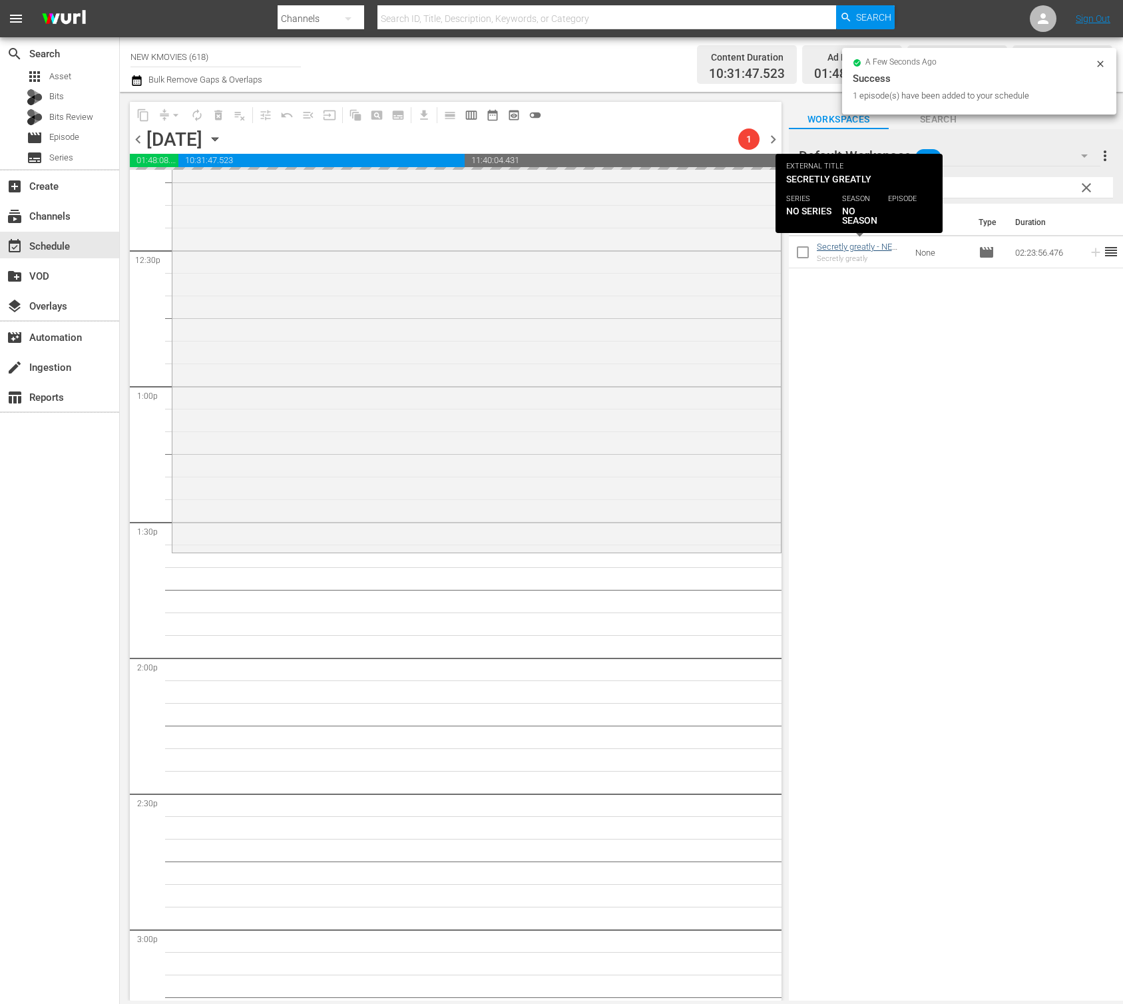
scroll to position [3351, 0]
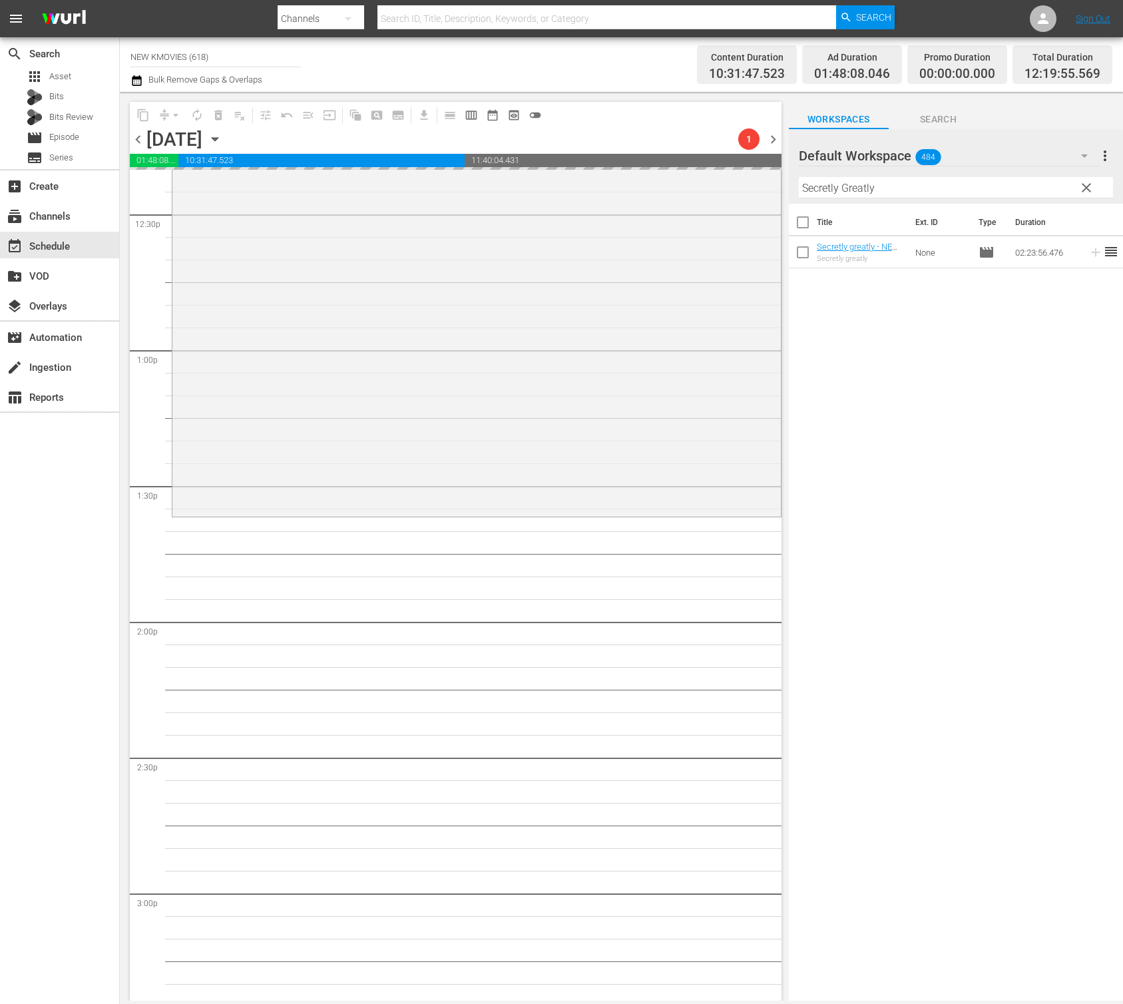
click at [928, 185] on input "Secretly Greatly" at bounding box center [956, 187] width 314 height 21
paste input "Gate"
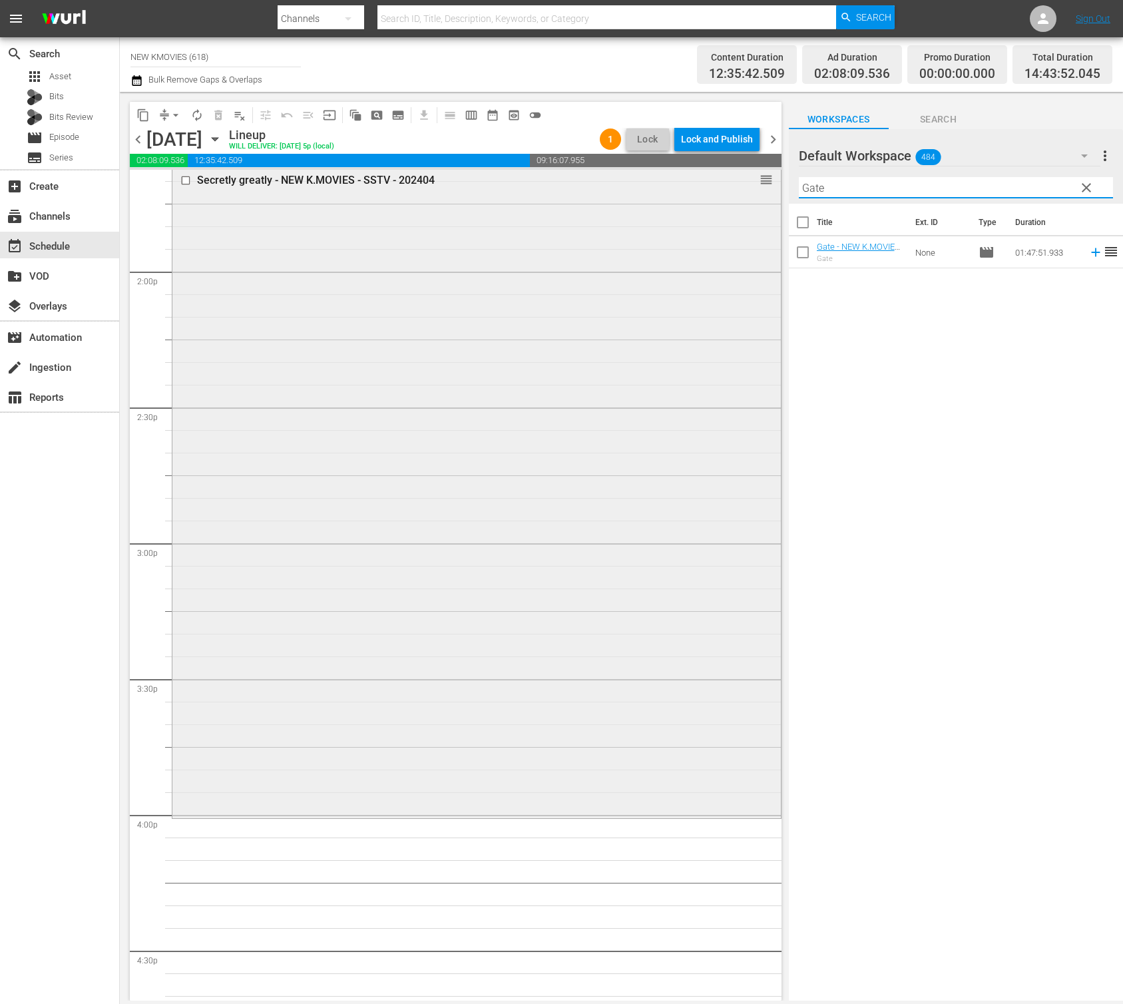
scroll to position [3705, 0]
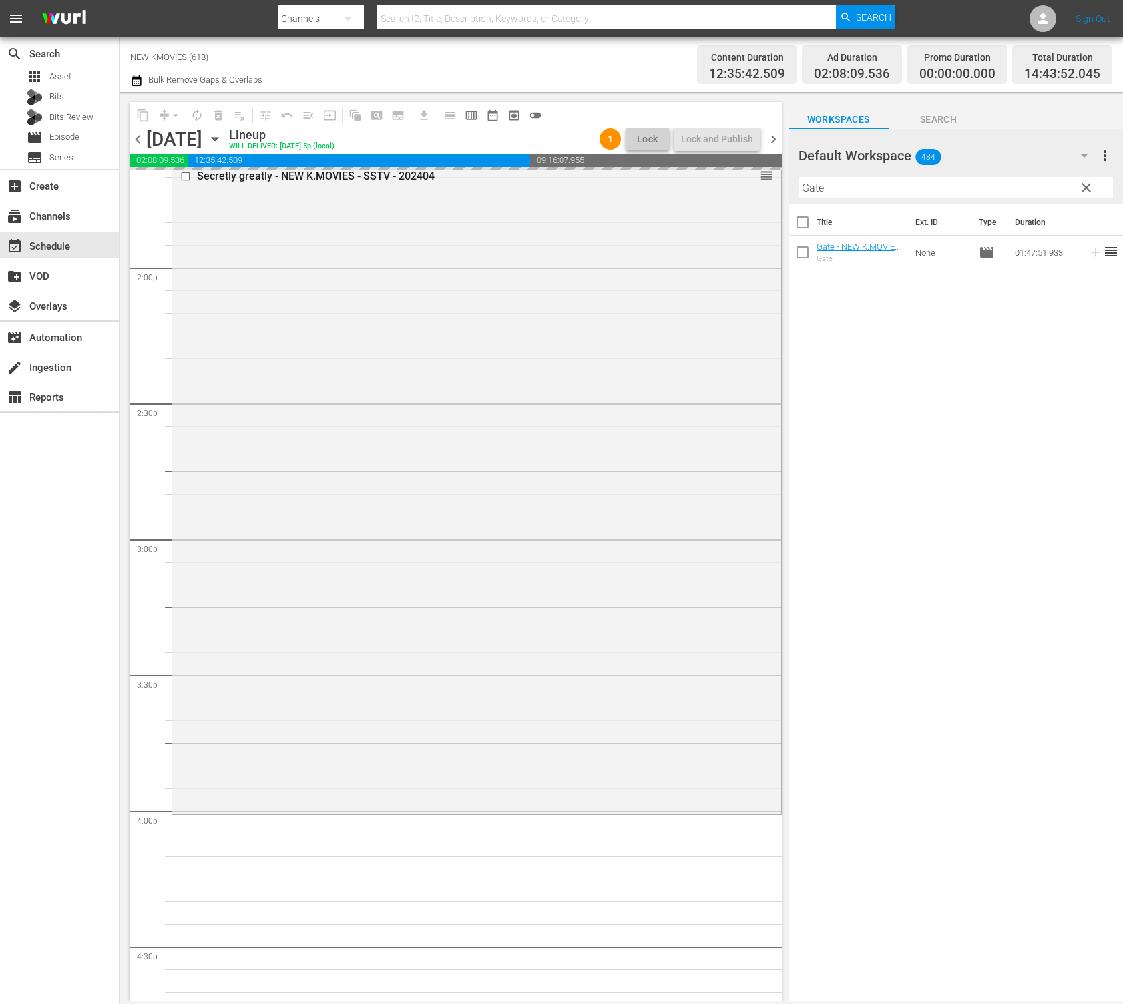
click at [886, 184] on input "Gate" at bounding box center [956, 187] width 314 height 21
paste input "Don't Buy The Seller"
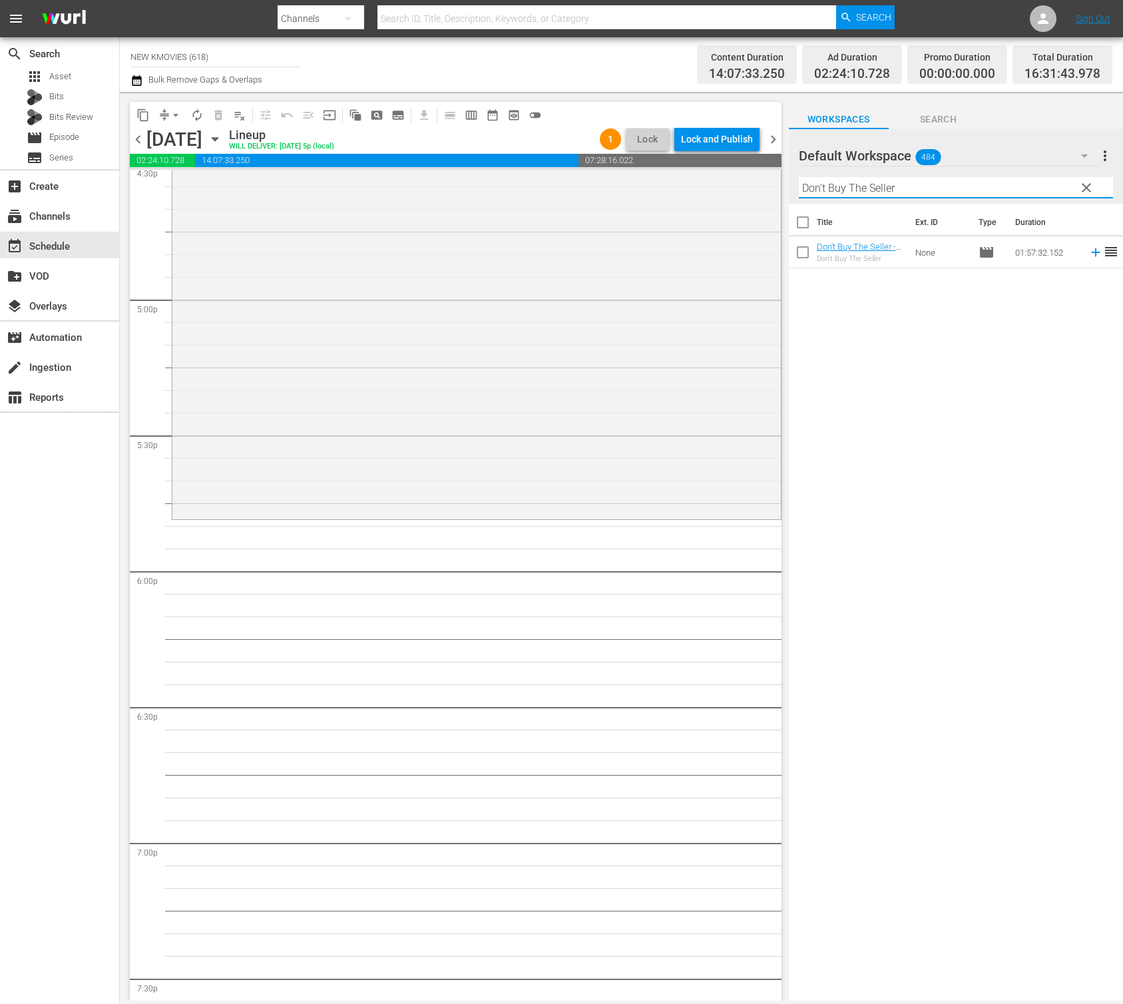
scroll to position [4532, 0]
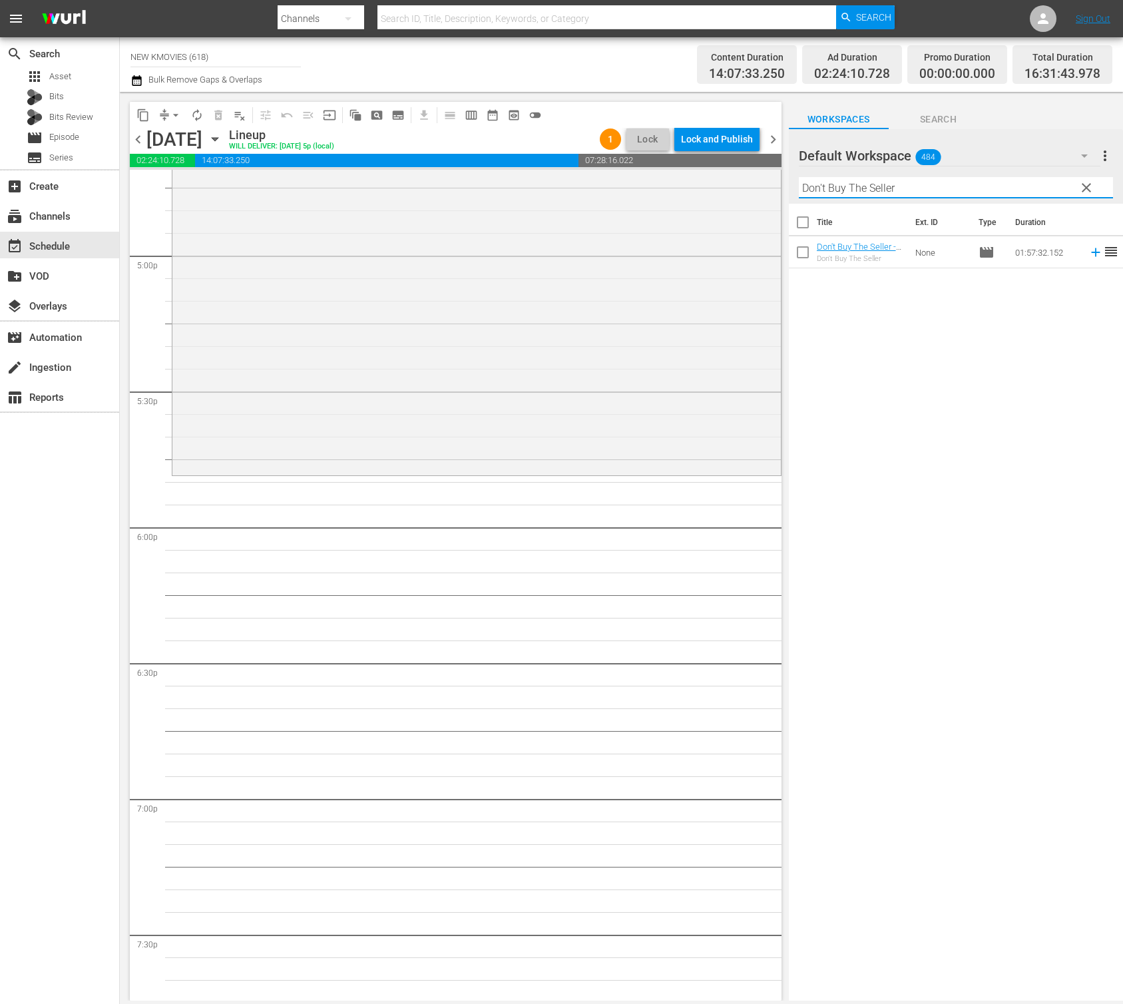
type input "Don't Buy The Seller"
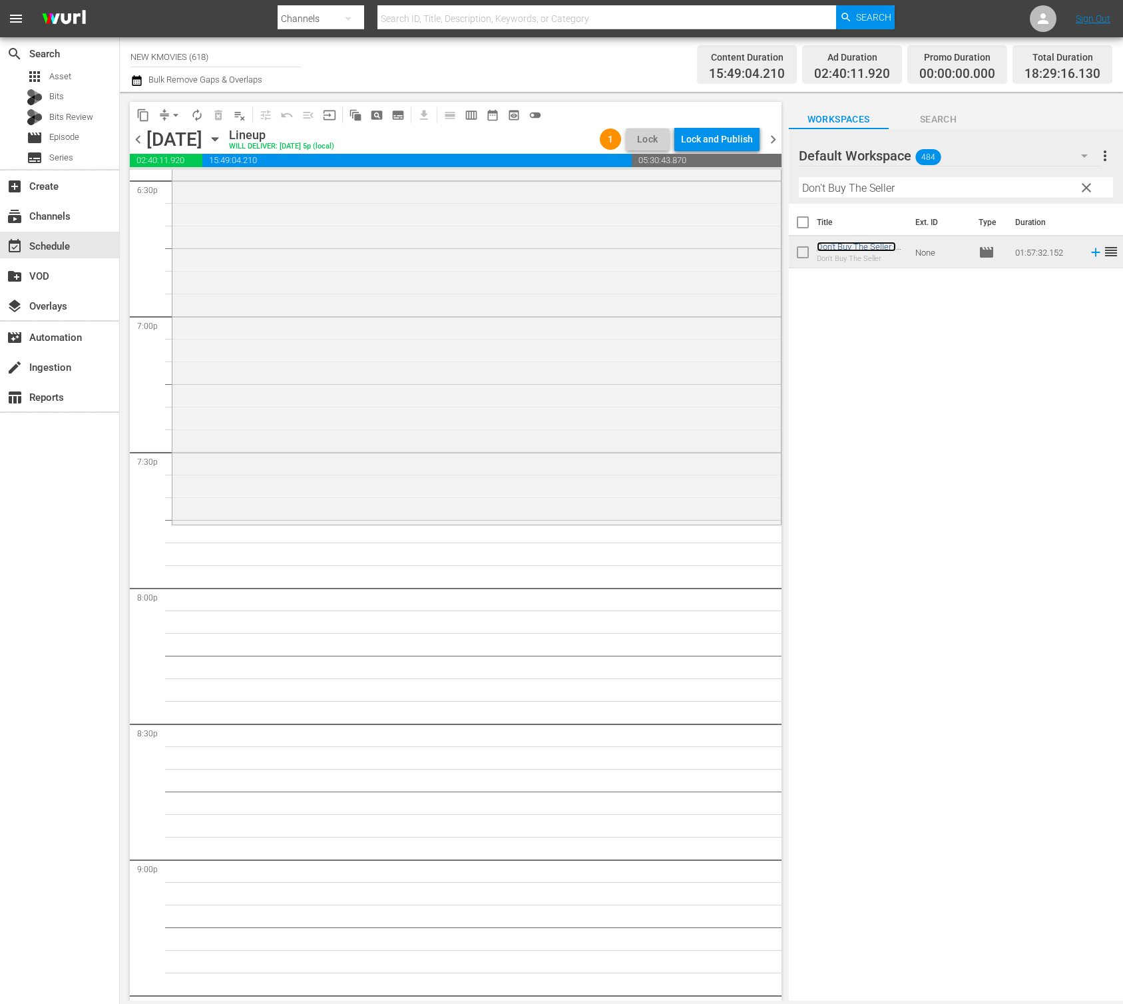
scroll to position [5020, 0]
click at [876, 192] on input "Don't Buy The Seller" at bounding box center [956, 187] width 314 height 21
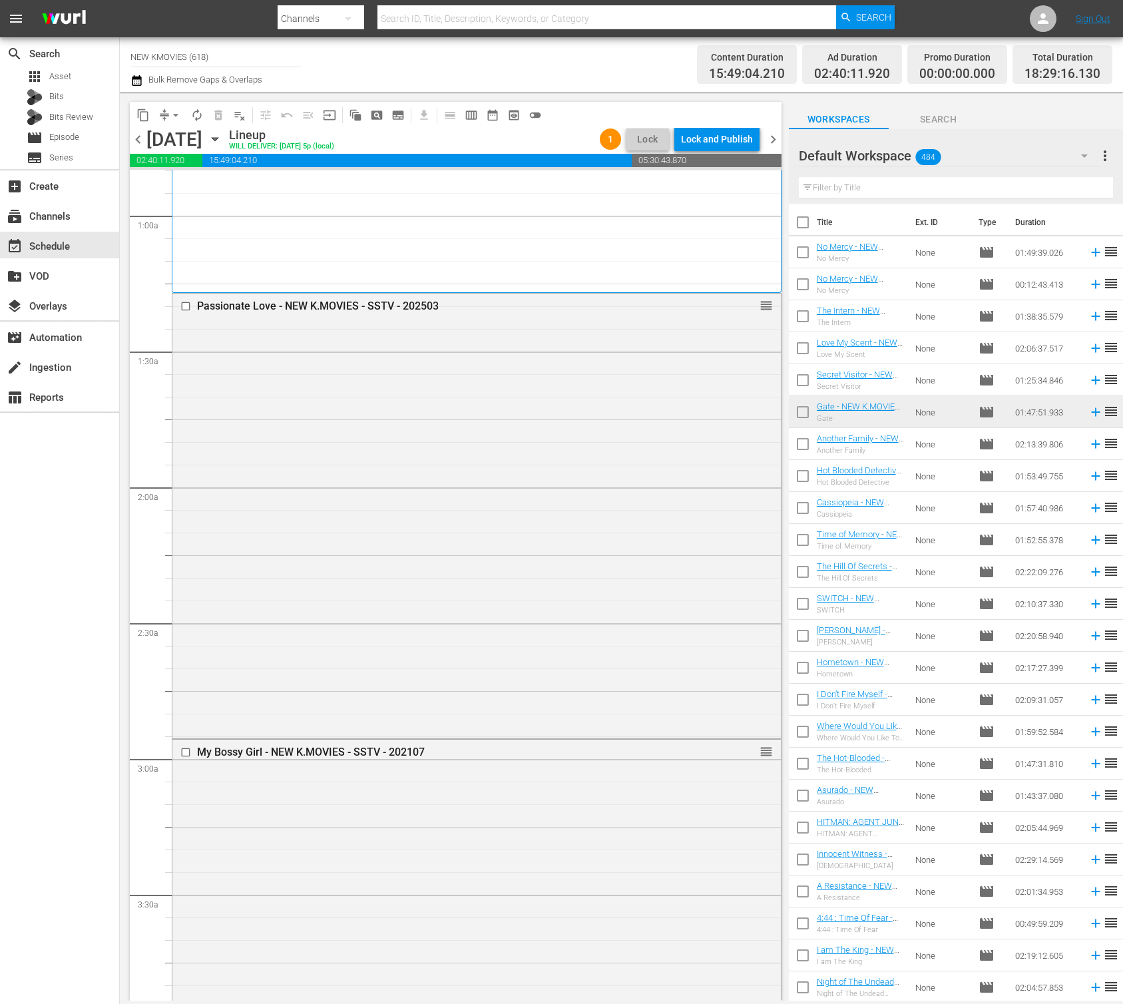
scroll to position [0, 0]
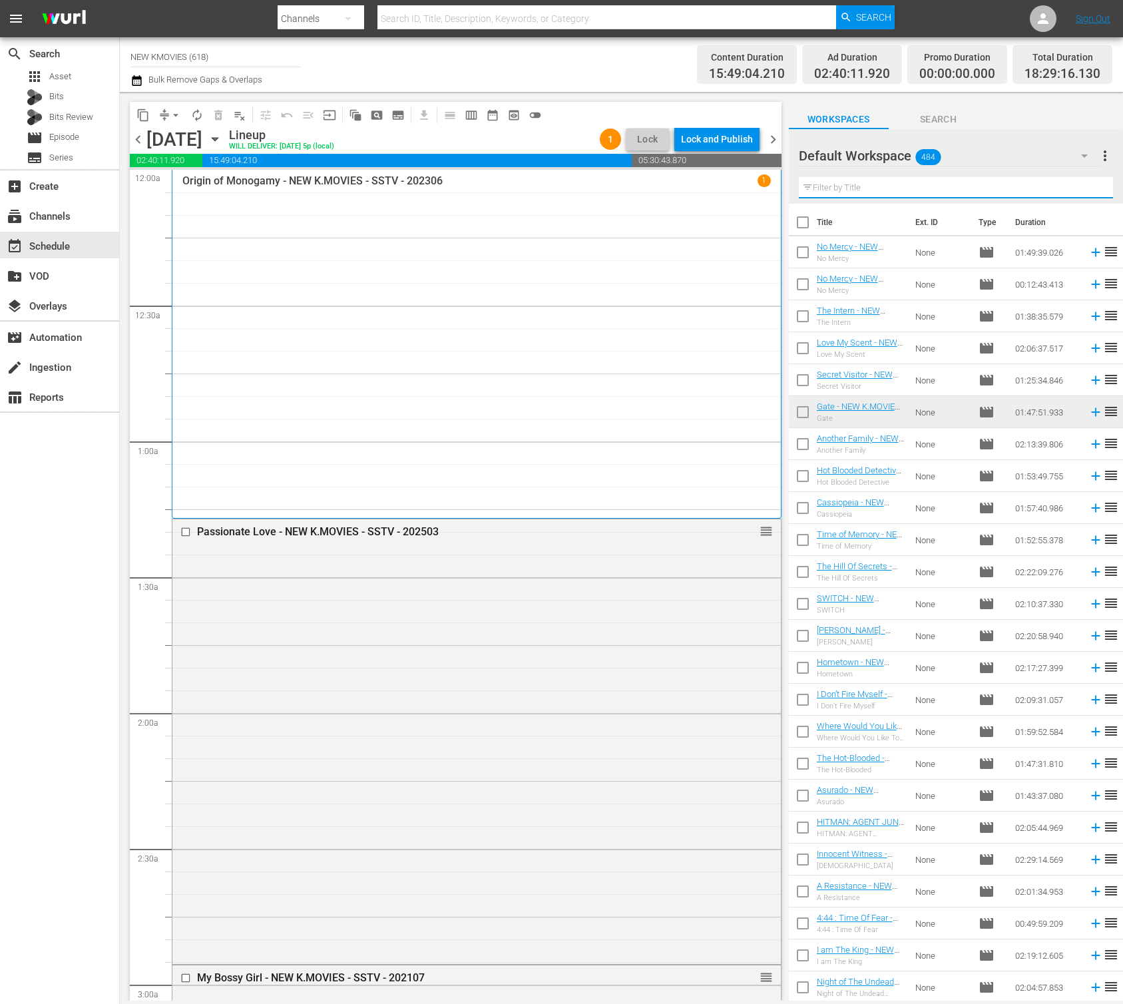
click at [847, 194] on input "text" at bounding box center [956, 187] width 314 height 21
paste input "Stalker"
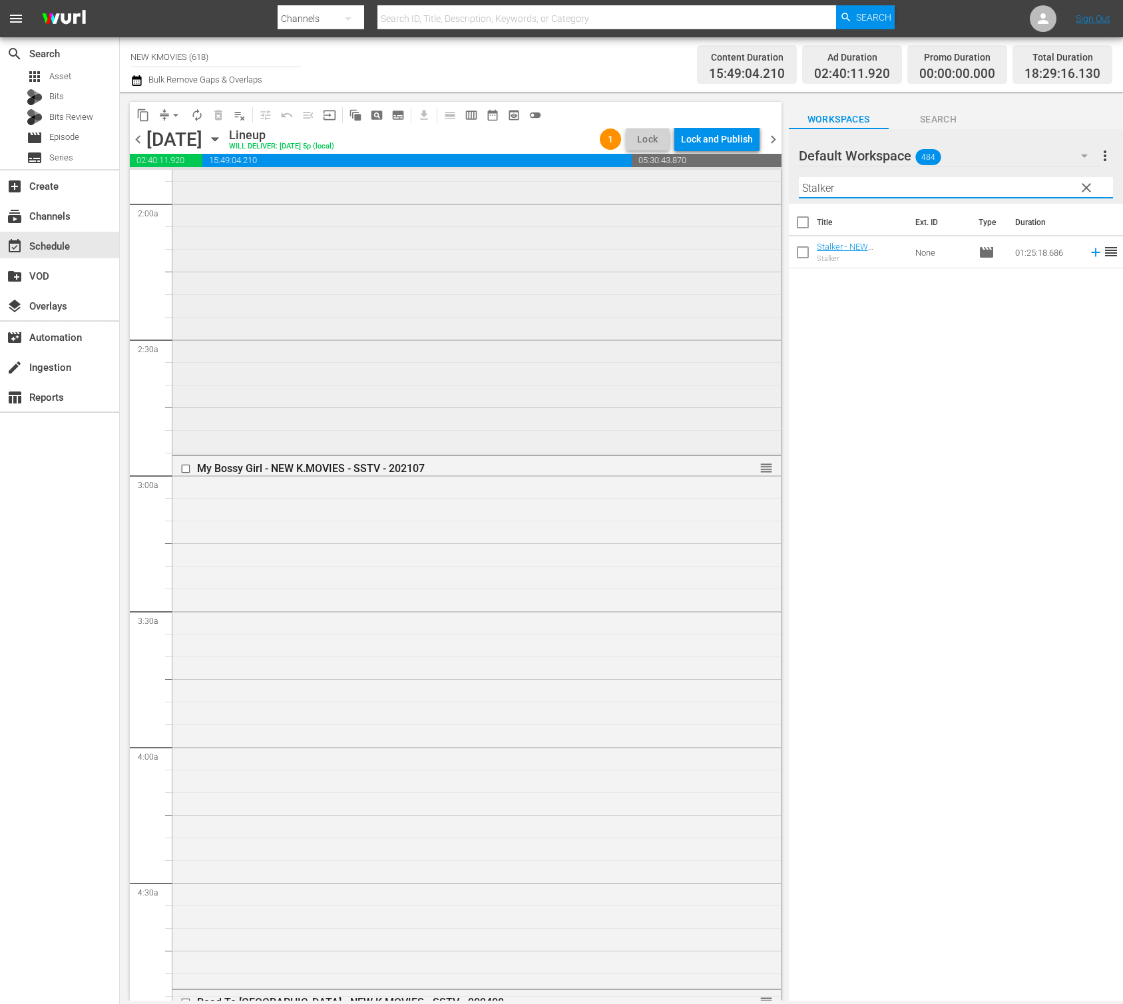
scroll to position [551, 0]
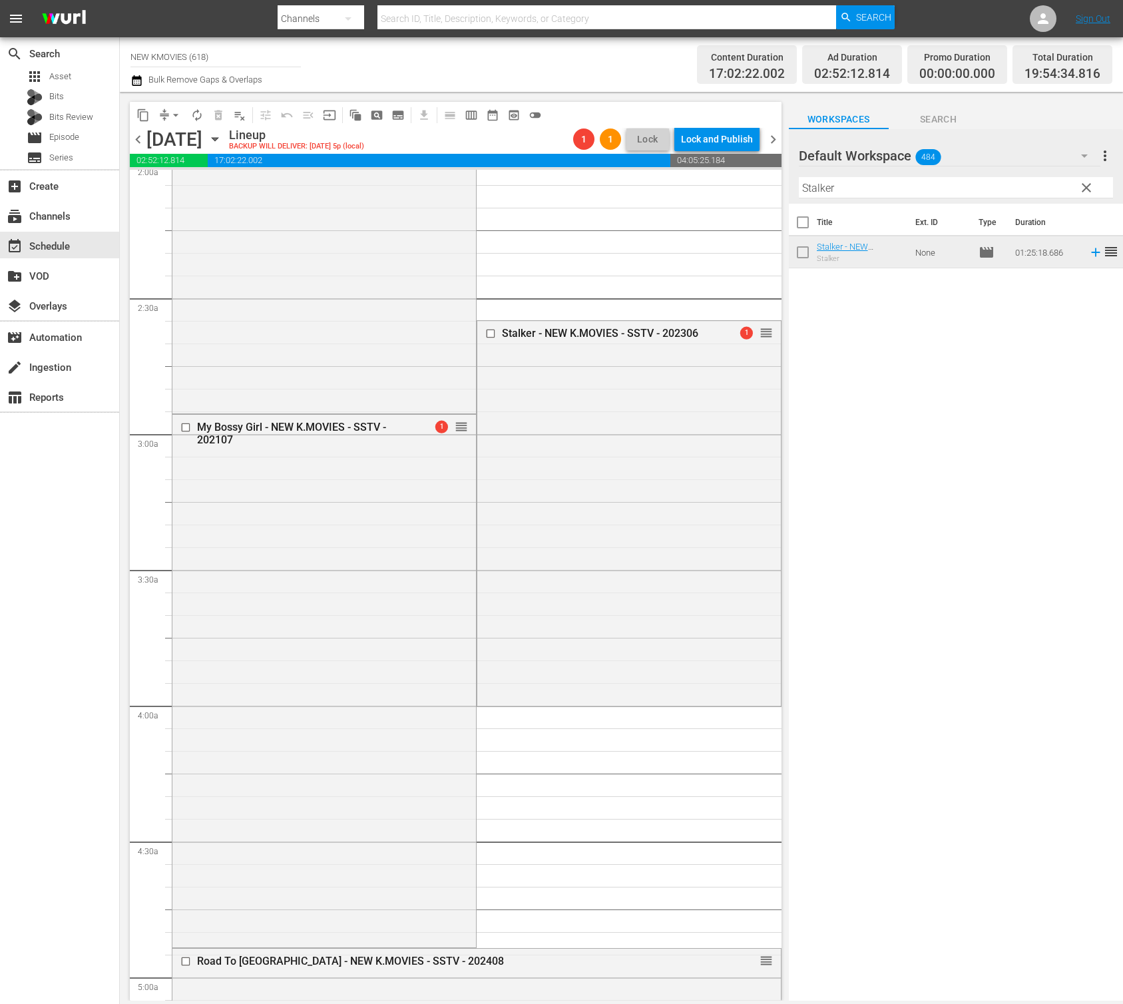
click at [959, 519] on div "Title Ext. ID Type Duration Stalker - NEW K.MOVIES - SSTV - 202306 Stalker None…" at bounding box center [956, 603] width 334 height 799
click at [178, 119] on span "arrow_drop_down" at bounding box center [175, 115] width 13 height 13
click at [182, 186] on li "Align to End of Previous Day" at bounding box center [177, 186] width 140 height 22
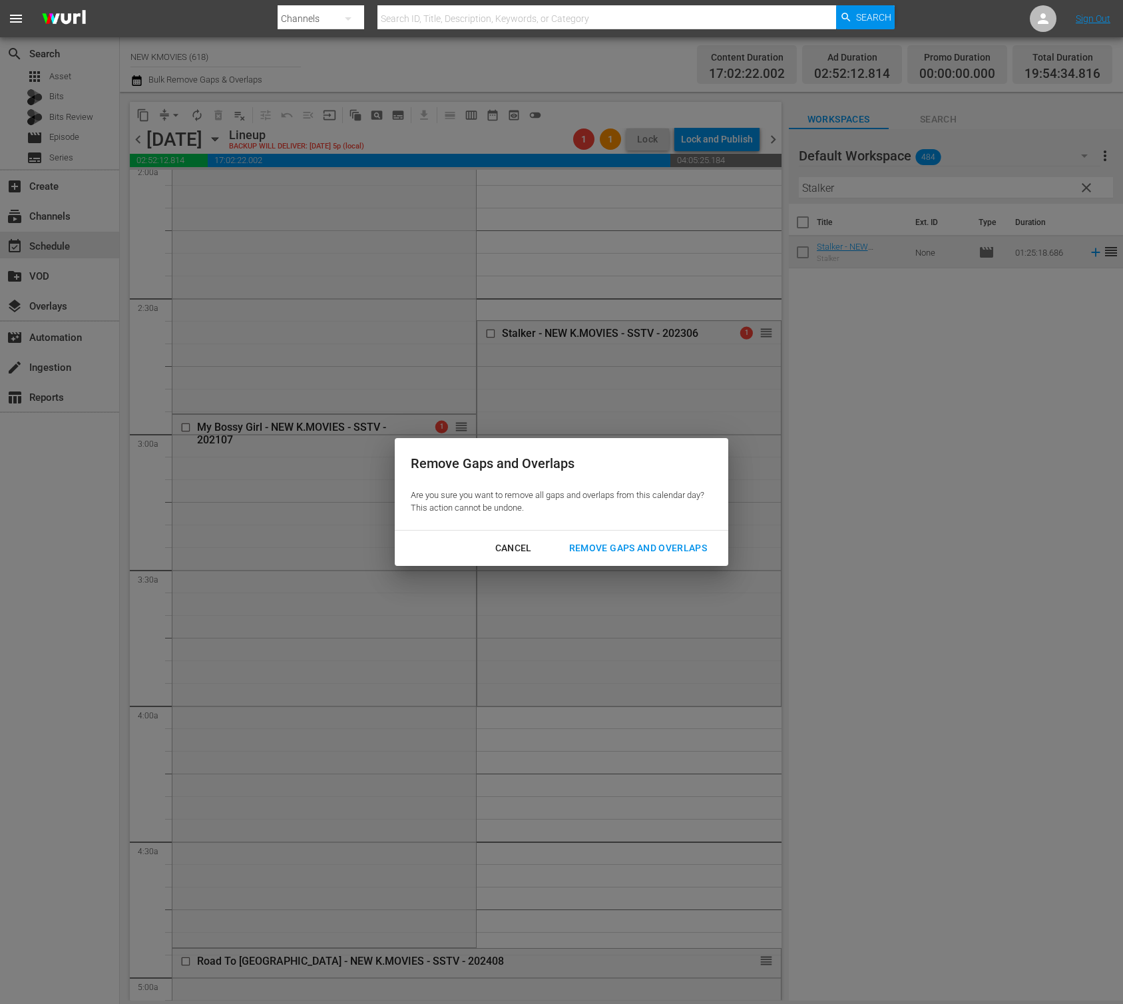
click at [681, 547] on div "Remove Gaps and Overlaps" at bounding box center [638, 548] width 159 height 17
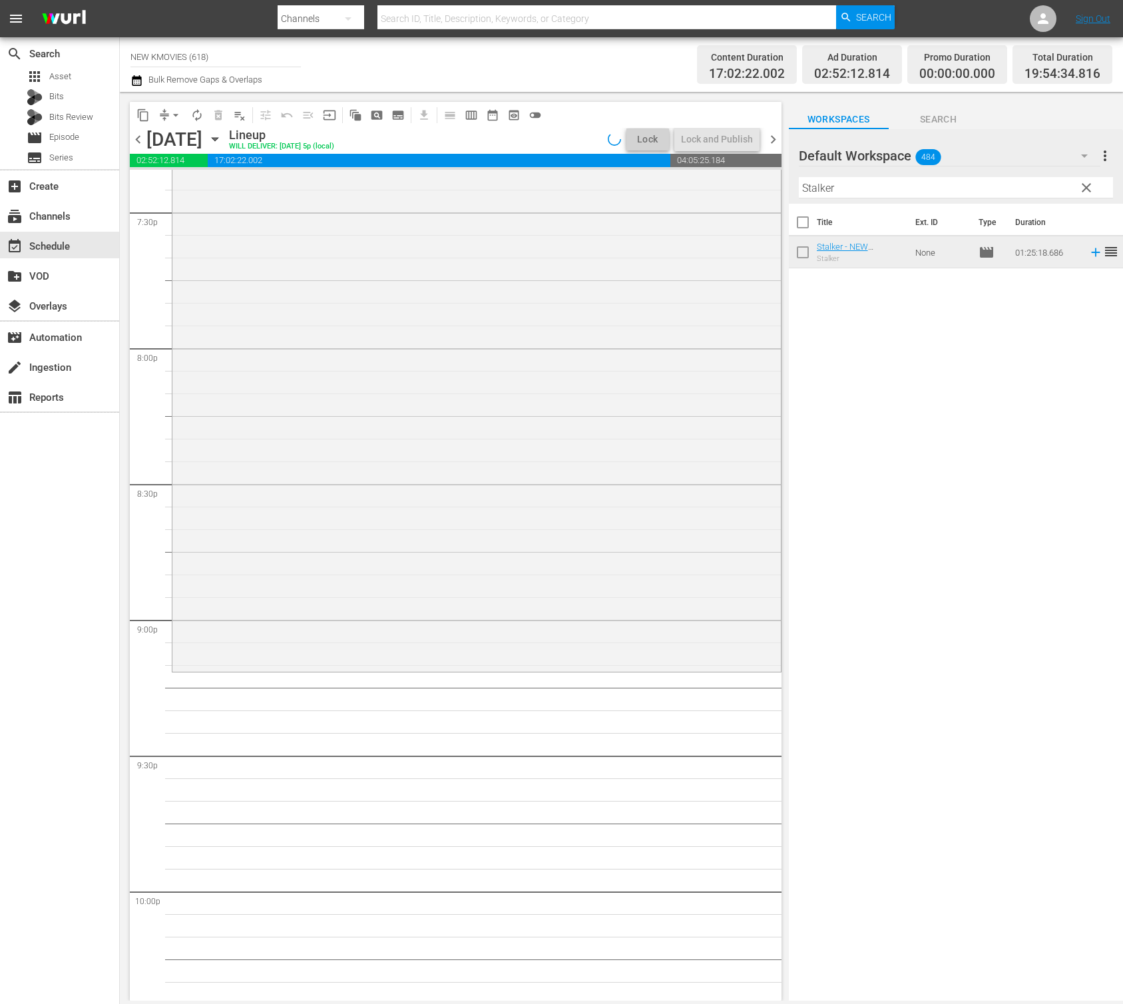
scroll to position [5257, 0]
click at [871, 182] on input "Stalker" at bounding box center [956, 187] width 314 height 21
paste input "Wet Dream"
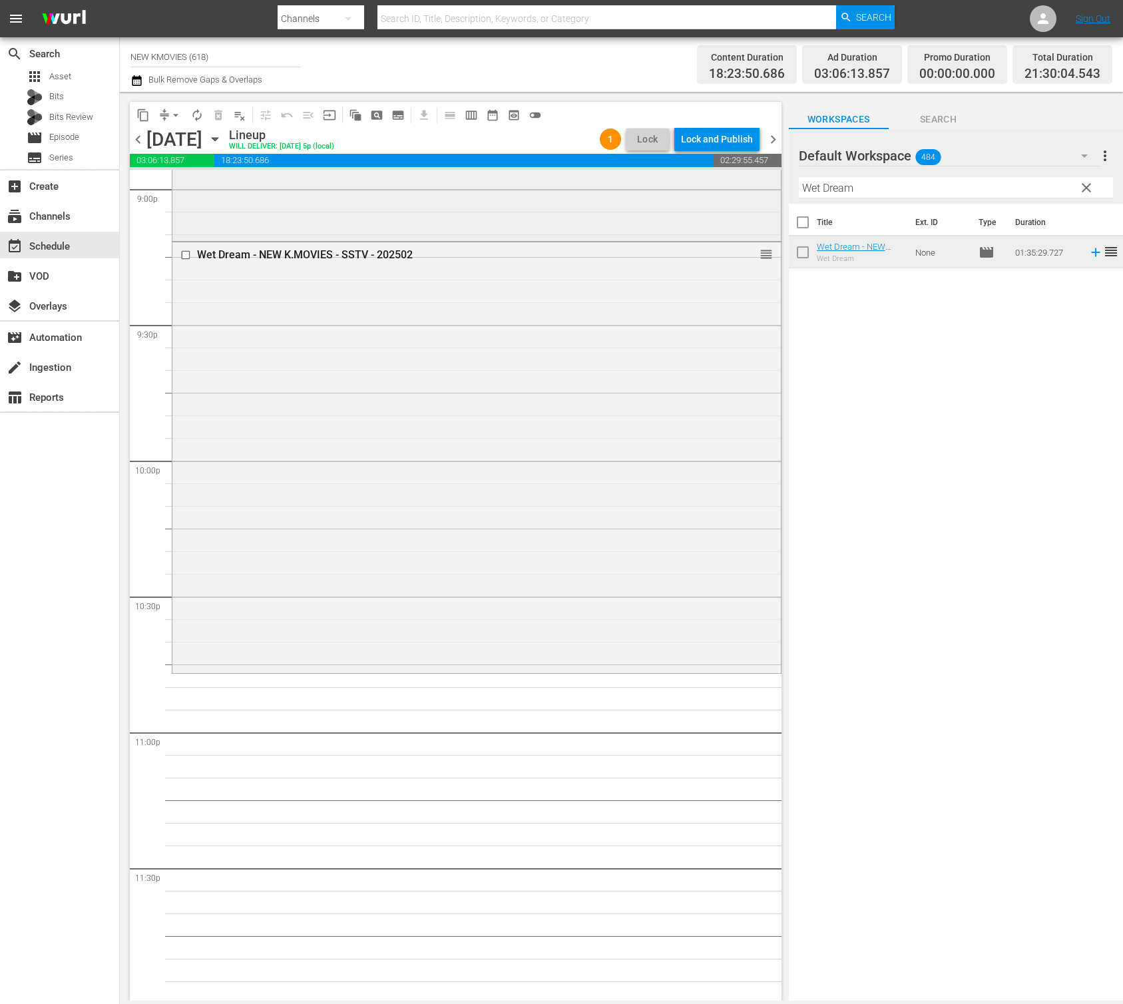
scroll to position [5689, 0]
click at [886, 190] on input "Wet Dream" at bounding box center [956, 187] width 314 height 21
paste input "Angel Is Dead"
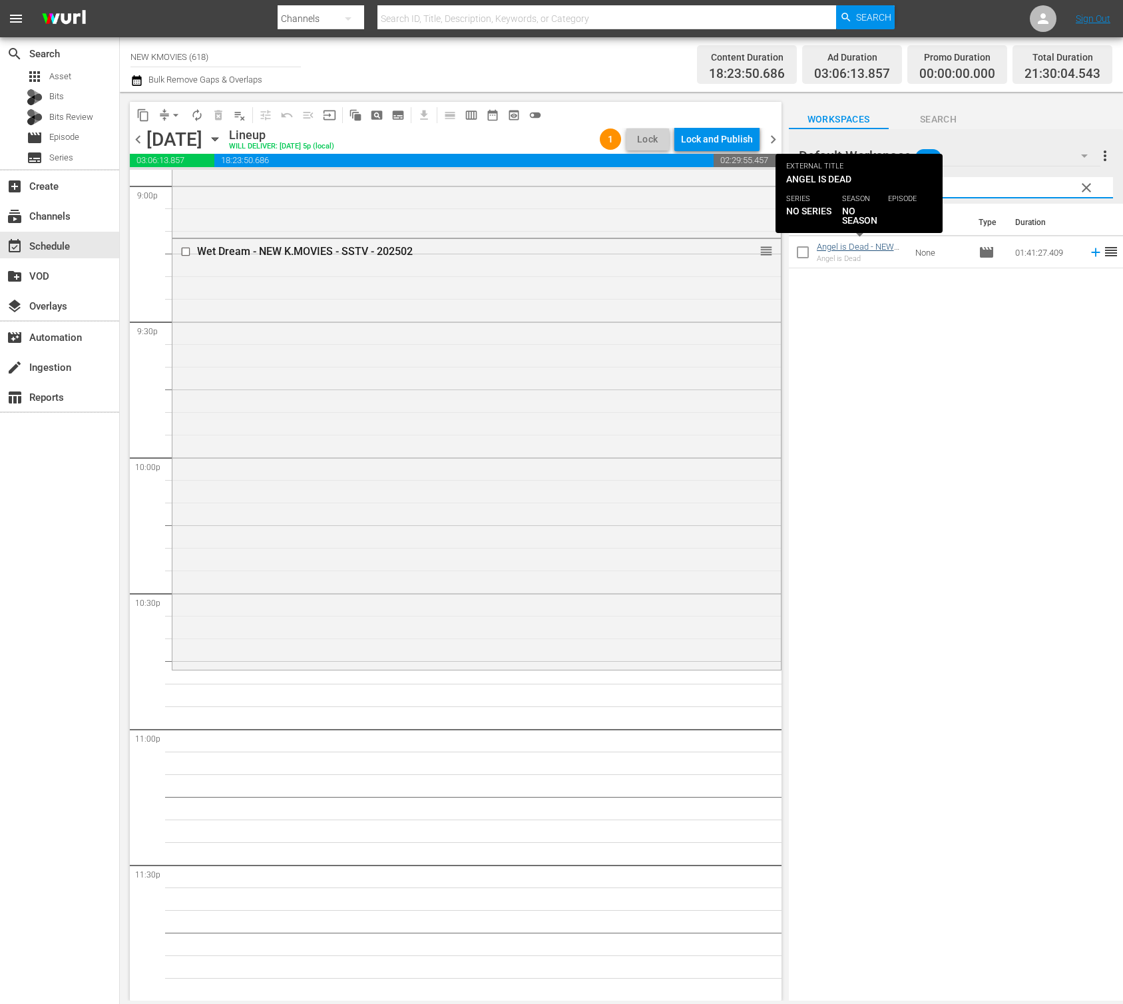
type input "Angel Is Dead"
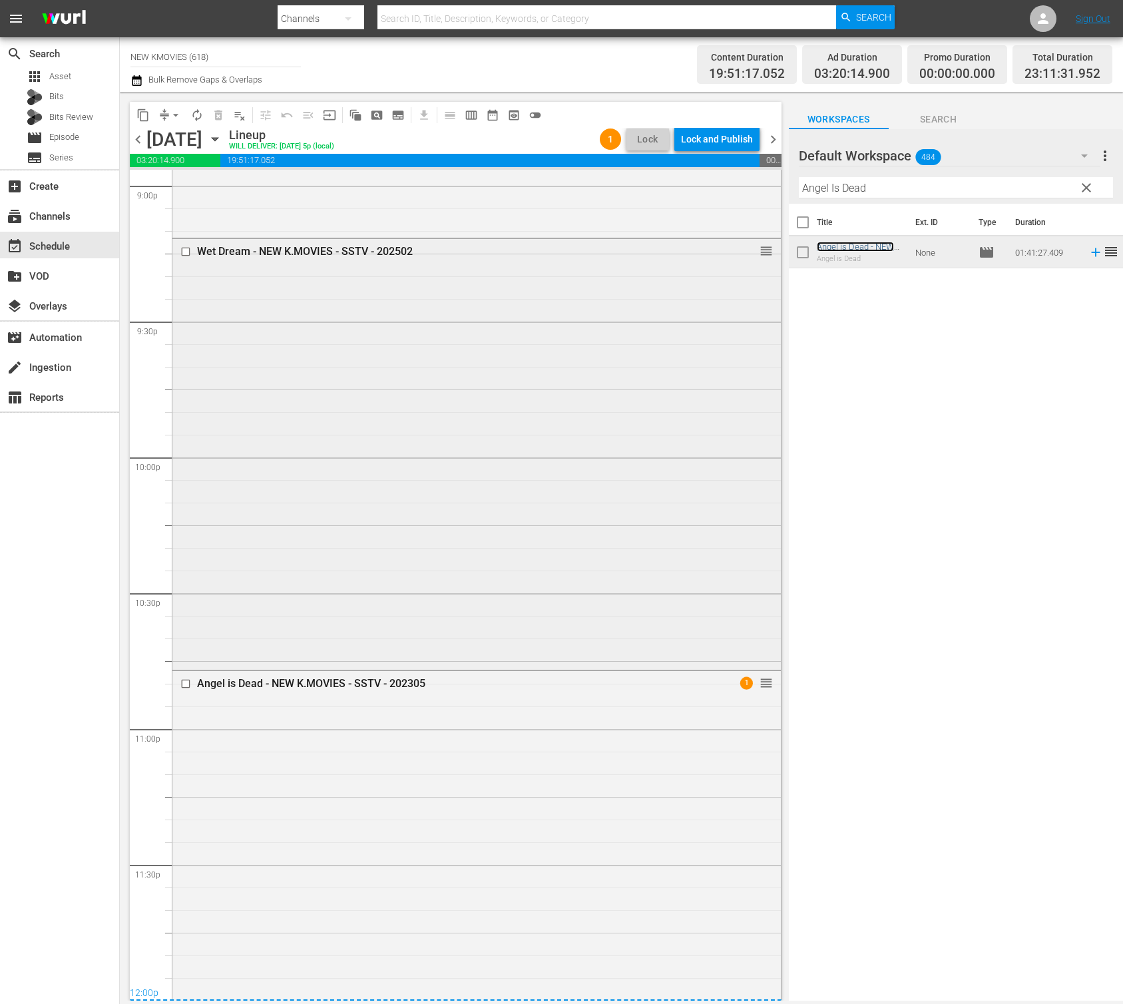
scroll to position [5817, 0]
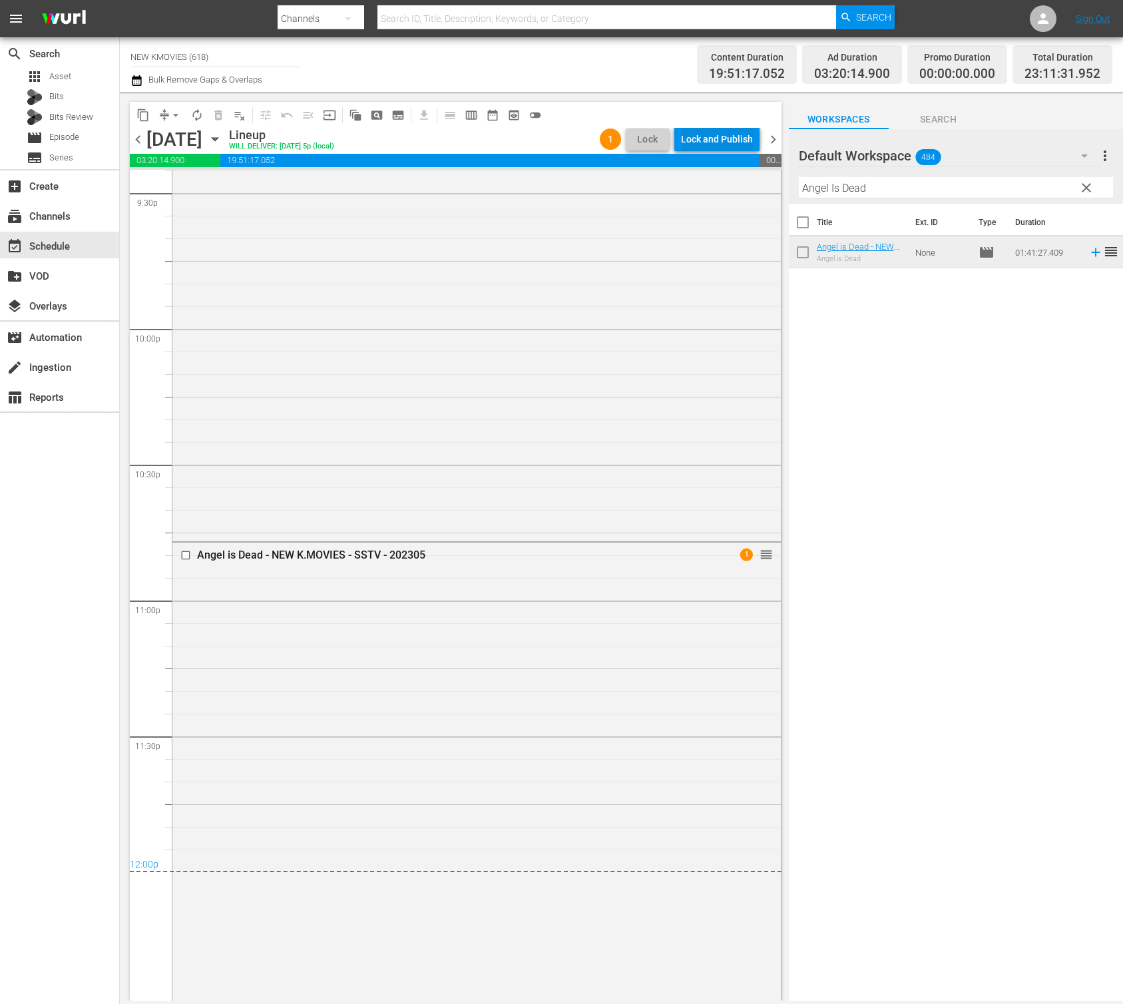
click at [744, 134] on div "Lock and Publish" at bounding box center [717, 139] width 72 height 24
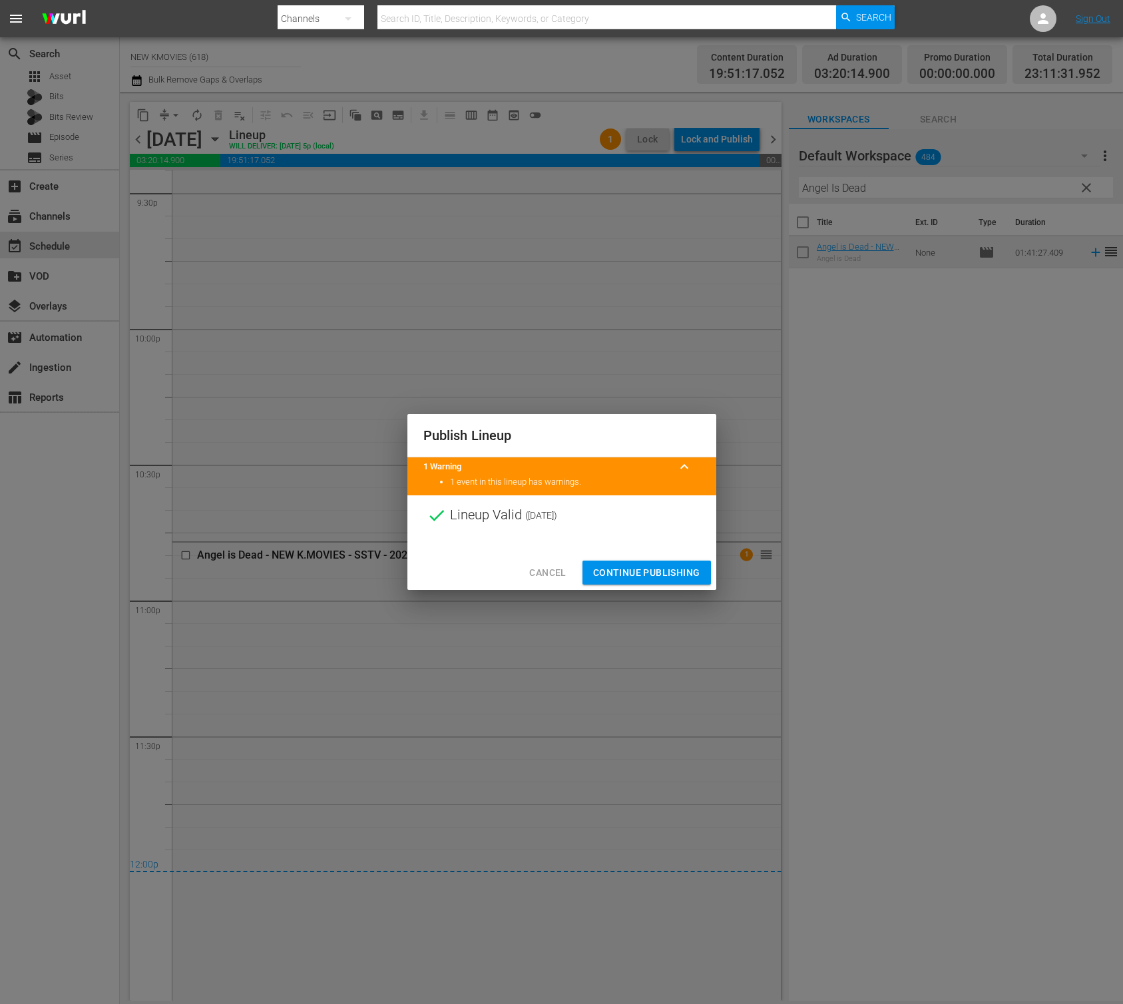
click at [657, 572] on span "Continue Publishing" at bounding box center [646, 573] width 107 height 17
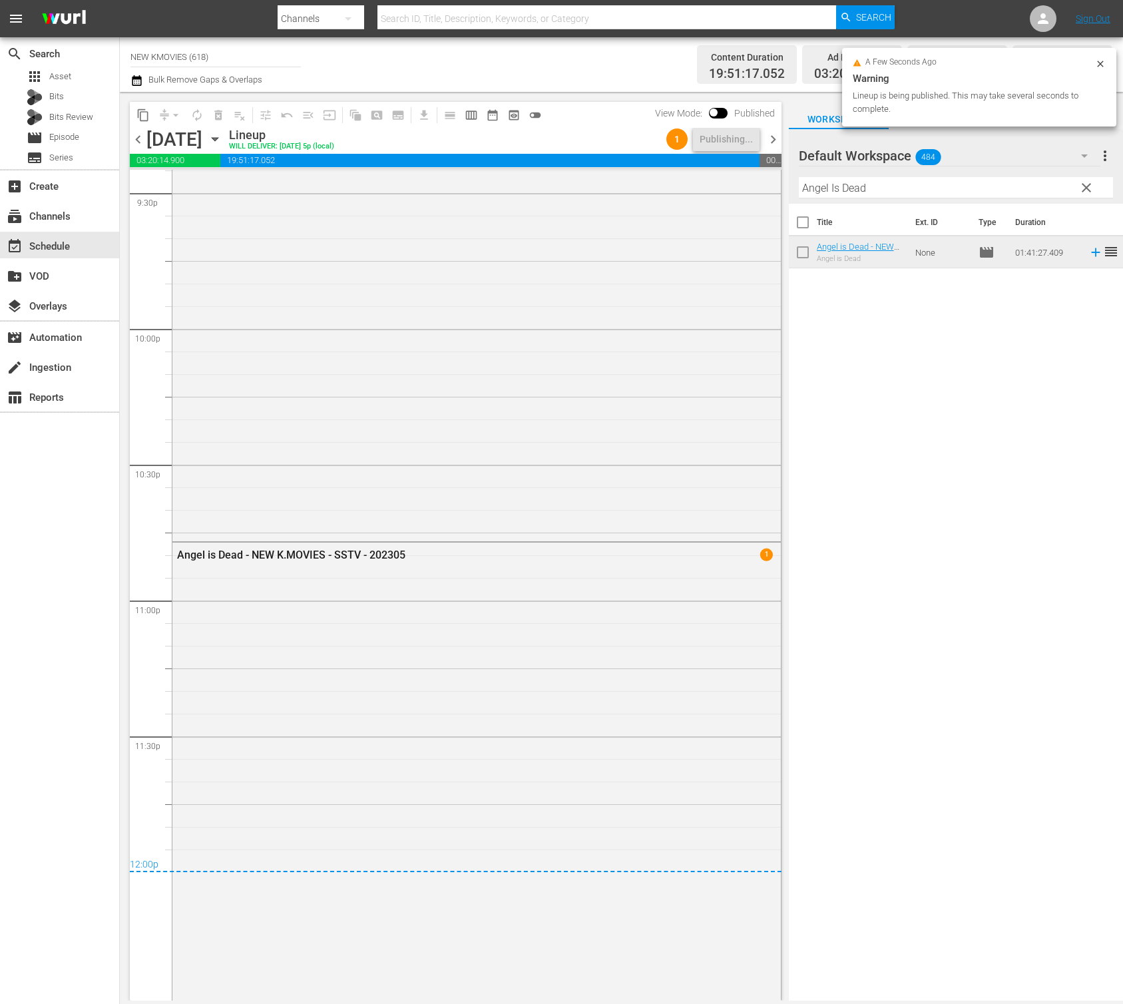
click at [768, 142] on span "chevron_right" at bounding box center [773, 139] width 17 height 17
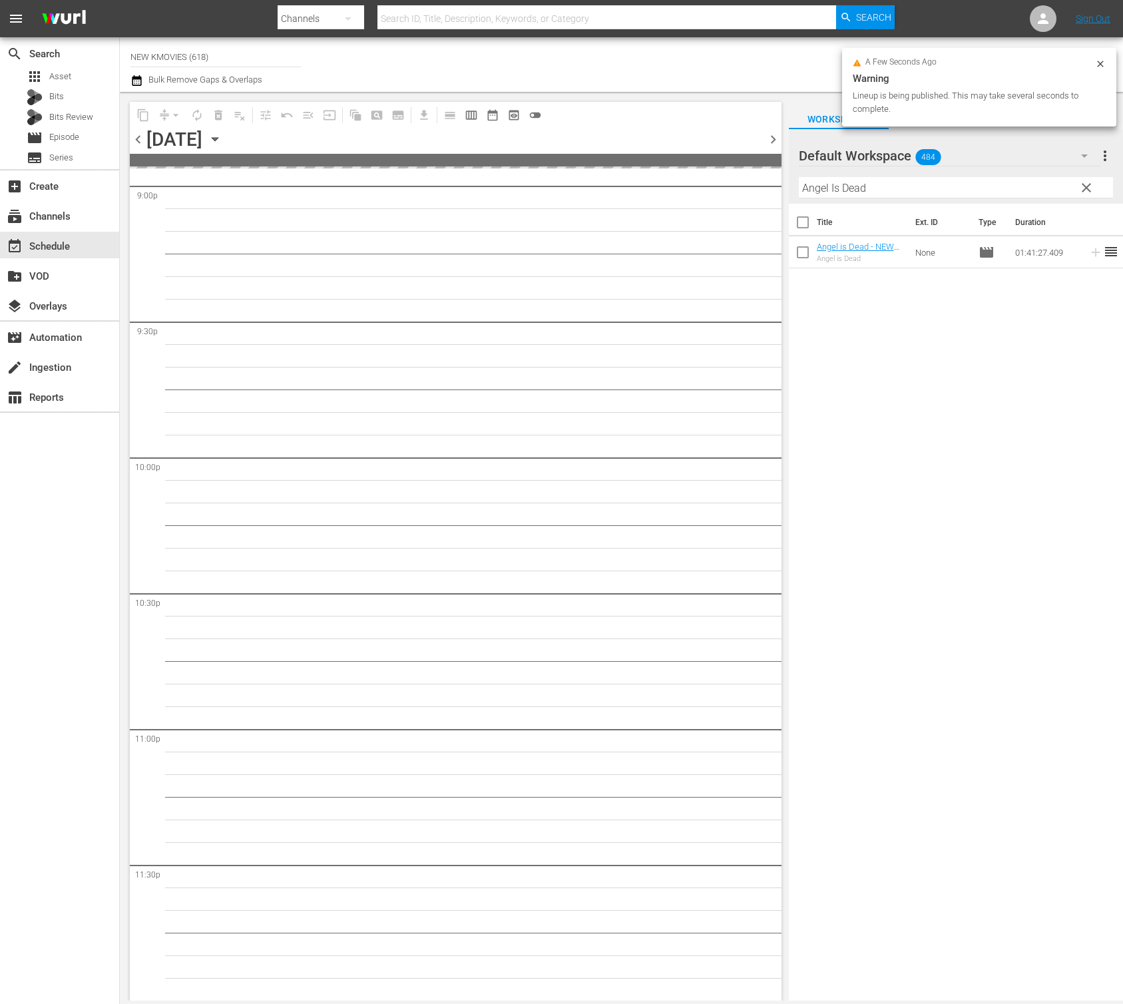
scroll to position [5688, 0]
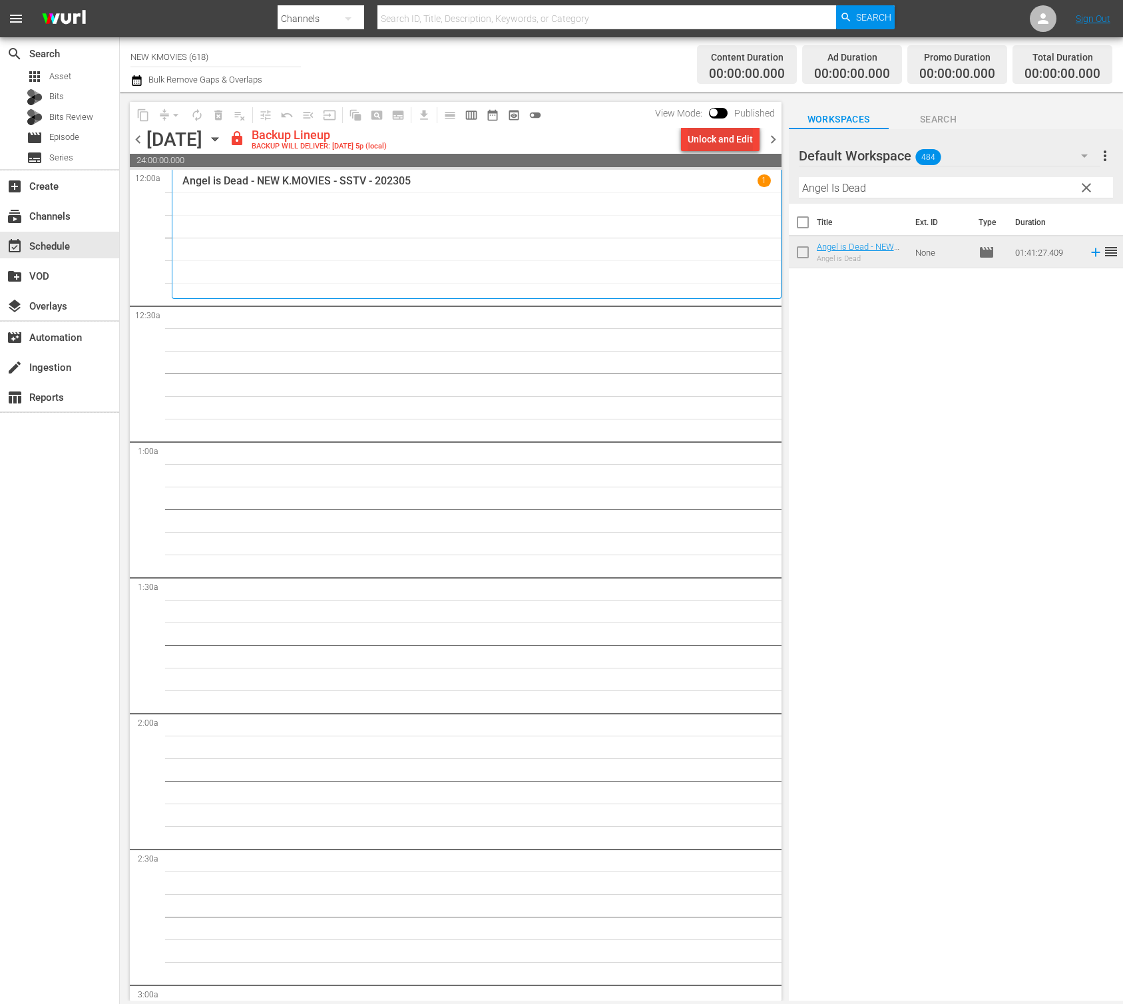
click at [690, 136] on div "Unlock and Edit" at bounding box center [720, 139] width 65 height 24
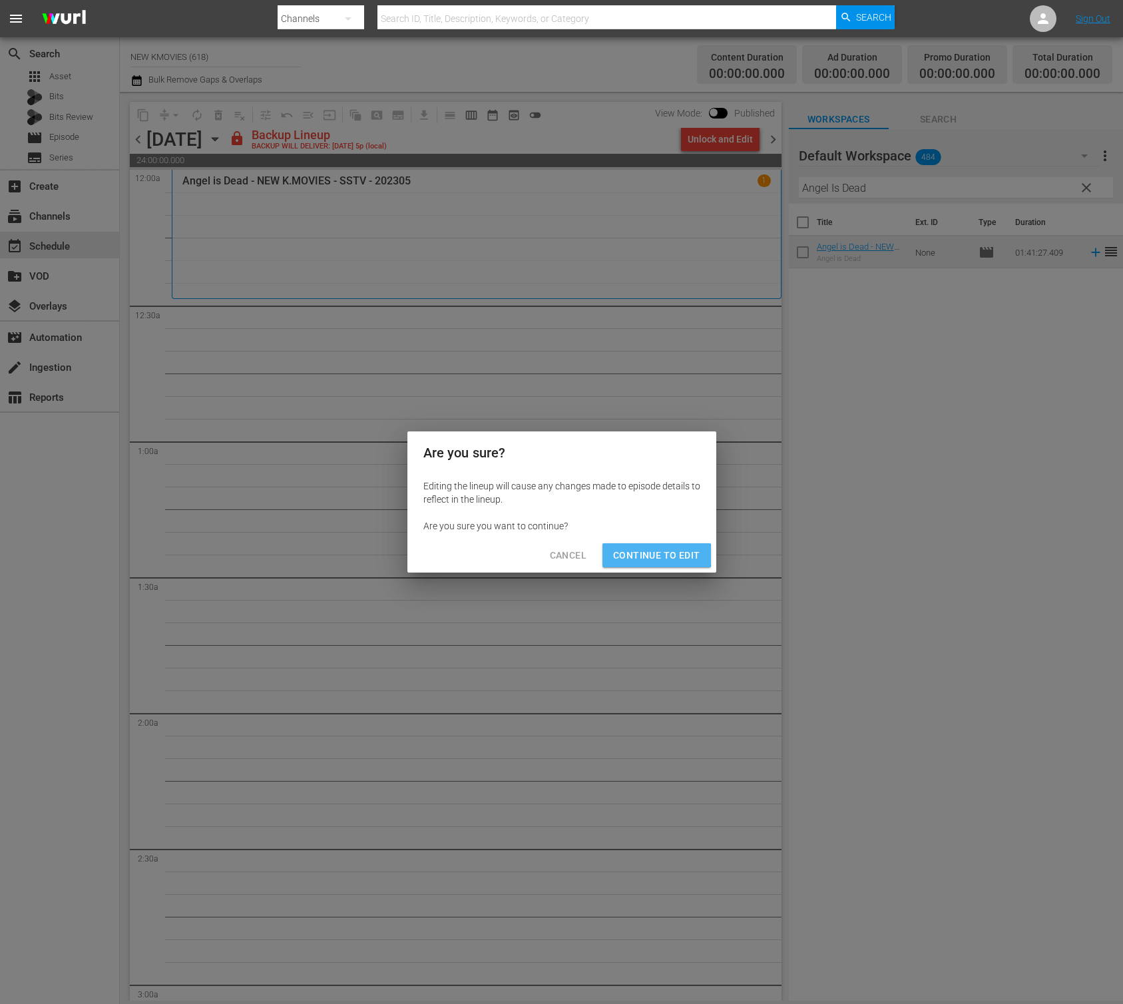
click at [657, 555] on span "Continue to Edit" at bounding box center [656, 555] width 87 height 17
